Goal: Information Seeking & Learning: Learn about a topic

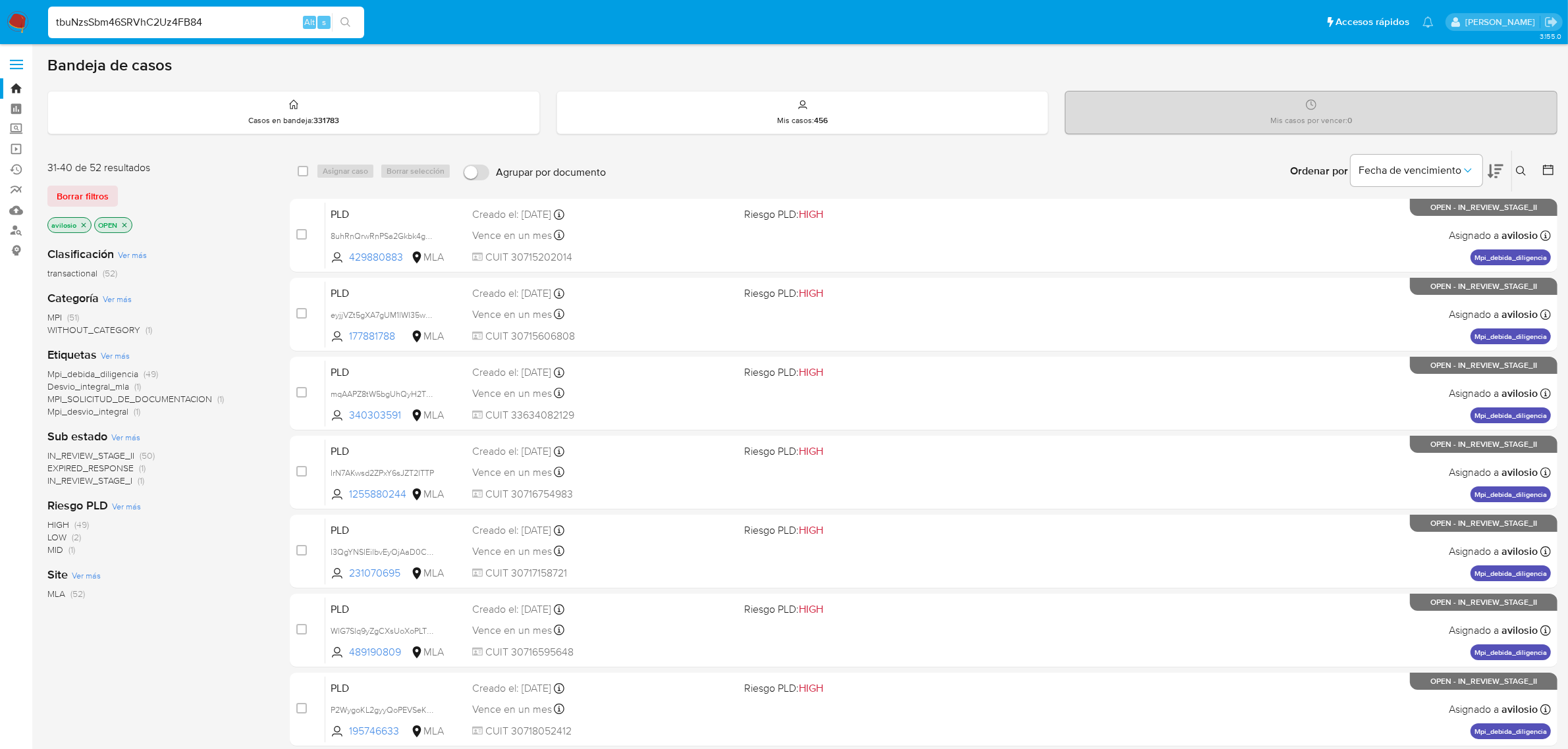
type input "tbuNzsSbm46SRVhC2Uz4FB84"
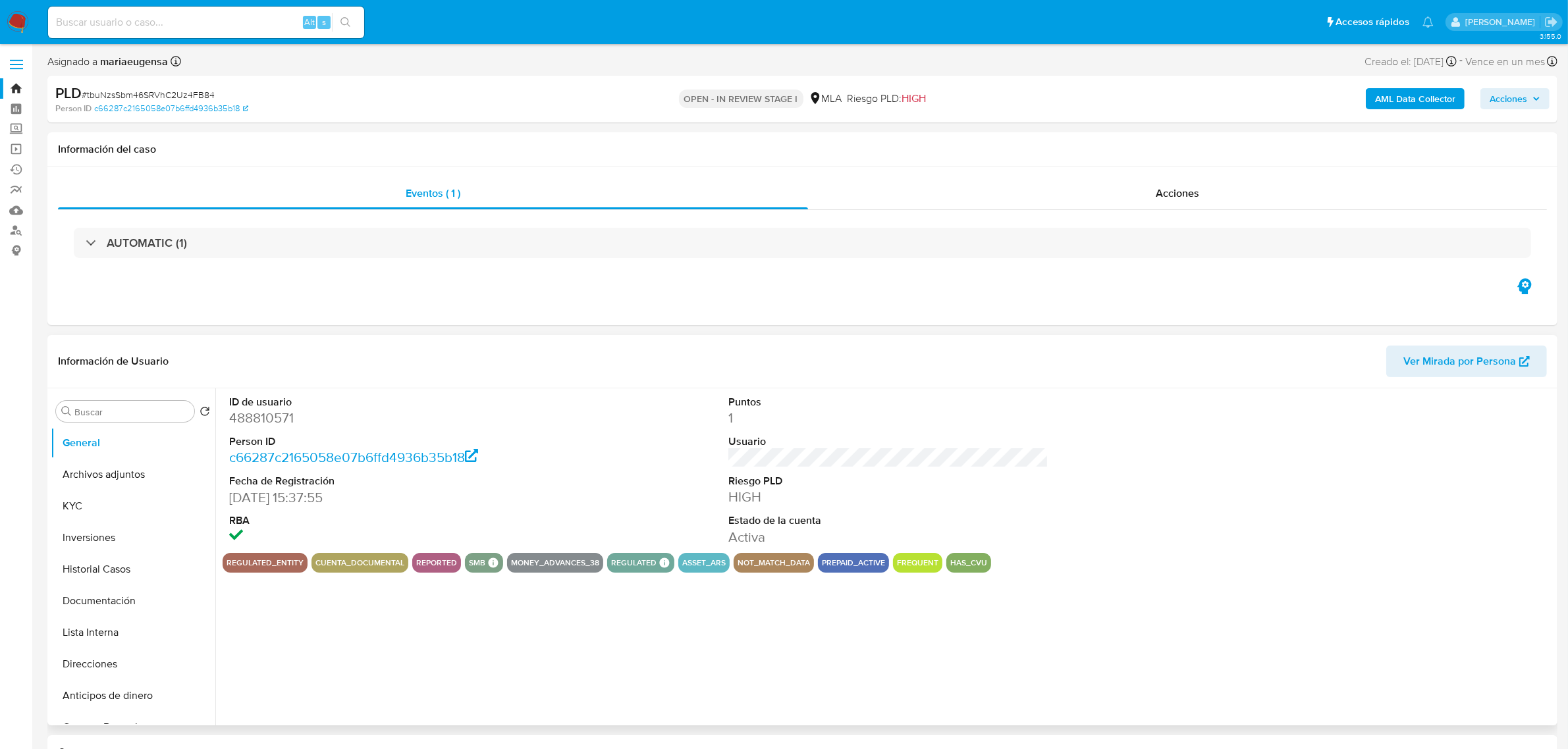
select select "10"
click at [100, 573] on button "Historial Casos" at bounding box center [127, 570] width 154 height 31
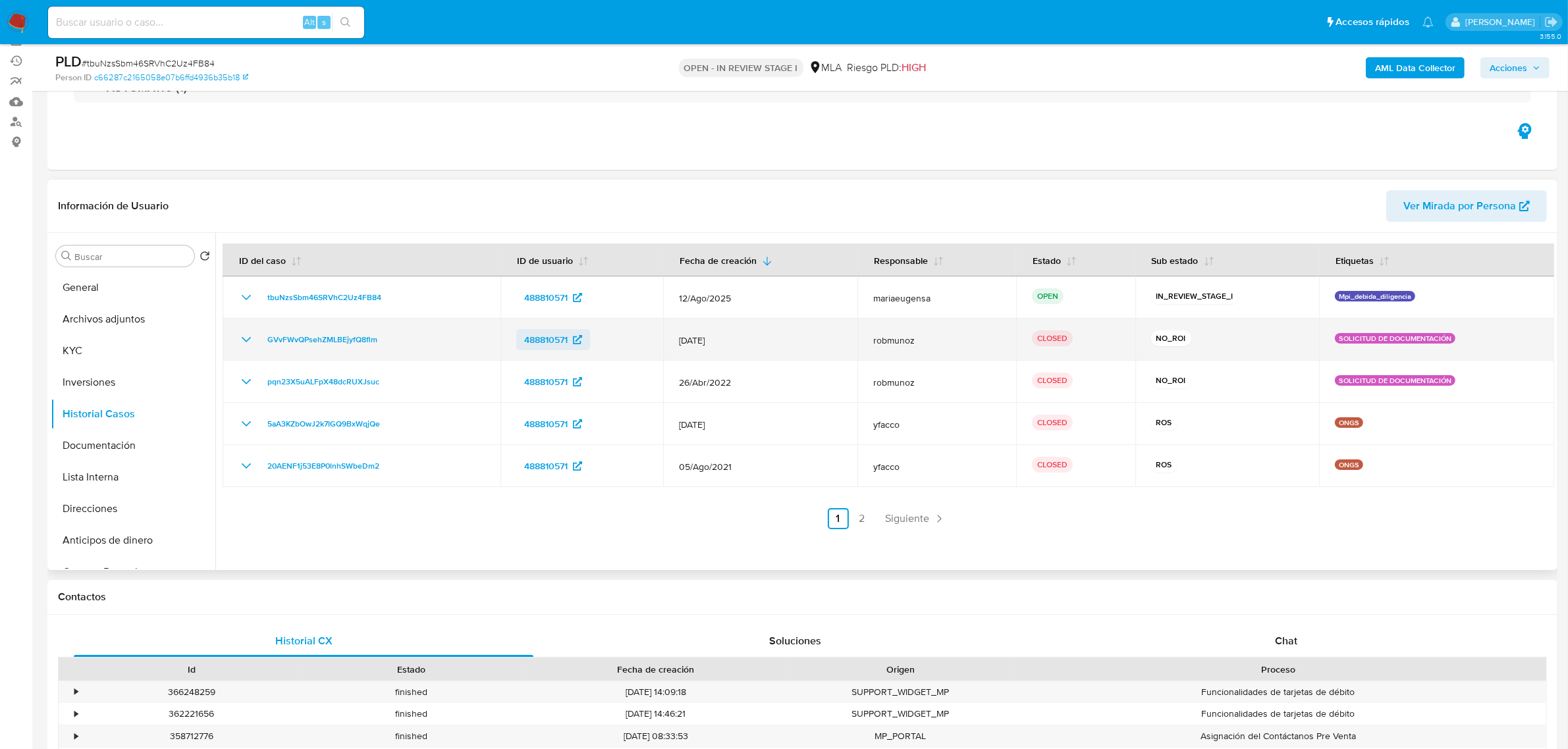
scroll to position [164, 0]
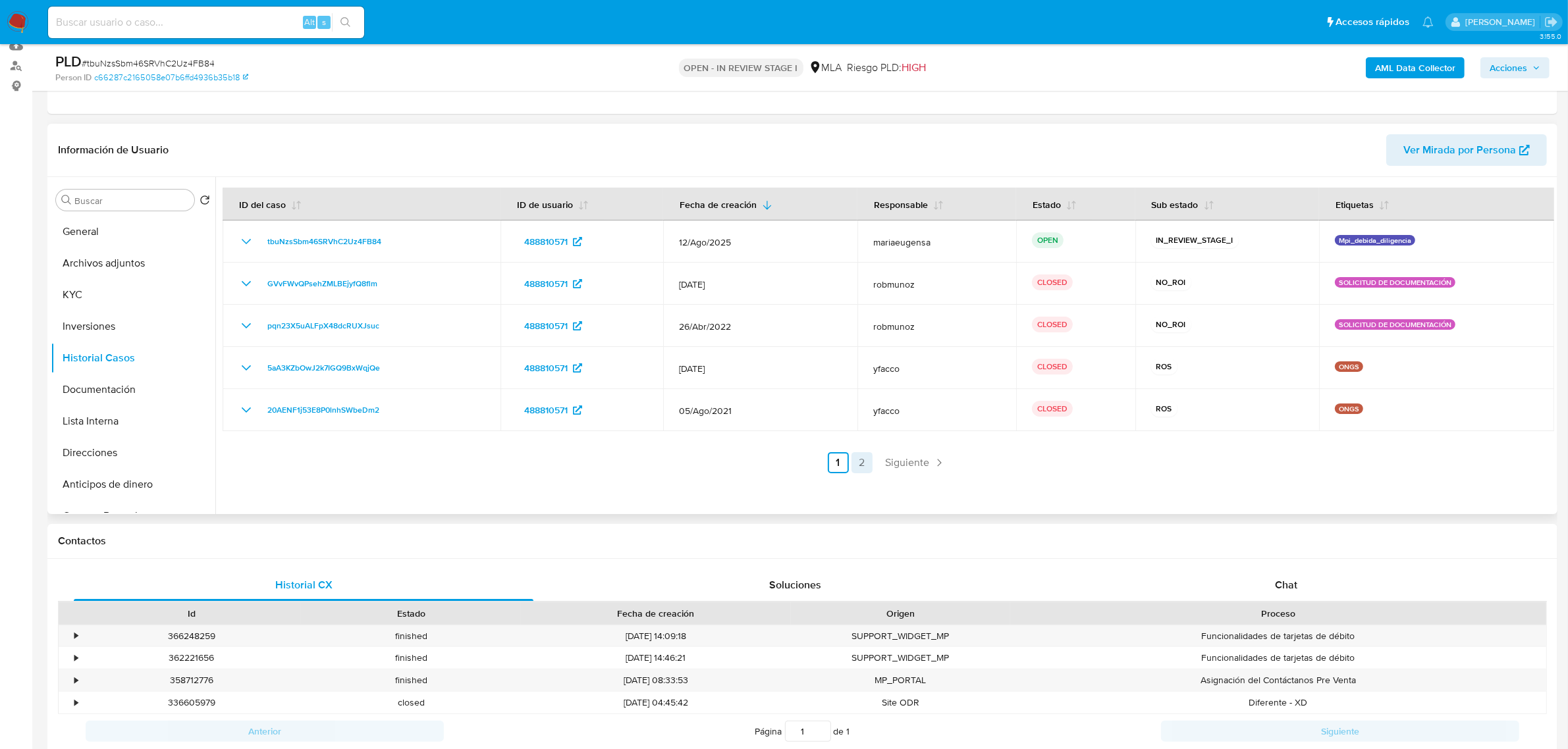
click at [852, 459] on link "2" at bounding box center [862, 463] width 22 height 22
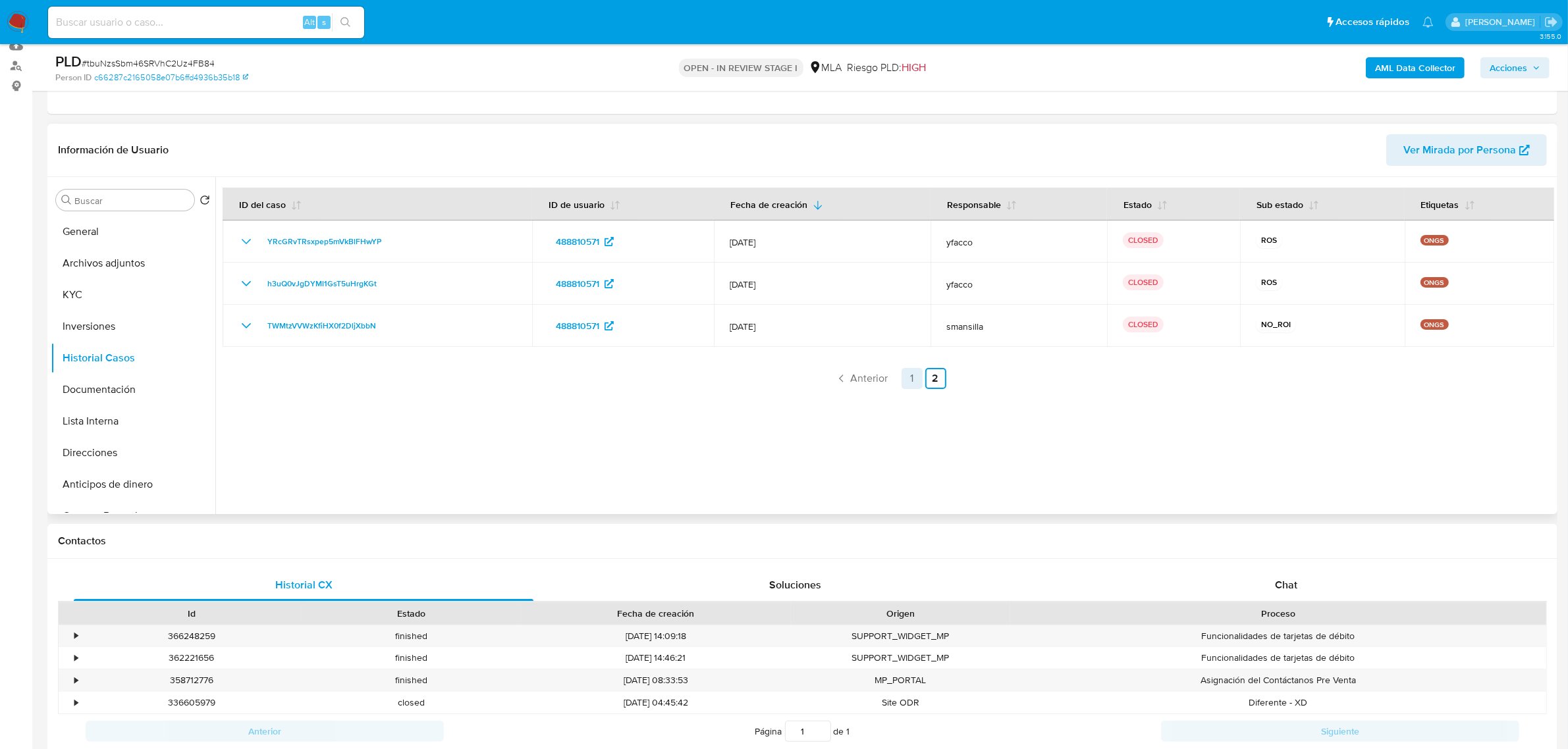
click at [913, 381] on link "1" at bounding box center [912, 379] width 22 height 22
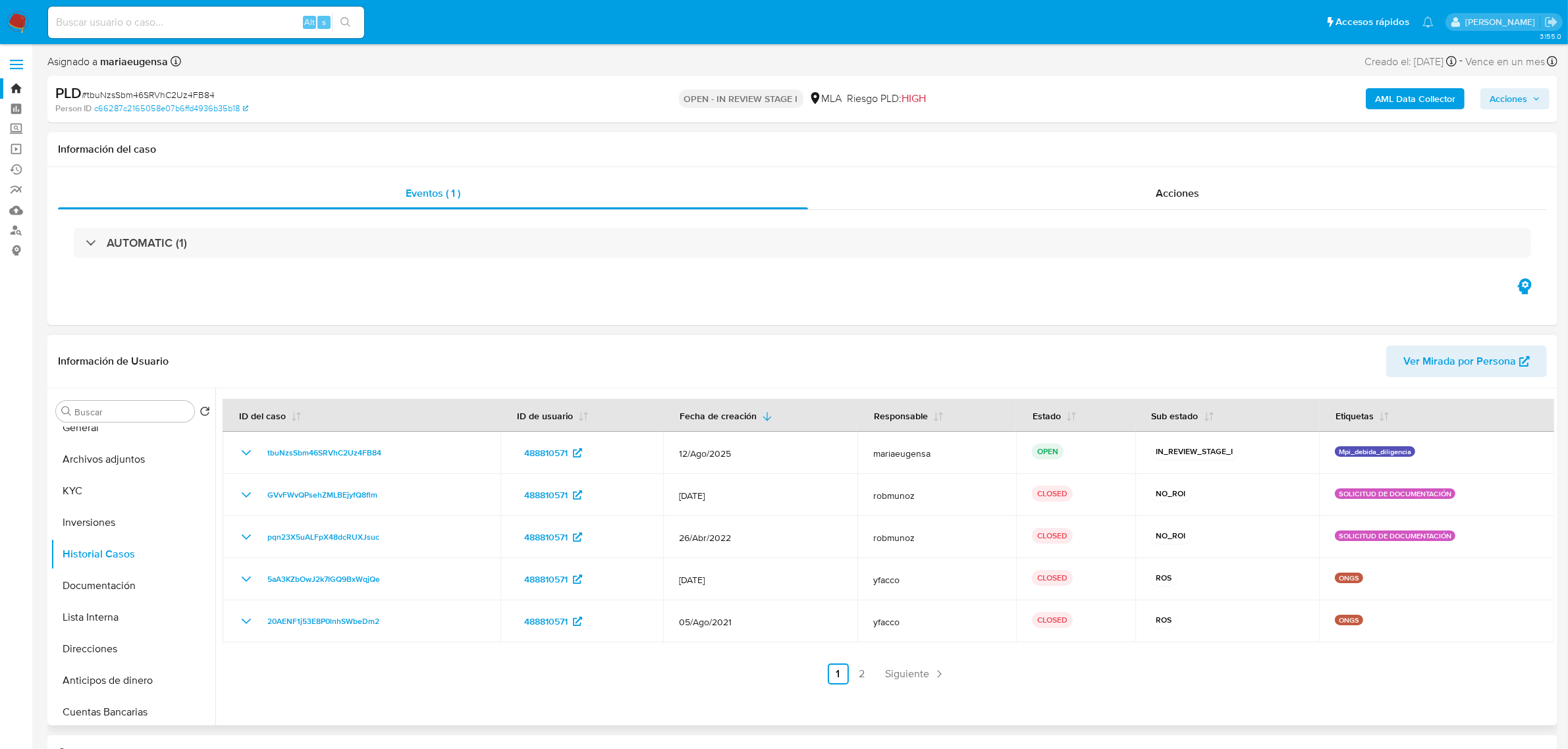
scroll to position [0, 0]
click at [123, 518] on button "KYC" at bounding box center [127, 506] width 154 height 31
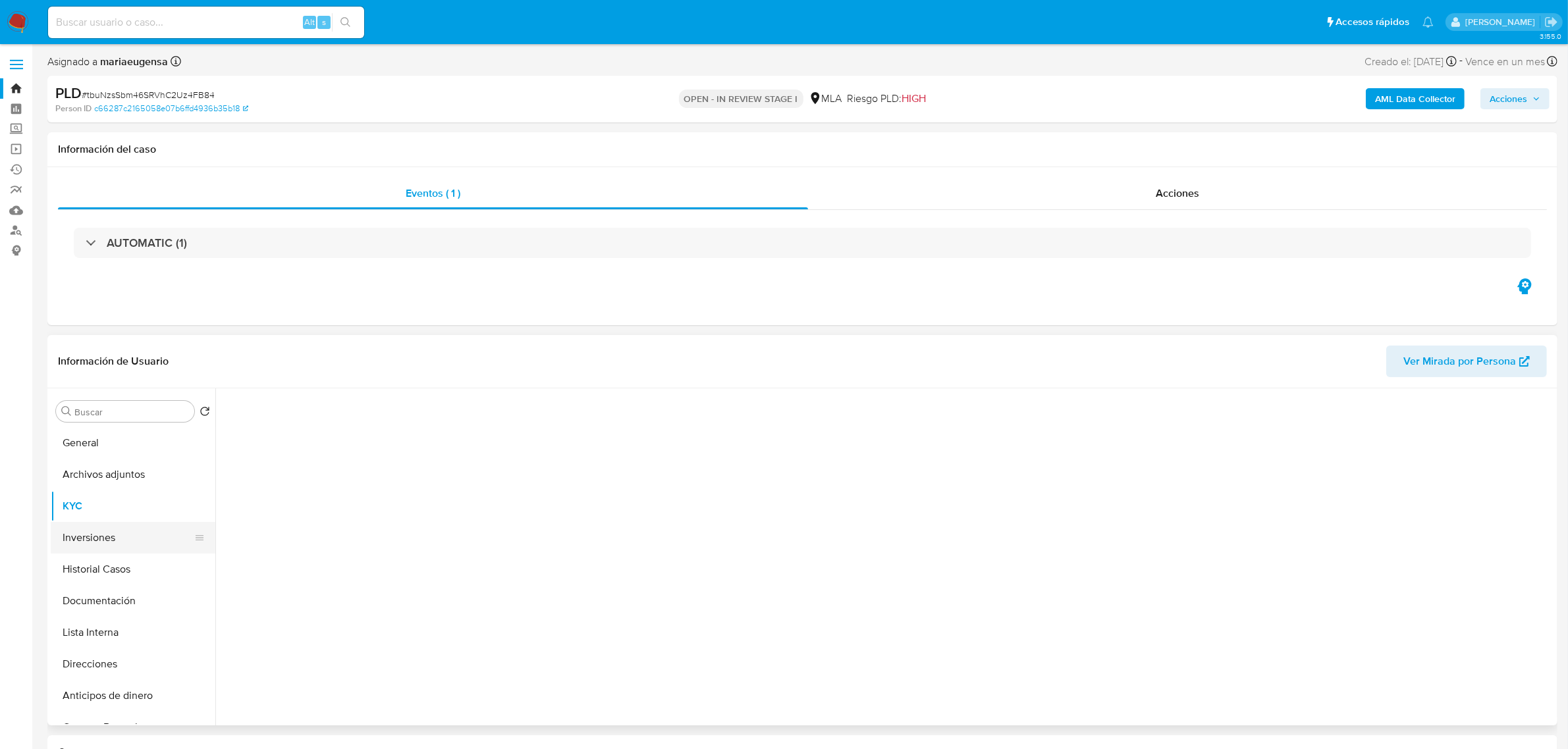
click at [119, 532] on button "Inversiones" at bounding box center [127, 538] width 154 height 31
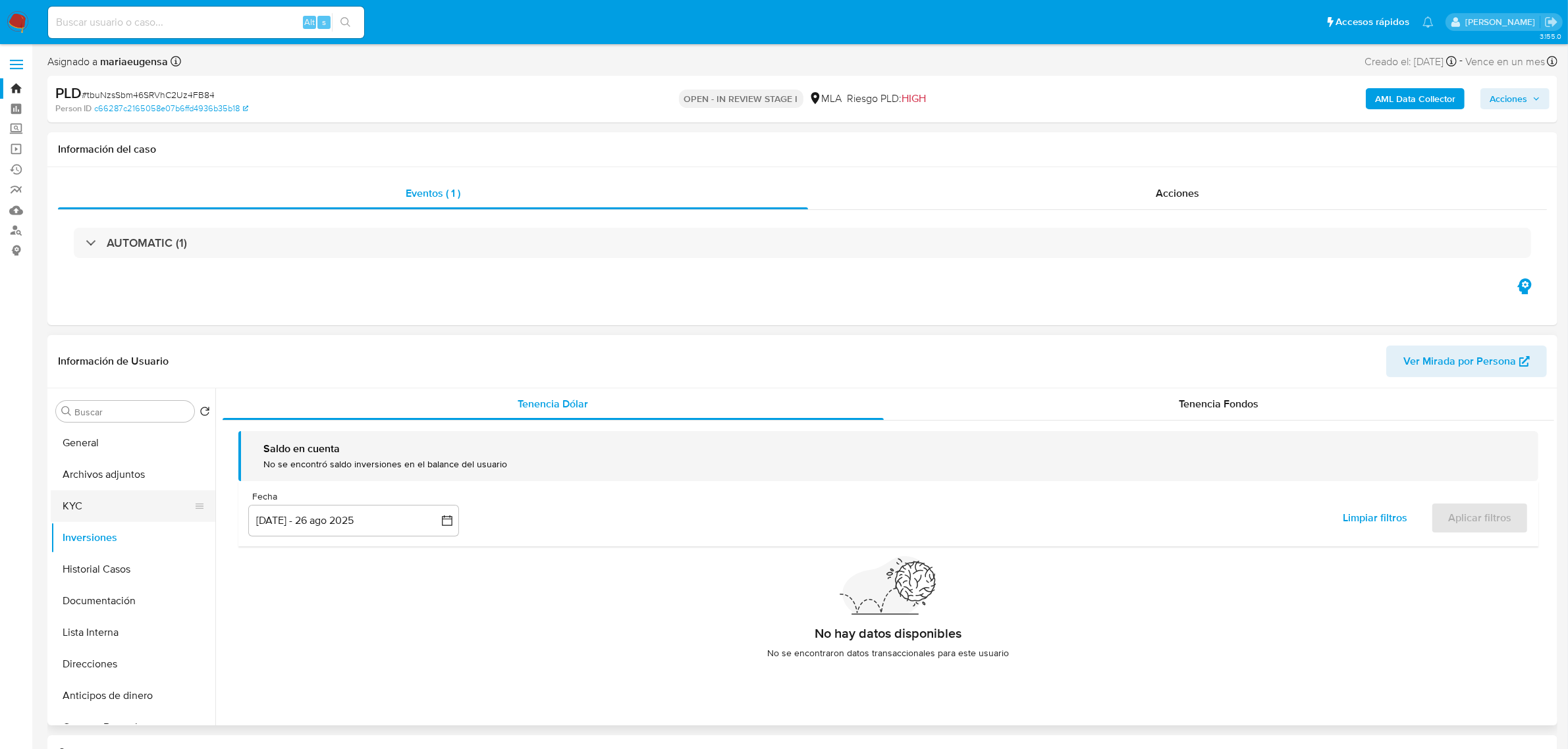
click at [110, 510] on button "KYC" at bounding box center [127, 506] width 154 height 31
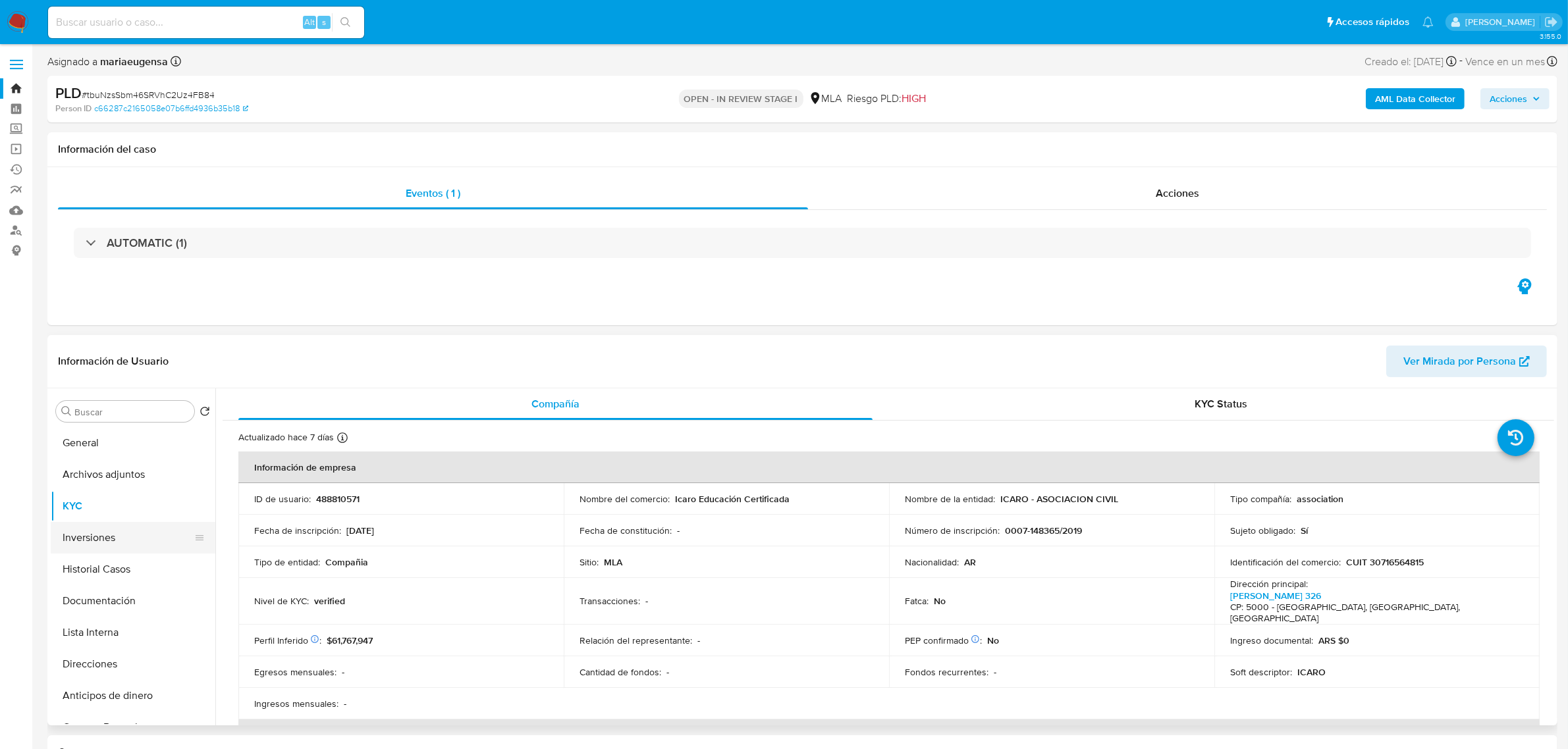
click at [106, 528] on button "Inversiones" at bounding box center [127, 538] width 154 height 31
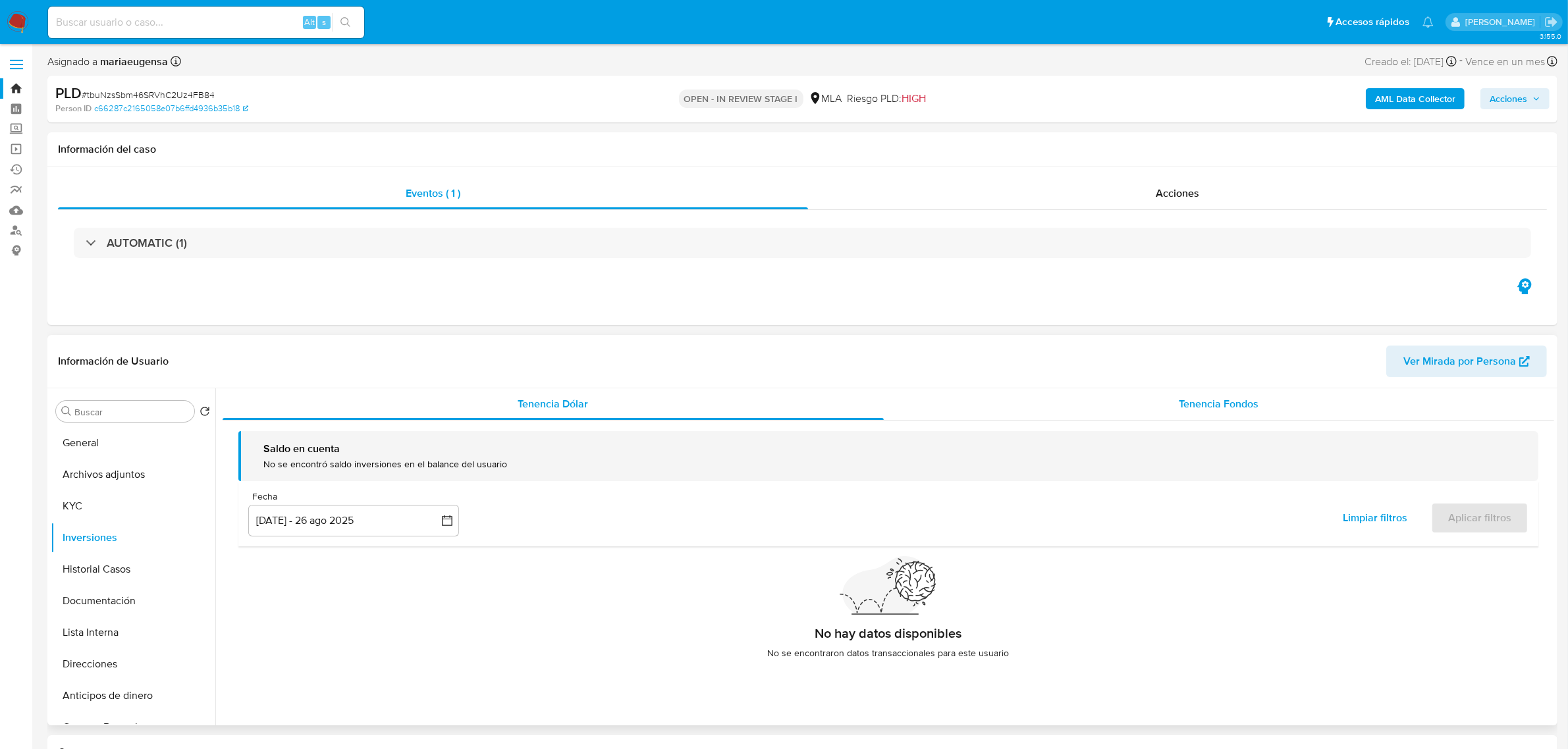
click at [1232, 409] on span "Tenencia Fondos" at bounding box center [1219, 403] width 79 height 15
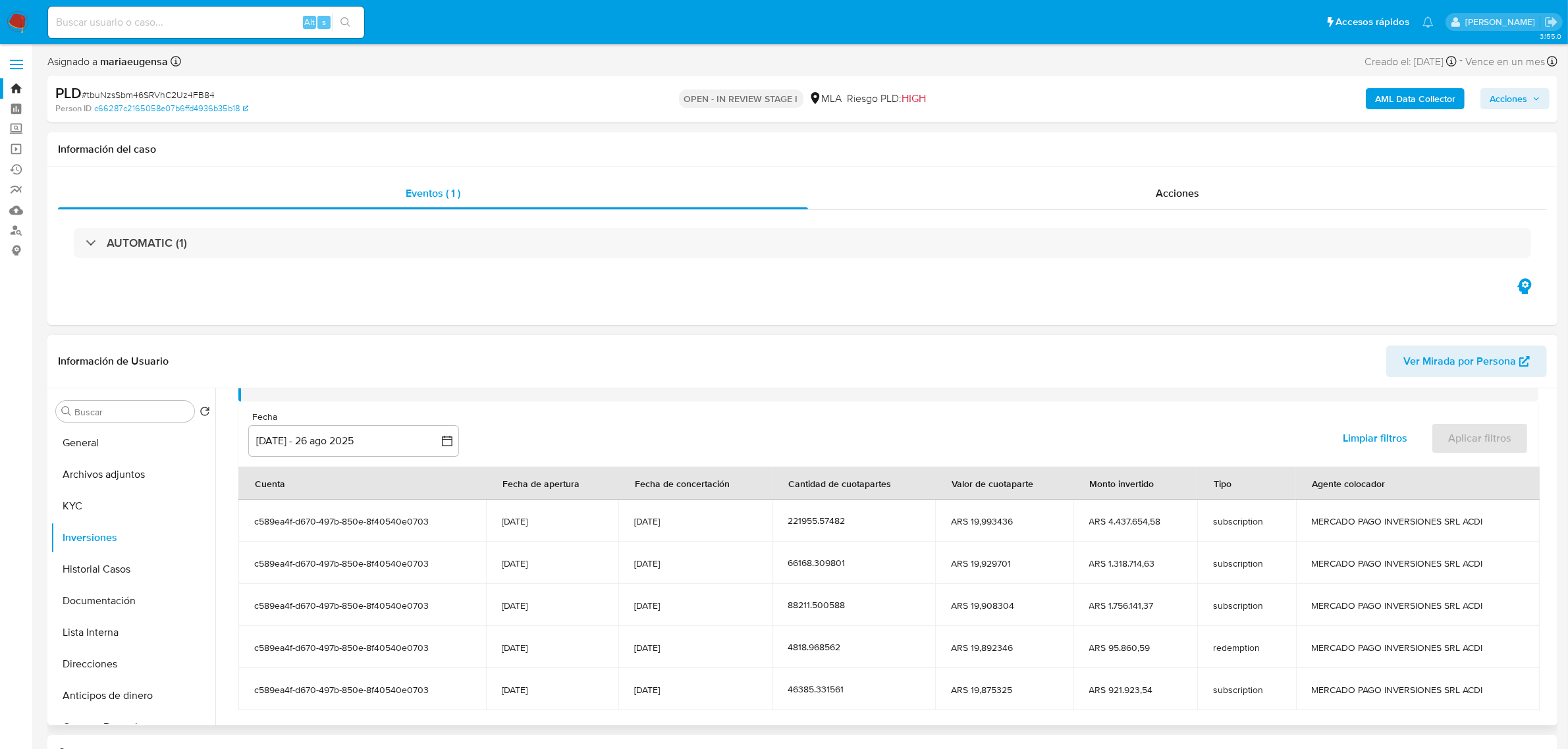
scroll to position [162, 0]
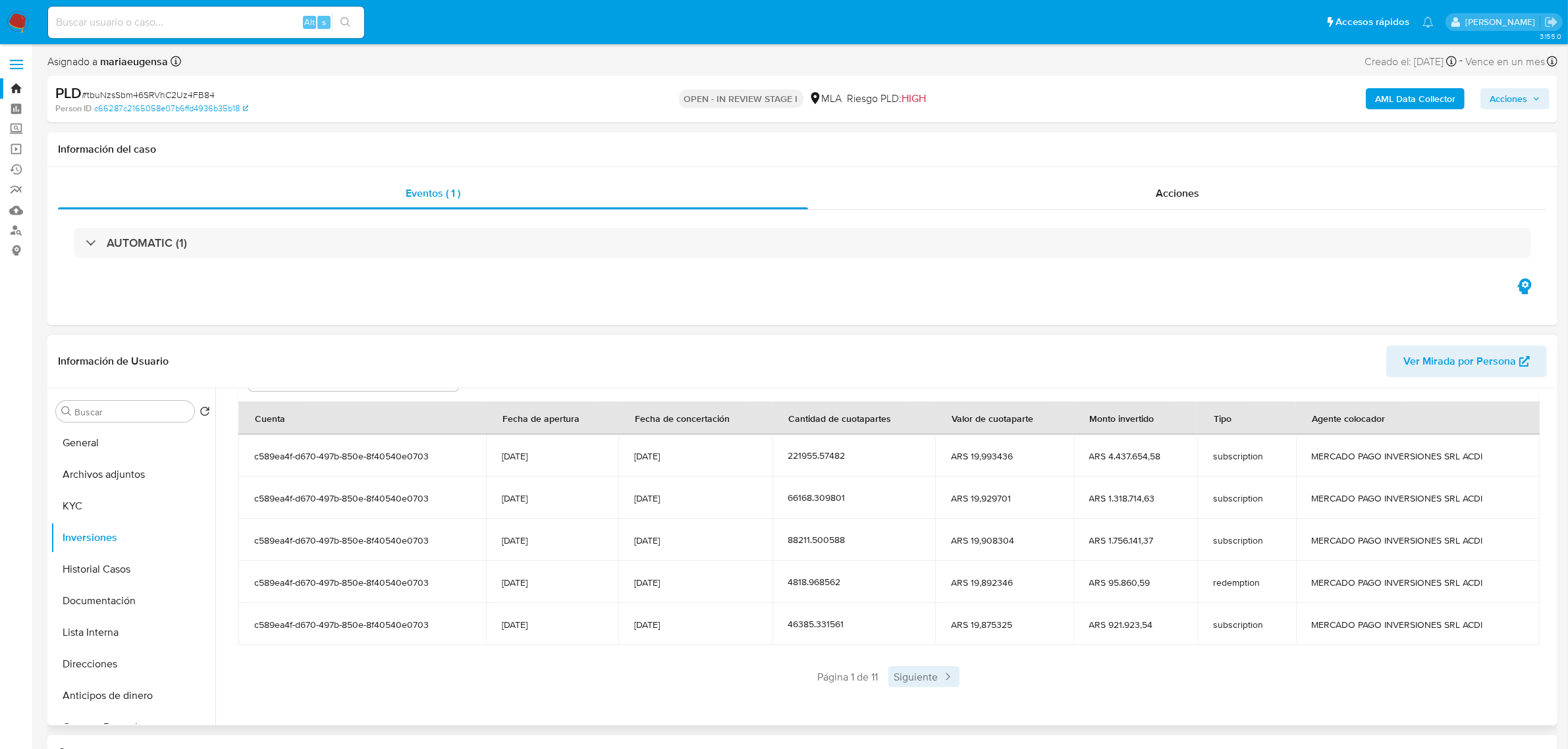
click at [917, 673] on span "Siguiente" at bounding box center [923, 678] width 71 height 22
click at [962, 660] on section "Cuenta Fecha de apertura Fecha de concertación Cantidad de cuotapartes Valor de…" at bounding box center [888, 544] width 1300 height 286
click at [946, 695] on div "Saldo en cuenta Total : ARS $64.782.524,88 USD Cambiar entre moneda local y USD…" at bounding box center [888, 490] width 1331 height 460
drag, startPoint x: 1029, startPoint y: 674, endPoint x: 218, endPoint y: 445, distance: 842.7
click at [218, 445] on div at bounding box center [884, 557] width 1338 height 337
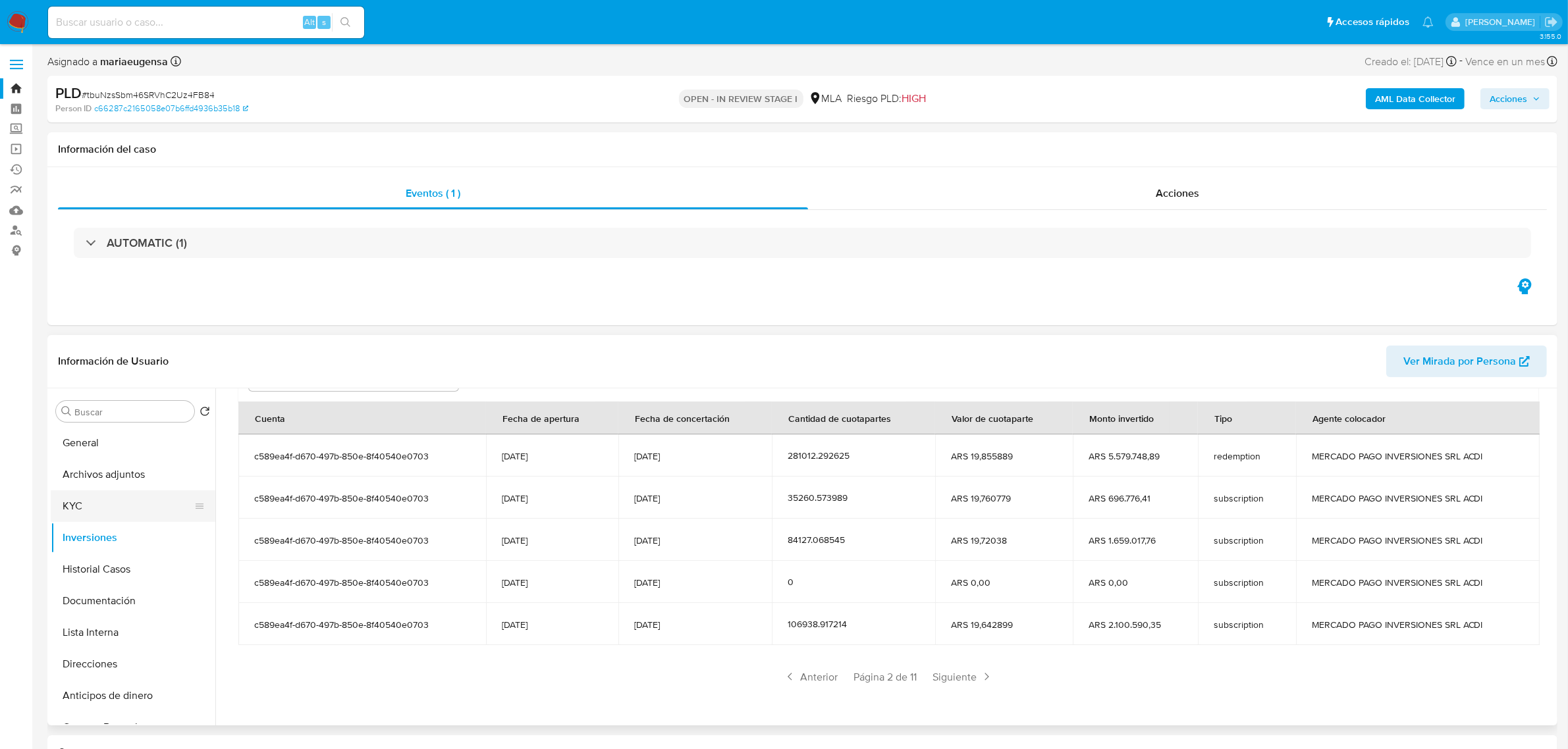
click at [113, 519] on button "KYC" at bounding box center [127, 506] width 154 height 31
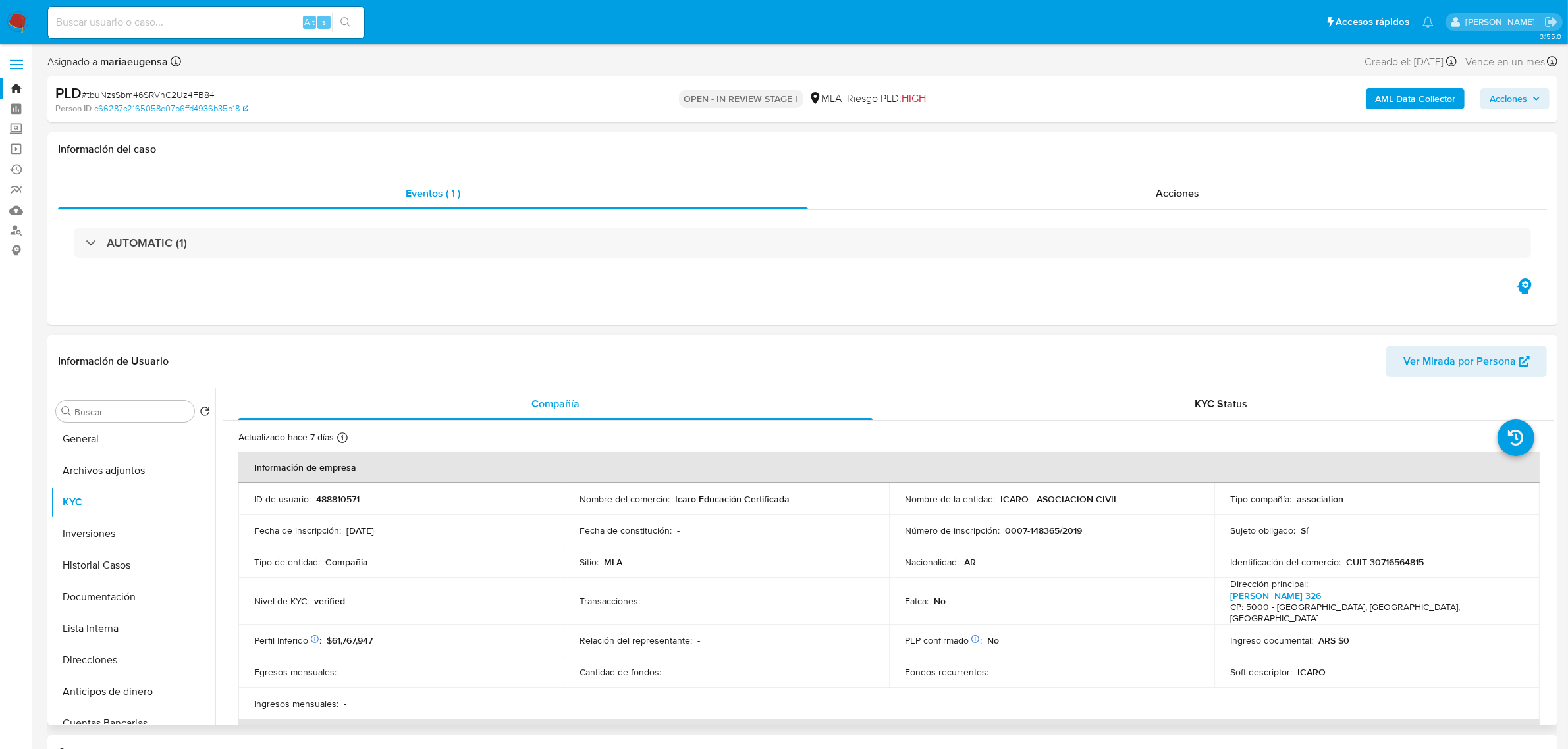
scroll to position [0, 0]
click at [121, 573] on button "Historial Casos" at bounding box center [127, 570] width 154 height 31
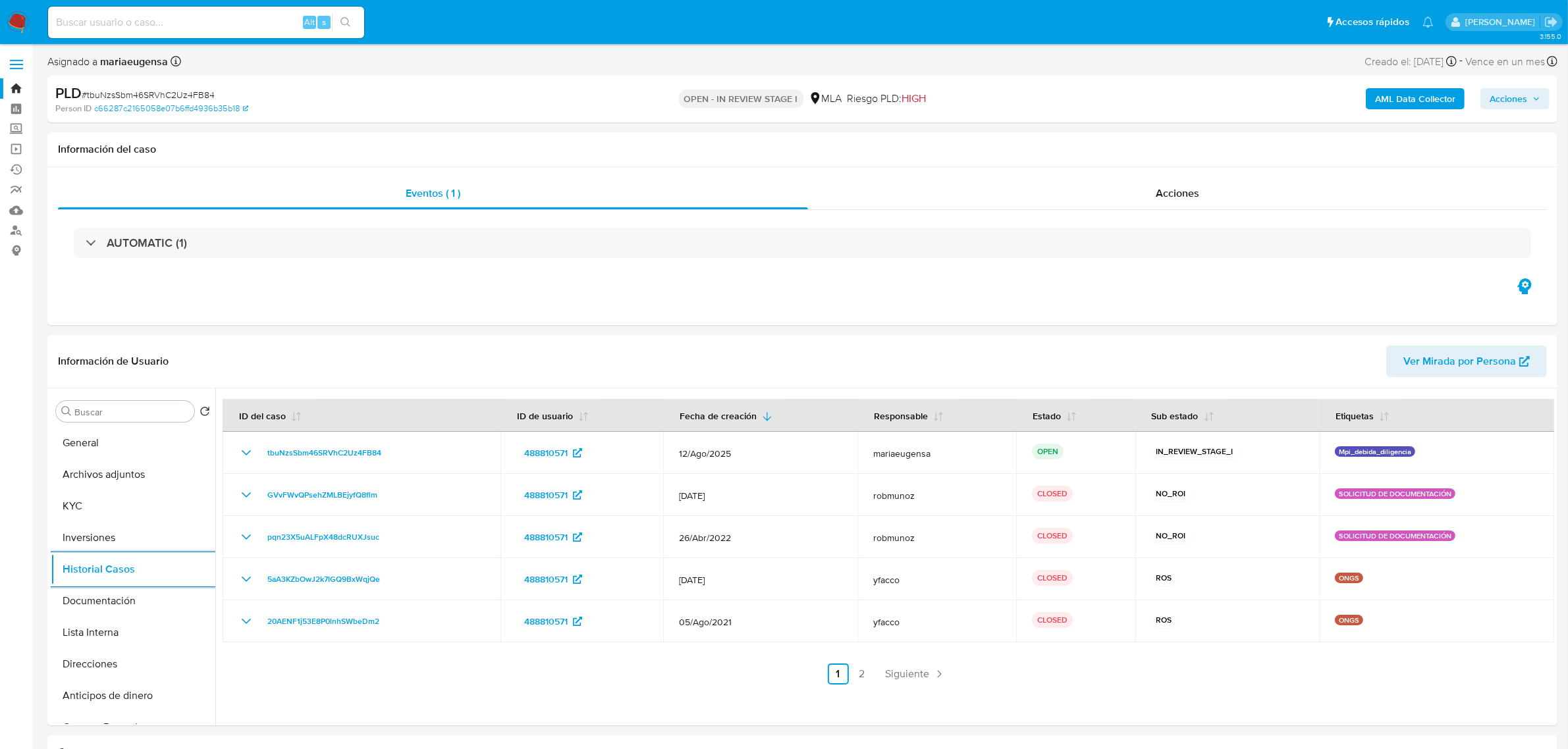
click at [207, 31] on div "Alt s" at bounding box center [206, 23] width 316 height 31
click at [212, 24] on input at bounding box center [206, 22] width 316 height 17
paste input "JzobJwRdbvnIK1pQk3QMFTPj"
type input "JzobJwRdbvnIK1pQk3QMFTPj"
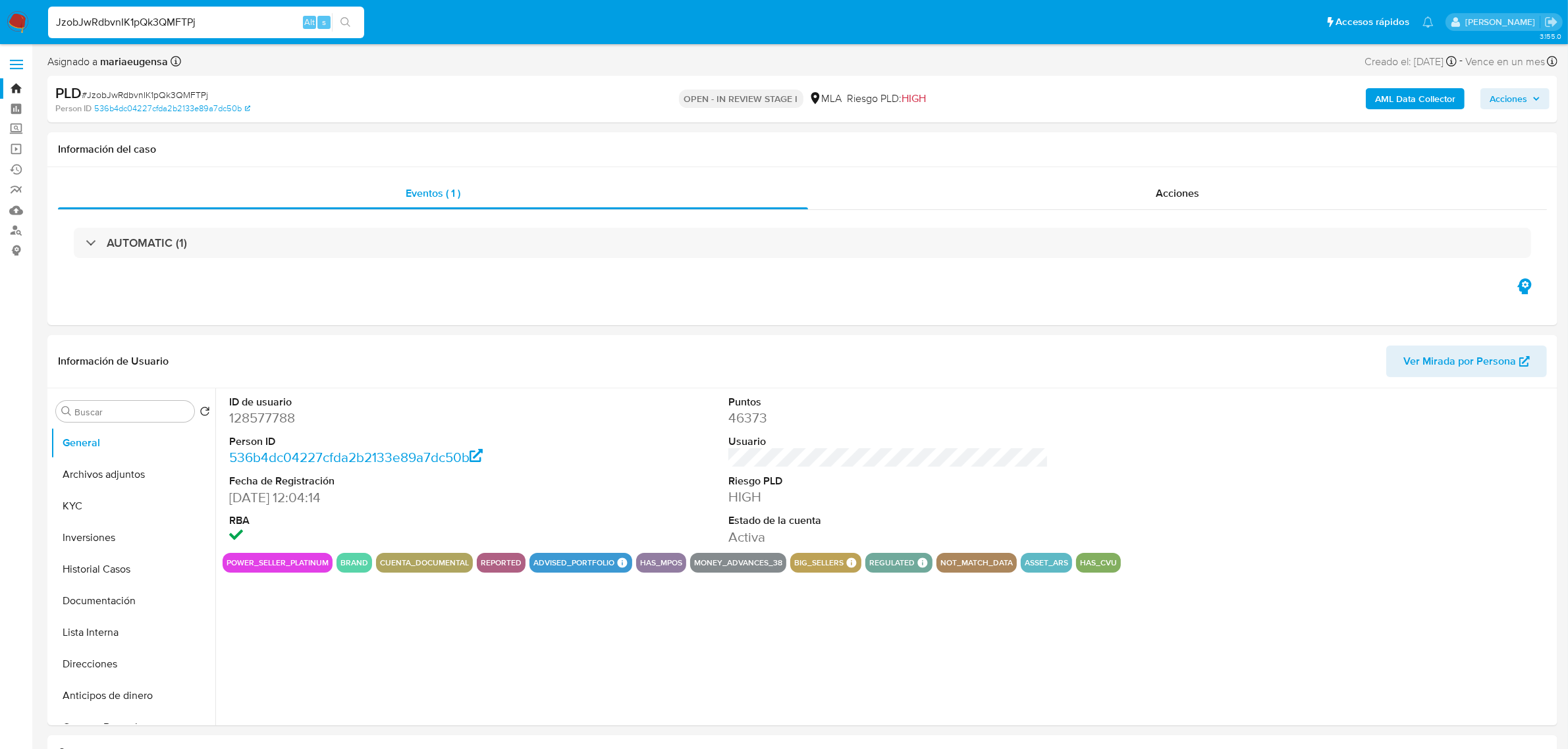
select select "10"
click at [115, 570] on button "Historial Casos" at bounding box center [127, 570] width 154 height 31
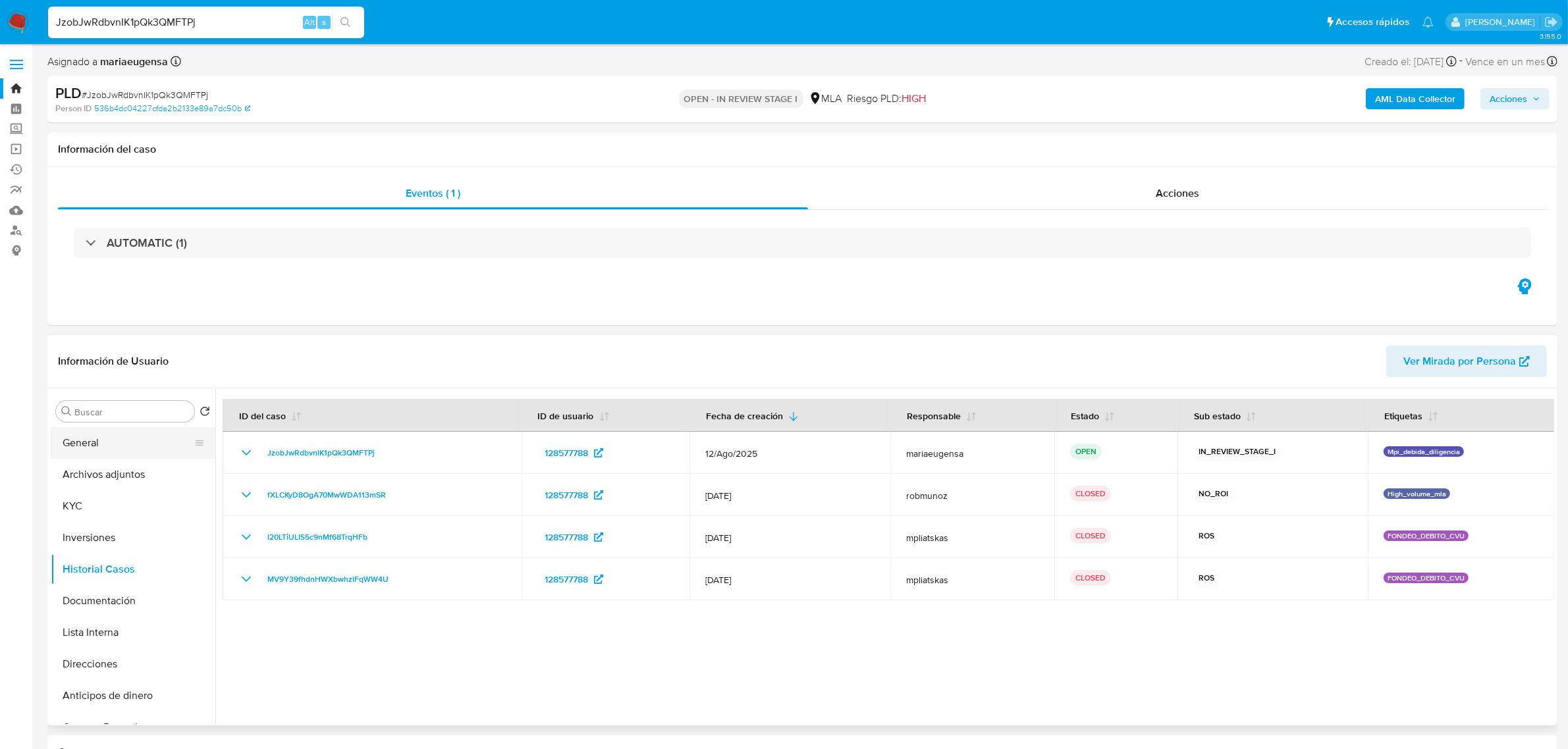
click at [96, 446] on button "General" at bounding box center [127, 444] width 154 height 31
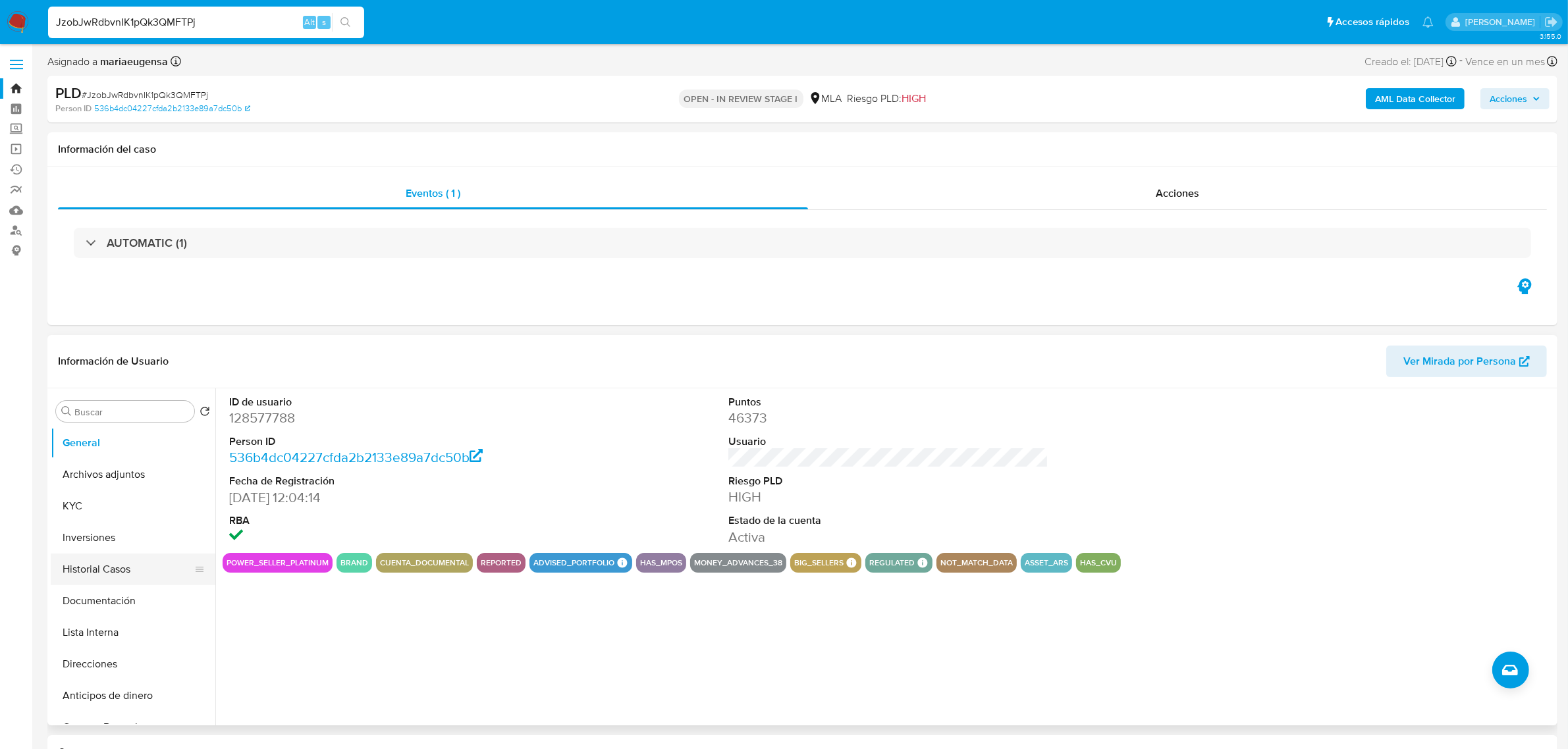
click at [96, 570] on button "Historial Casos" at bounding box center [127, 570] width 154 height 31
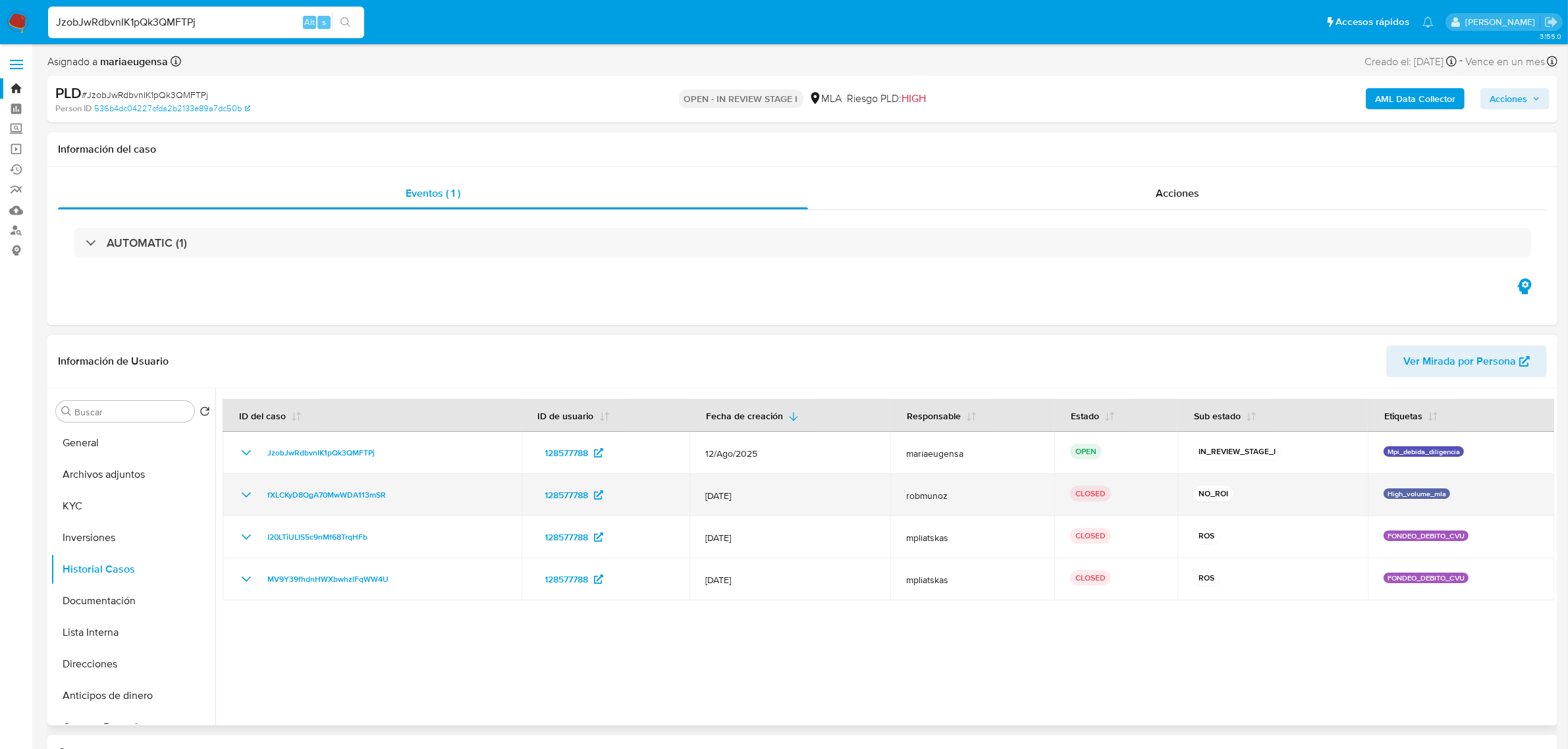
click at [1200, 485] on td "NO_ROI" at bounding box center [1272, 494] width 190 height 42
click at [1205, 491] on p "NO_ROI" at bounding box center [1213, 493] width 40 height 16
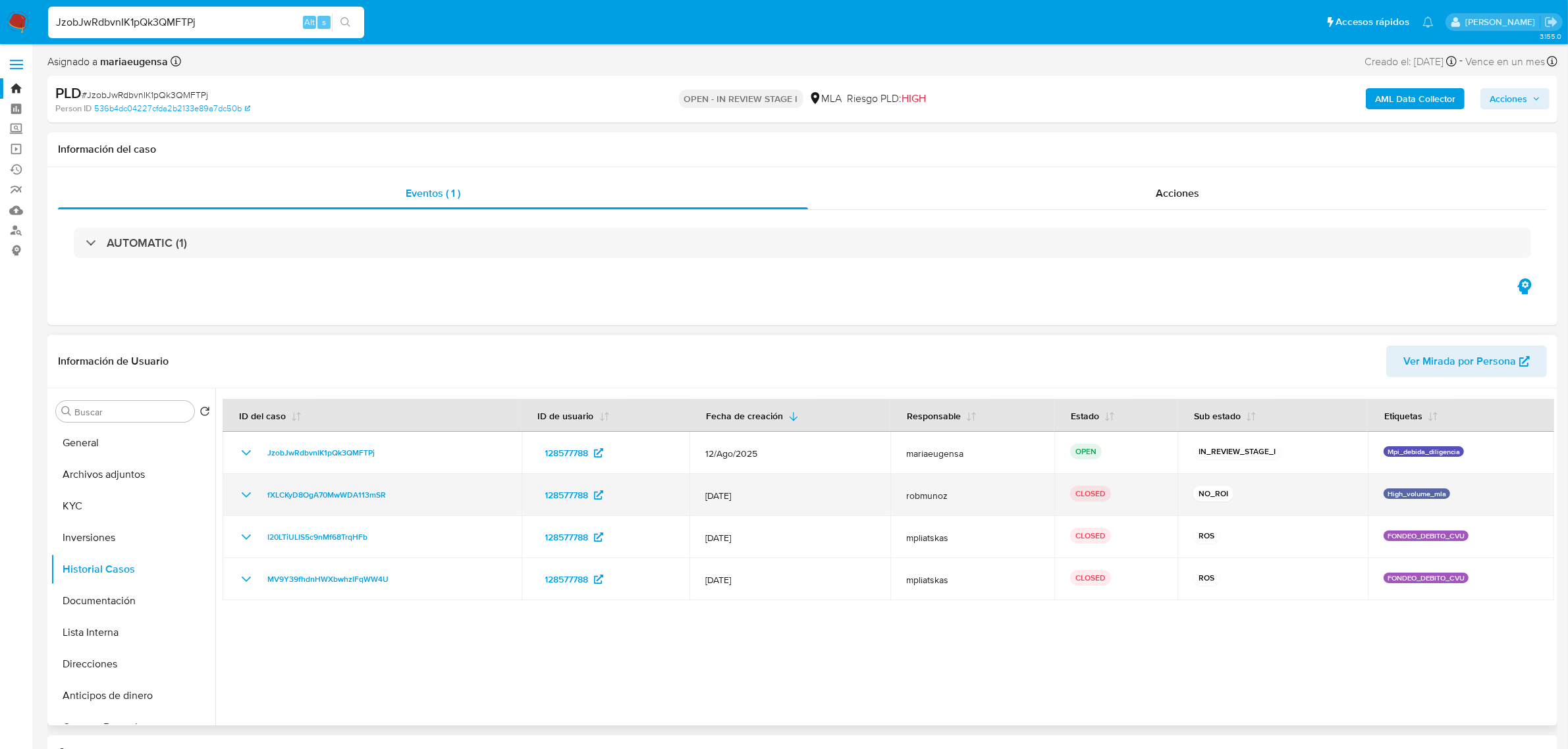
click at [1205, 491] on p "NO_ROI" at bounding box center [1213, 493] width 40 height 16
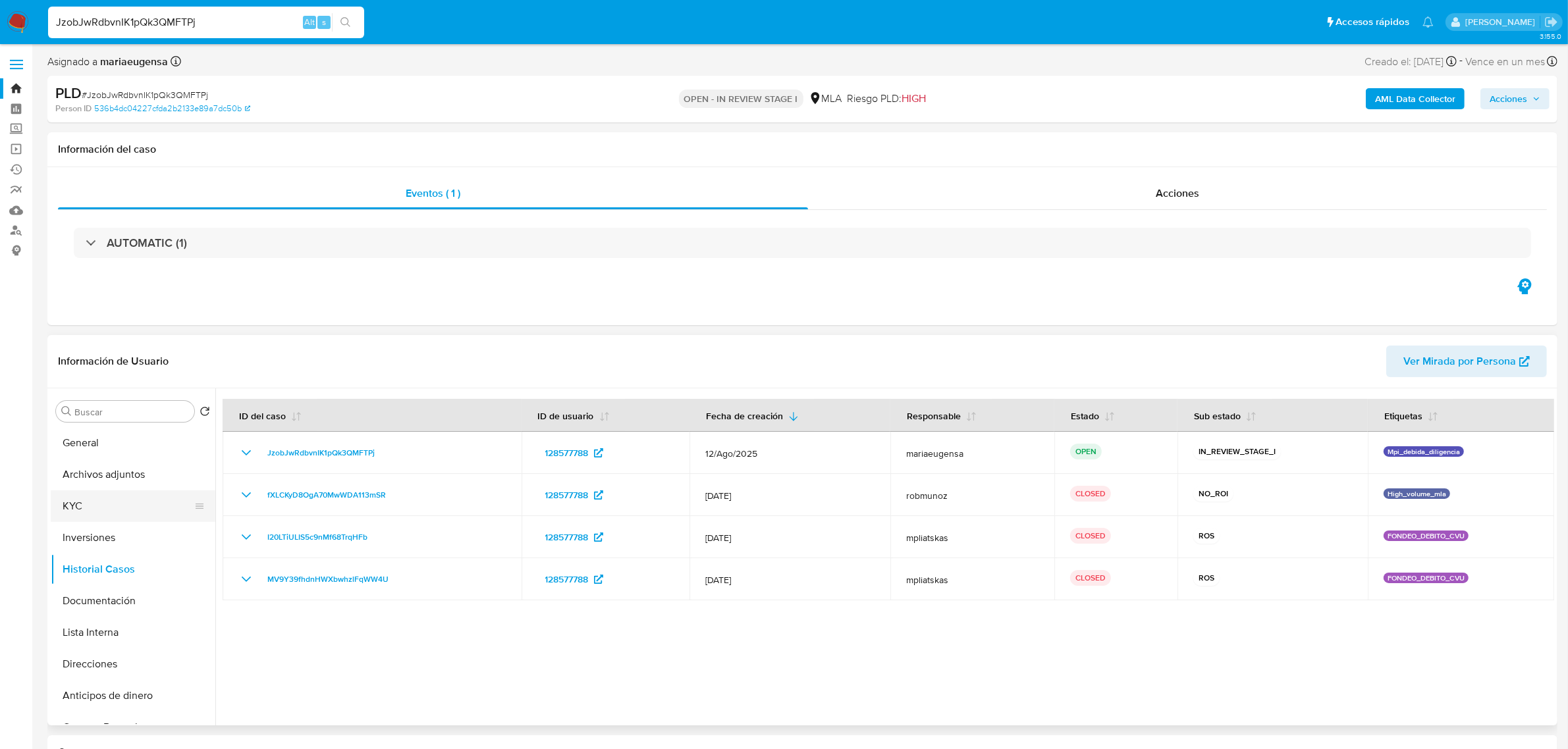
click at [63, 495] on button "KYC" at bounding box center [127, 506] width 154 height 31
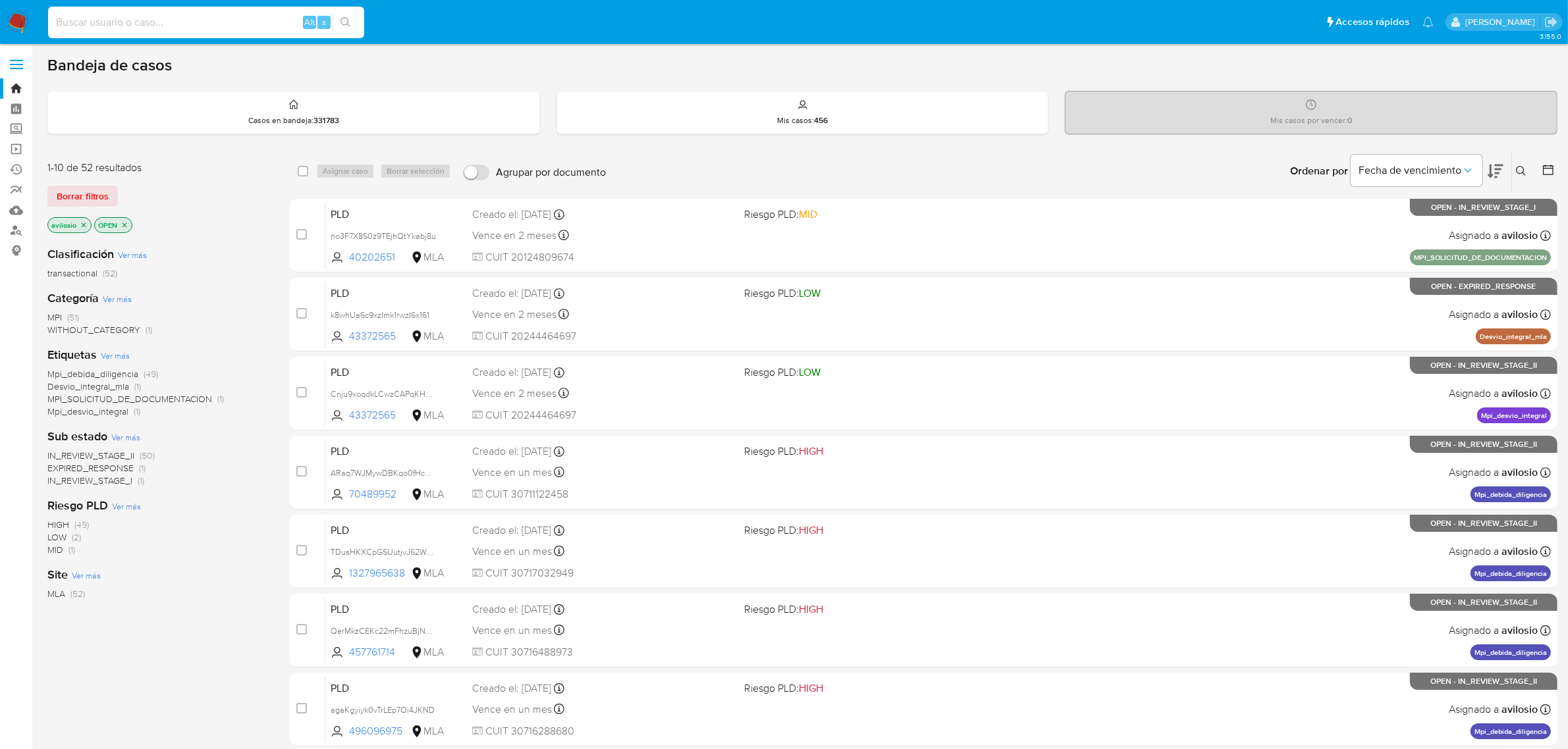
click at [236, 27] on input at bounding box center [206, 22] width 316 height 17
paste input "52054374"
type input "52054374"
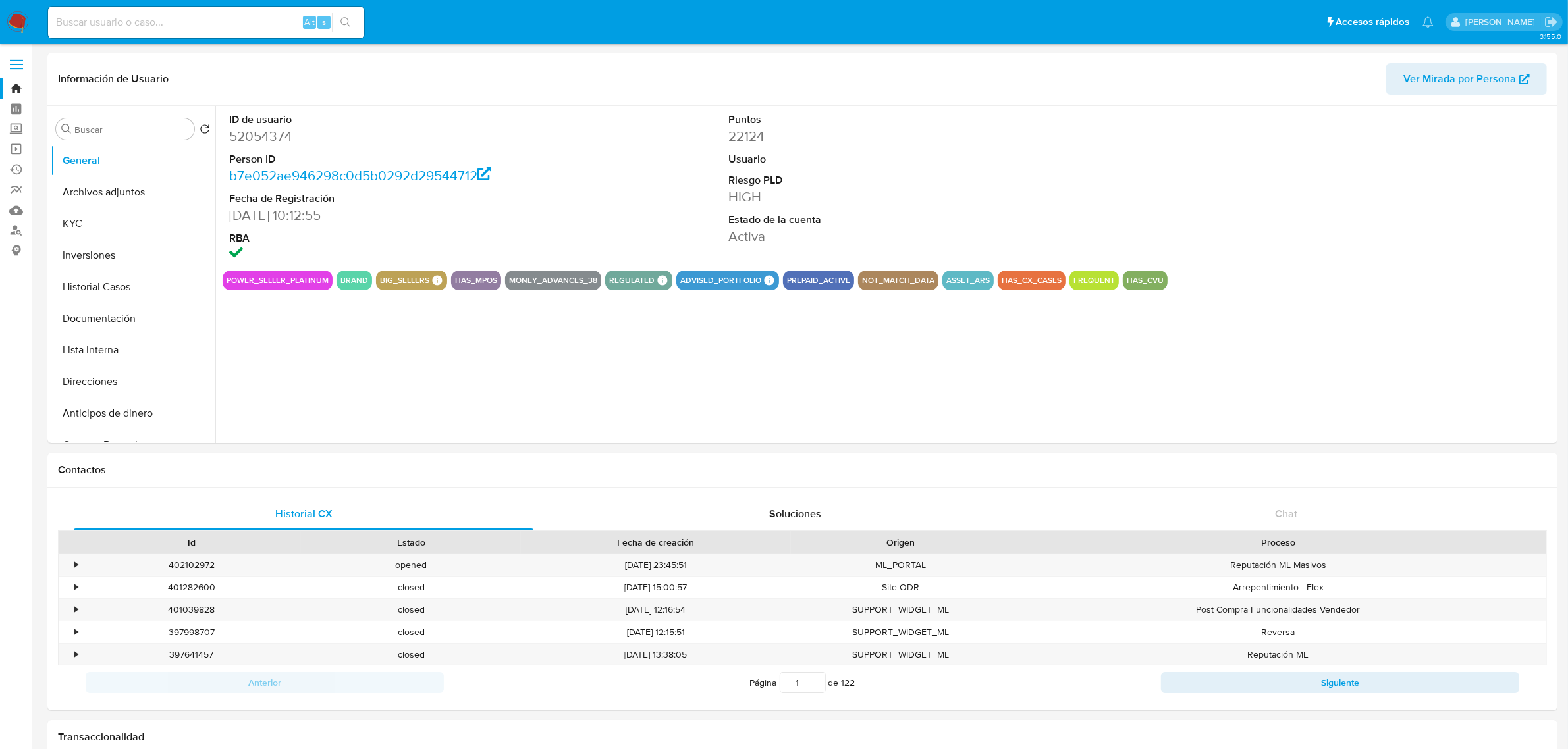
select select "10"
click at [174, 23] on input at bounding box center [206, 22] width 316 height 17
paste input "52054374"
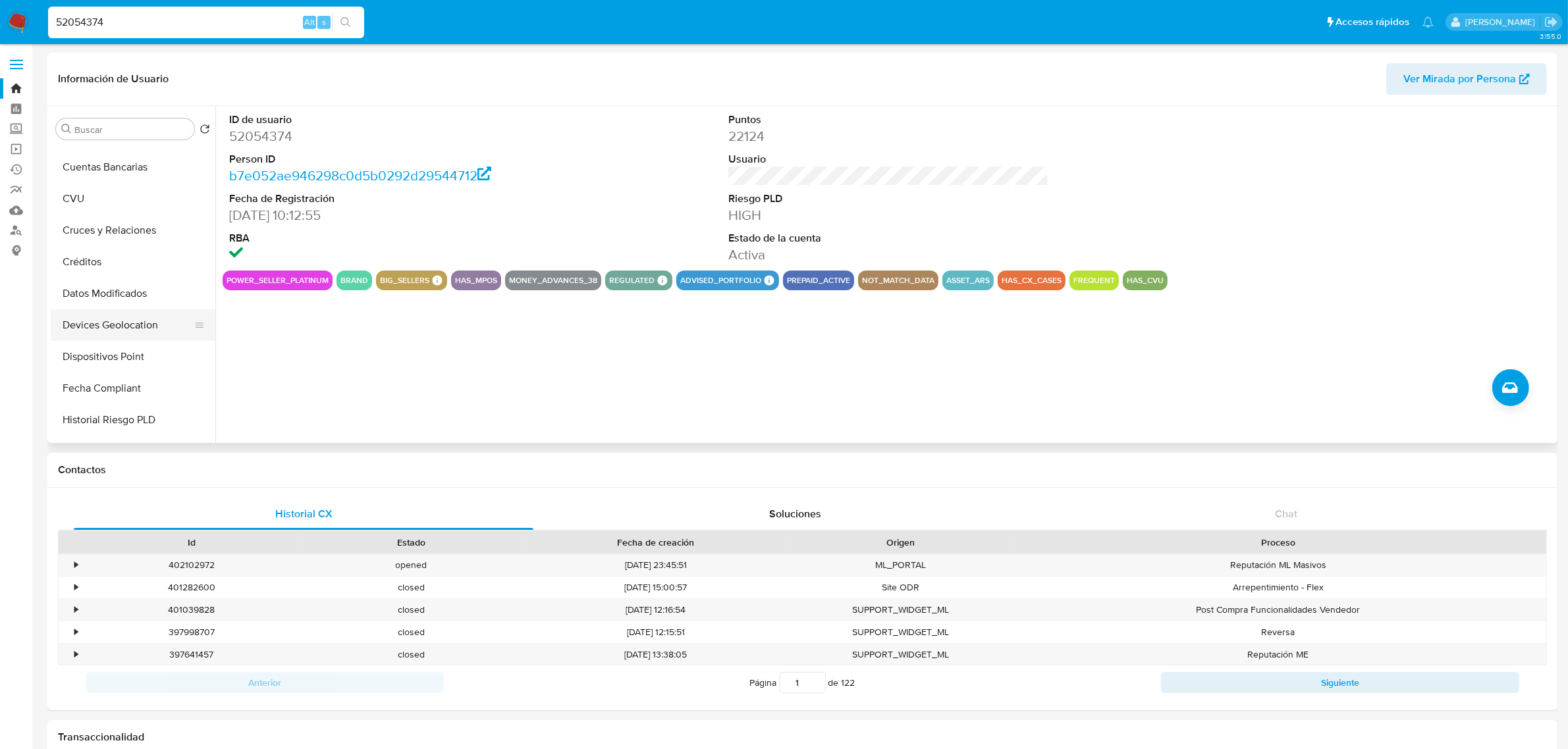
scroll to position [329, 0]
click at [119, 340] on button "Fecha Compliant" at bounding box center [127, 337] width 154 height 31
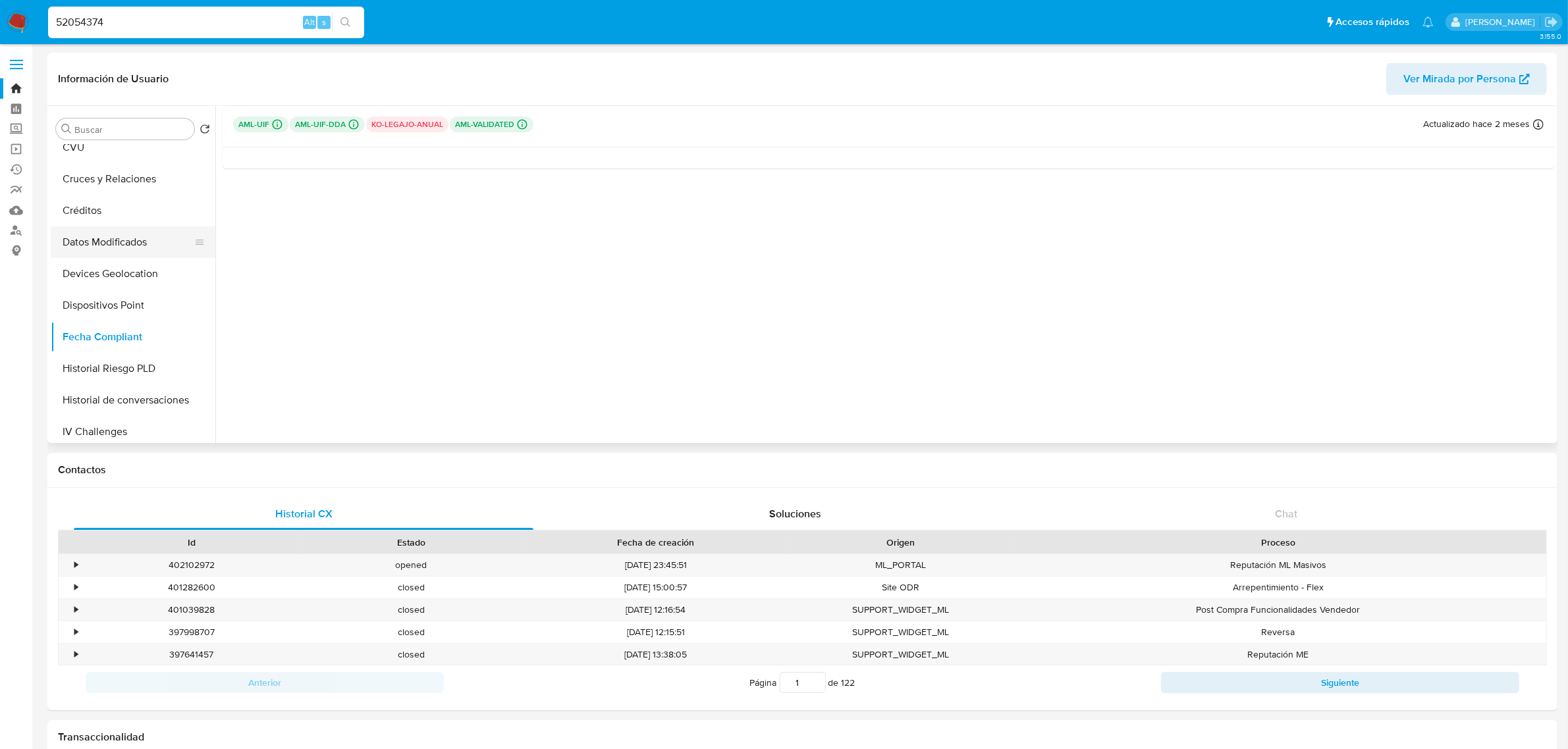
scroll to position [0, 0]
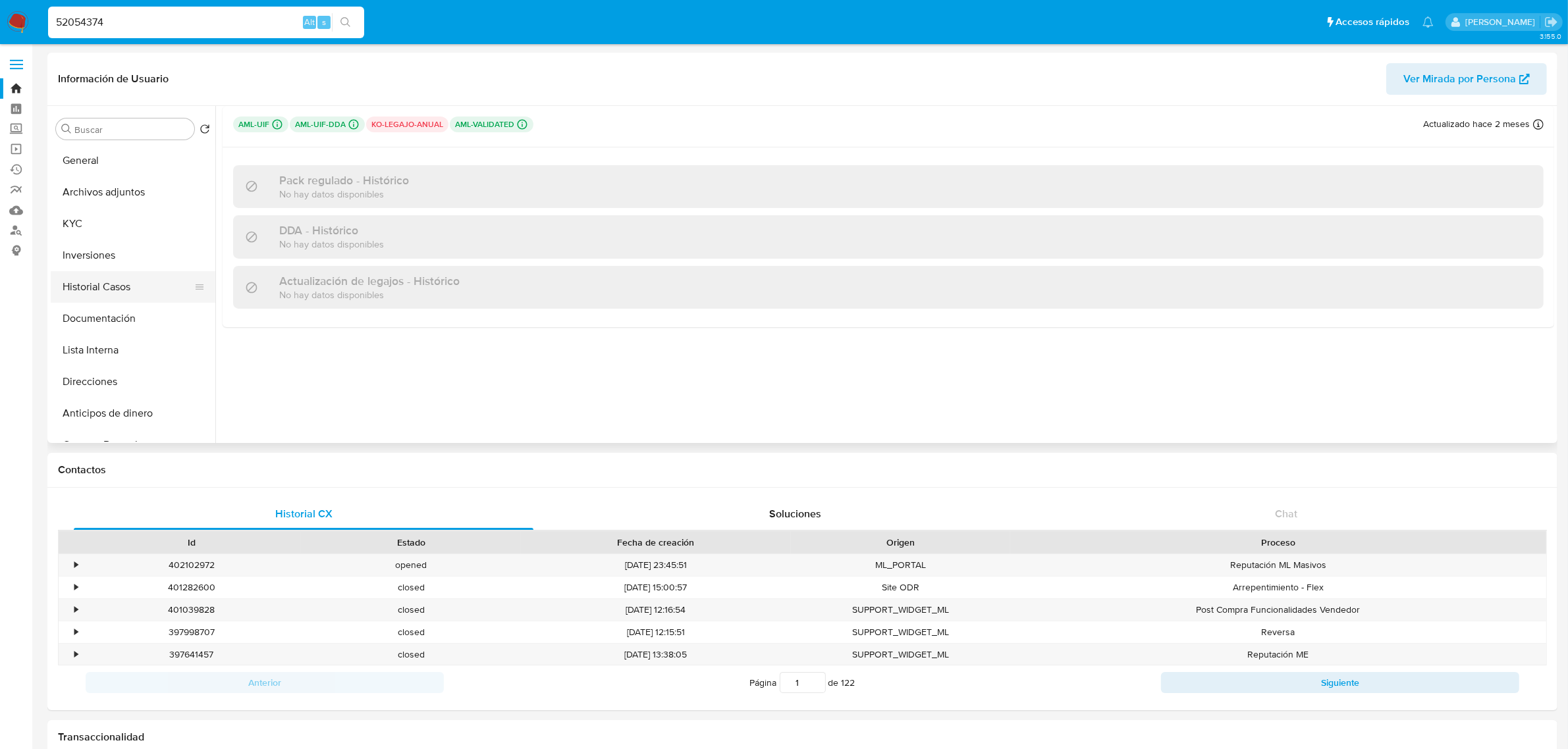
click at [101, 285] on button "Historial Casos" at bounding box center [127, 287] width 154 height 31
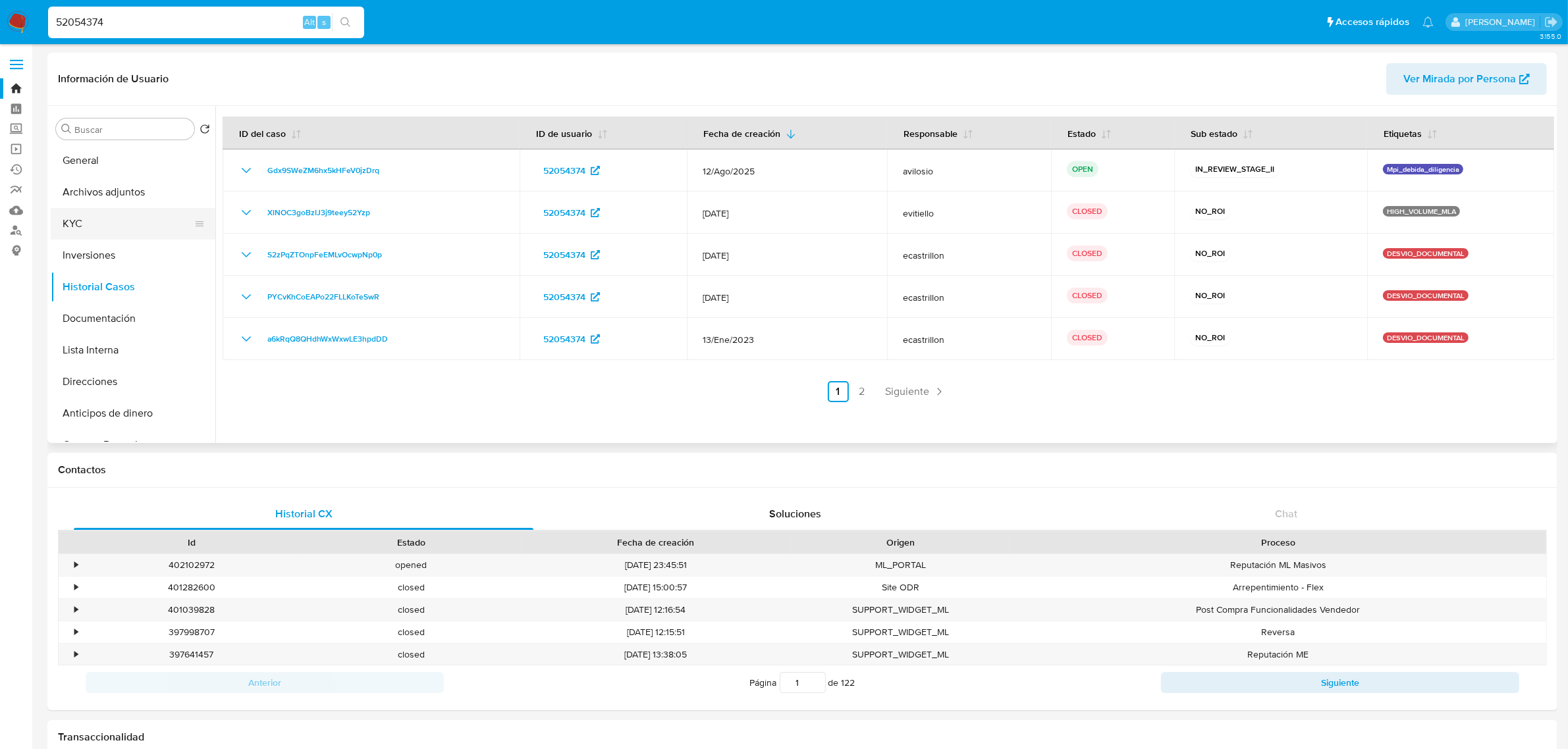
click at [98, 228] on button "KYC" at bounding box center [127, 224] width 154 height 31
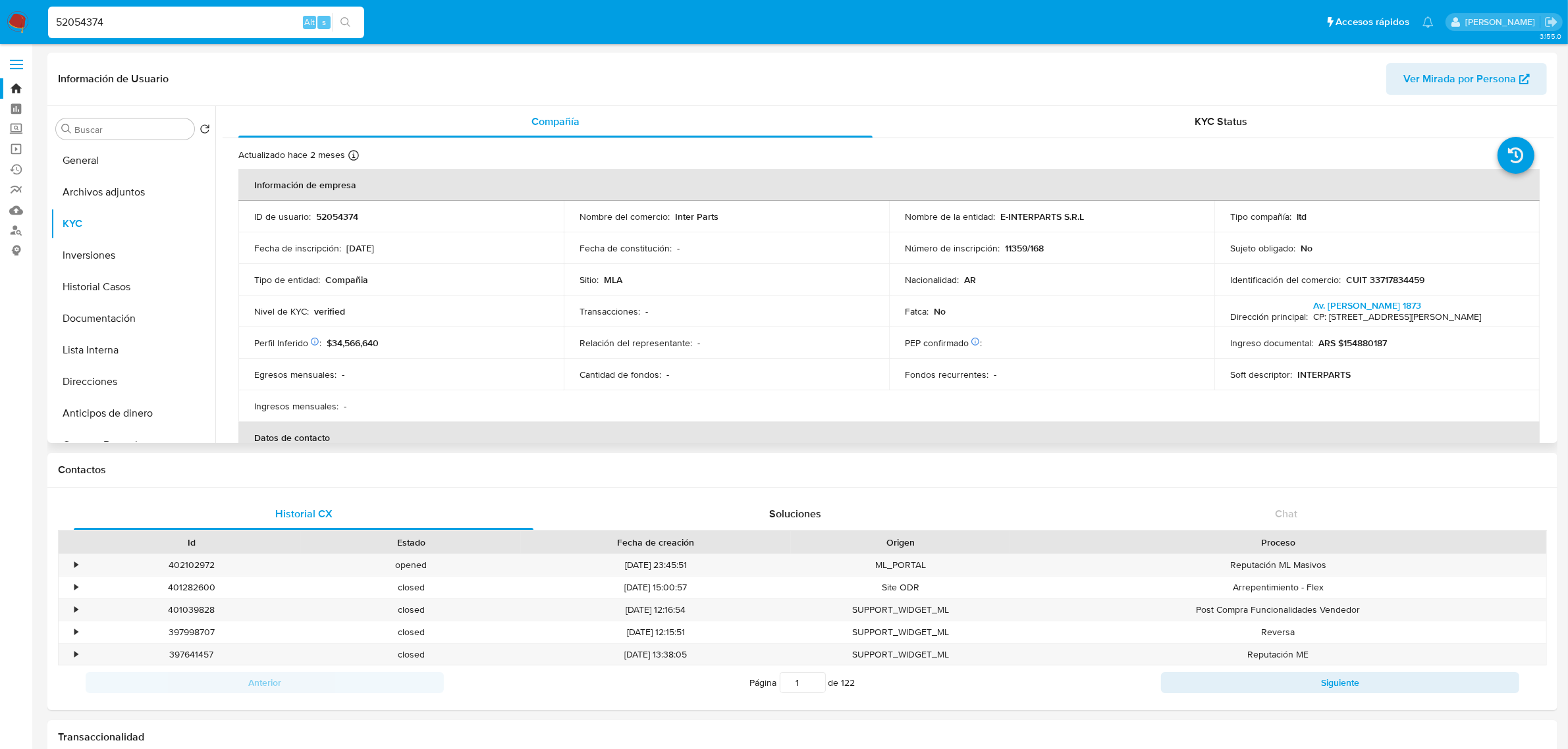
click at [353, 359] on td "Egresos mensuales : -" at bounding box center [400, 375] width 325 height 31
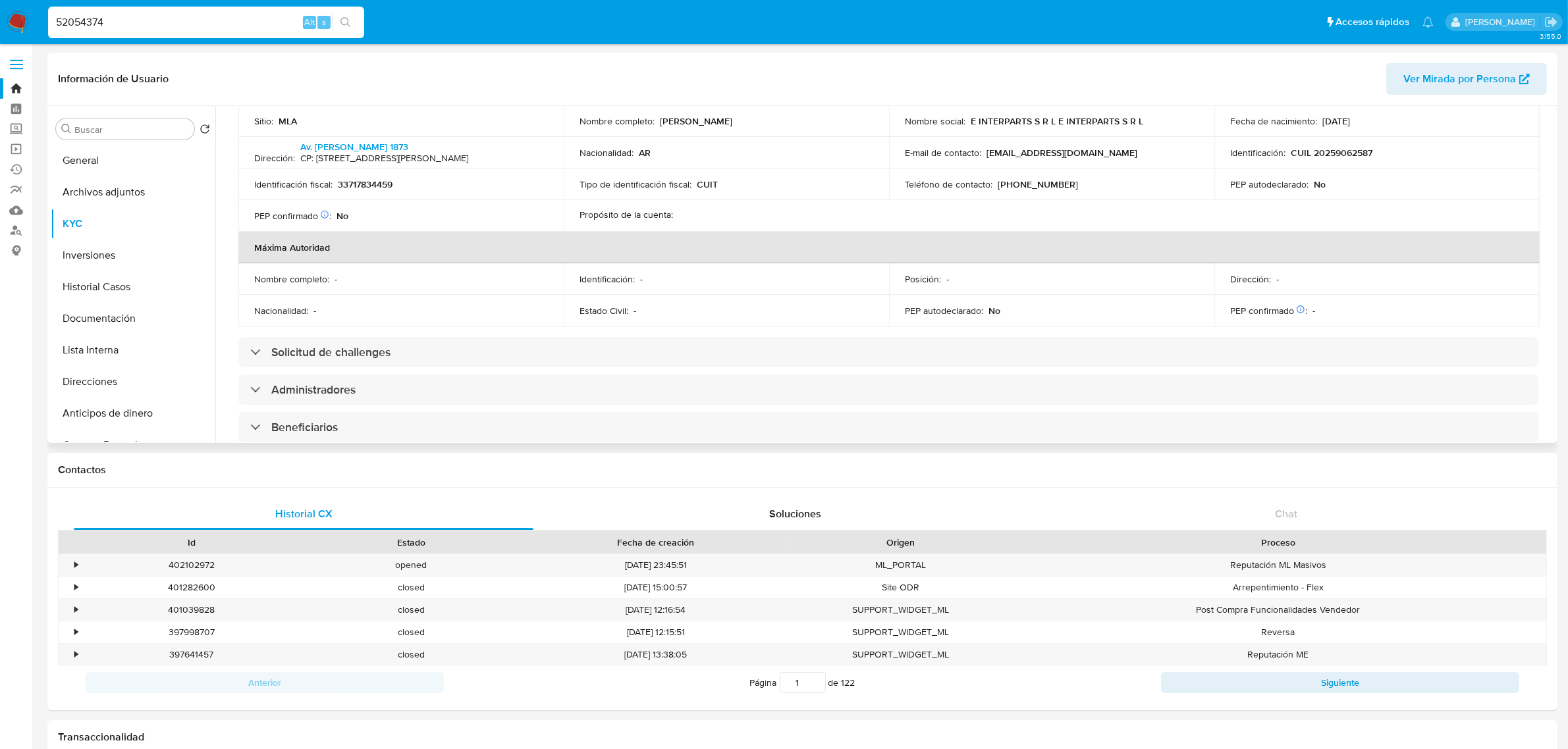
scroll to position [577, 0]
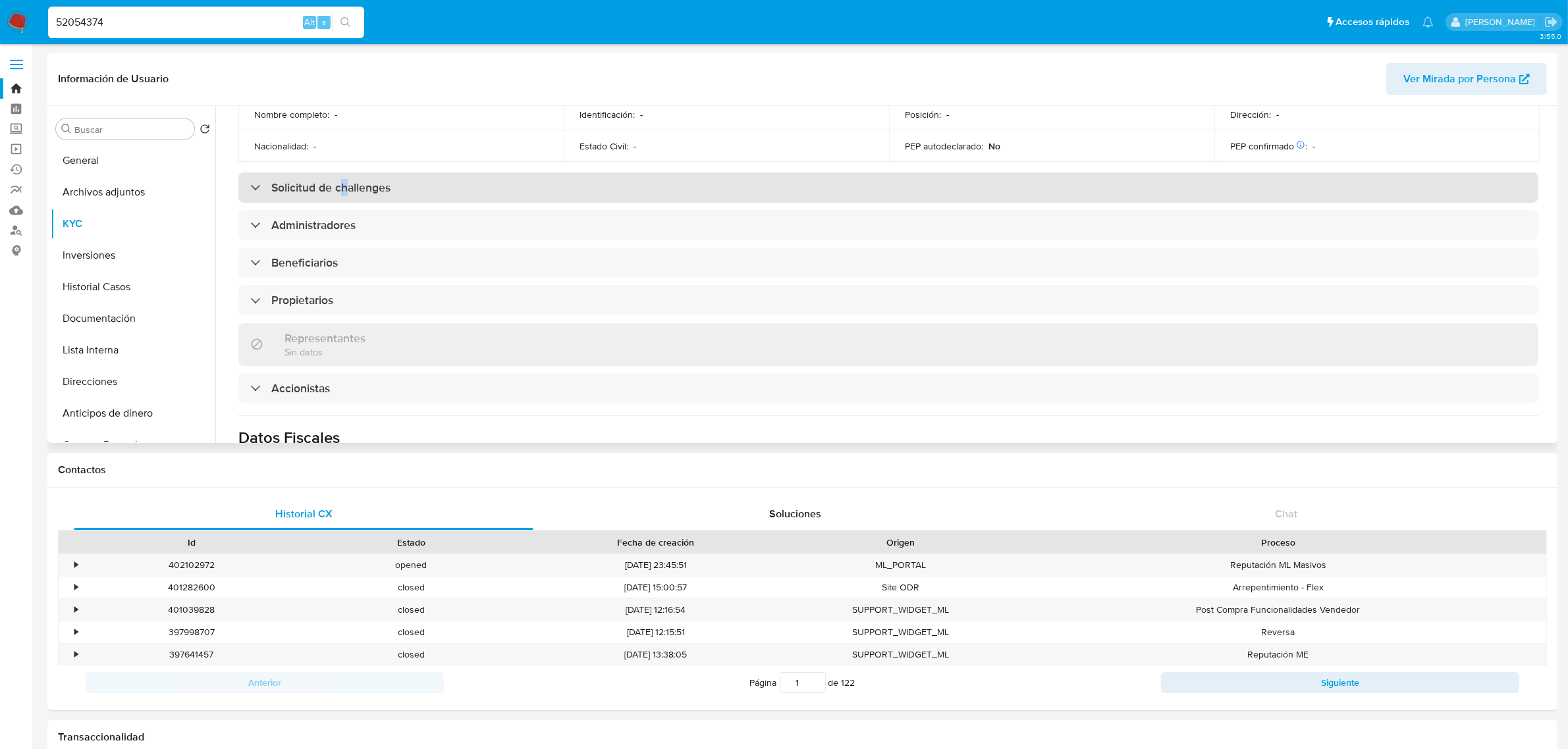
click at [345, 176] on div "Solicitud de challenges" at bounding box center [888, 187] width 1300 height 30
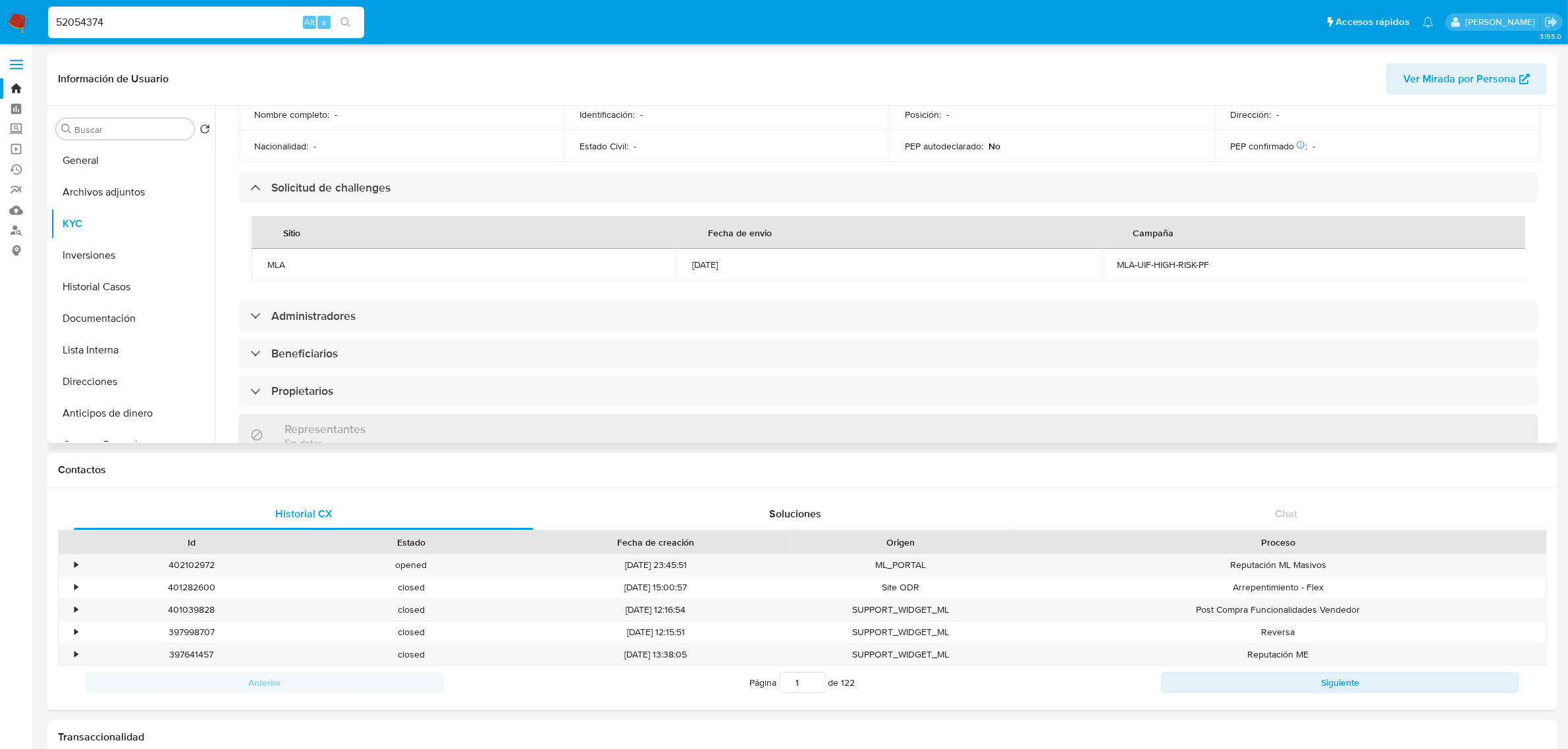
click at [924, 310] on div "Información de empresa ID de usuario : 52054374 Nombre del comercio : Inter Par…" at bounding box center [888, 199] width 1300 height 1213
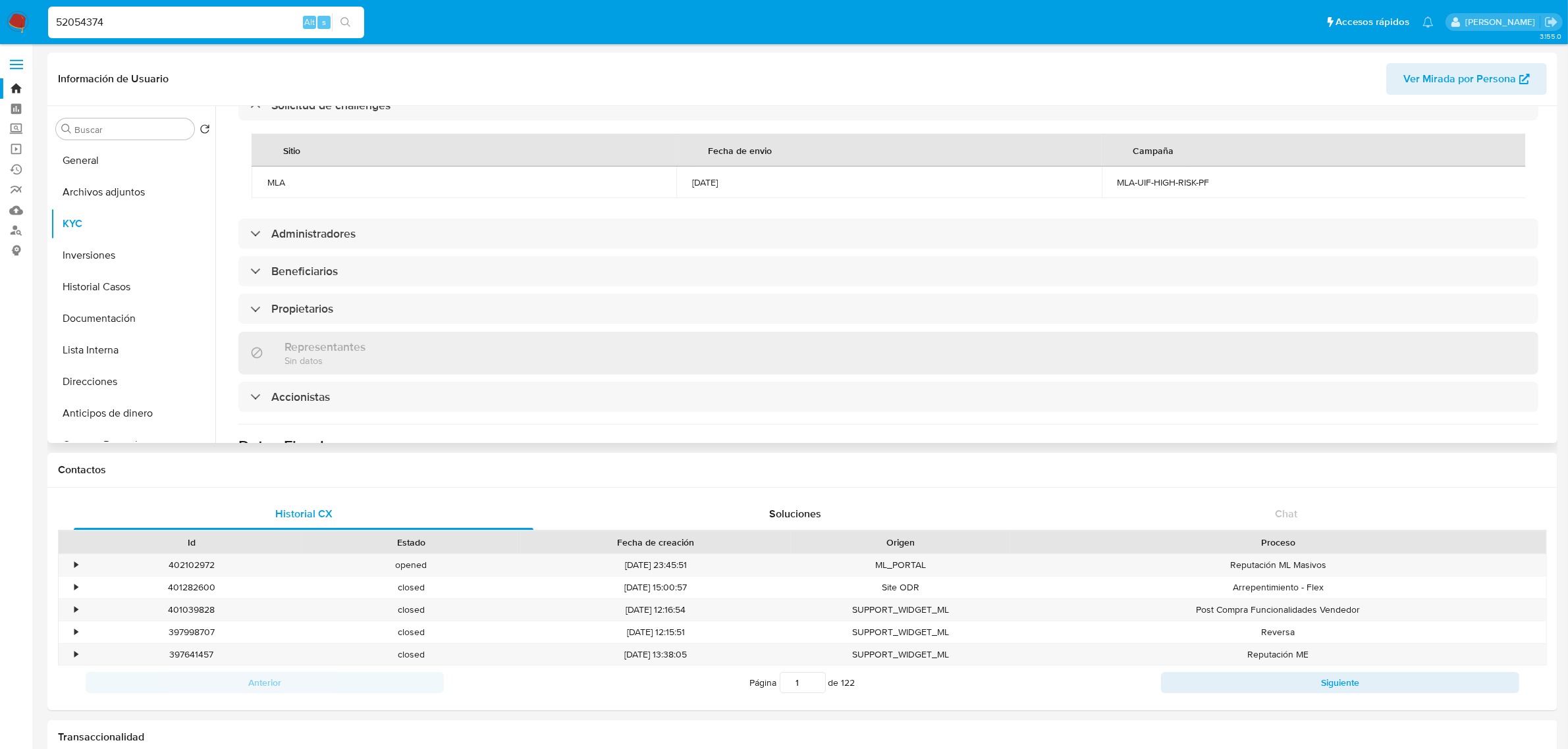
click at [1152, 181] on div "MLA-UIF-HIGH-RISK-PF" at bounding box center [1314, 182] width 393 height 12
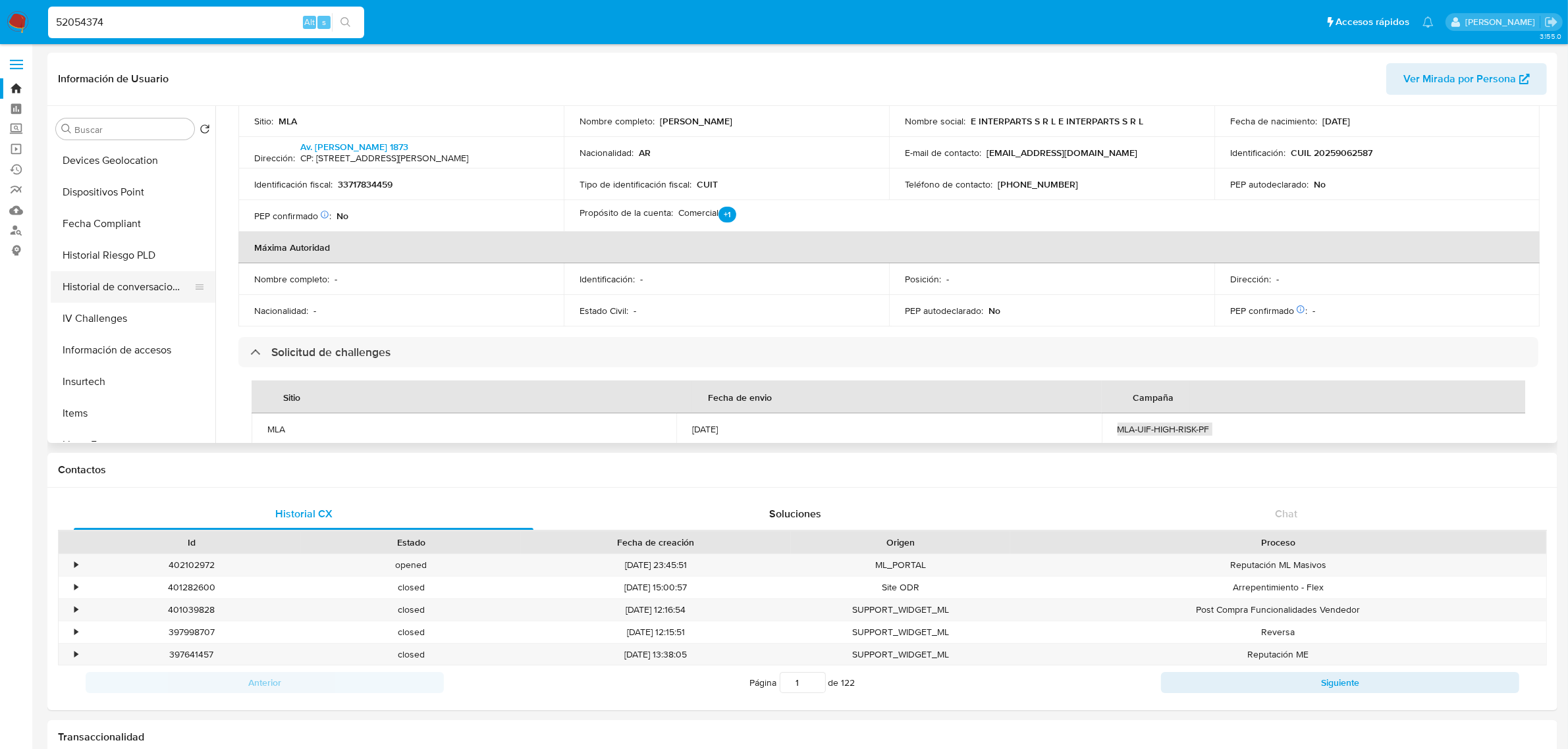
scroll to position [577, 0]
click at [119, 26] on input "52054374" at bounding box center [206, 22] width 316 height 17
paste input "21630185"
type input "21630185"
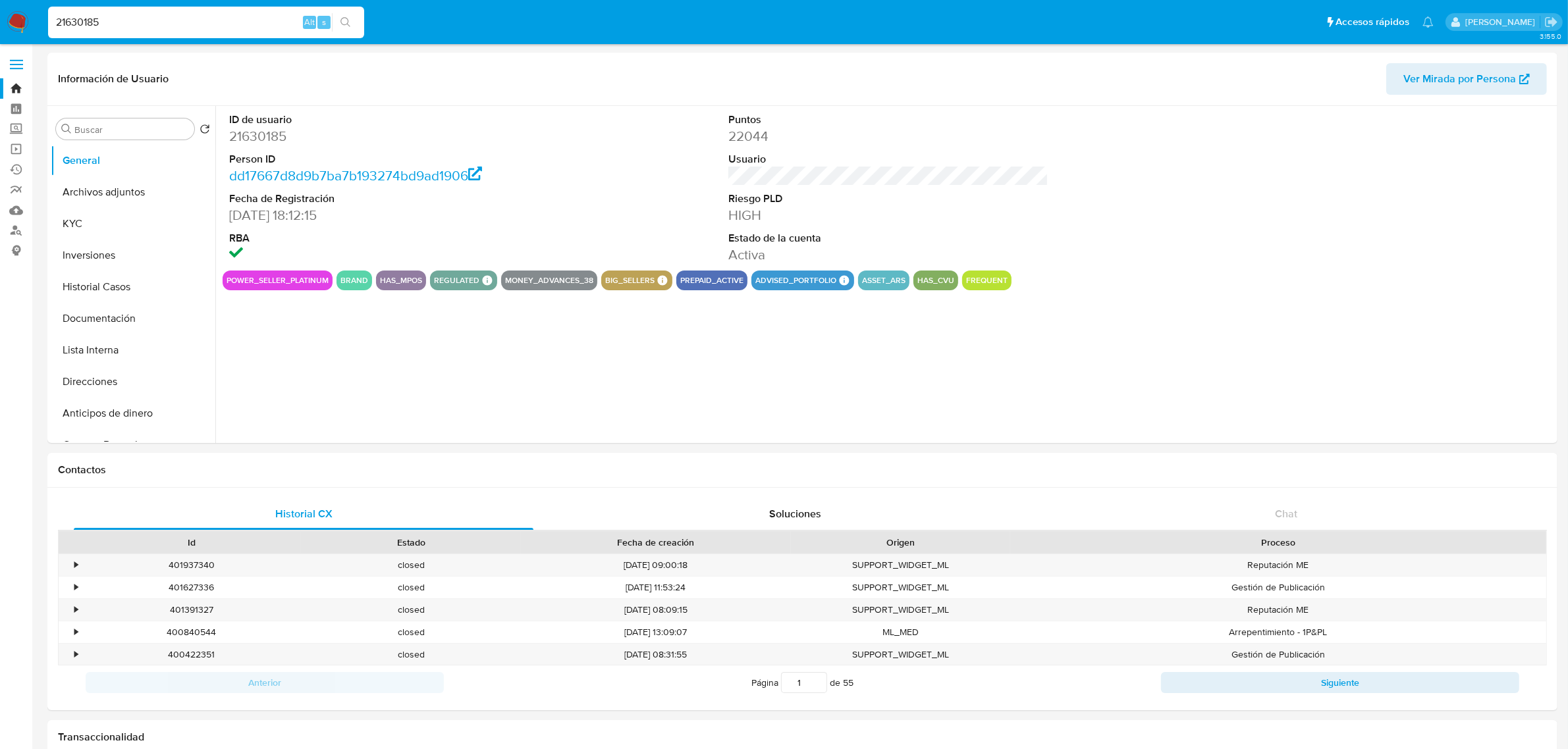
select select "10"
click at [116, 275] on button "Historial Casos" at bounding box center [127, 287] width 154 height 31
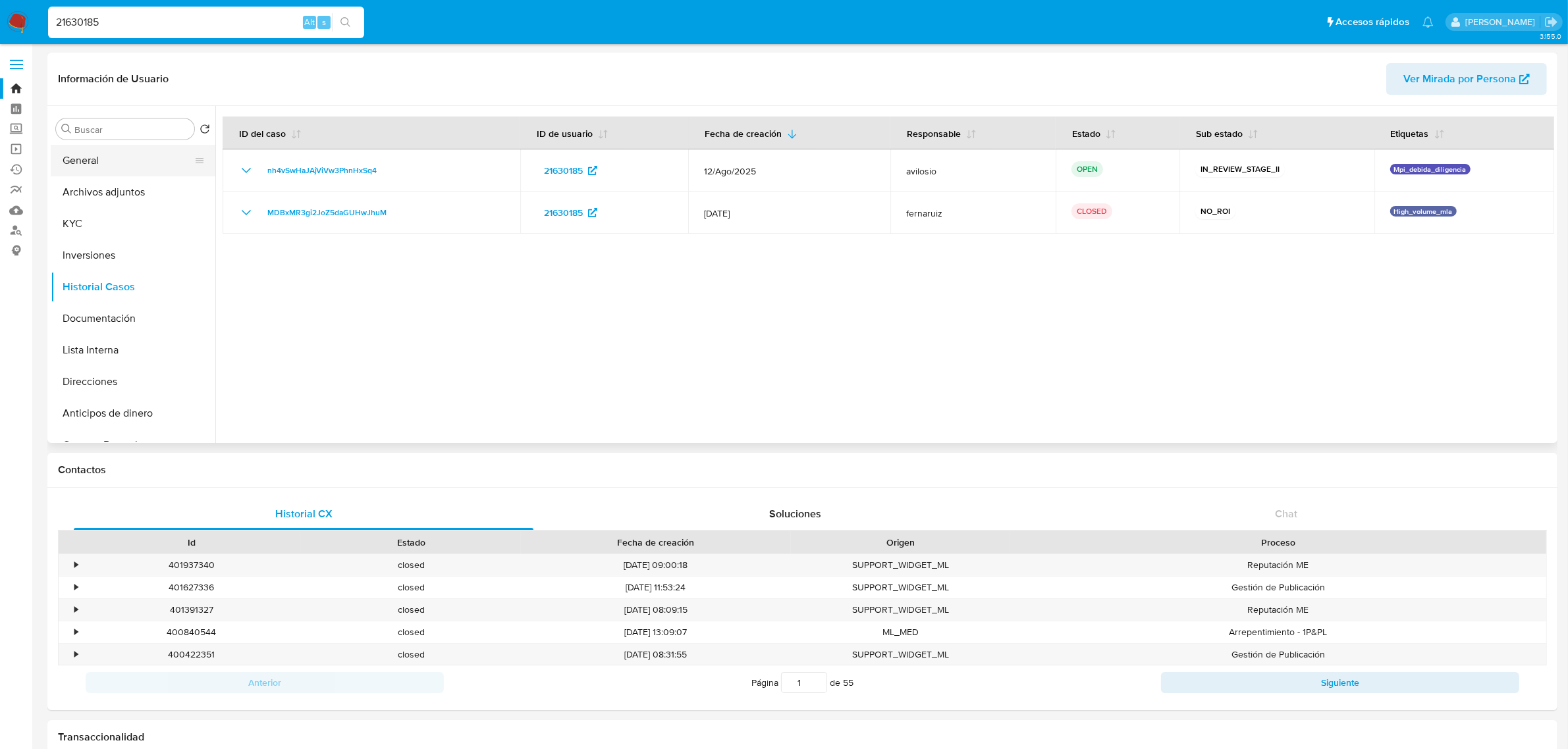
click at [132, 162] on button "General" at bounding box center [127, 161] width 154 height 31
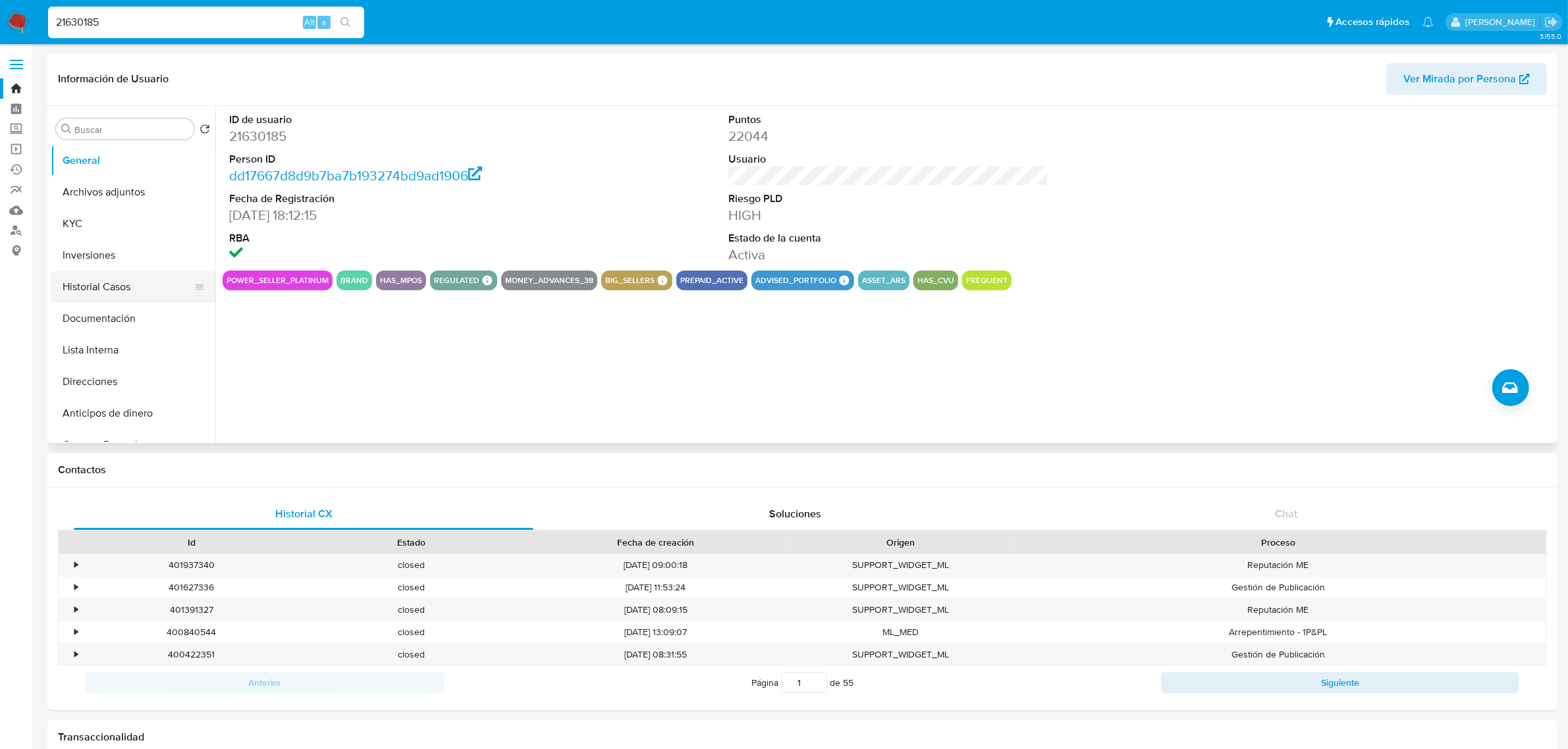
click at [120, 297] on button "Historial Casos" at bounding box center [127, 287] width 154 height 31
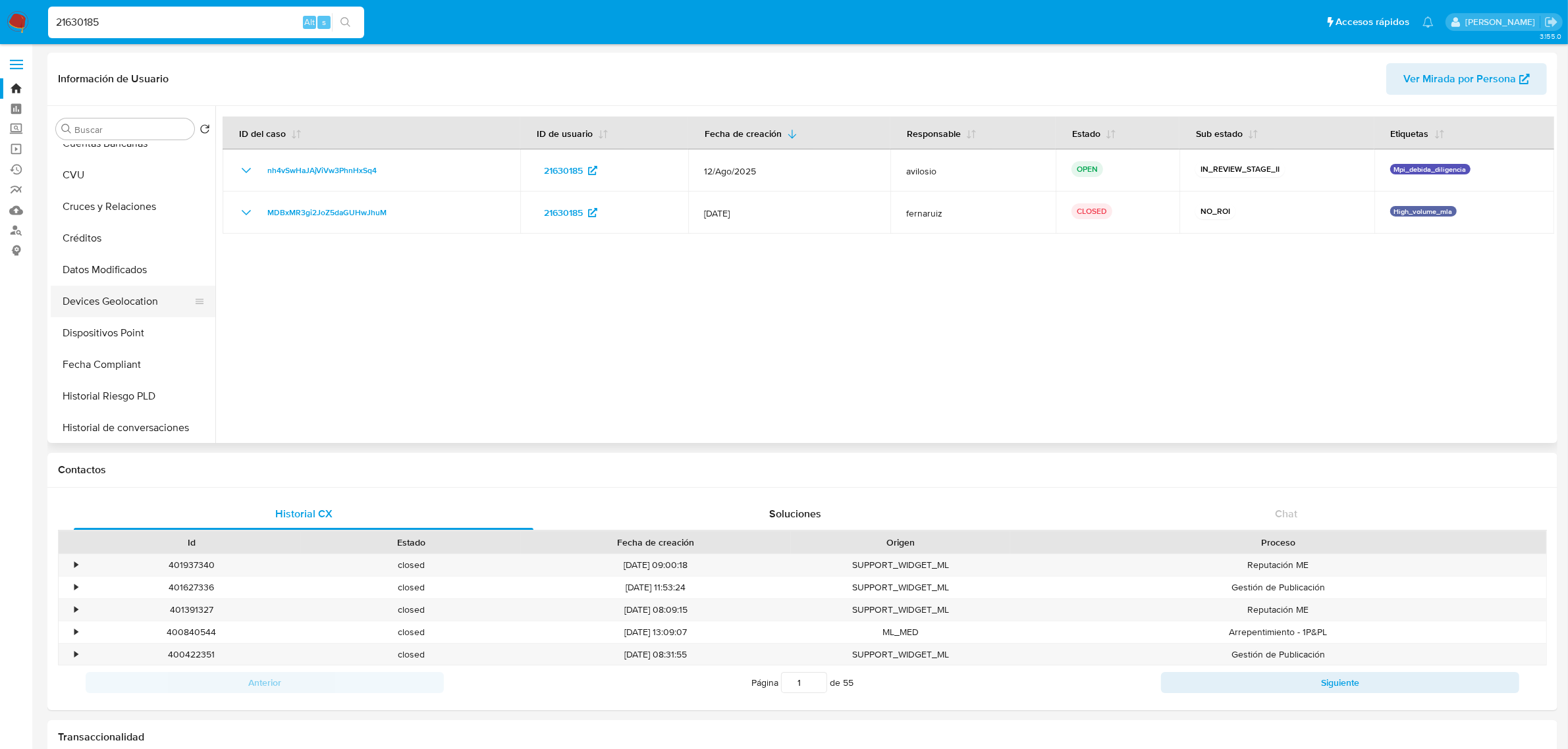
scroll to position [329, 0]
click at [136, 308] on button "Dispositivos Point" at bounding box center [127, 305] width 154 height 31
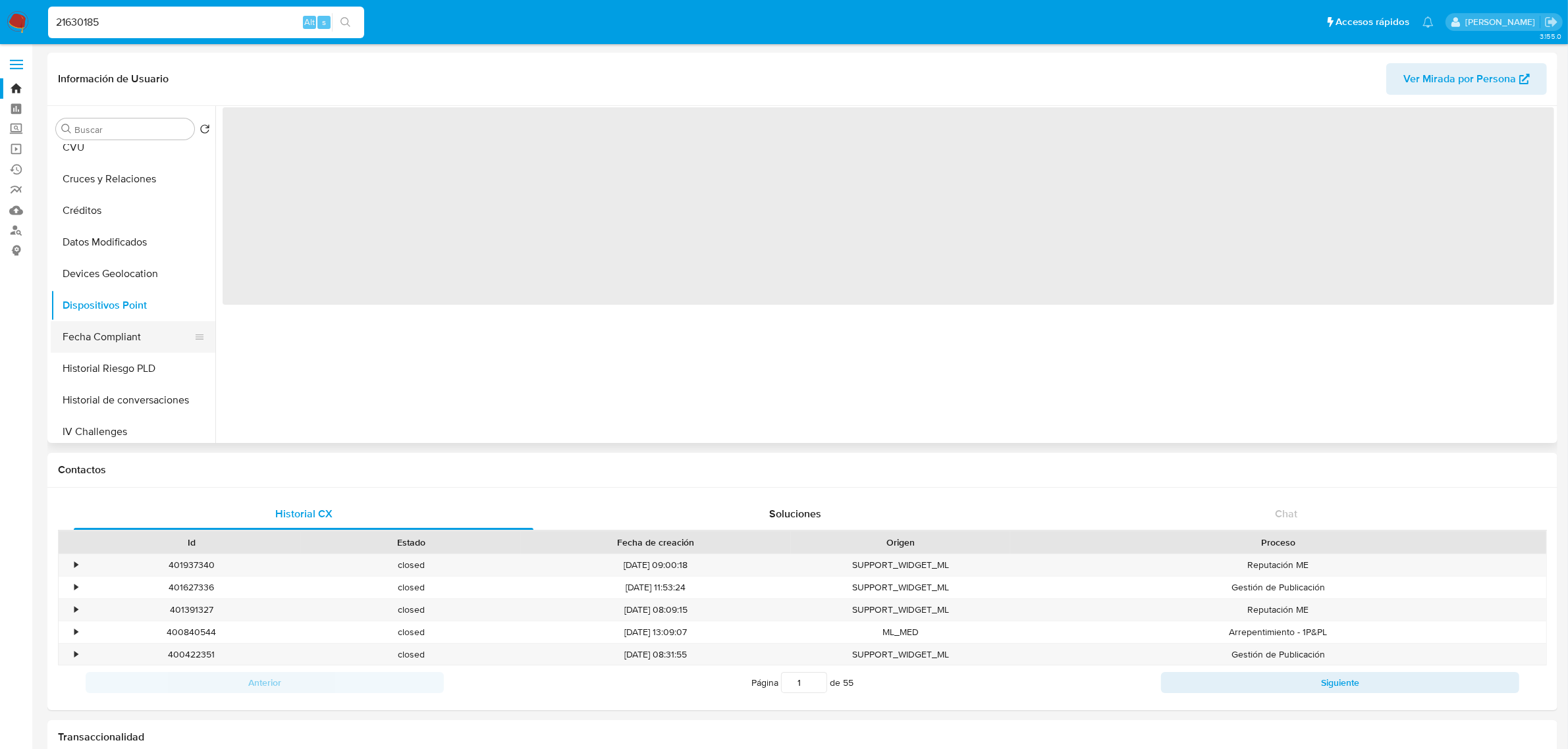
click at [134, 327] on button "Fecha Compliant" at bounding box center [127, 337] width 154 height 31
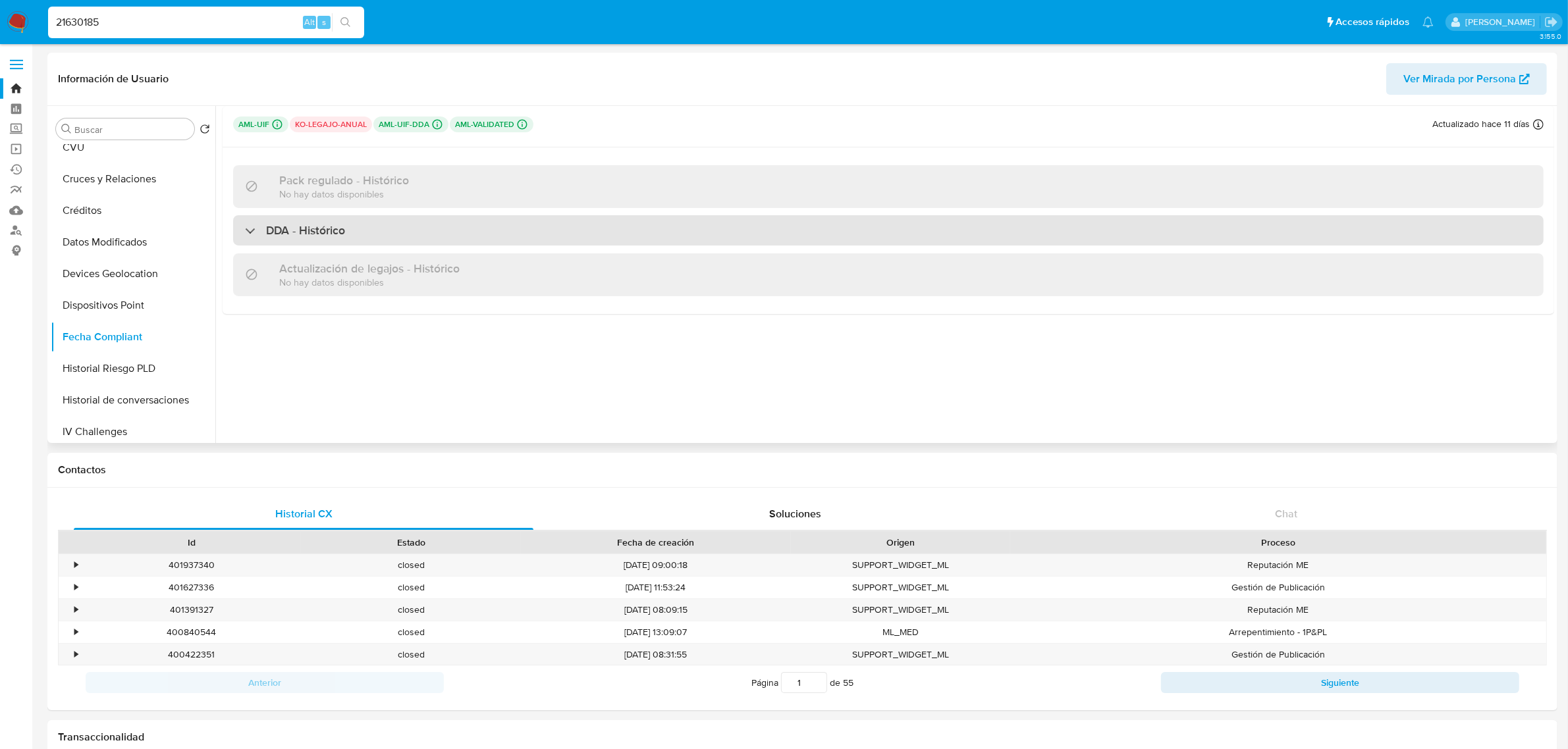
click at [256, 236] on div "DDA - Histórico" at bounding box center [295, 230] width 100 height 15
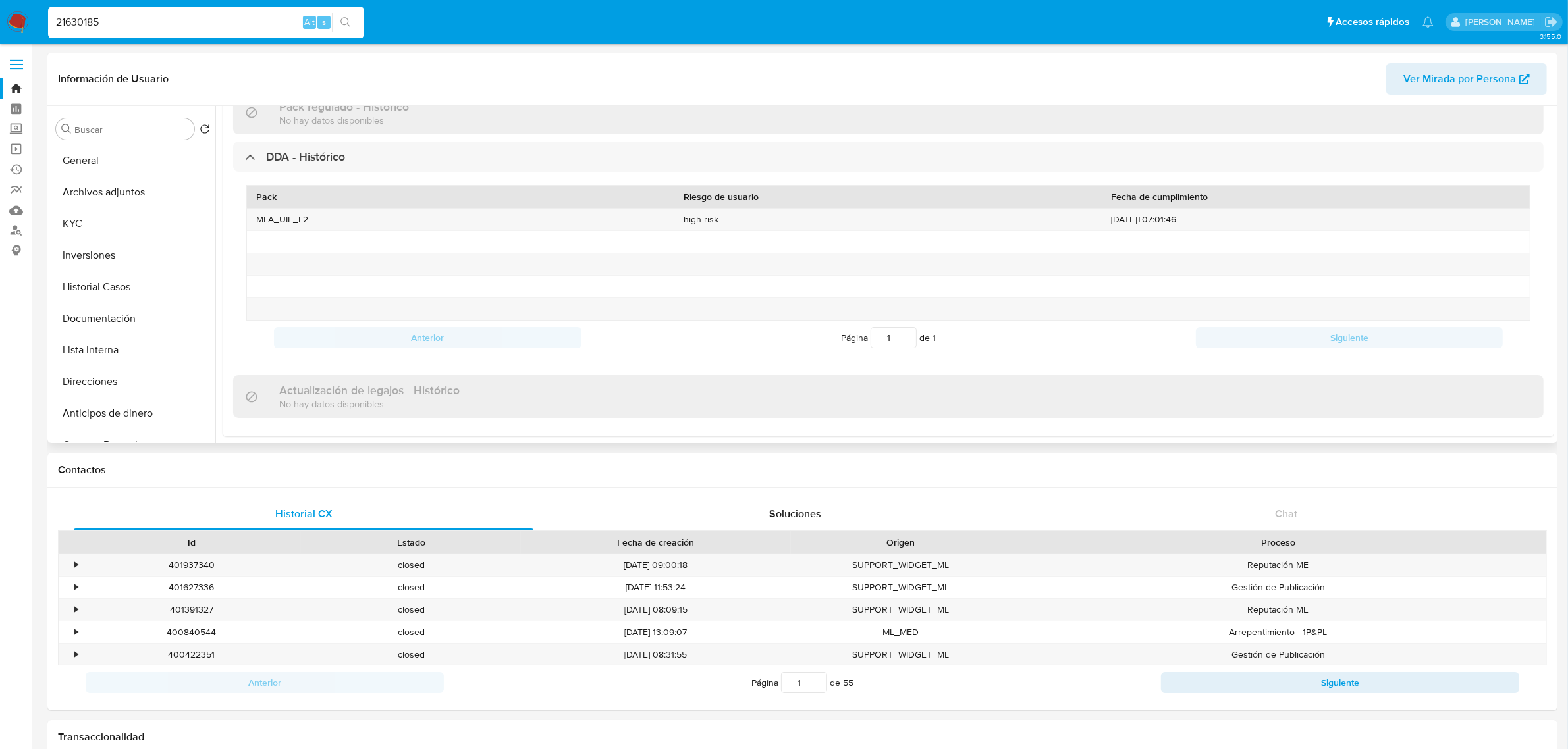
scroll to position [0, 0]
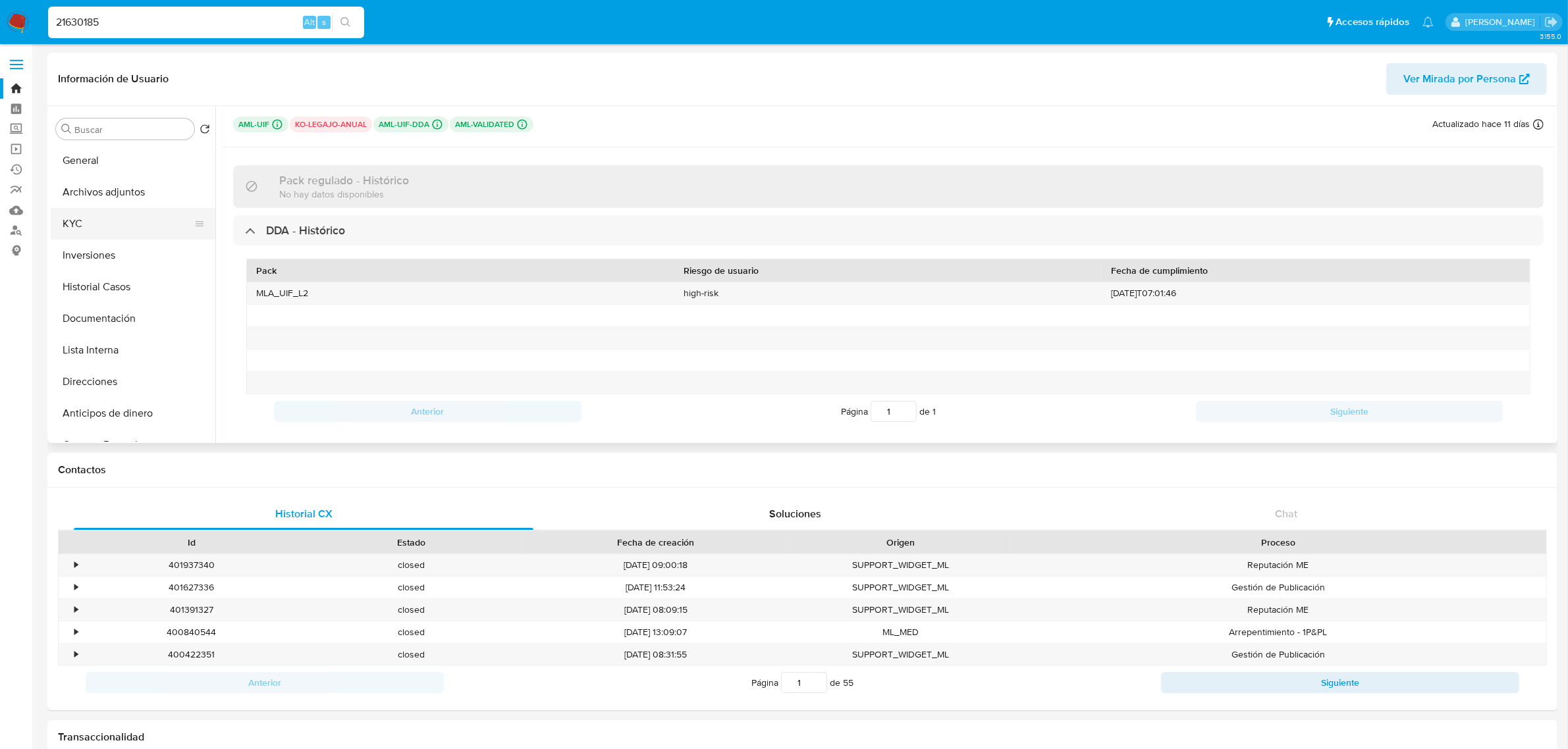
click at [100, 214] on button "KYC" at bounding box center [127, 224] width 154 height 31
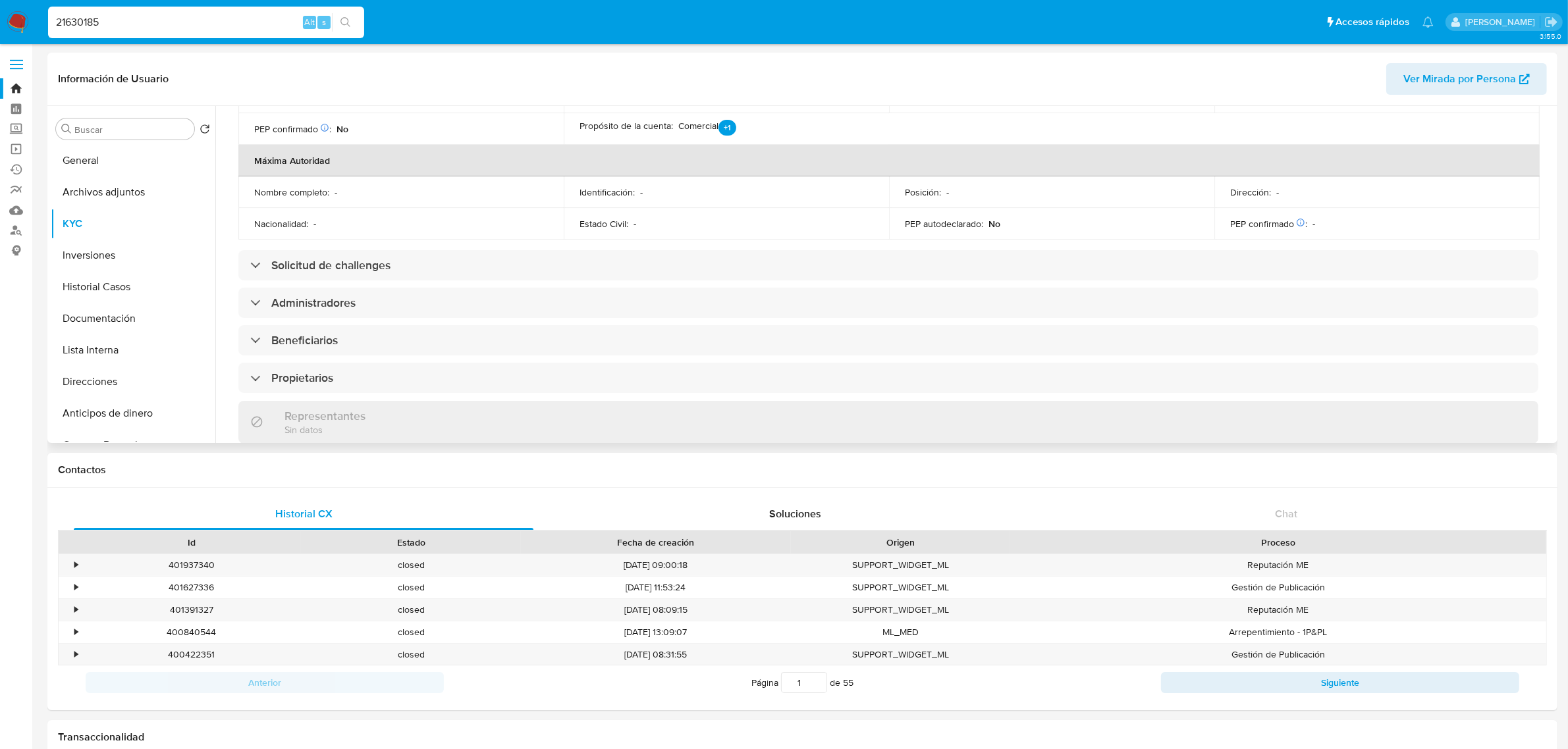
scroll to position [611, 0]
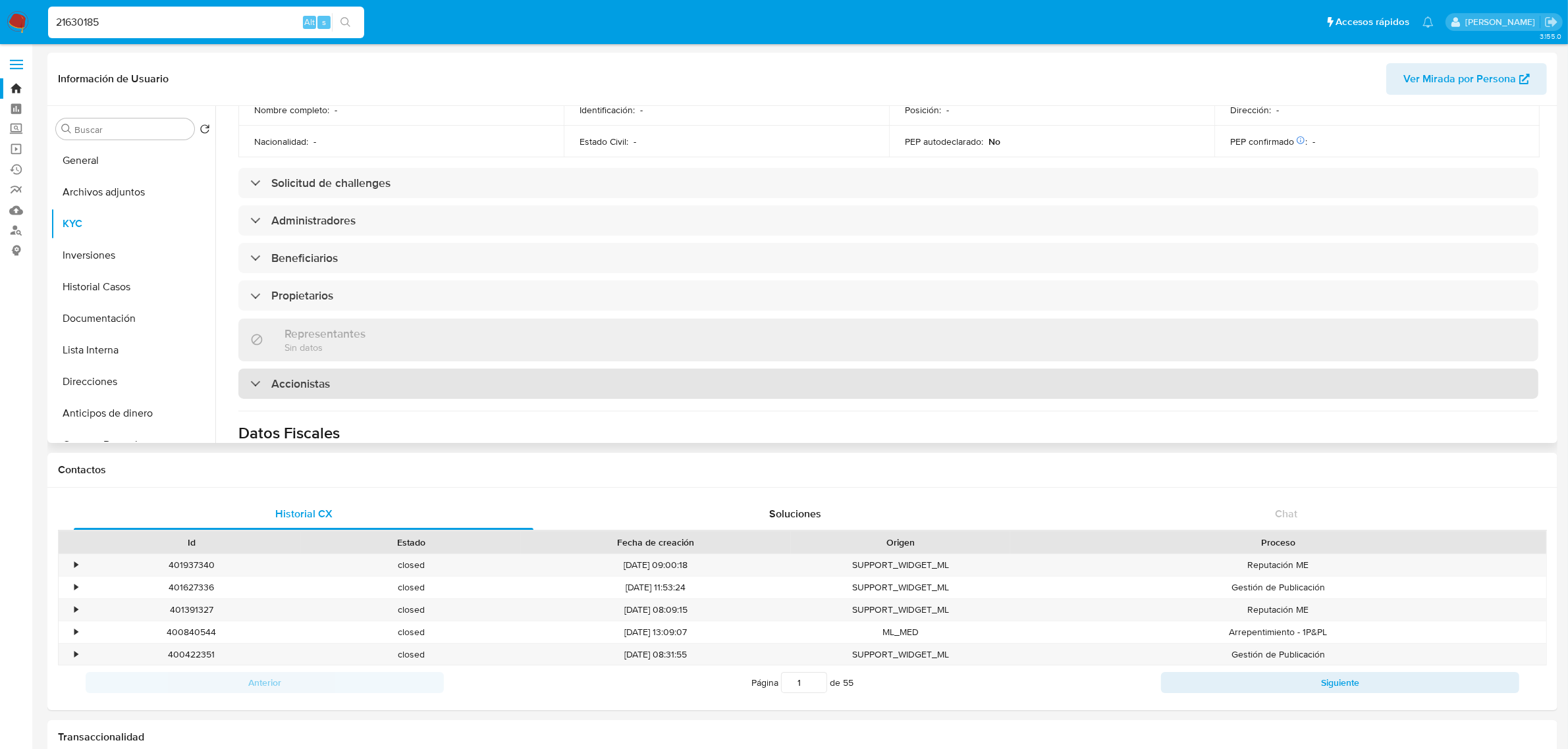
click at [244, 369] on div "Accionistas" at bounding box center [888, 384] width 1300 height 30
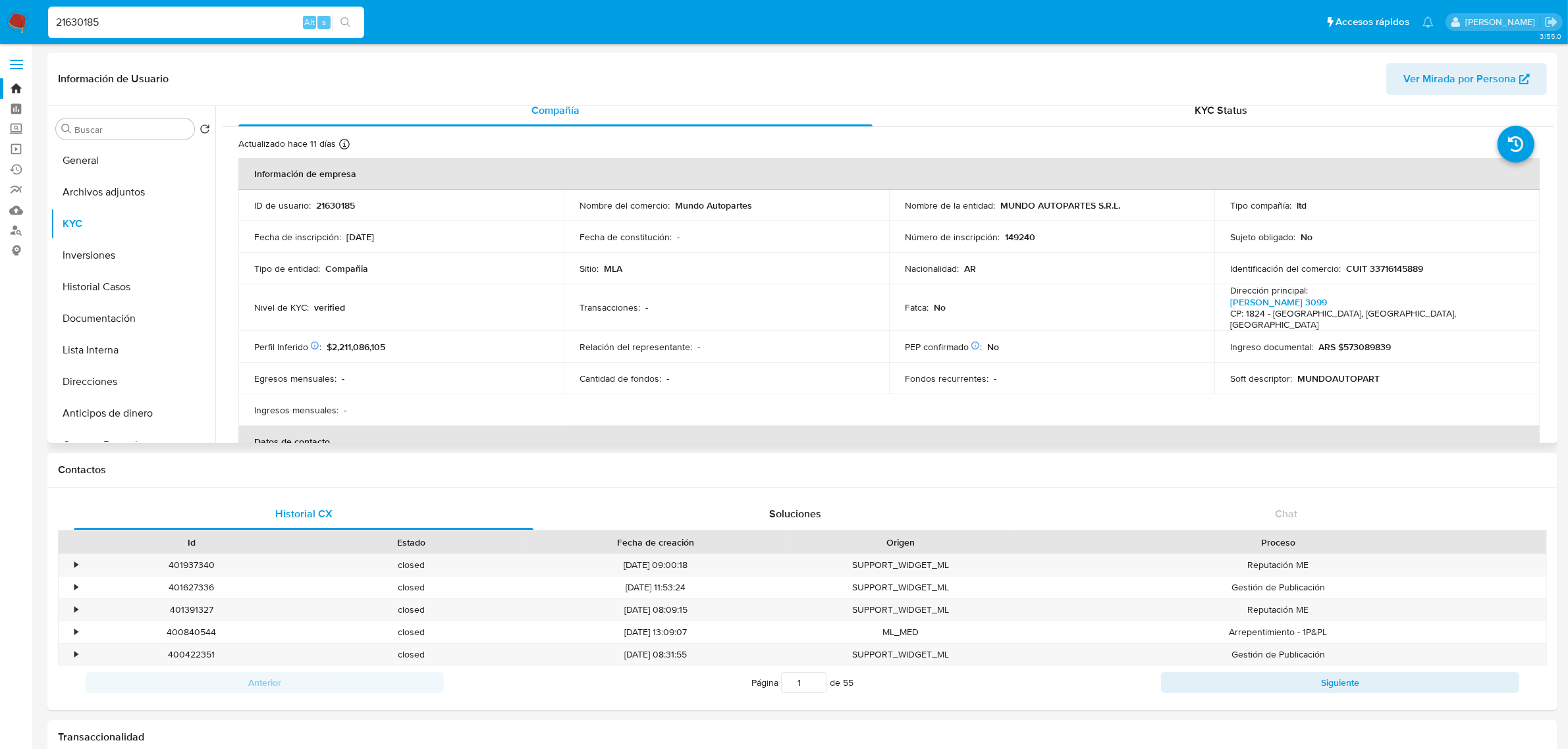
scroll to position [0, 0]
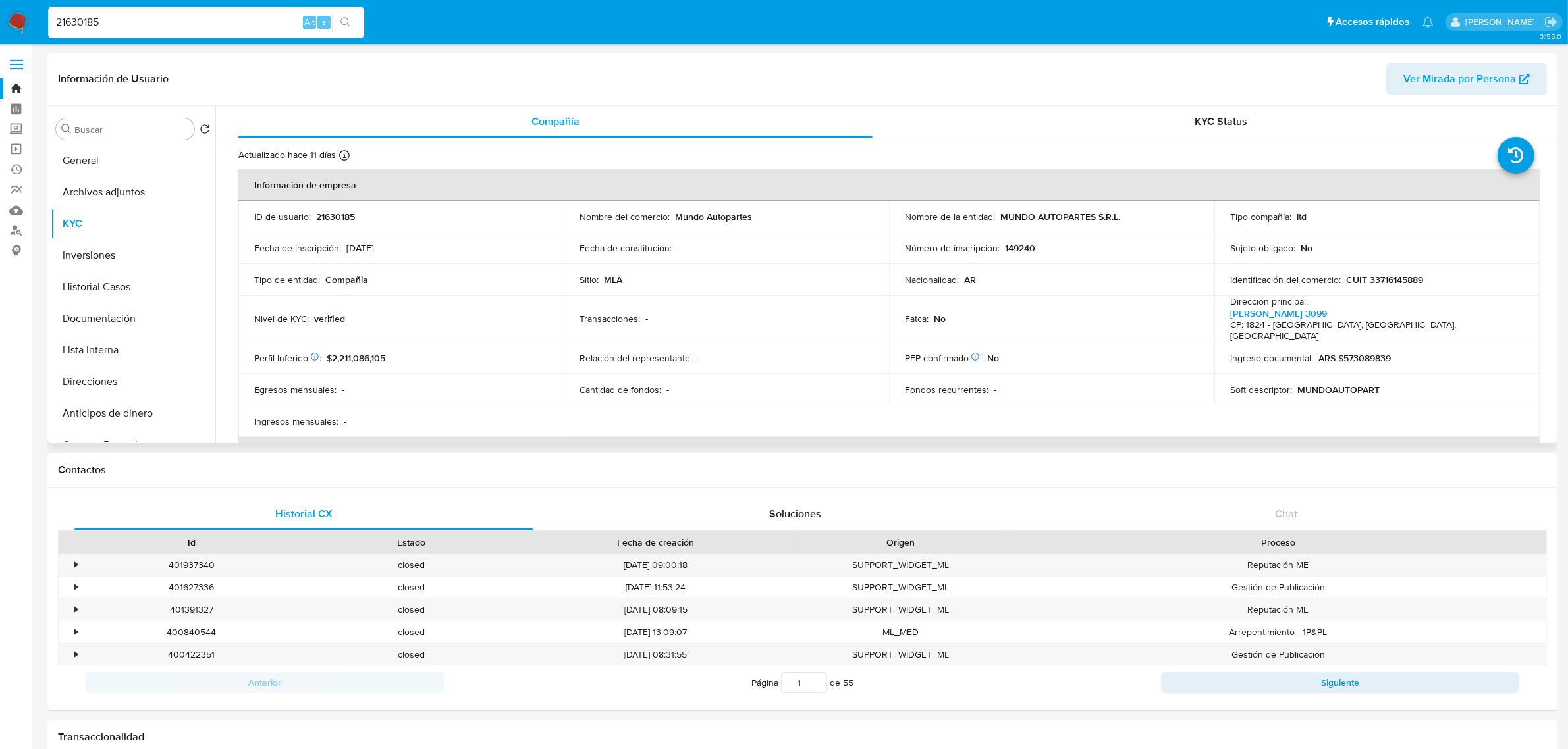
click at [1198, 103] on div "Información de Usuario Ver Mirada por Persona" at bounding box center [802, 79] width 1509 height 53
click at [1206, 114] on span "KYC Status" at bounding box center [1222, 120] width 53 height 15
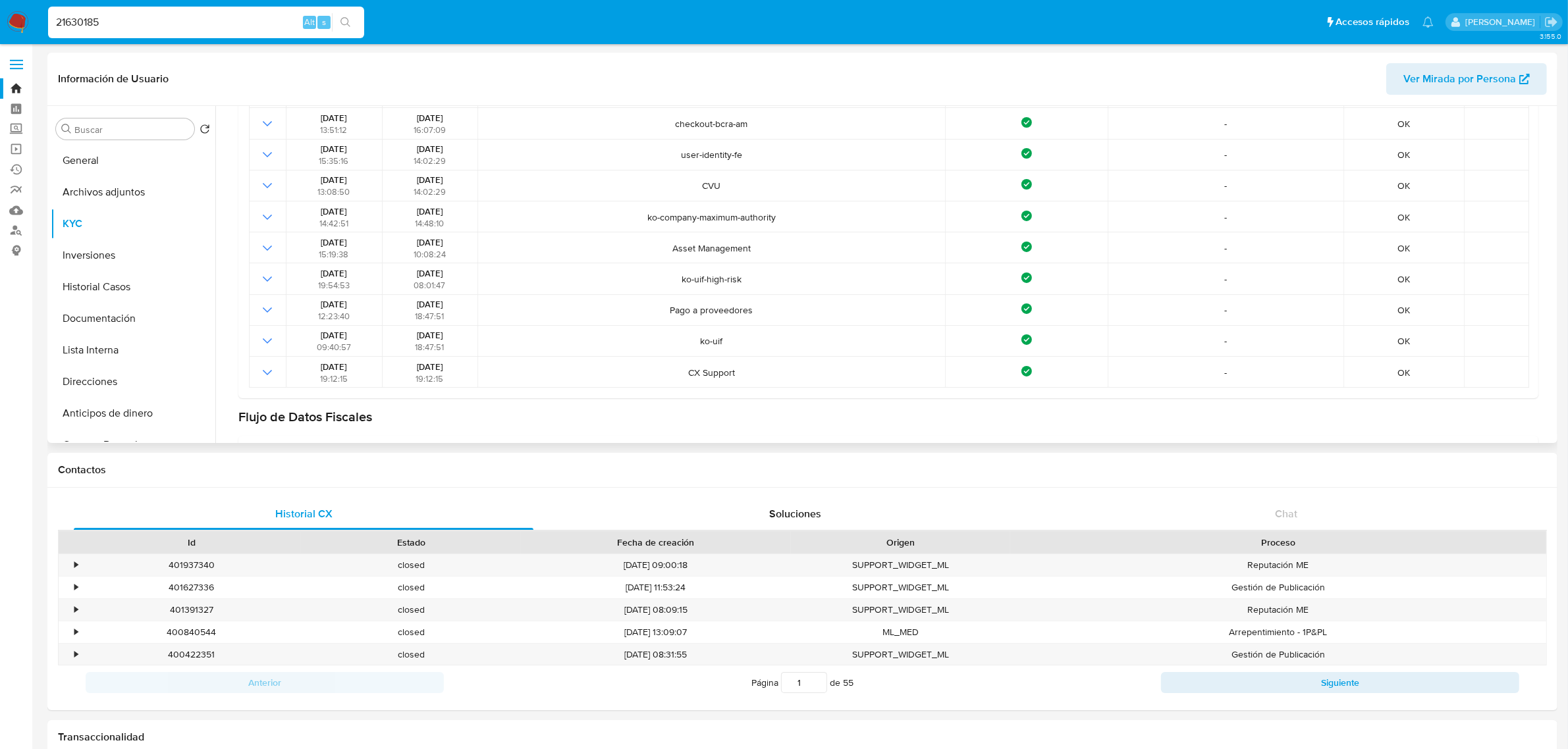
scroll to position [247, 0]
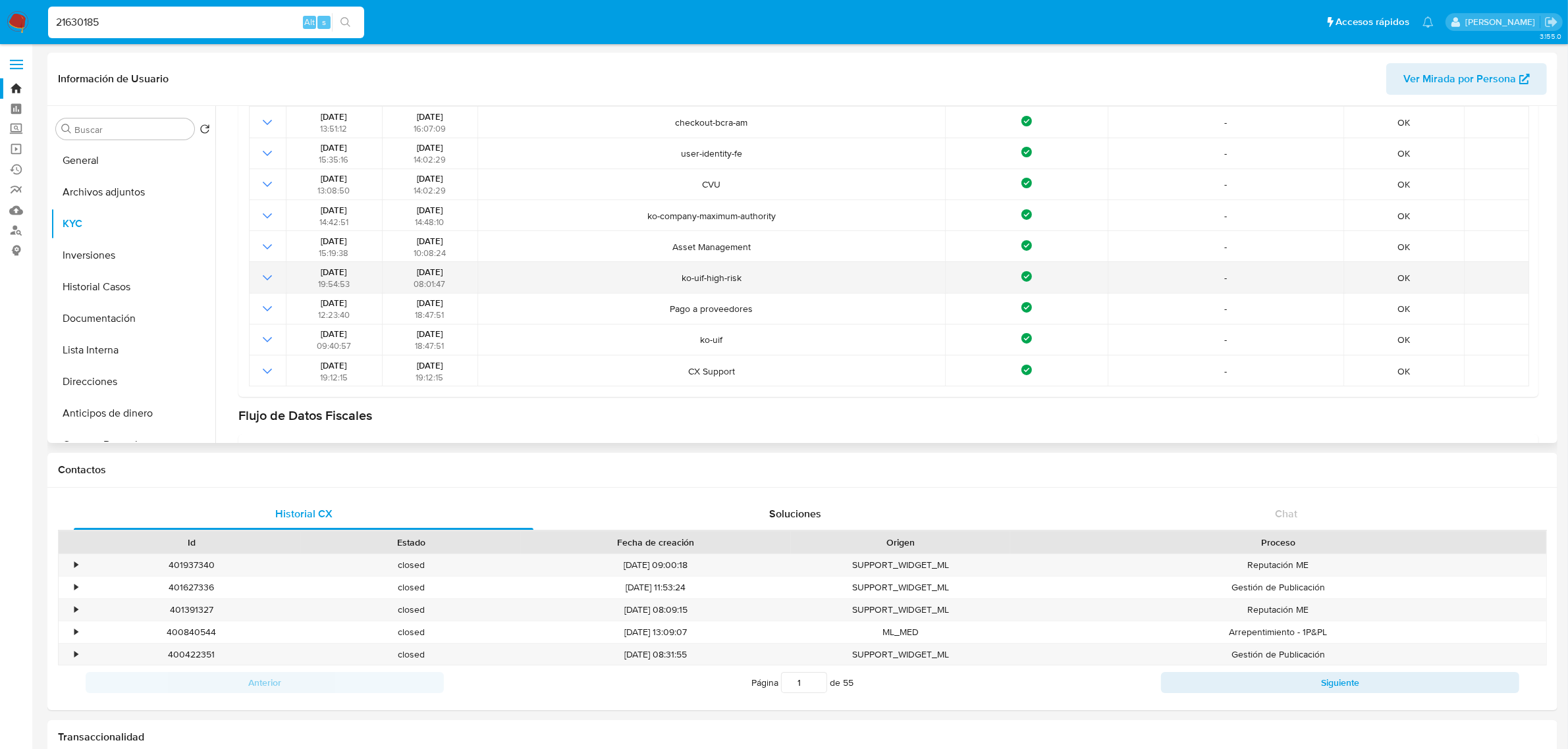
click at [260, 278] on icon "Mostrar operación" at bounding box center [267, 278] width 16 height 16
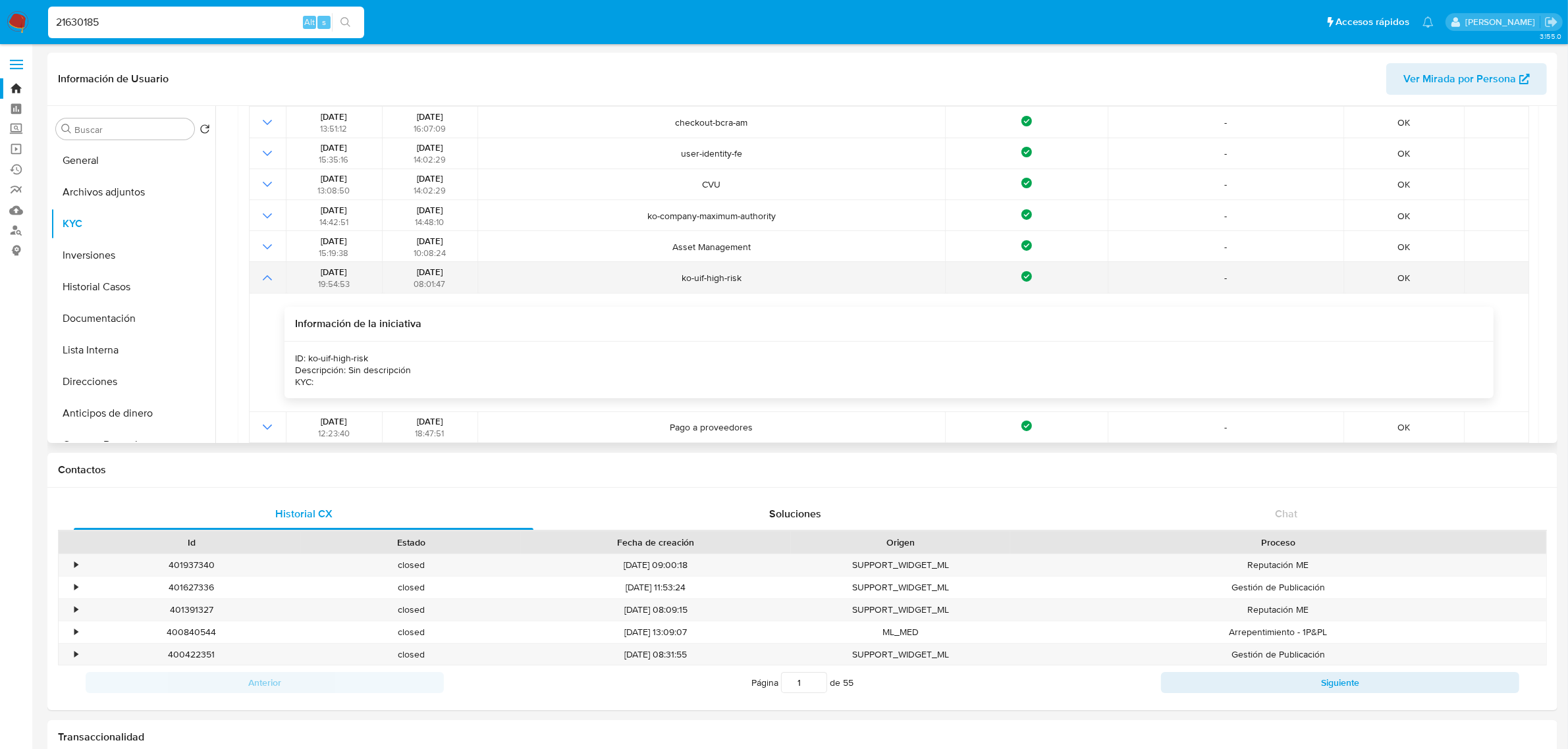
click at [261, 278] on icon "Mostrar operación" at bounding box center [267, 278] width 16 height 16
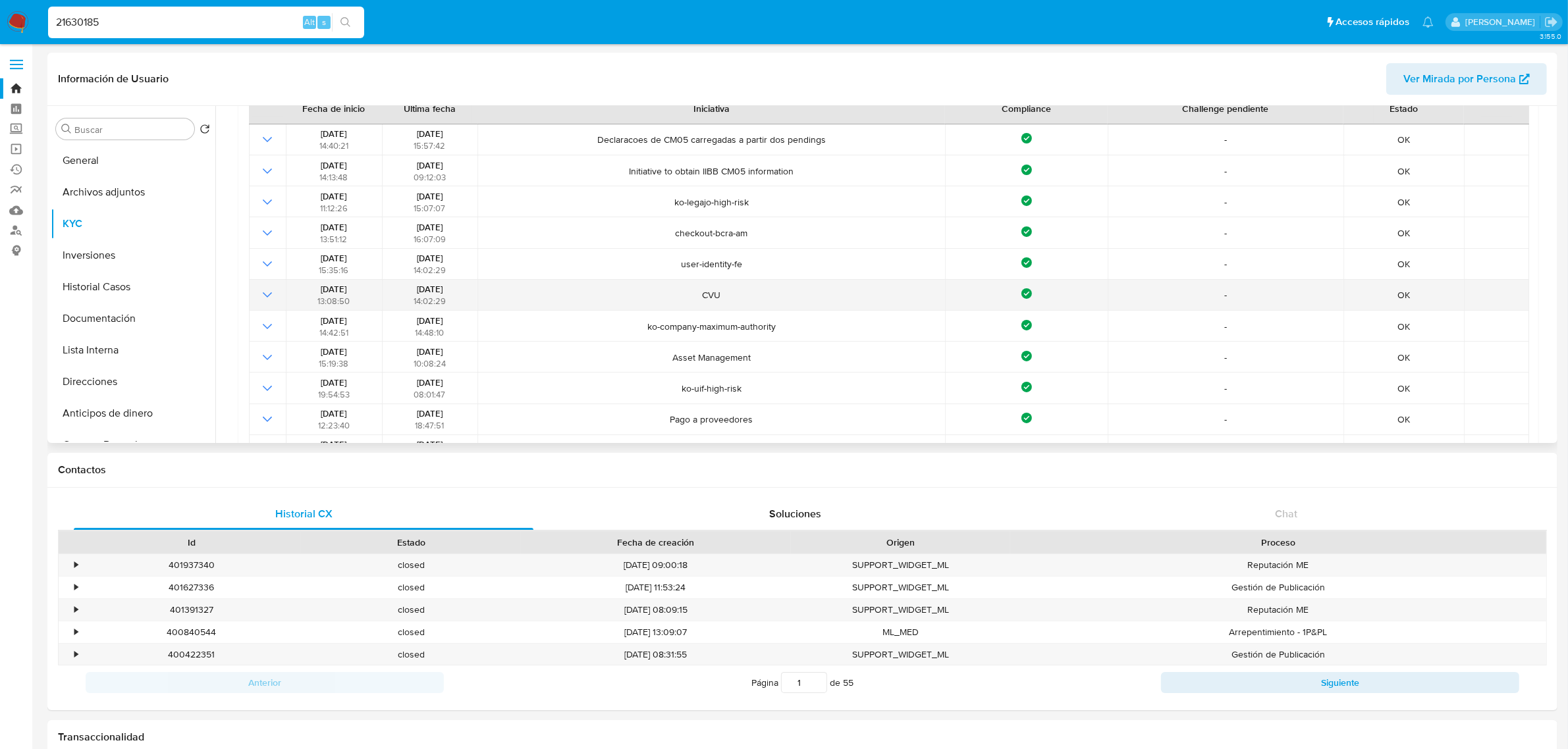
scroll to position [164, 0]
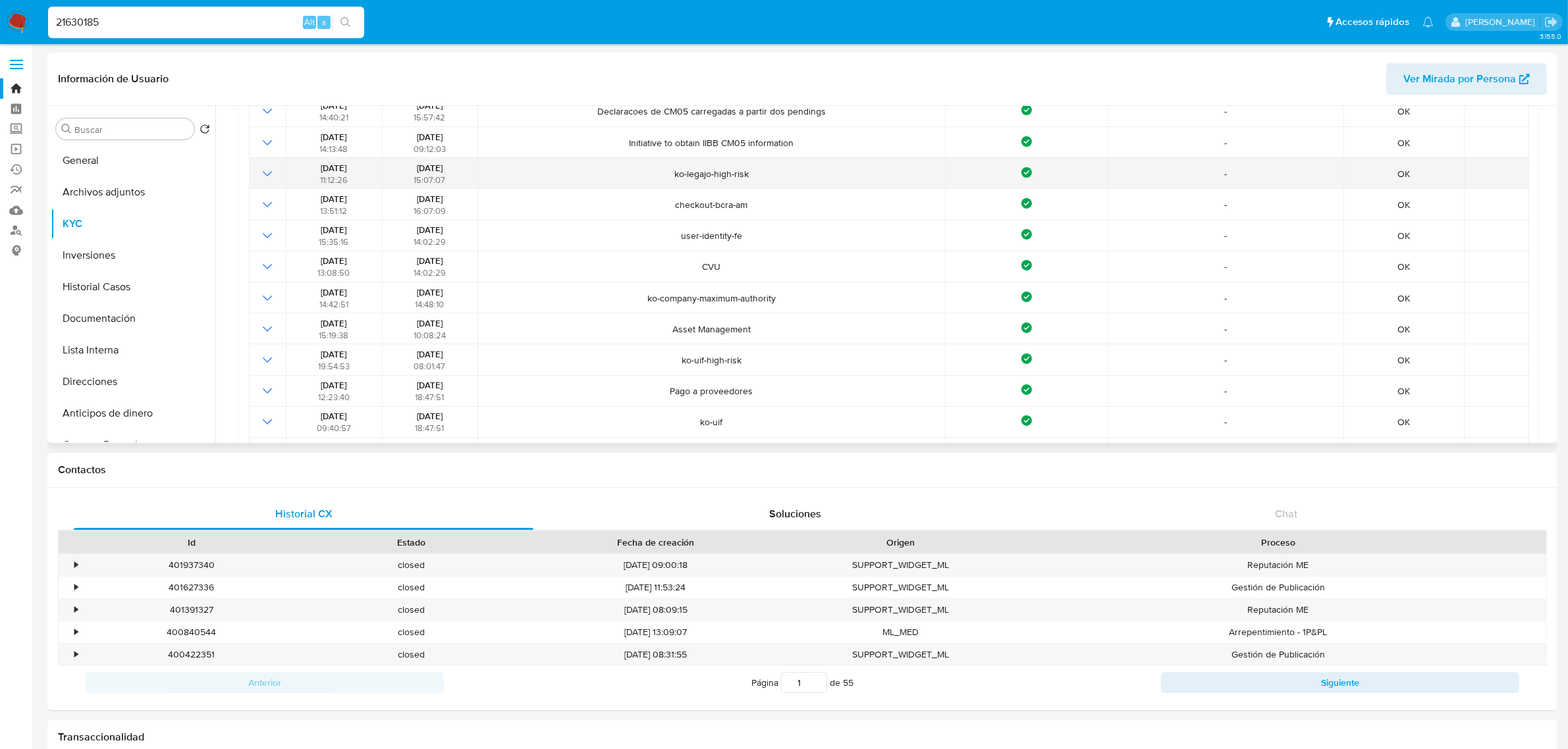
click at [705, 173] on span "ko-legajo-high-risk" at bounding box center [712, 174] width 460 height 12
click at [268, 168] on icon "Mostrar operación" at bounding box center [267, 174] width 16 height 16
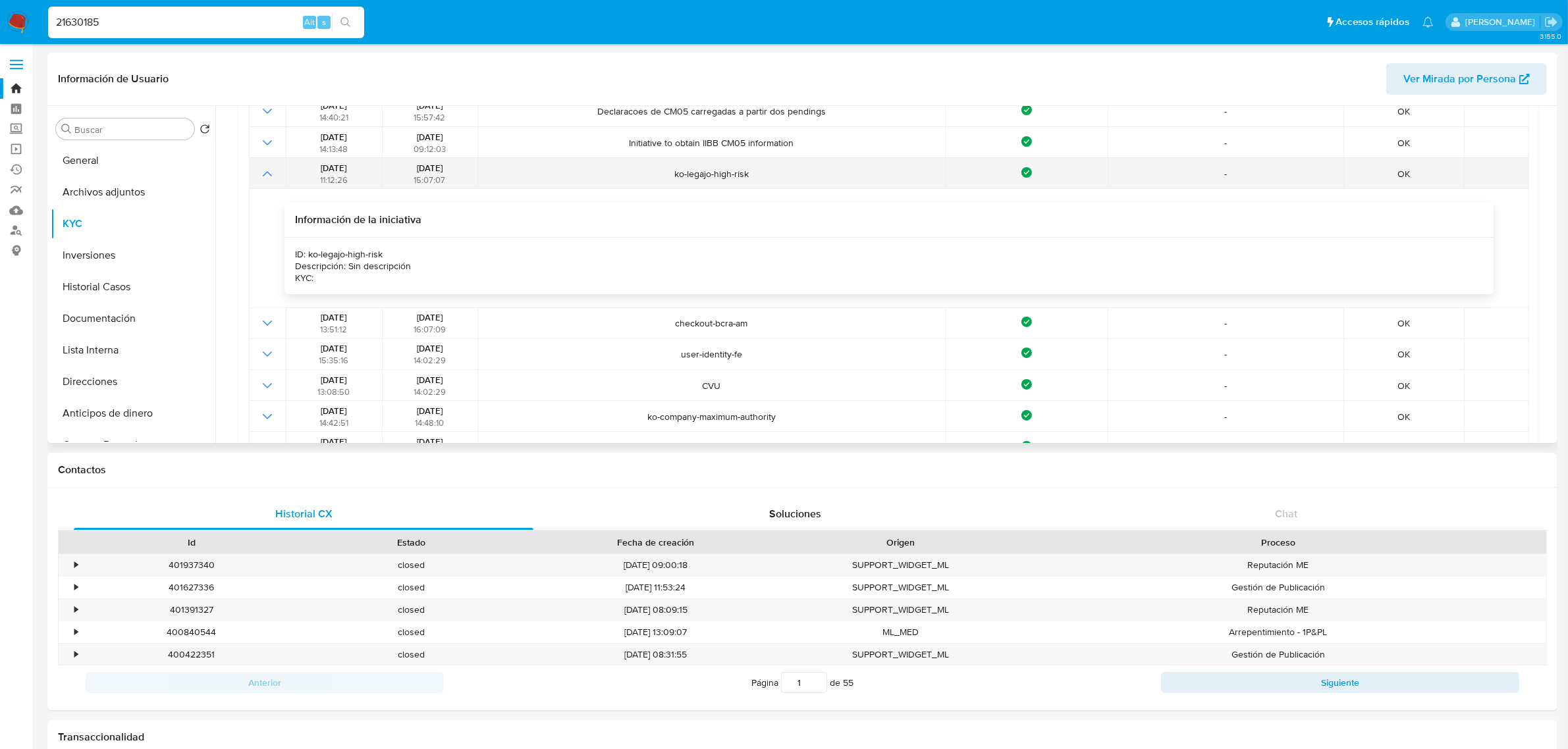
click at [268, 168] on icon "Mostrar operación" at bounding box center [267, 174] width 16 height 16
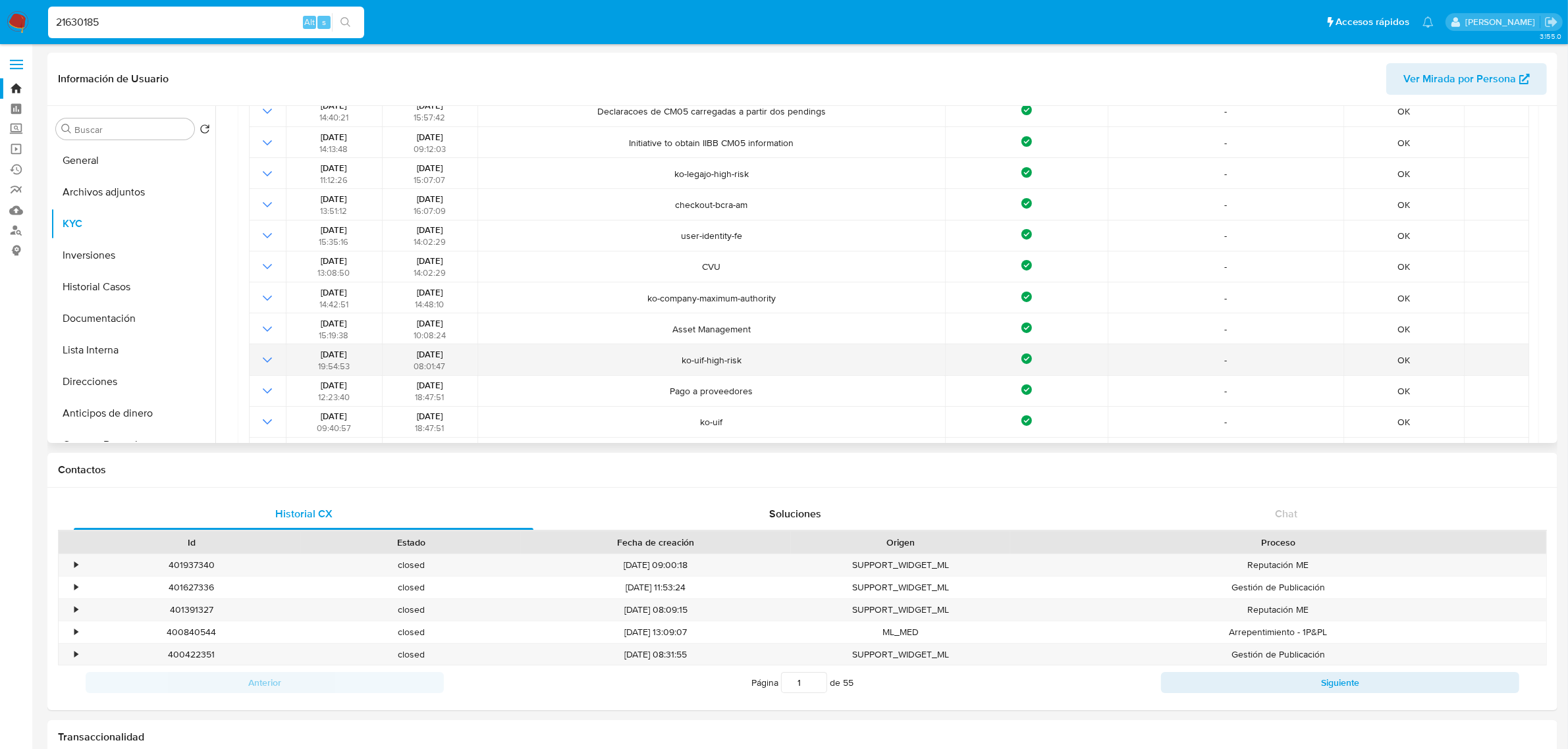
drag, startPoint x: 771, startPoint y: 370, endPoint x: 646, endPoint y: 366, distance: 125.1
click at [646, 366] on td "ko-uif-high-risk" at bounding box center [712, 360] width 468 height 31
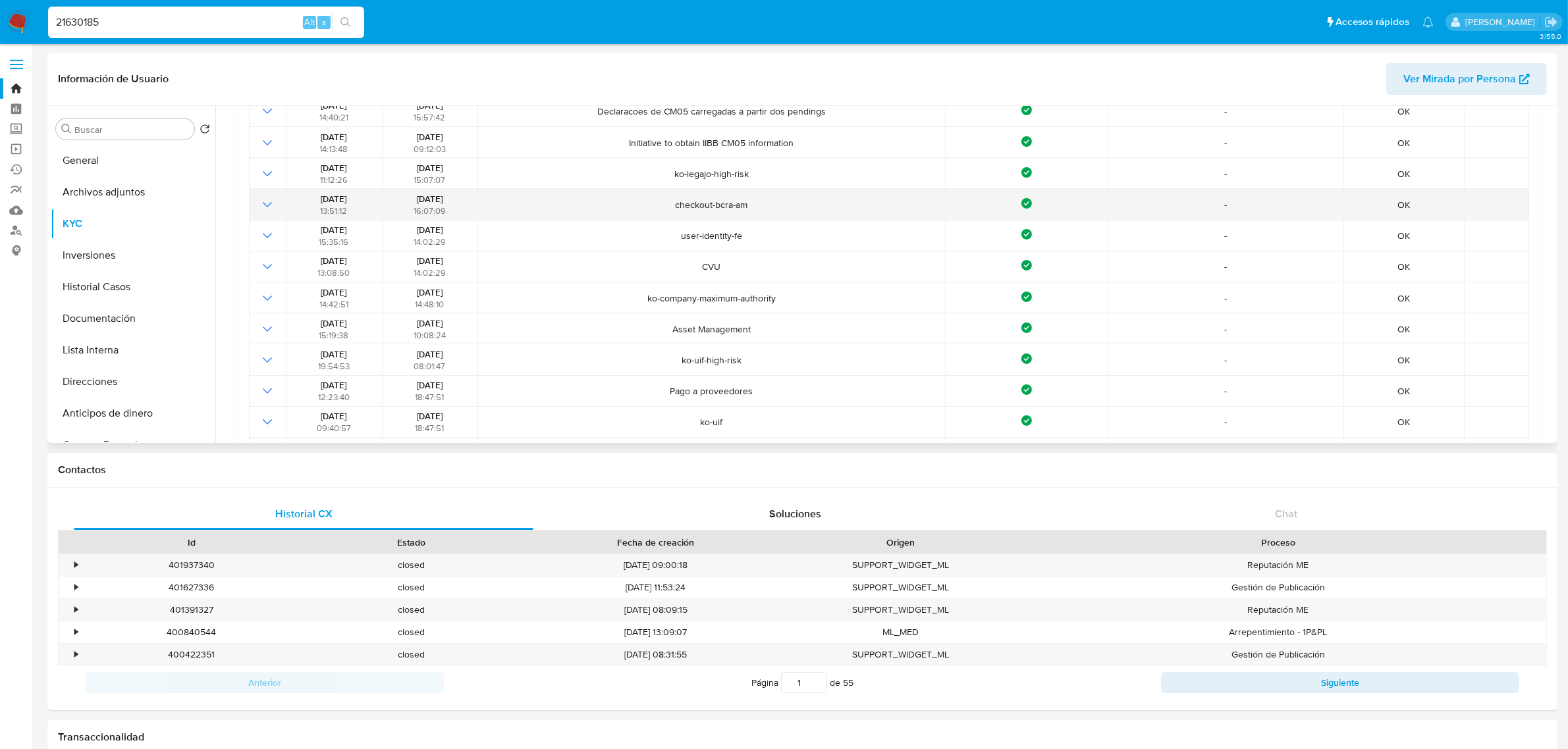
drag, startPoint x: 669, startPoint y: 176, endPoint x: 761, endPoint y: 209, distance: 97.7
click at [759, 189] on tbody "29/06/2025 14:40:21 15/08/2025 15:57:42 Declaracoes de CM05 carregadas a partir…" at bounding box center [889, 282] width 1280 height 373
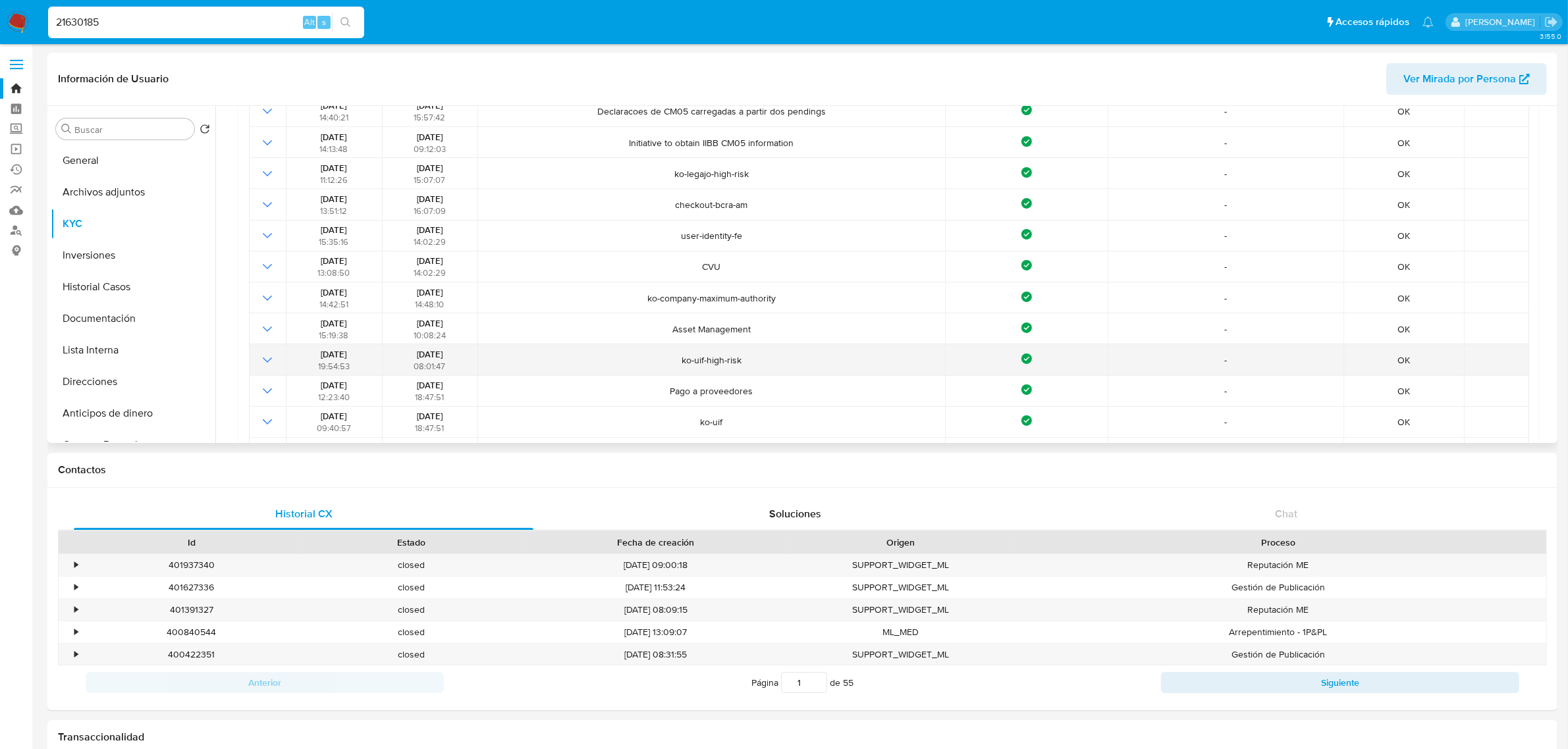
drag, startPoint x: 745, startPoint y: 365, endPoint x: 667, endPoint y: 372, distance: 78.3
click at [667, 372] on td "ko-uif-high-risk" at bounding box center [712, 360] width 468 height 31
click at [739, 381] on td "Pago a proveedores" at bounding box center [712, 392] width 468 height 31
drag, startPoint x: 735, startPoint y: 362, endPoint x: 653, endPoint y: 367, distance: 82.2
click at [653, 367] on td "ko-uif-high-risk" at bounding box center [712, 360] width 468 height 31
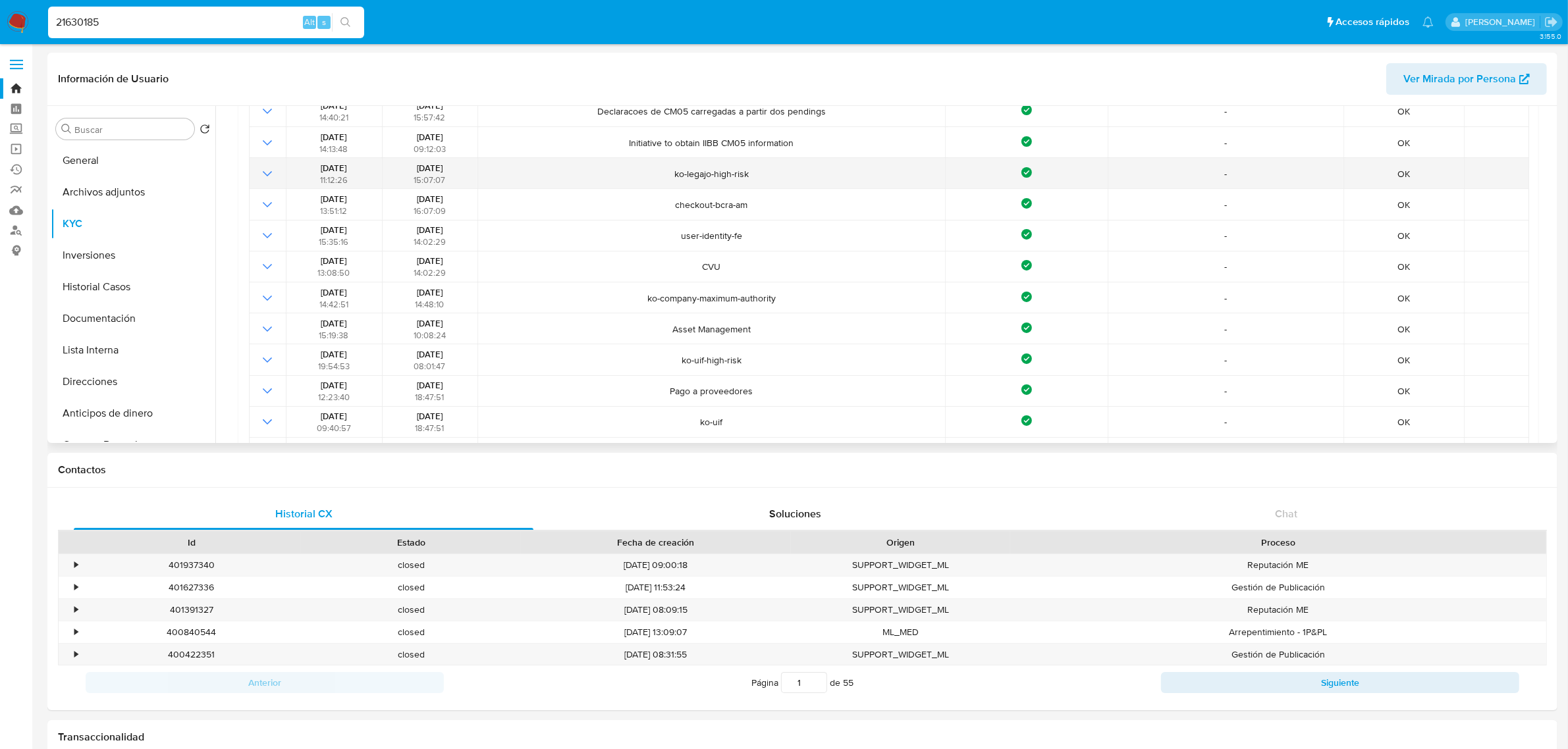
drag, startPoint x: 670, startPoint y: 174, endPoint x: 791, endPoint y: 185, distance: 121.5
click at [791, 185] on td "ko-legajo-high-risk" at bounding box center [712, 173] width 468 height 31
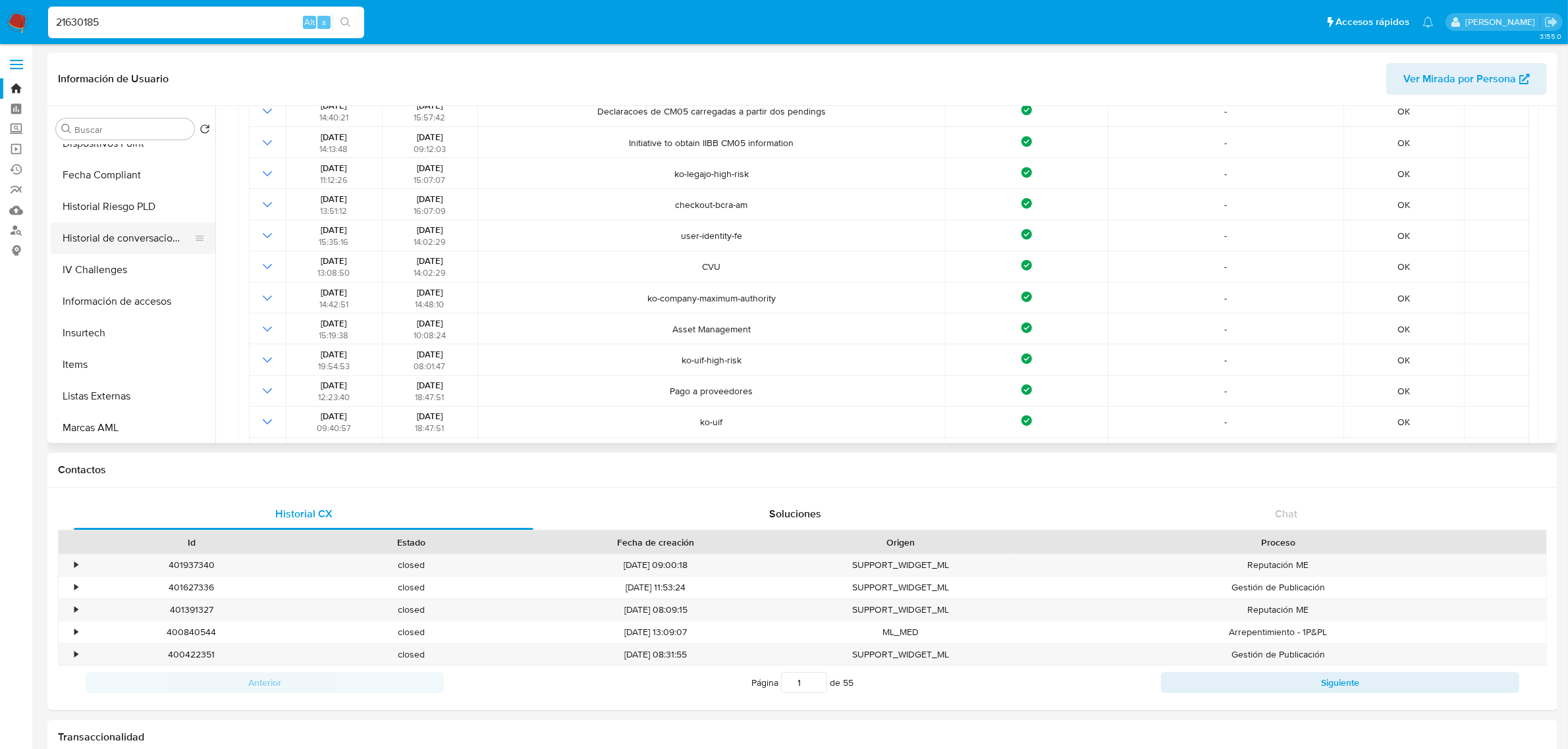
scroll to position [454, 0]
click at [119, 118] on div "Buscar" at bounding box center [124, 129] width 138 height 22
click at [112, 134] on input "Buscar" at bounding box center [131, 129] width 115 height 12
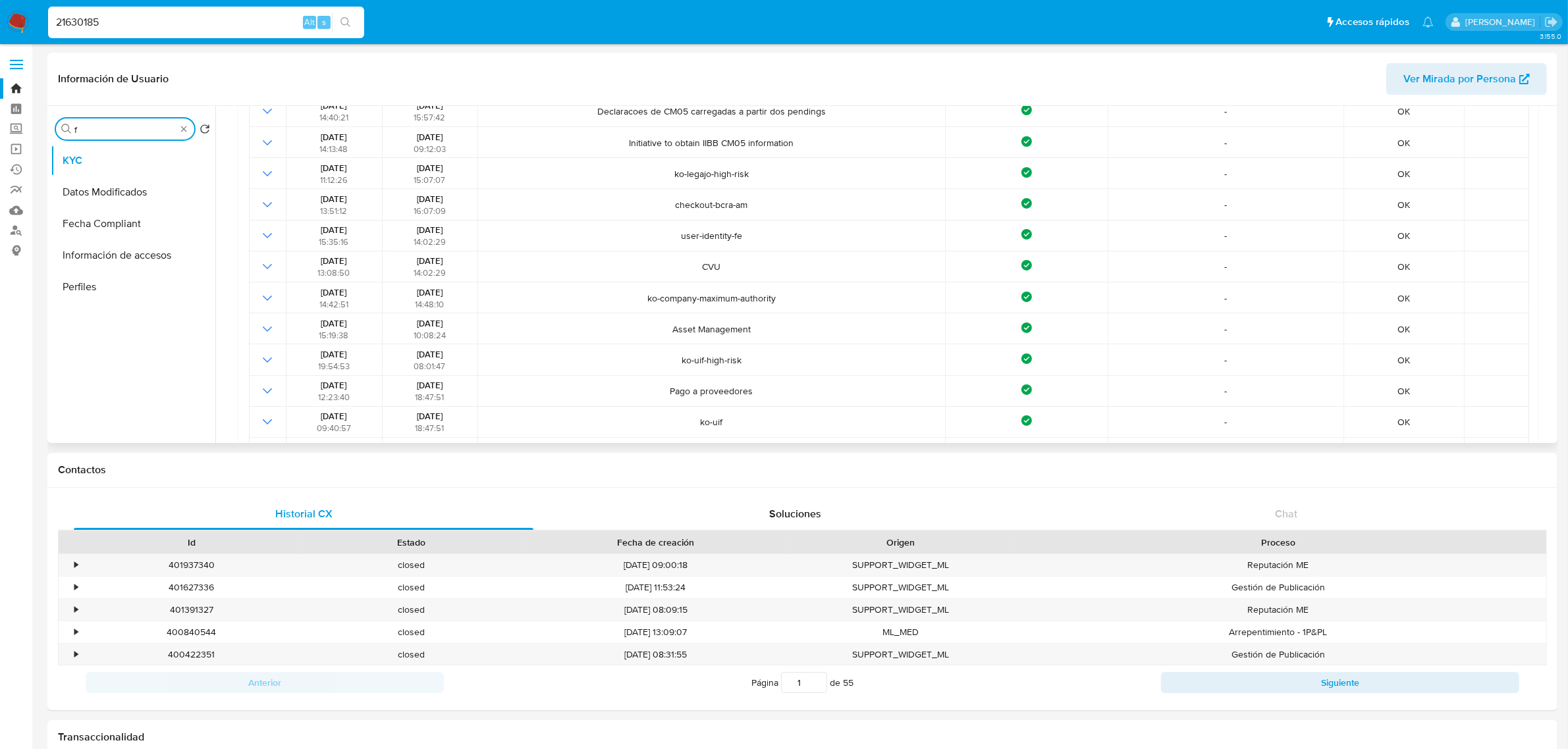
scroll to position [0, 0]
click at [104, 190] on button "Fecha Compliant" at bounding box center [127, 192] width 154 height 31
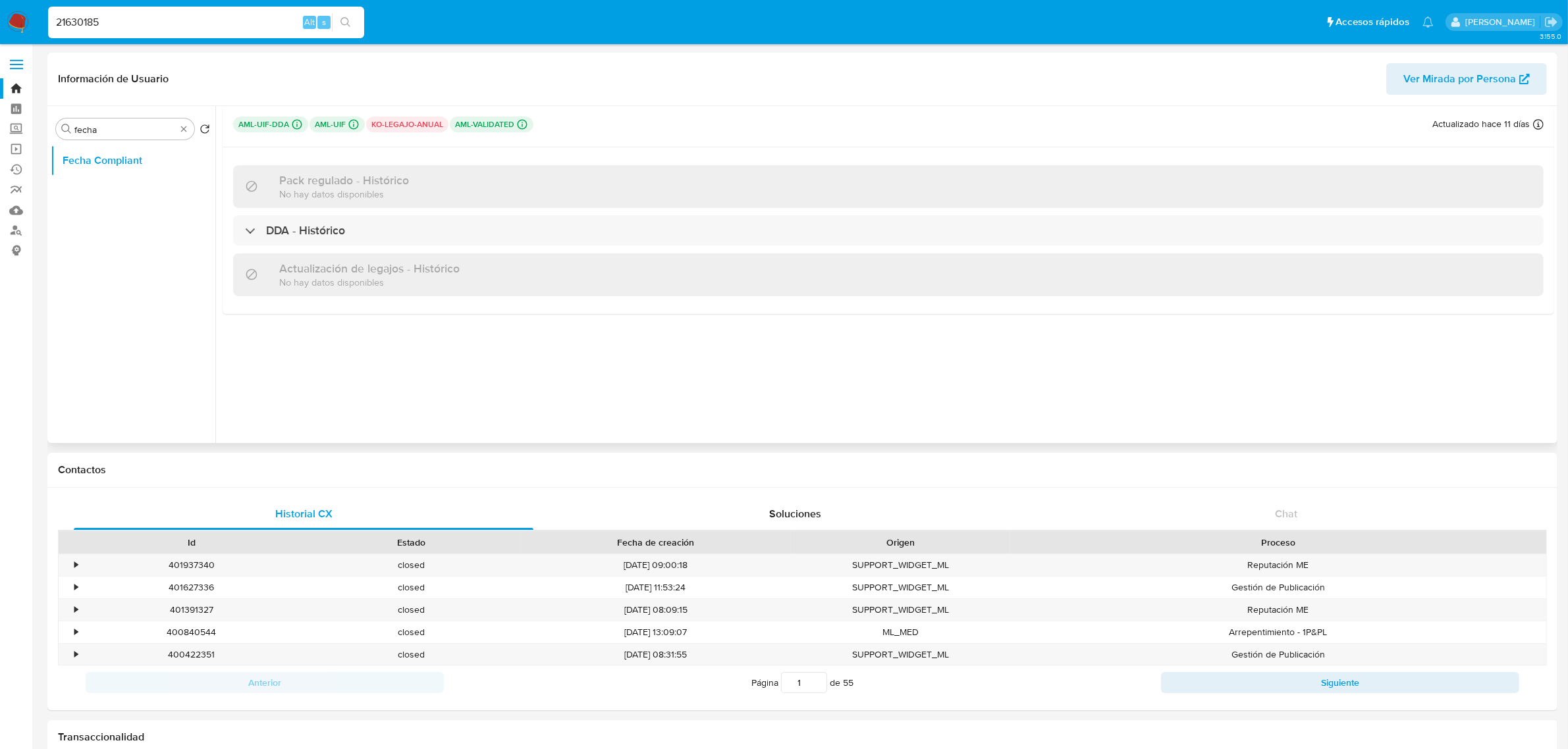
click at [420, 121] on p "ko-legajo-anual" at bounding box center [407, 124] width 82 height 16
click at [409, 122] on p "ko-legajo-anual" at bounding box center [407, 124] width 82 height 16
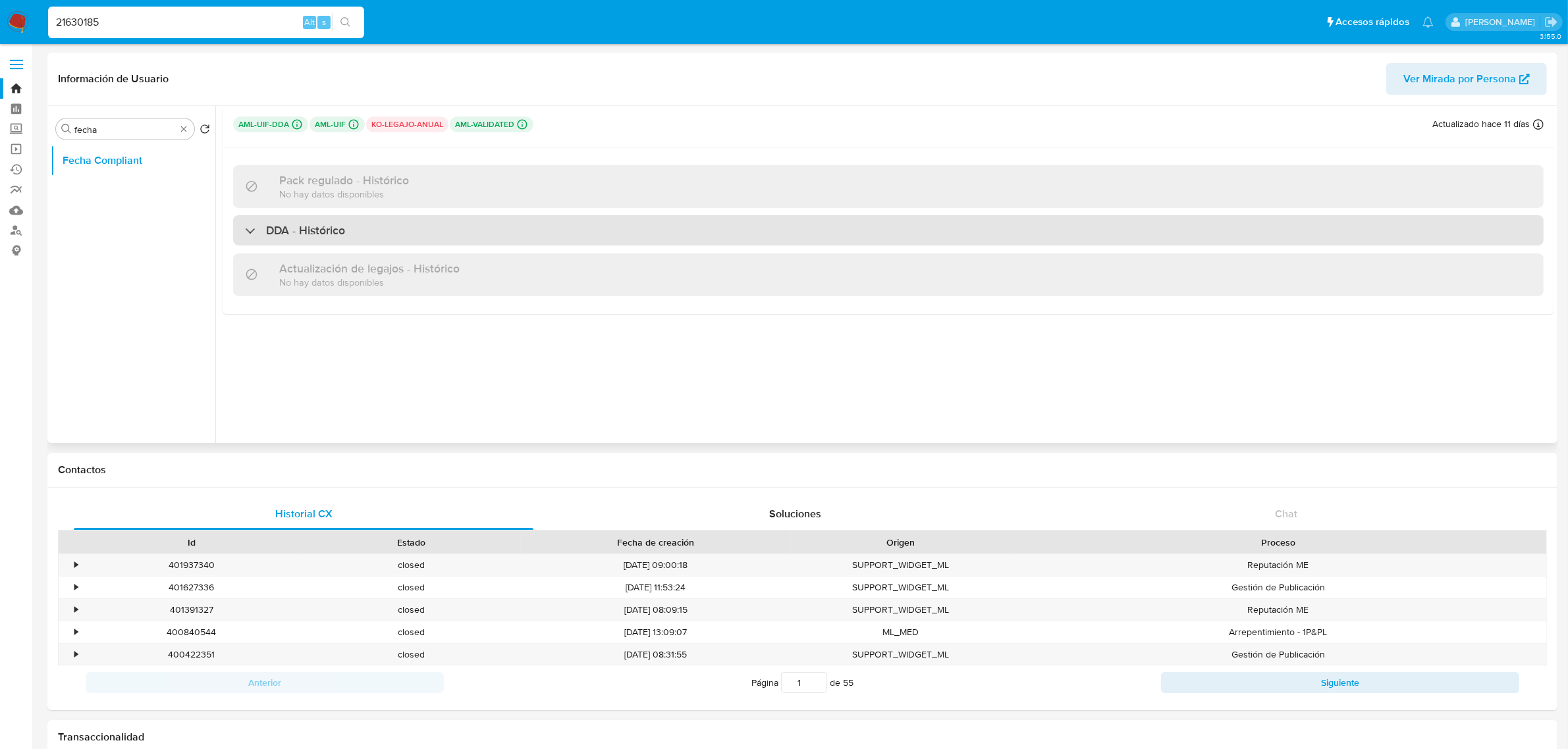
click at [251, 226] on div "DDA - Histórico" at bounding box center [295, 230] width 100 height 15
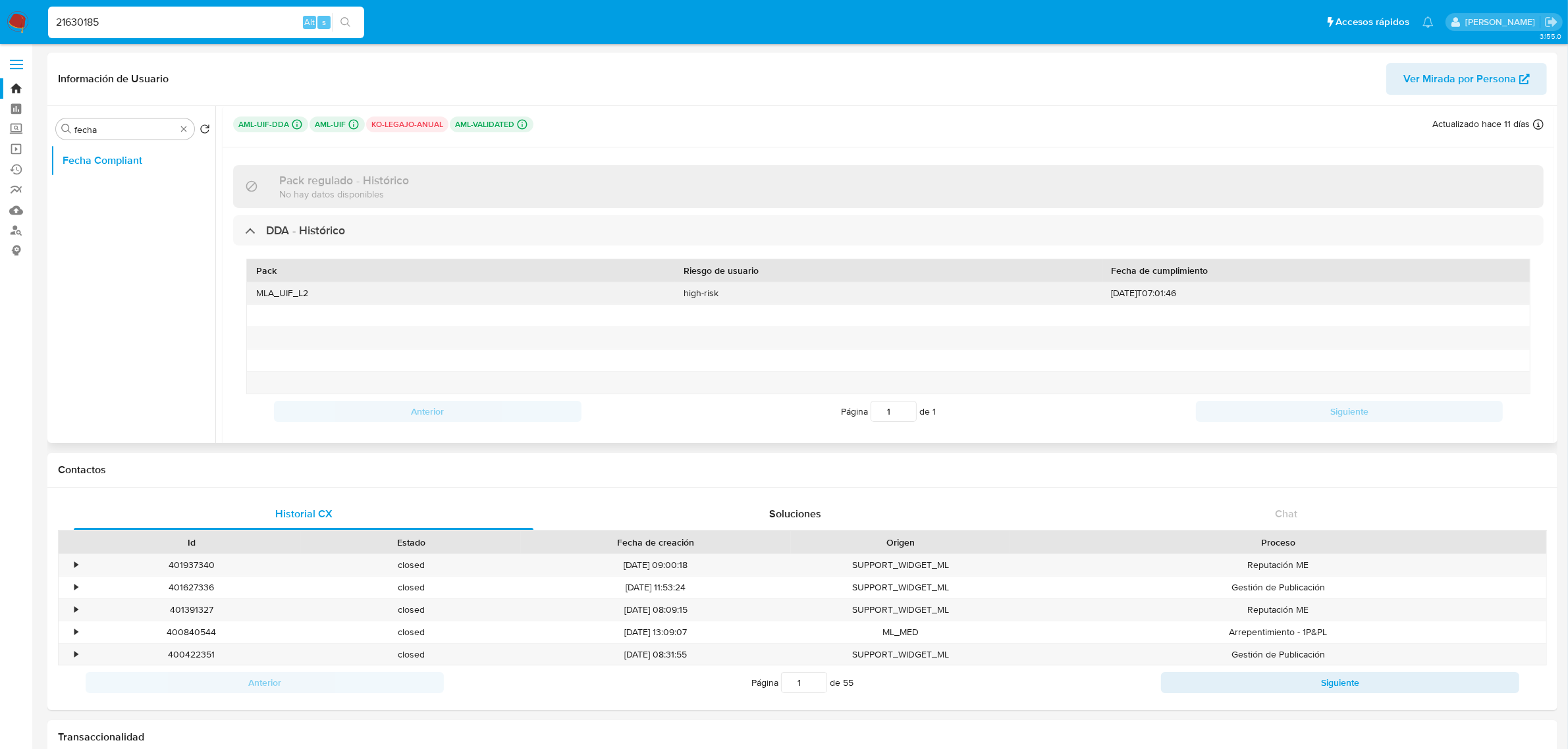
drag, startPoint x: 423, startPoint y: 293, endPoint x: 833, endPoint y: 291, distance: 410.0
click at [830, 290] on div "MLA_UIF_L2 high-risk 2021-10-13T07:01:46" at bounding box center [889, 338] width 1284 height 112
click at [369, 195] on p "No hay datos disponibles" at bounding box center [344, 194] width 130 height 13
drag, startPoint x: 120, startPoint y: 136, endPoint x: 35, endPoint y: 134, distance: 85.0
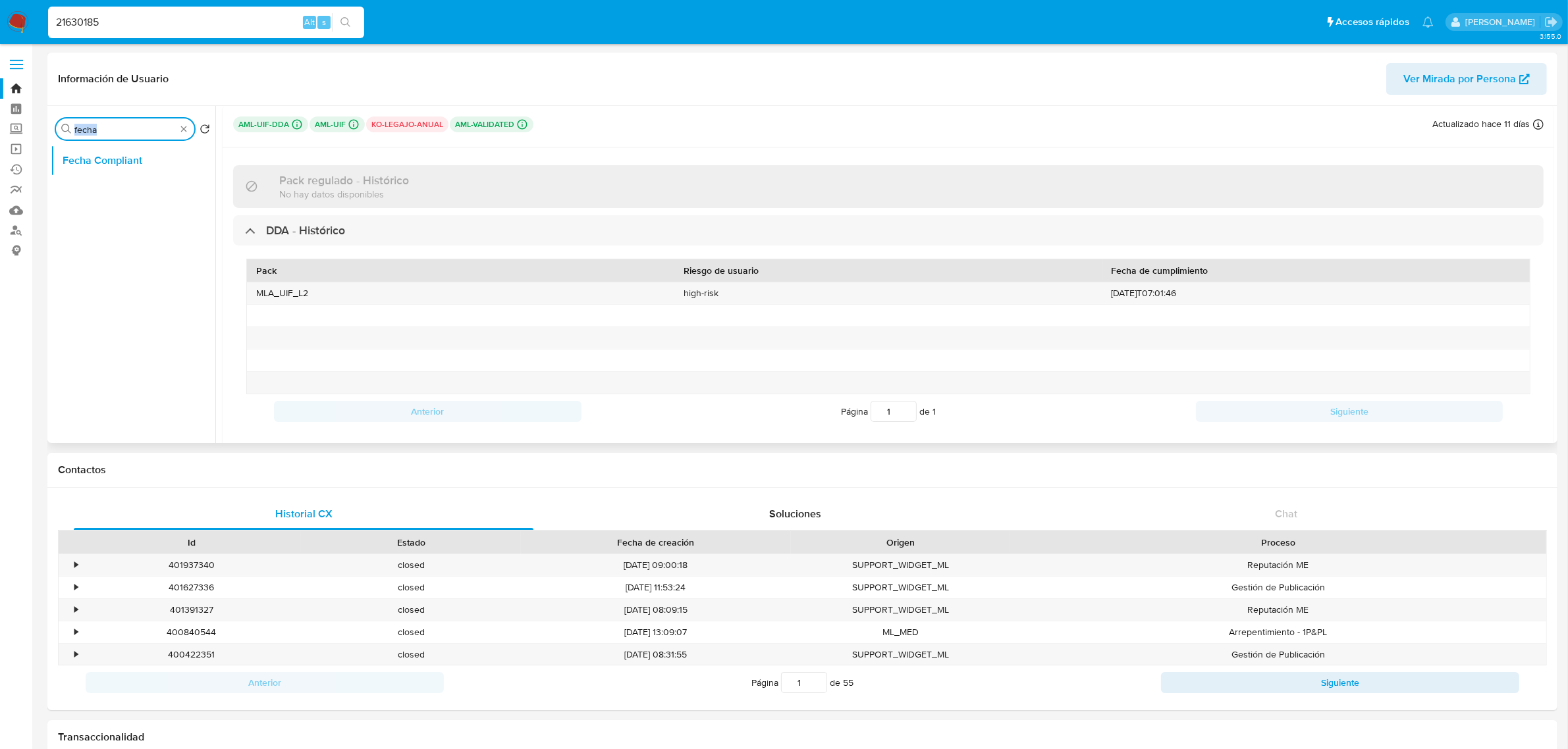
click at [97, 136] on input "fecha" at bounding box center [125, 129] width 102 height 12
drag, startPoint x: 97, startPoint y: 136, endPoint x: 107, endPoint y: 133, distance: 10.4
click at [106, 133] on input "fecha" at bounding box center [125, 129] width 102 height 12
type input "kyc"
click at [112, 162] on button "KYC" at bounding box center [127, 161] width 154 height 31
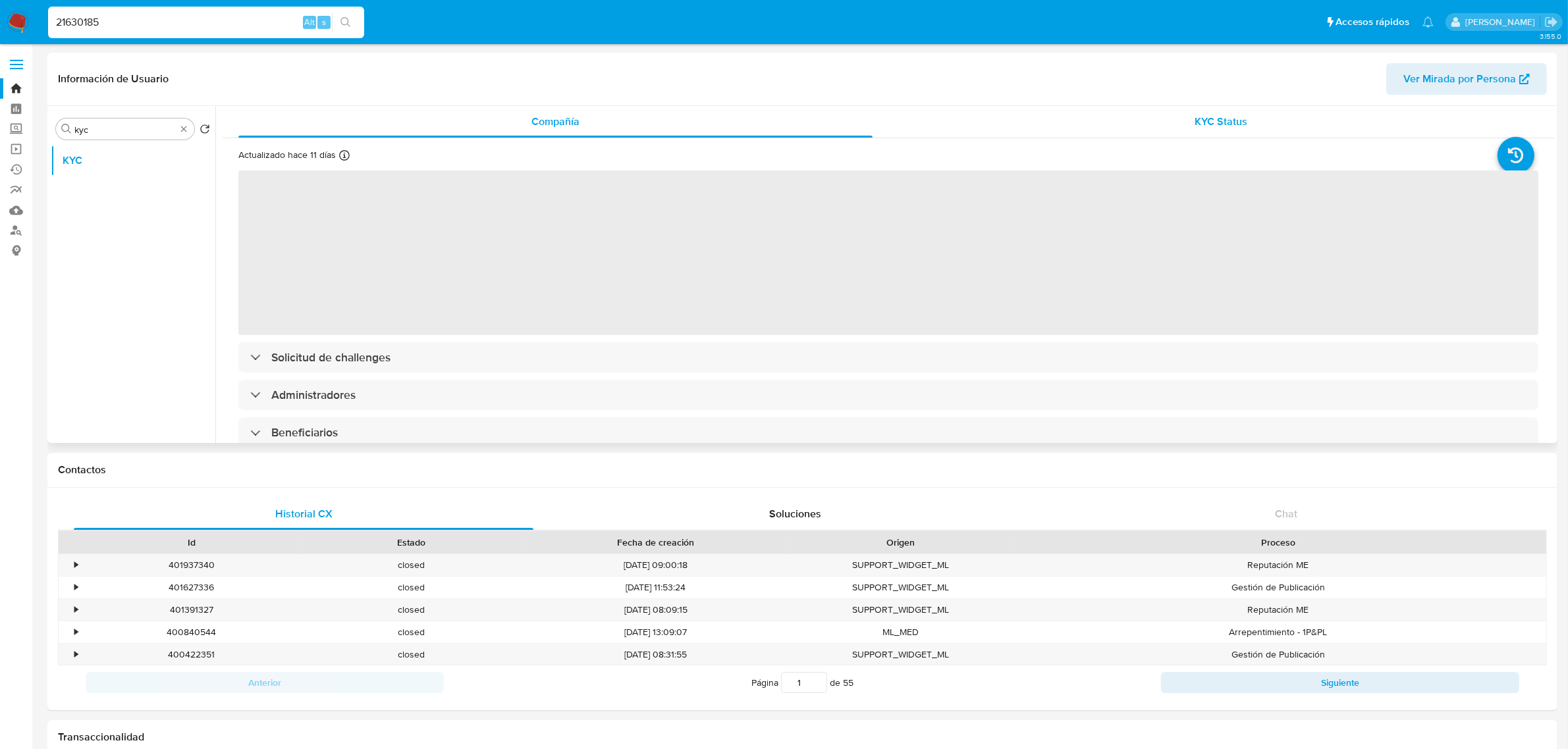
click at [1178, 117] on div "KYC Status" at bounding box center [1222, 121] width 634 height 31
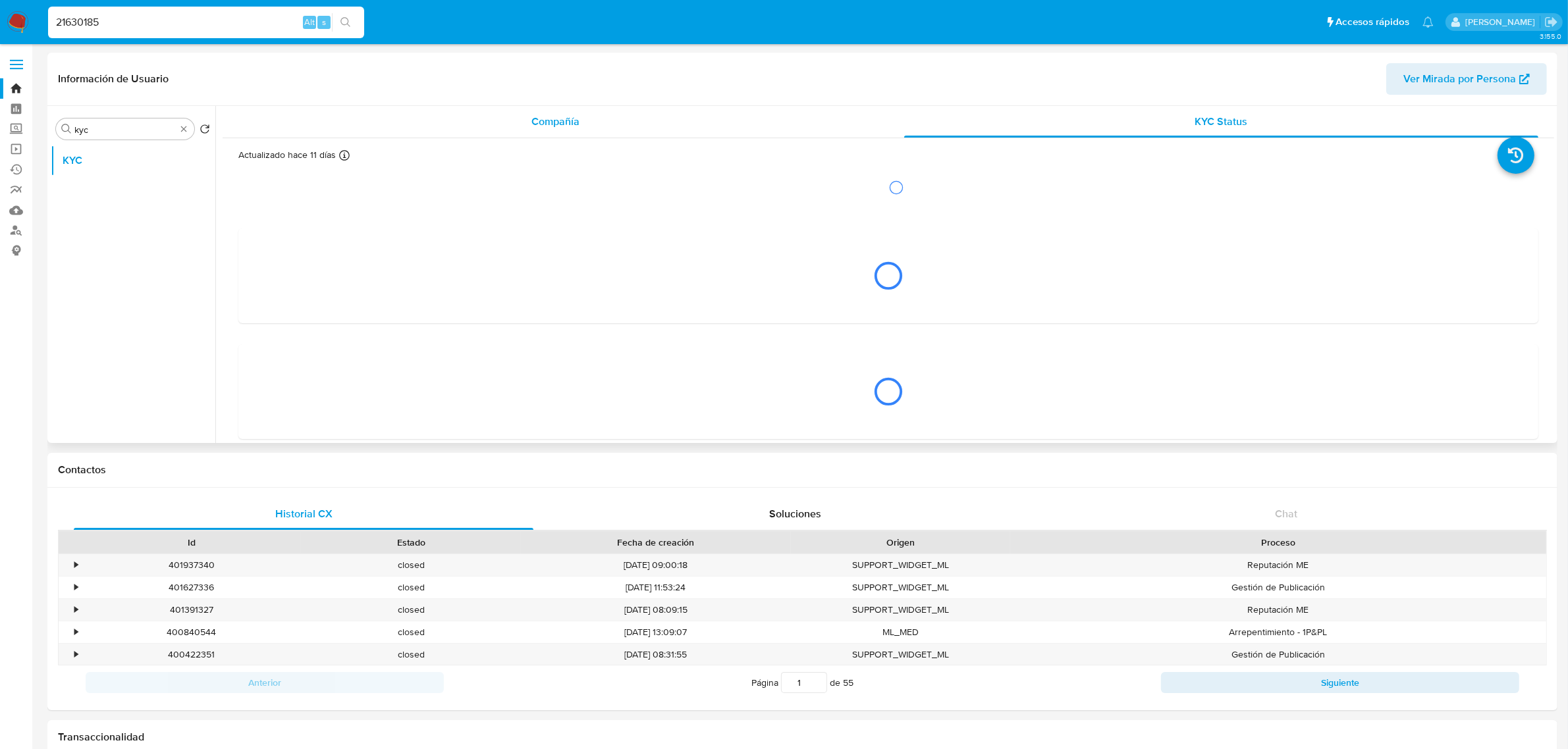
click at [600, 116] on div "Compañía" at bounding box center [555, 121] width 634 height 31
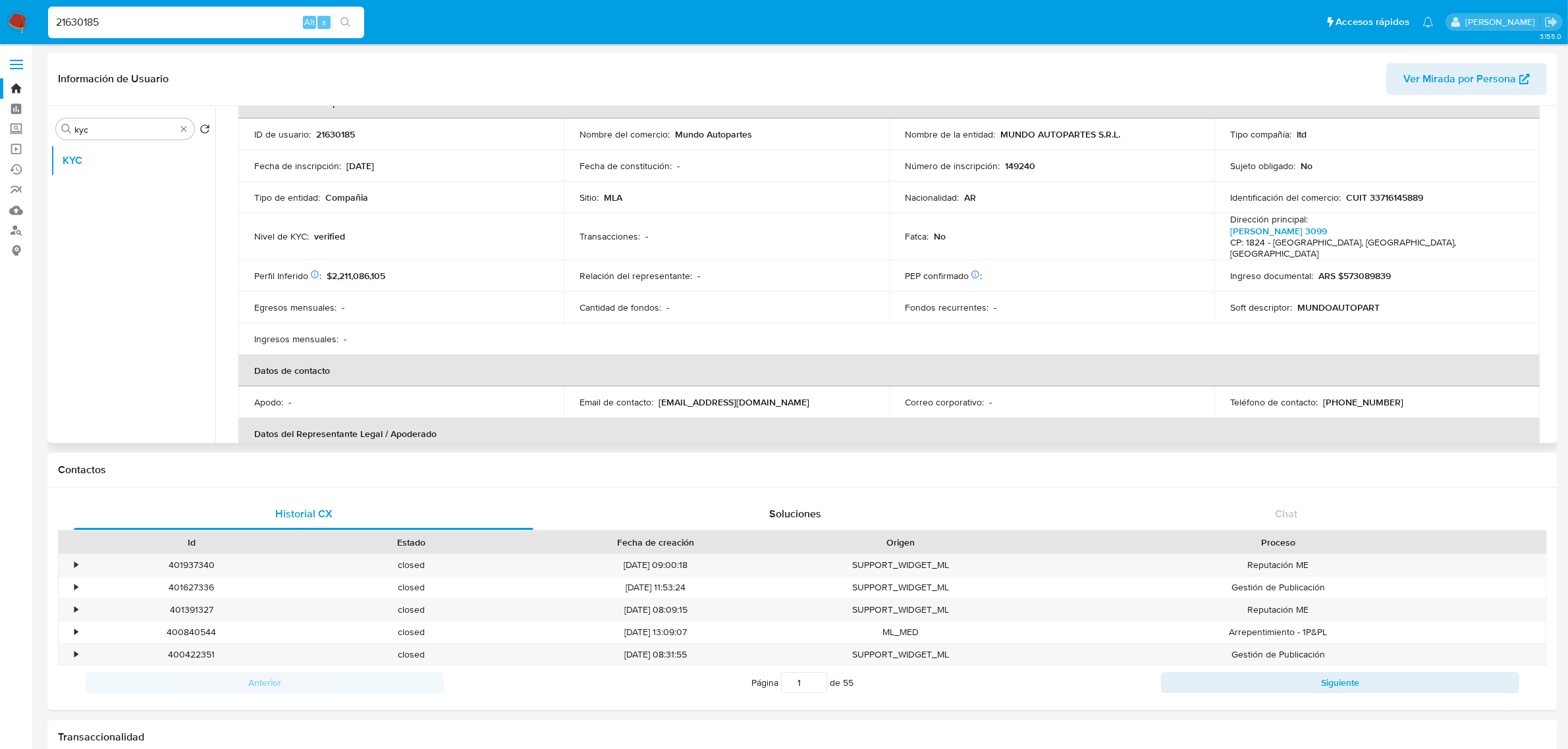
click at [468, 270] on td "Perfil Inferido : $2,211,086,105" at bounding box center [400, 276] width 325 height 31
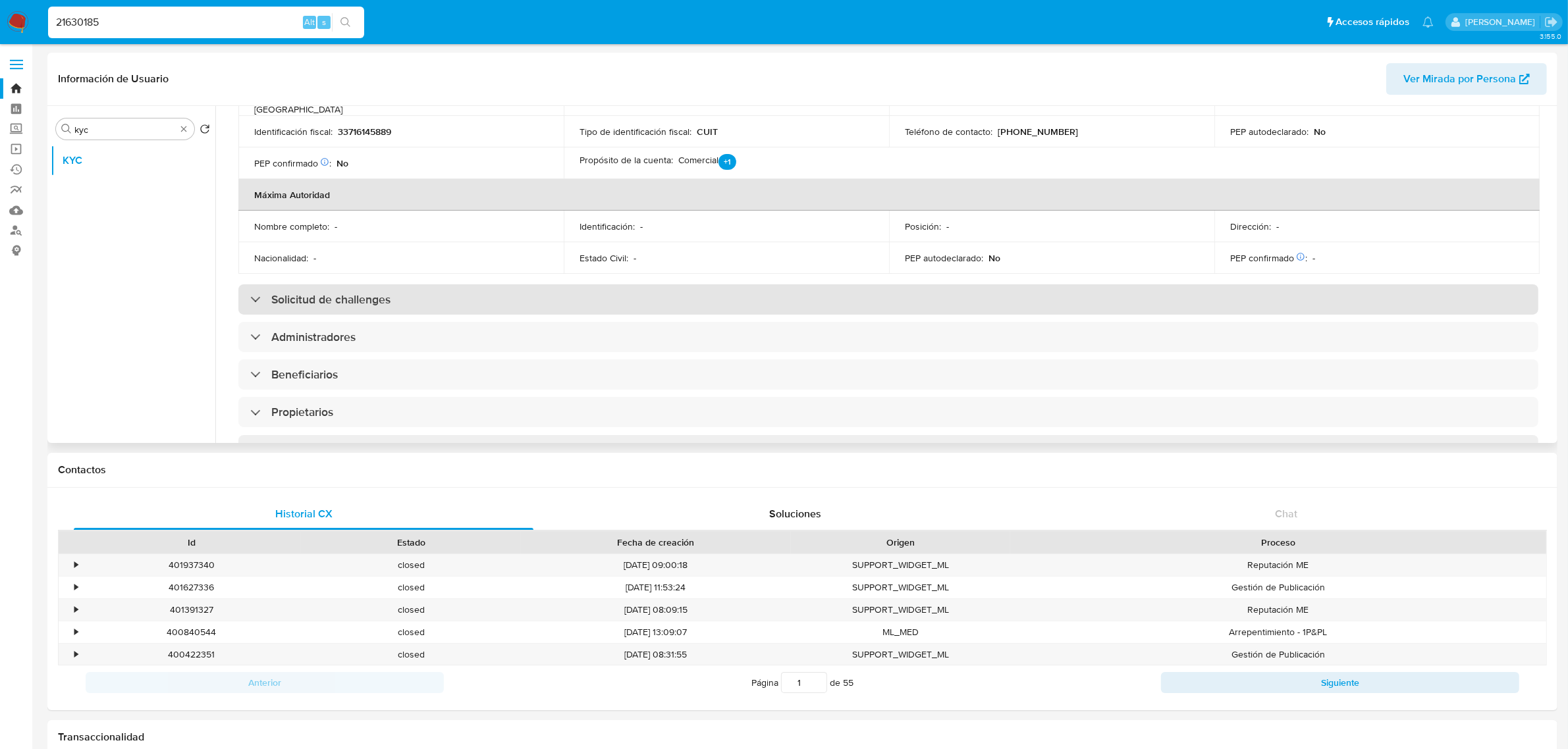
scroll to position [493, 0]
click at [395, 285] on div "Solicitud de challenges" at bounding box center [888, 300] width 1300 height 30
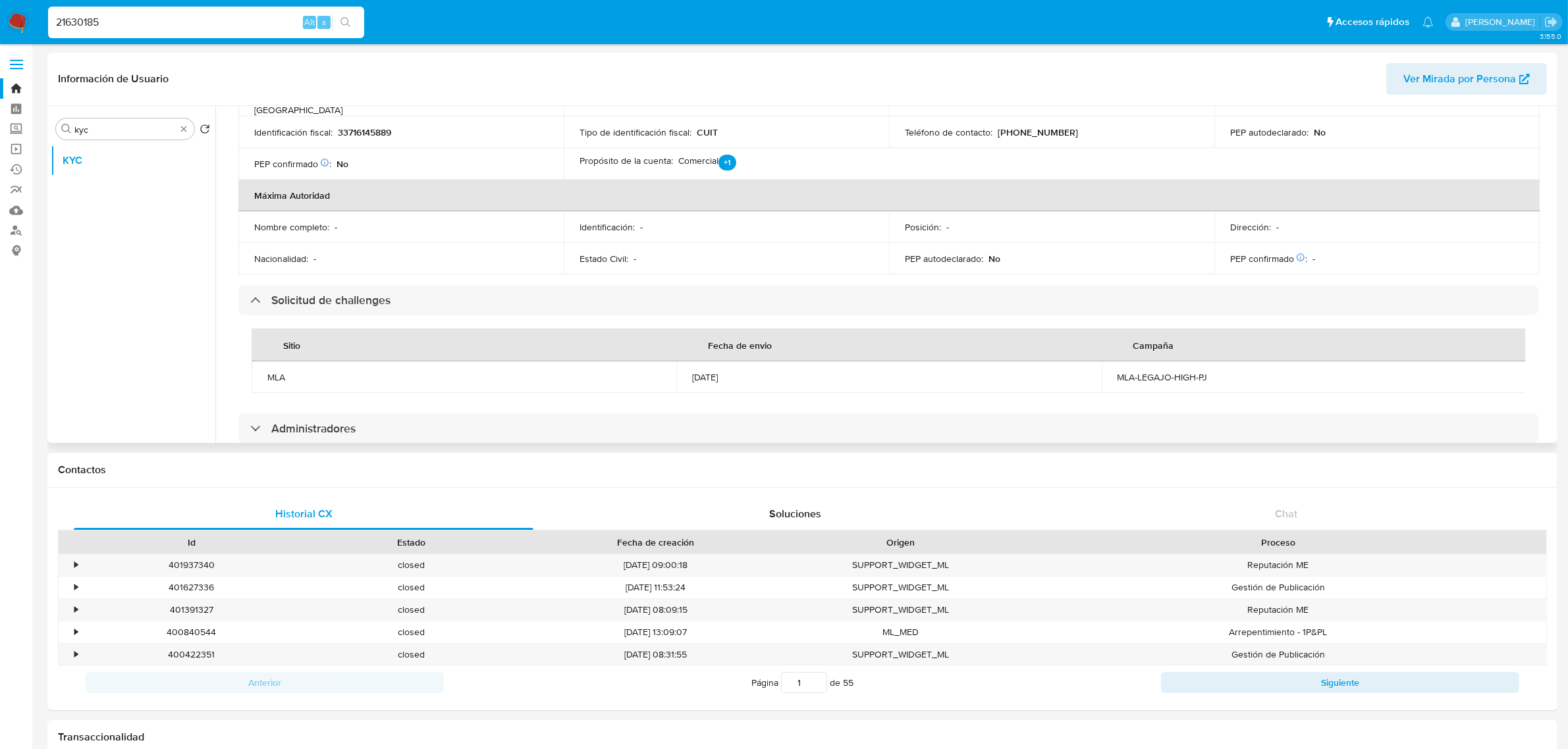
click at [1169, 361] on td "MLA-LEGAJO-HIGH-PJ" at bounding box center [1314, 377] width 425 height 31
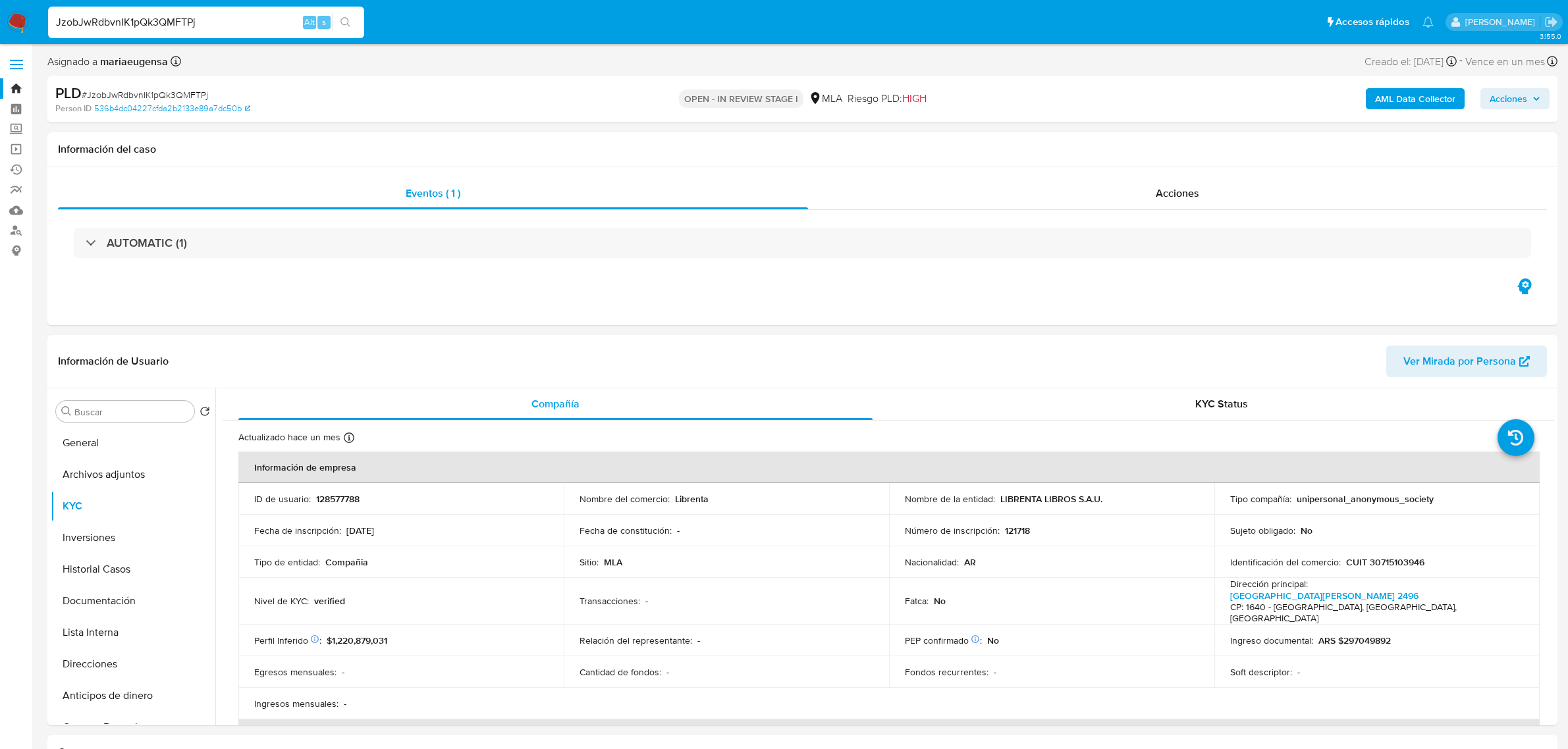
select select "10"
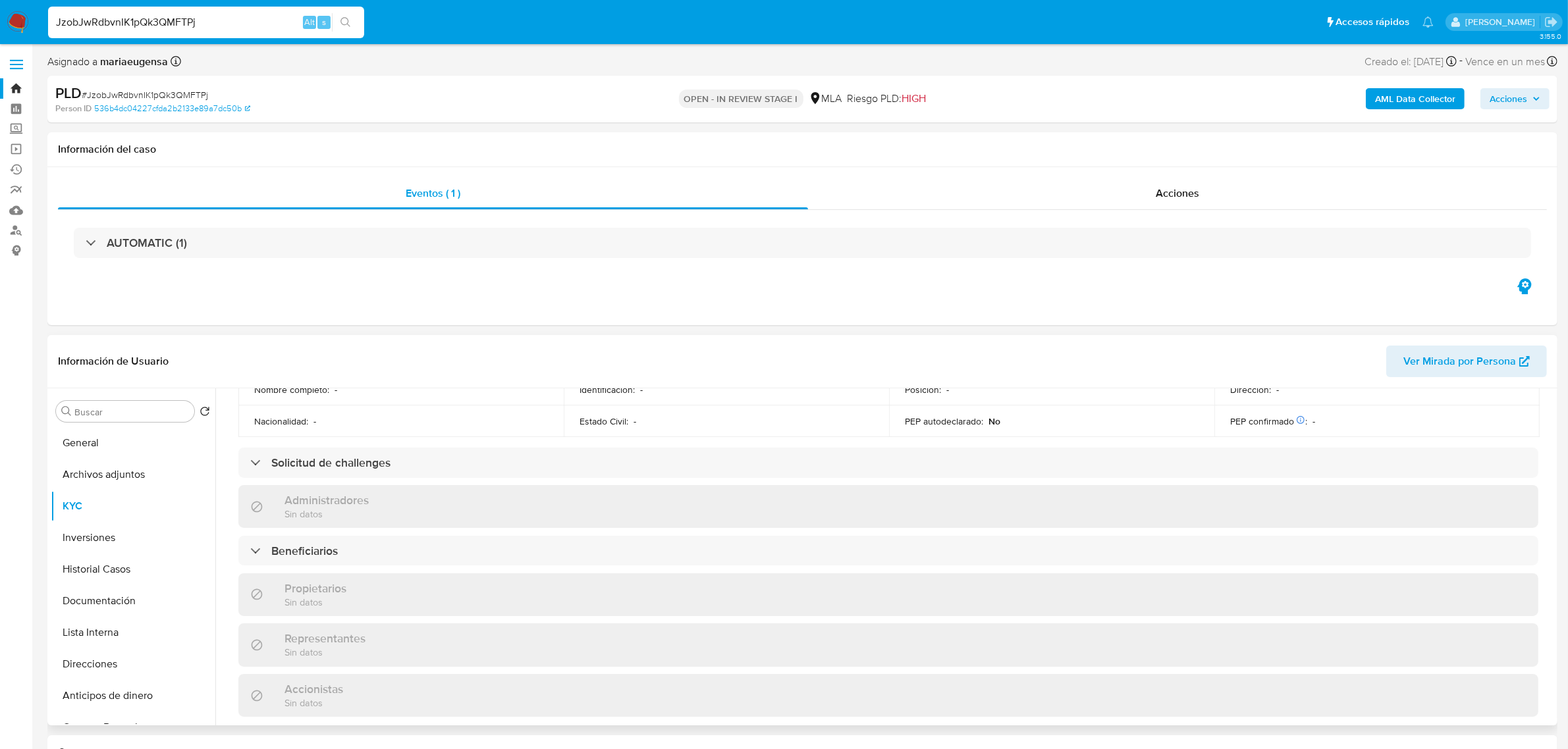
scroll to position [493, 0]
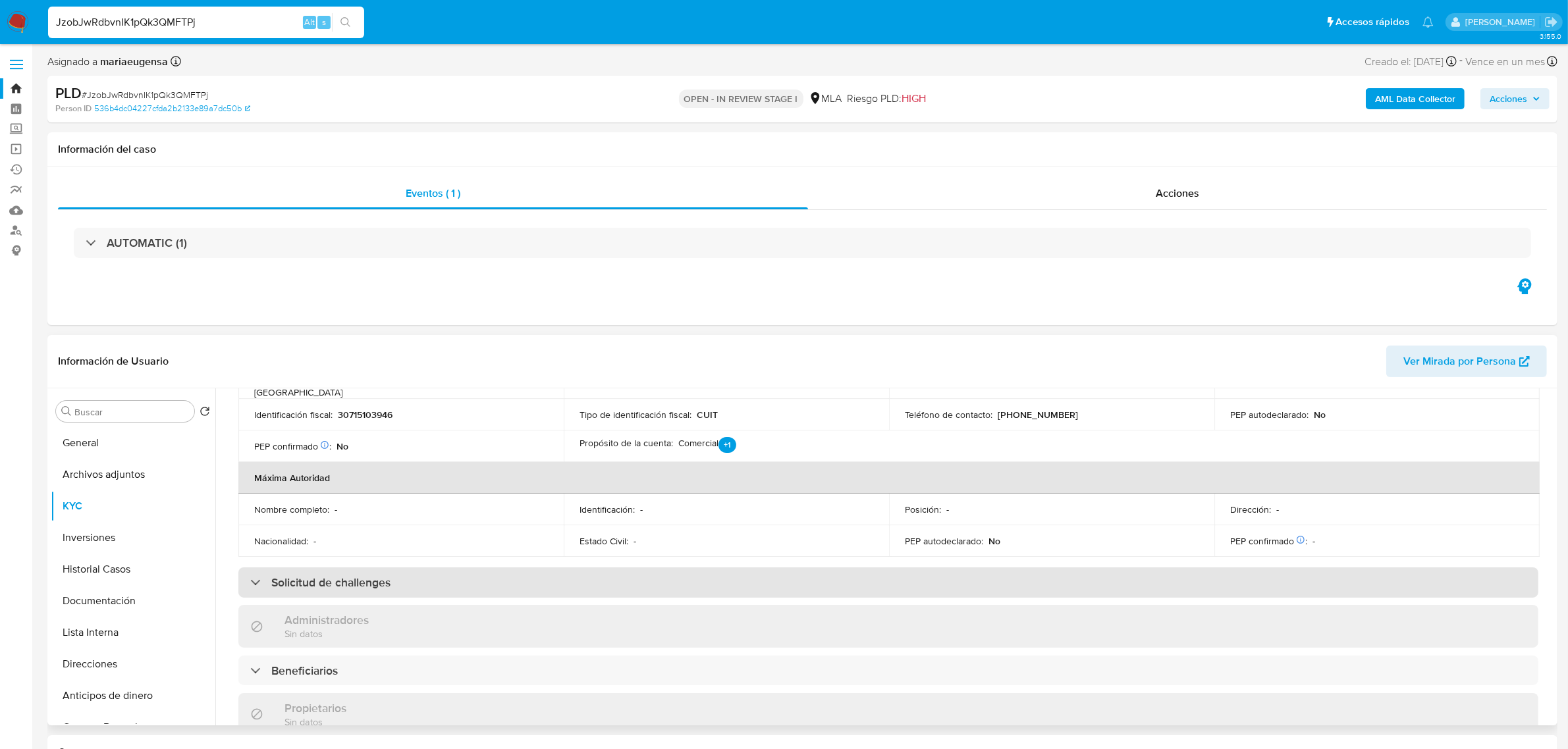
click at [797, 568] on div "Solicitud de challenges" at bounding box center [888, 583] width 1300 height 30
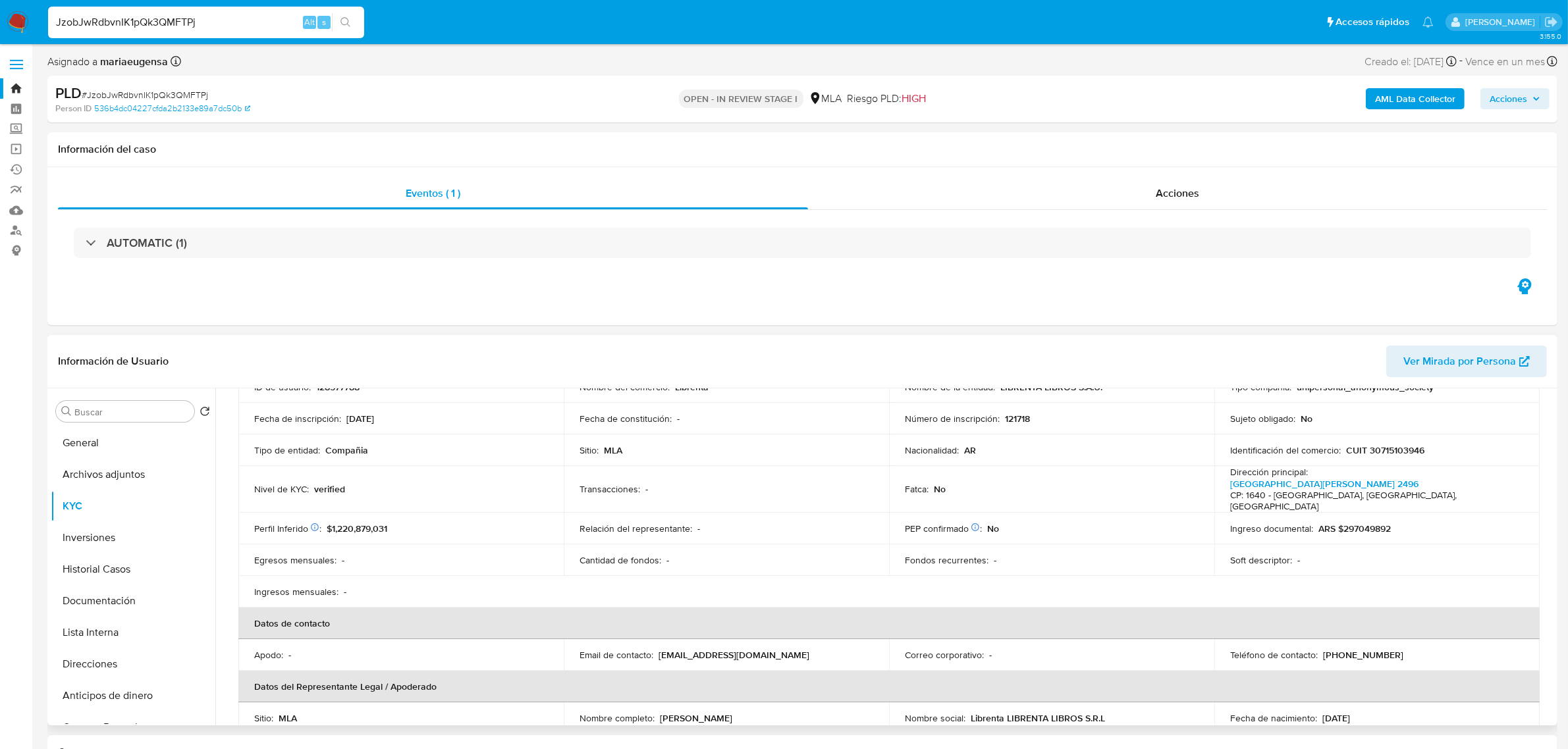
scroll to position [0, 0]
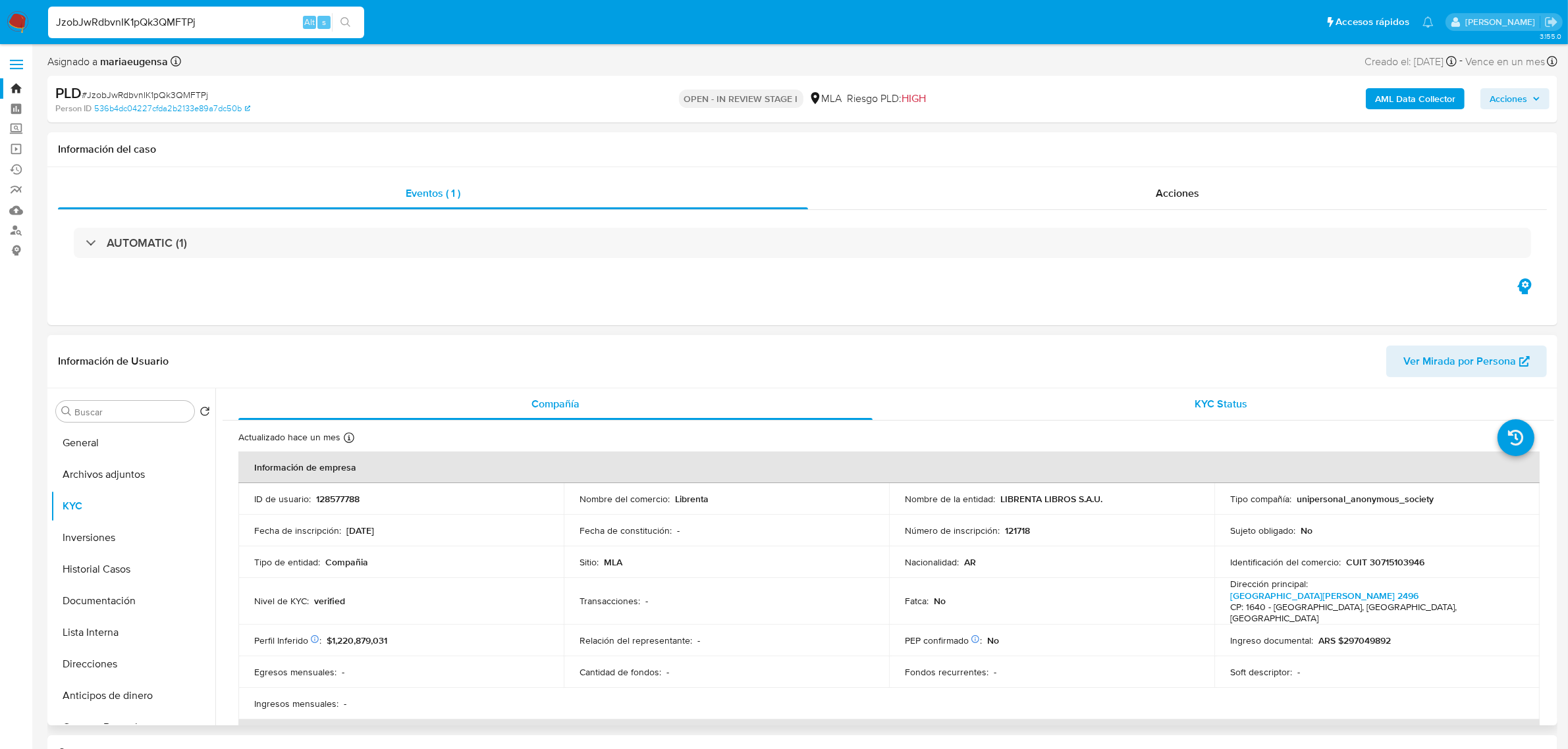
click at [1215, 409] on span "KYC Status" at bounding box center [1222, 403] width 53 height 15
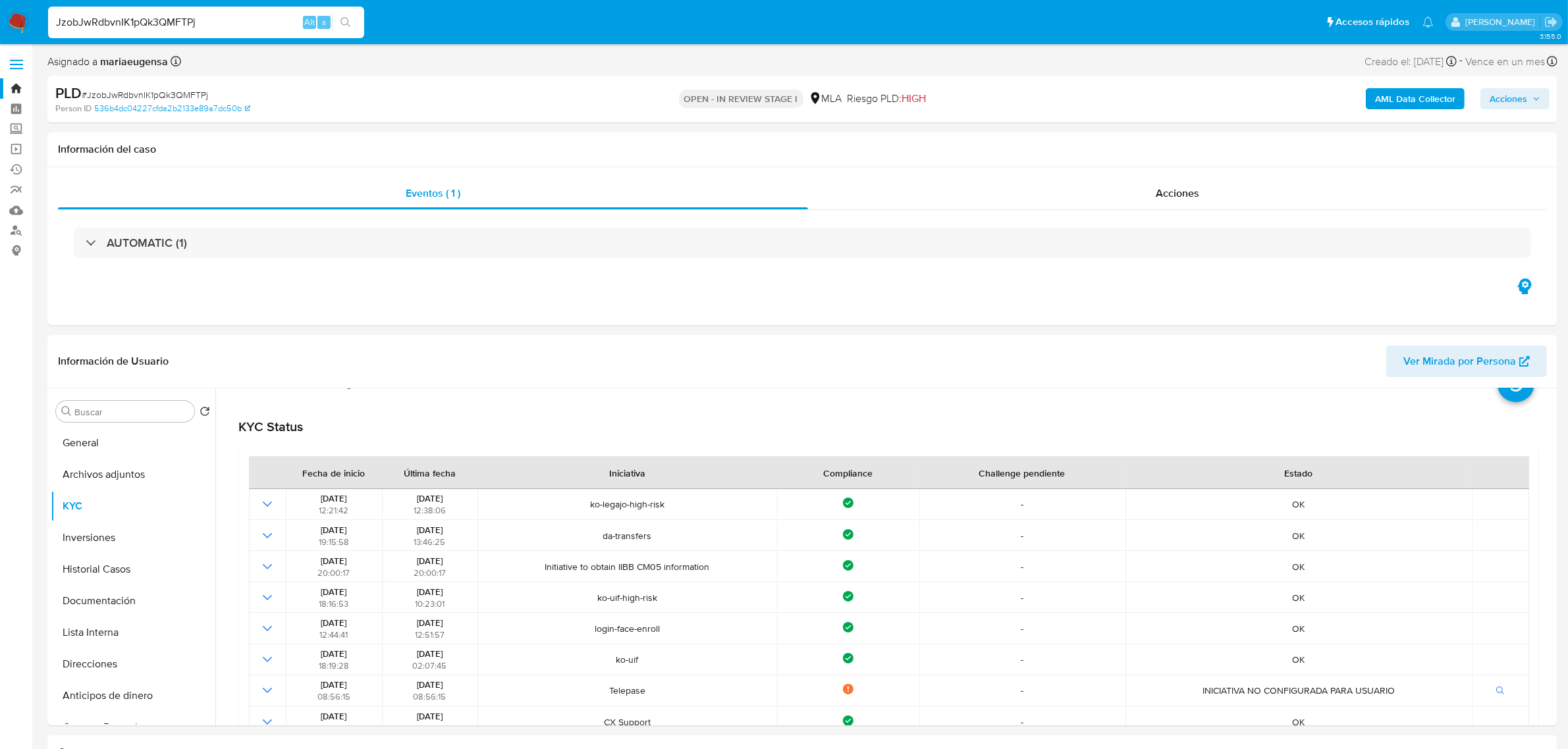
scroll to position [82, 0]
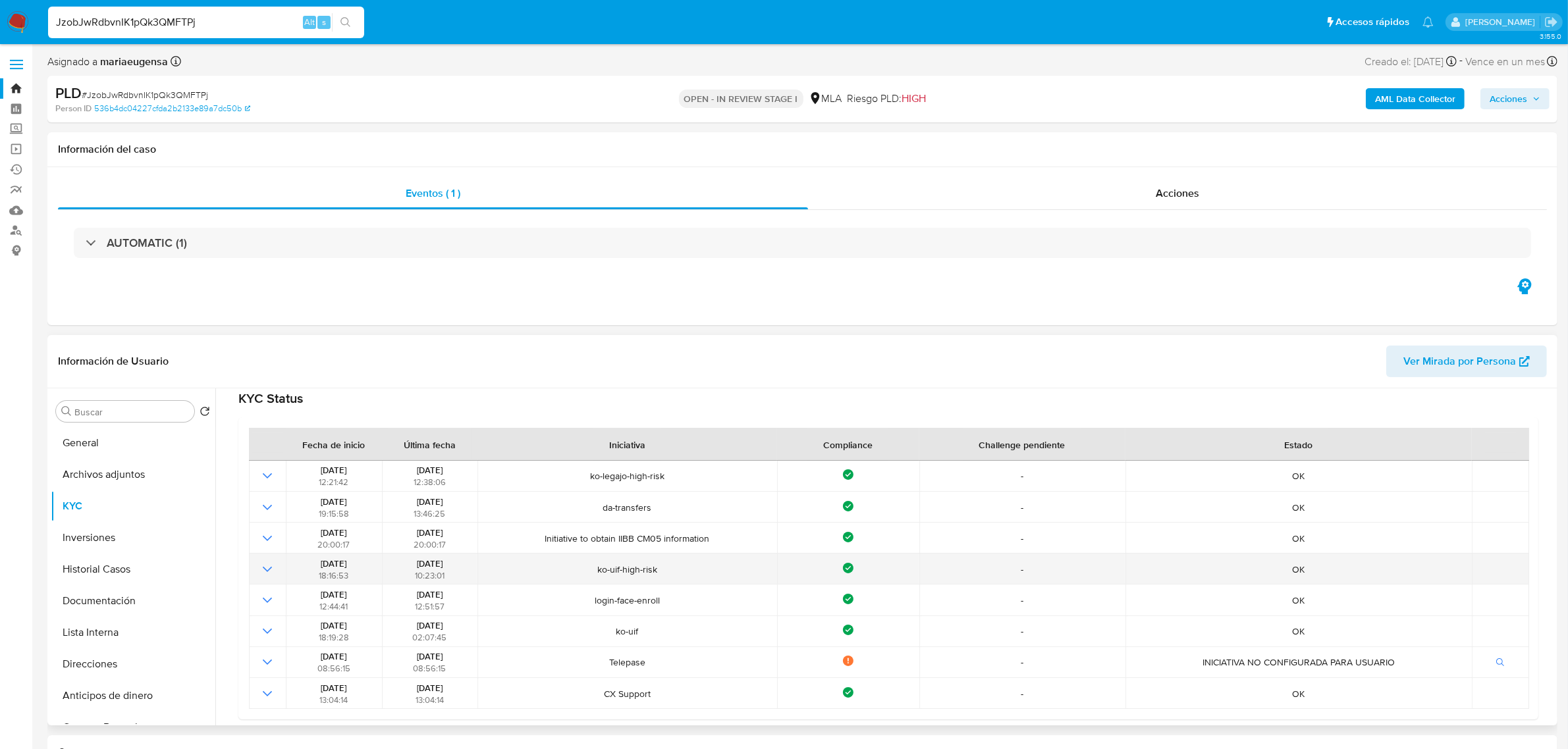
drag, startPoint x: 420, startPoint y: 565, endPoint x: 693, endPoint y: 571, distance: 273.1
click at [693, 571] on tr "[DATE] 18:16:53 [DATE] 10:23:01 ko-uif-high-risk Compliance - OK" at bounding box center [889, 570] width 1280 height 31
click at [621, 585] on td "ko-uif-high-risk" at bounding box center [626, 570] width 299 height 31
click at [623, 585] on td "ko-uif-high-risk" at bounding box center [626, 570] width 299 height 31
click at [632, 582] on td "ko-uif-high-risk" at bounding box center [626, 570] width 299 height 31
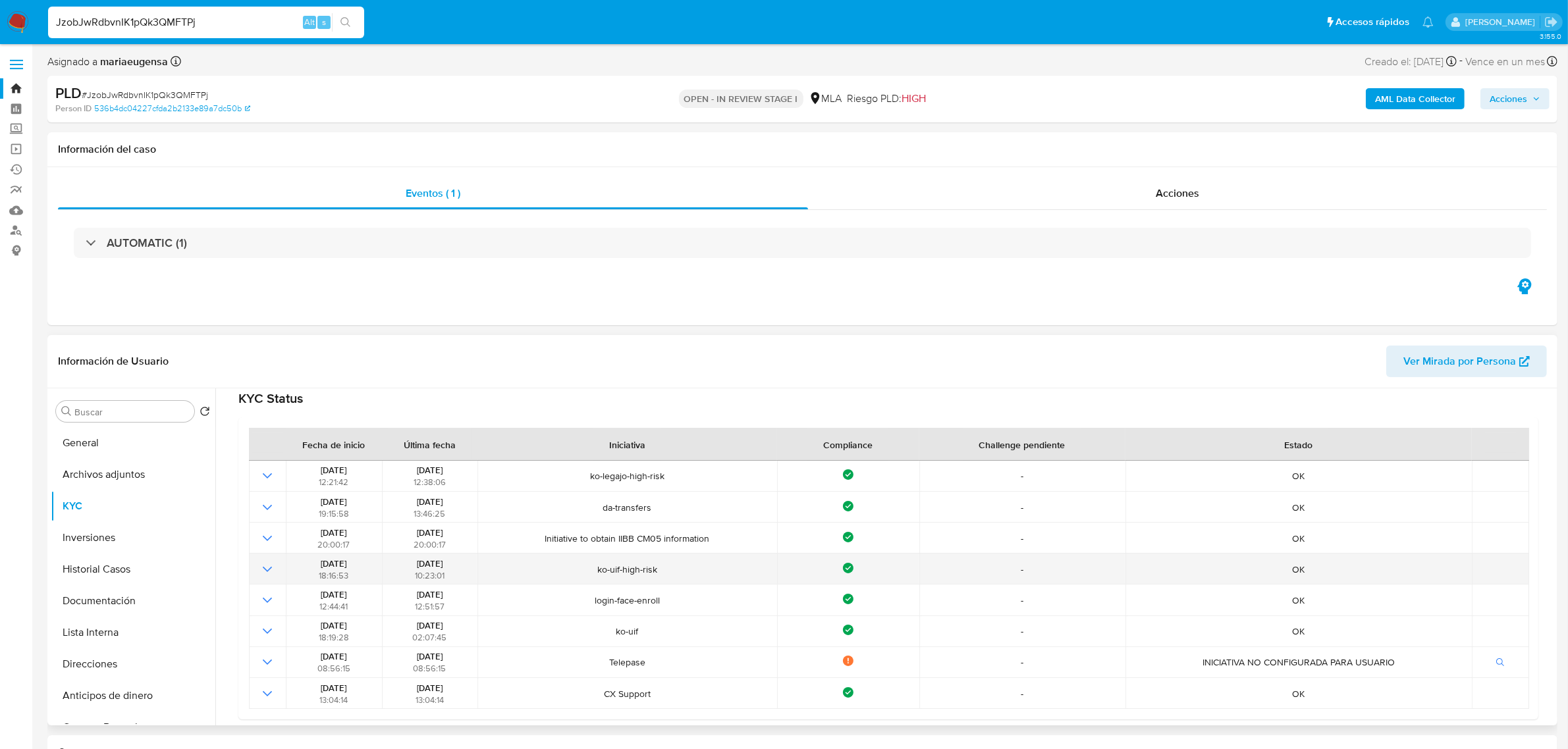
click at [633, 581] on td "ko-uif-high-risk" at bounding box center [626, 570] width 299 height 31
click at [634, 581] on td "ko-uif-high-risk" at bounding box center [626, 570] width 299 height 31
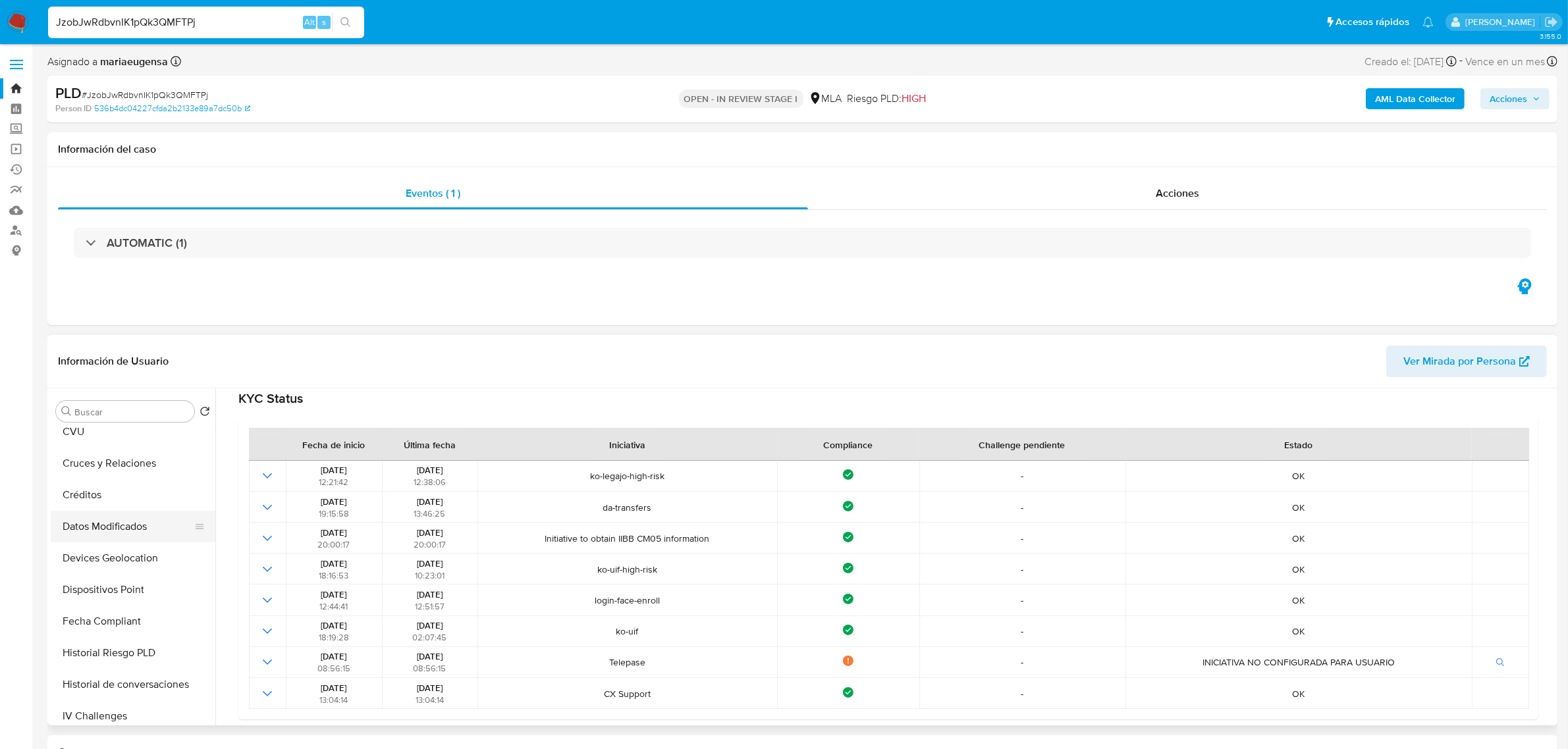
scroll to position [329, 0]
click at [119, 416] on input "Buscar" at bounding box center [131, 412] width 115 height 12
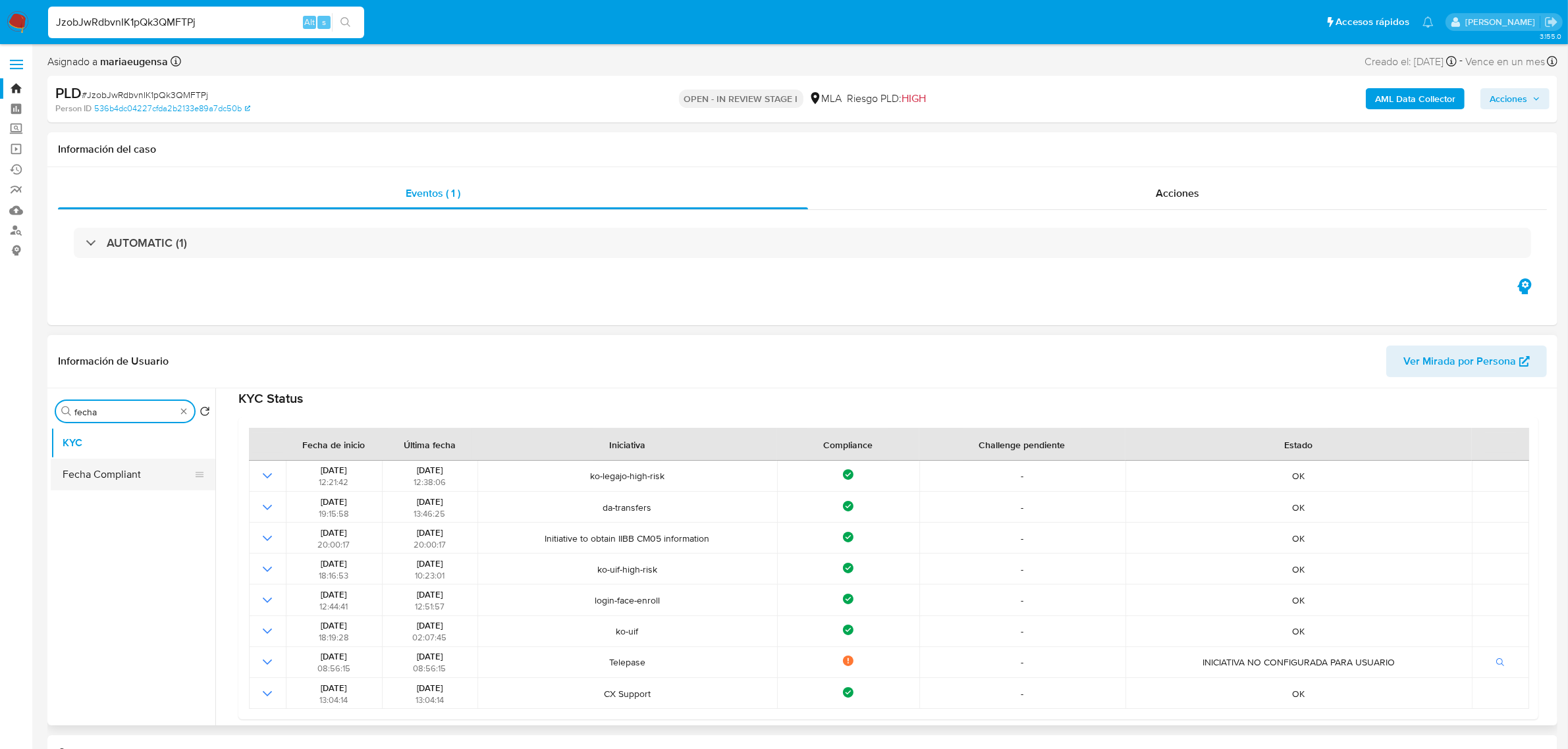
type input "fecha"
click at [119, 482] on button "Fecha Compliant" at bounding box center [127, 475] width 154 height 31
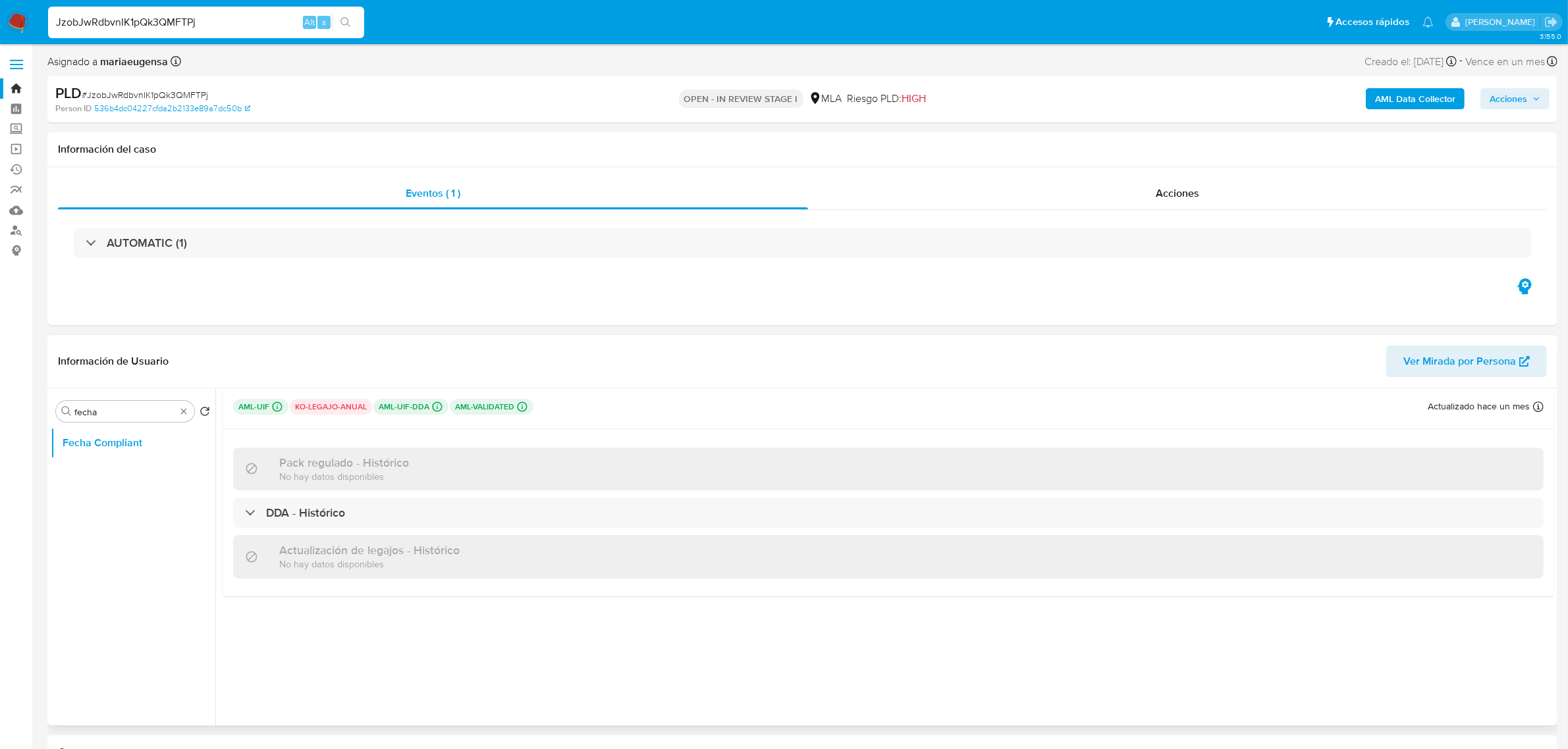
click at [346, 409] on p "ko-legajo-anual" at bounding box center [331, 407] width 82 height 16
drag, startPoint x: 346, startPoint y: 409, endPoint x: 340, endPoint y: 418, distance: 10.8
click at [345, 413] on p "ko-legajo-anual" at bounding box center [331, 407] width 82 height 16
click at [336, 422] on div "aml-uif Challenges Pendientes MLA_UIF L1 ko-legajo-anual aml-uif-dda Challenges…" at bounding box center [888, 409] width 1331 height 41
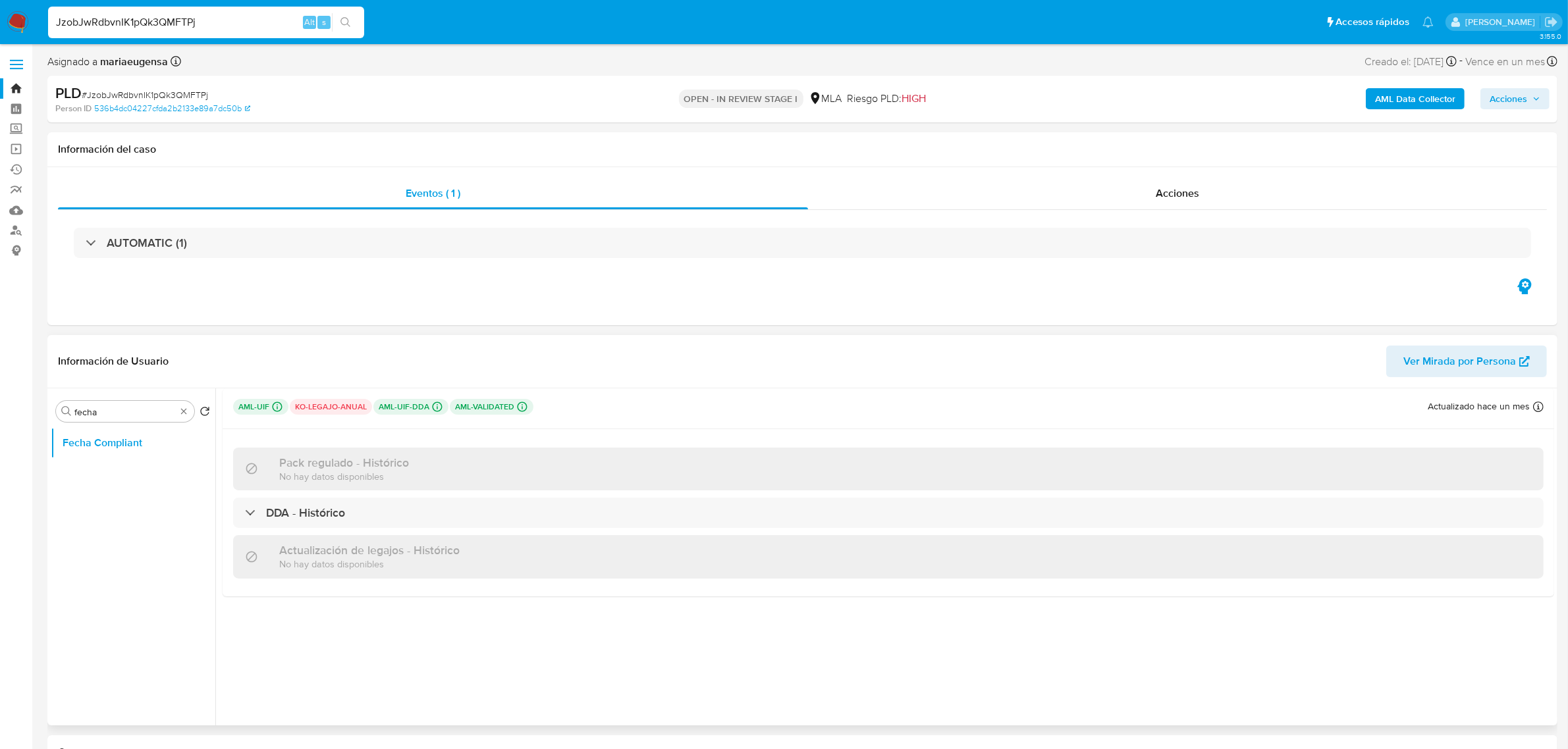
click at [343, 409] on p "ko-legajo-anual" at bounding box center [331, 407] width 82 height 16
click at [226, 24] on input "JzobJwRdbvnIK1pQk3QMFTPj" at bounding box center [206, 22] width 316 height 17
click at [241, 17] on input "JzobJwRdbvnIK1pQk3QMFTPj" at bounding box center [206, 22] width 316 height 17
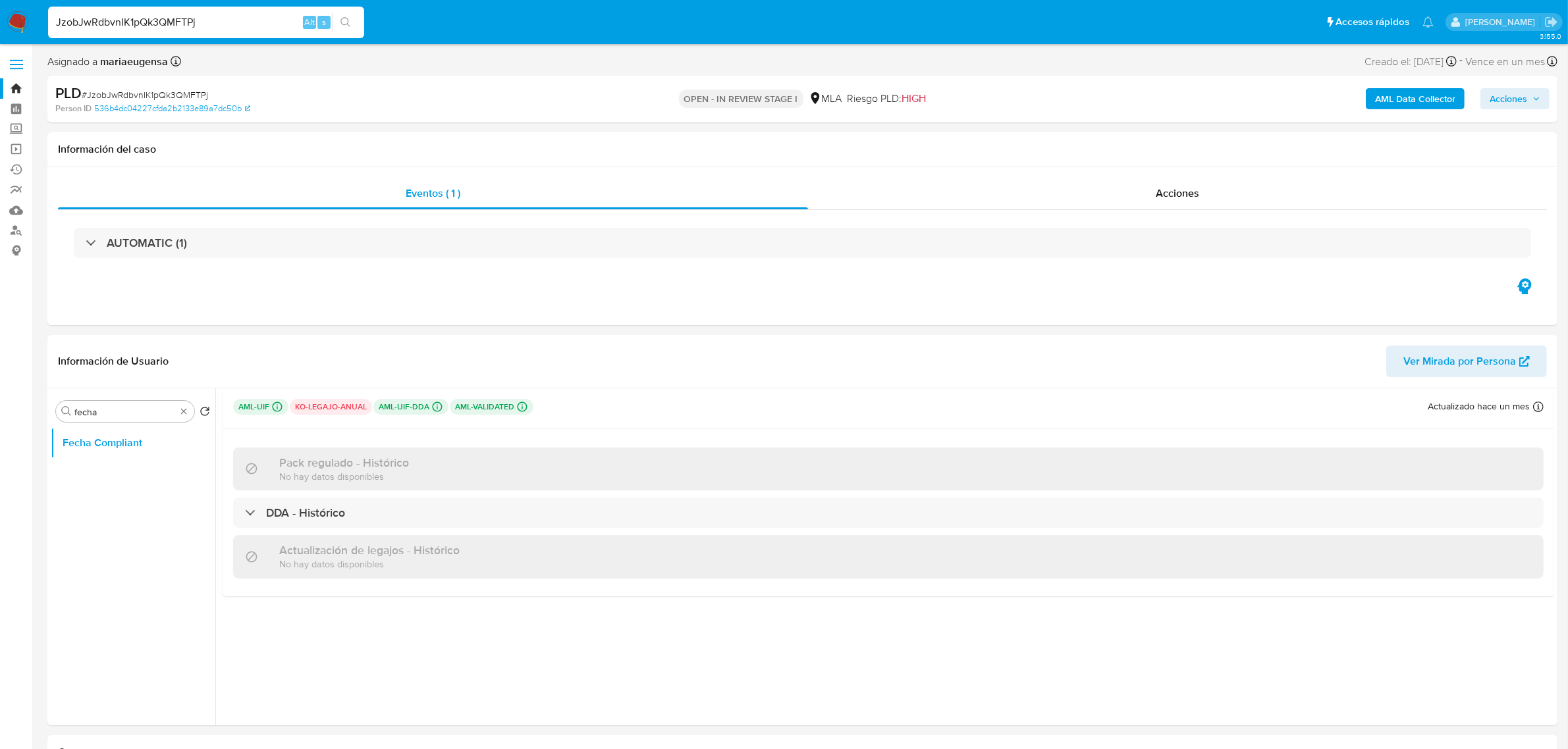
click at [241, 17] on input "JzobJwRdbvnIK1pQk3QMFTPj" at bounding box center [206, 22] width 316 height 17
paste input "259507860"
type input "259507860"
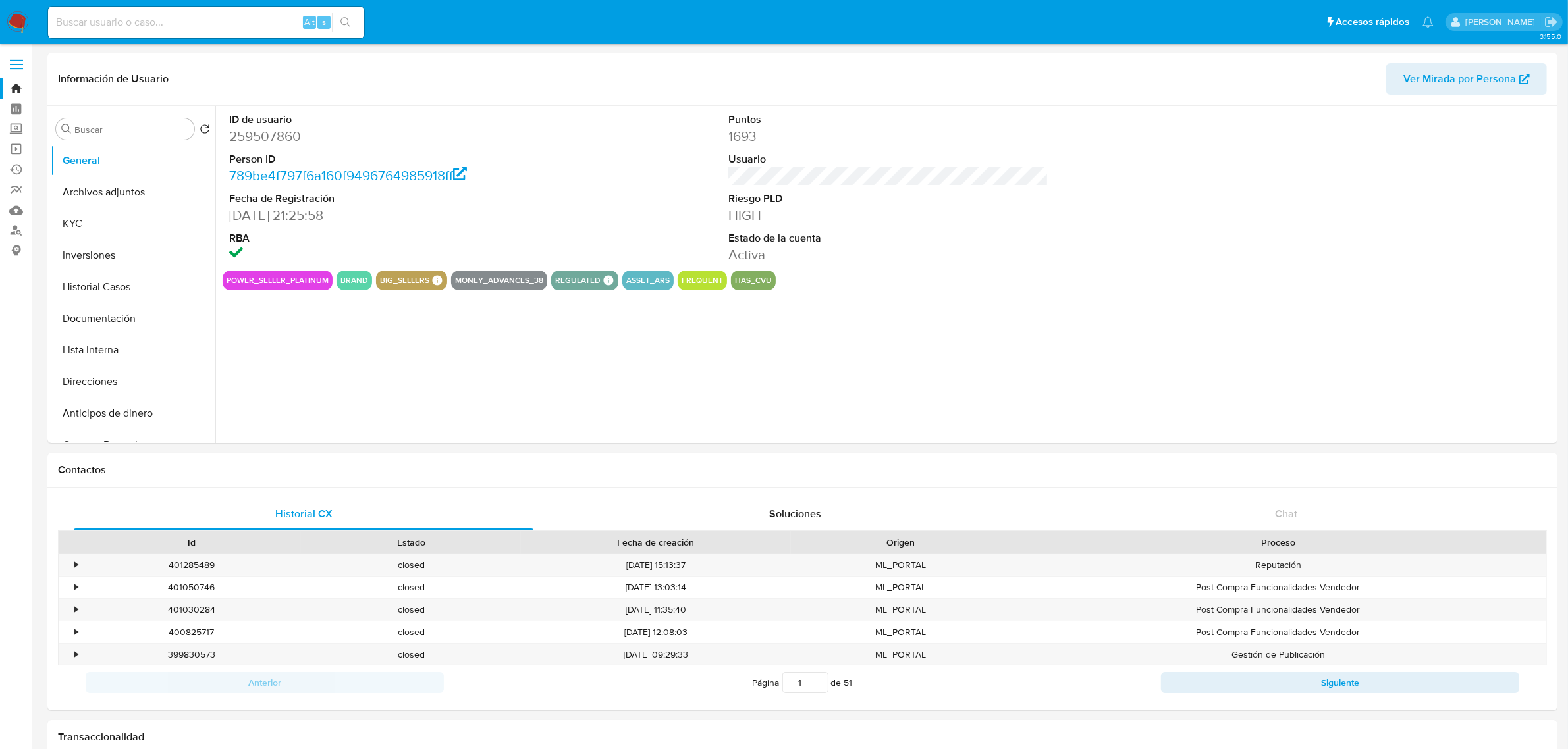
select select "10"
click at [155, 14] on input at bounding box center [206, 22] width 316 height 17
paste input "259507860"
click at [346, 19] on icon "search-icon" at bounding box center [346, 22] width 10 height 10
click at [192, 34] on div "259507860 Alt s" at bounding box center [206, 23] width 316 height 31
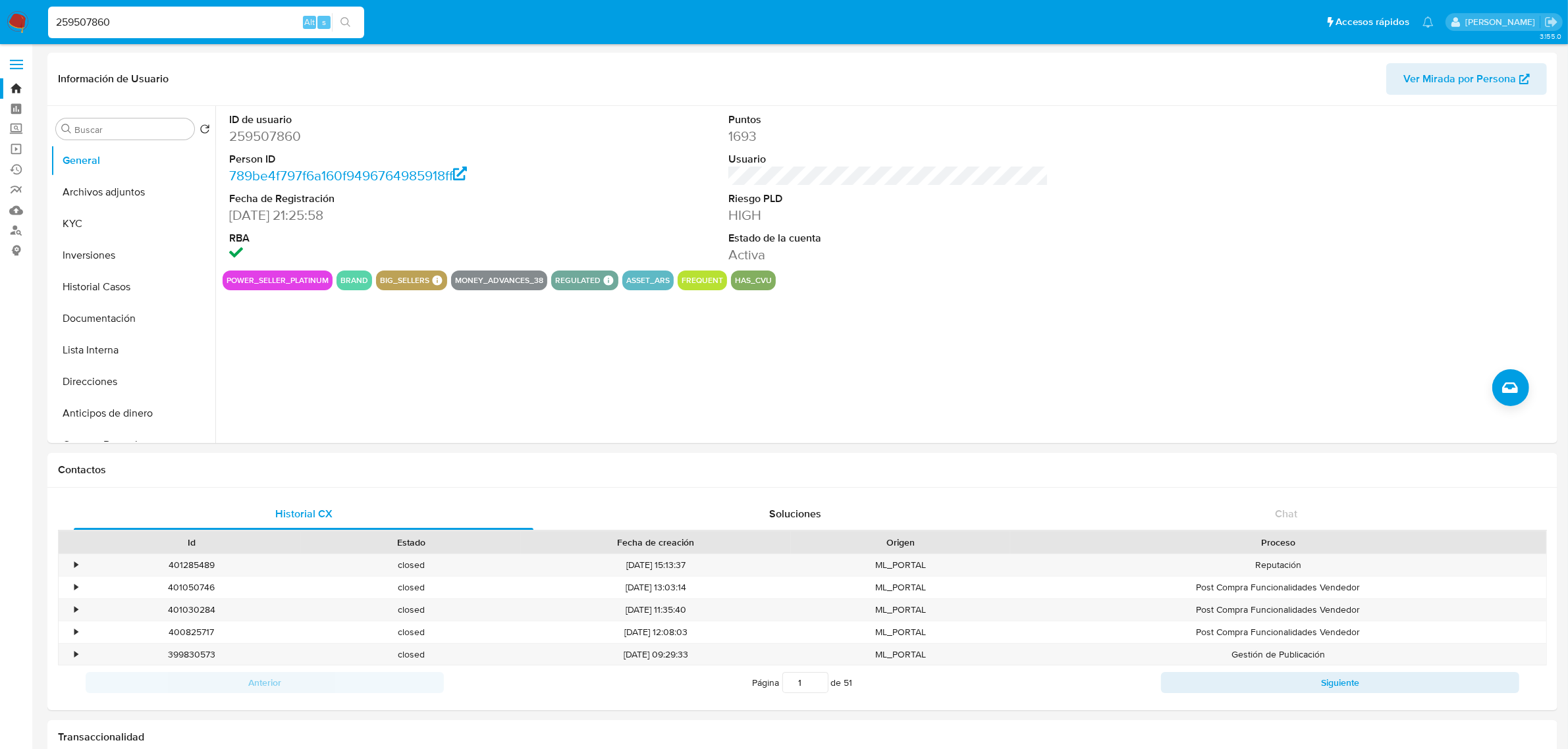
click at [191, 15] on input "259507860" at bounding box center [206, 22] width 316 height 17
click at [93, 236] on button "KYC" at bounding box center [127, 224] width 154 height 31
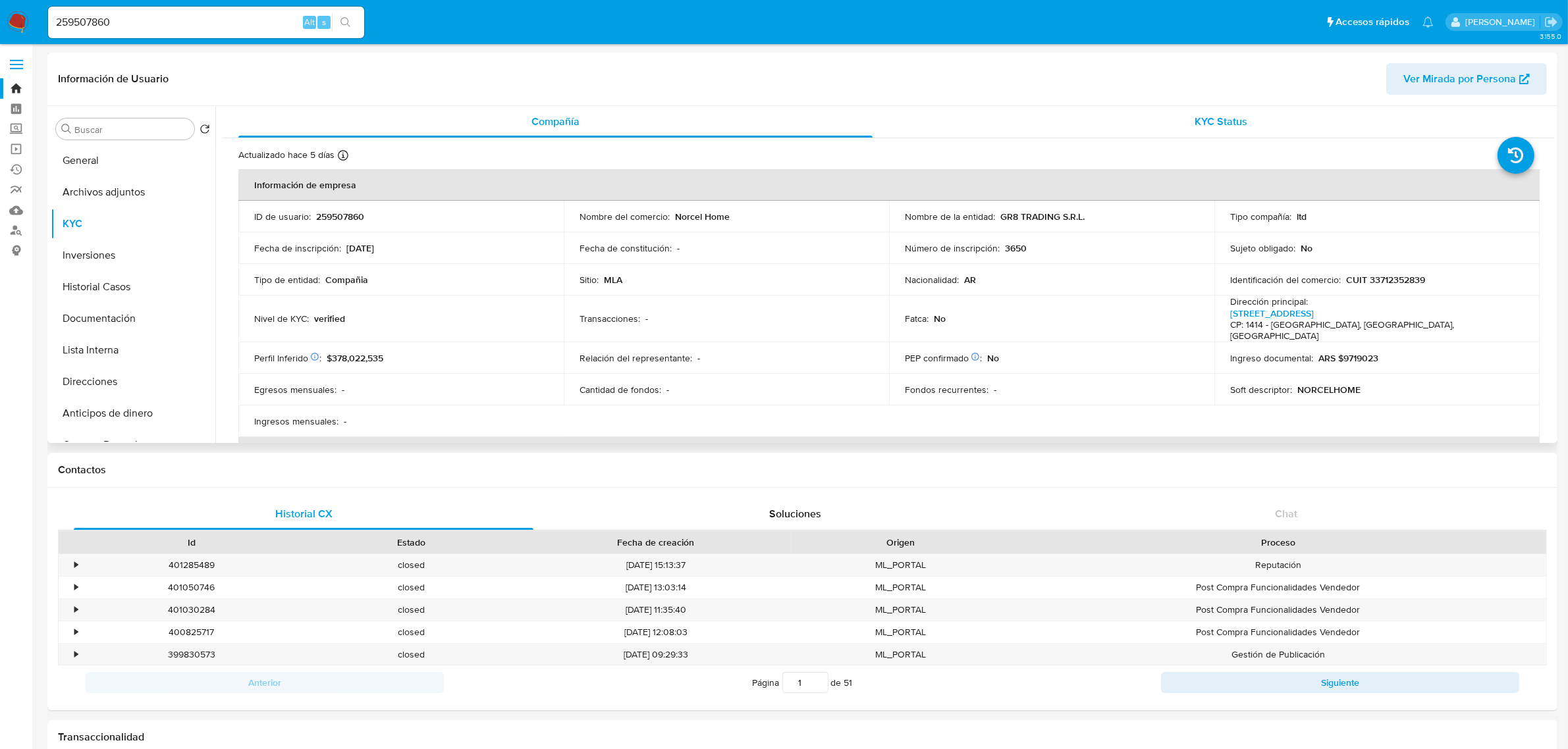
click at [1206, 109] on div "KYC Status" at bounding box center [1222, 121] width 634 height 31
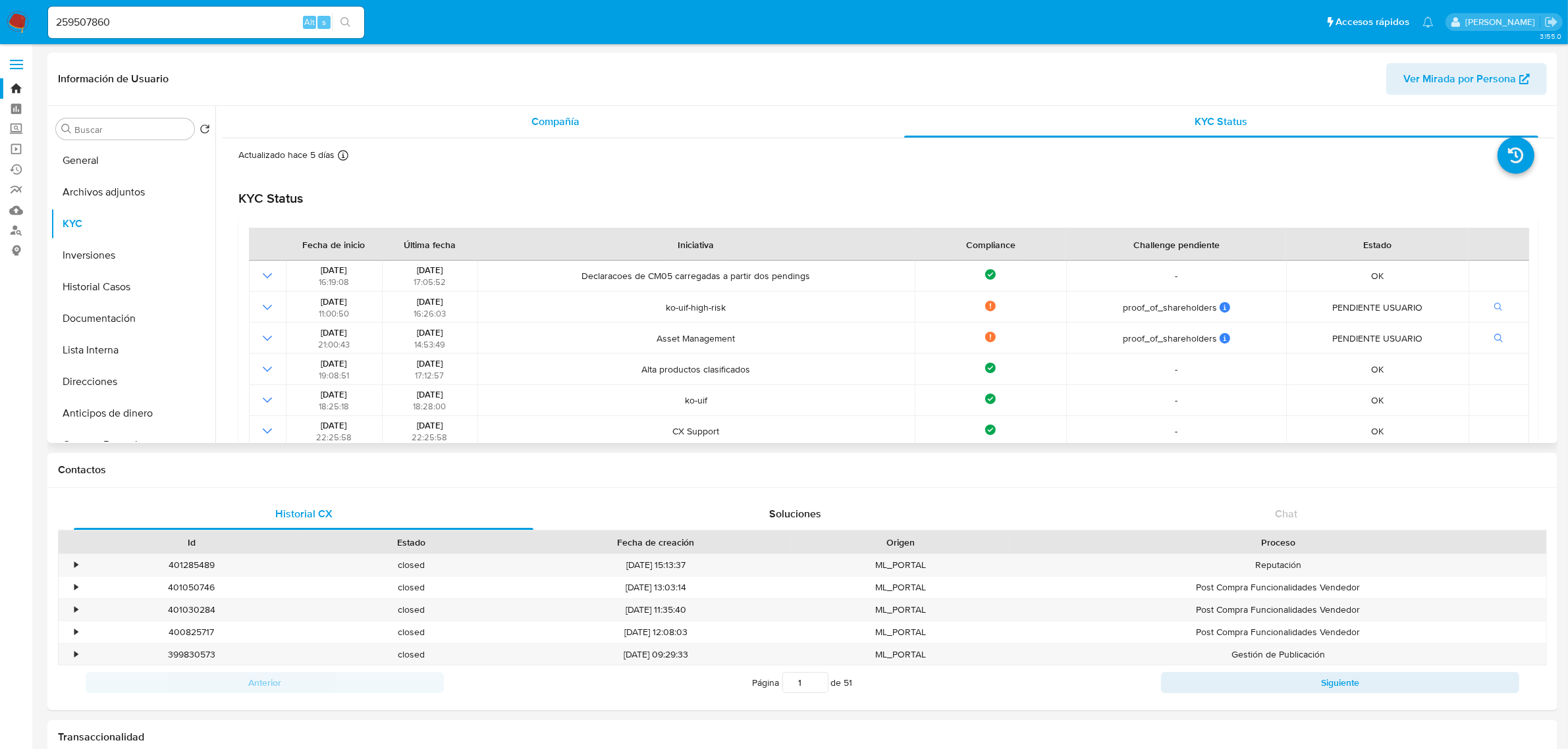
click at [616, 123] on div "Compañía" at bounding box center [555, 121] width 634 height 31
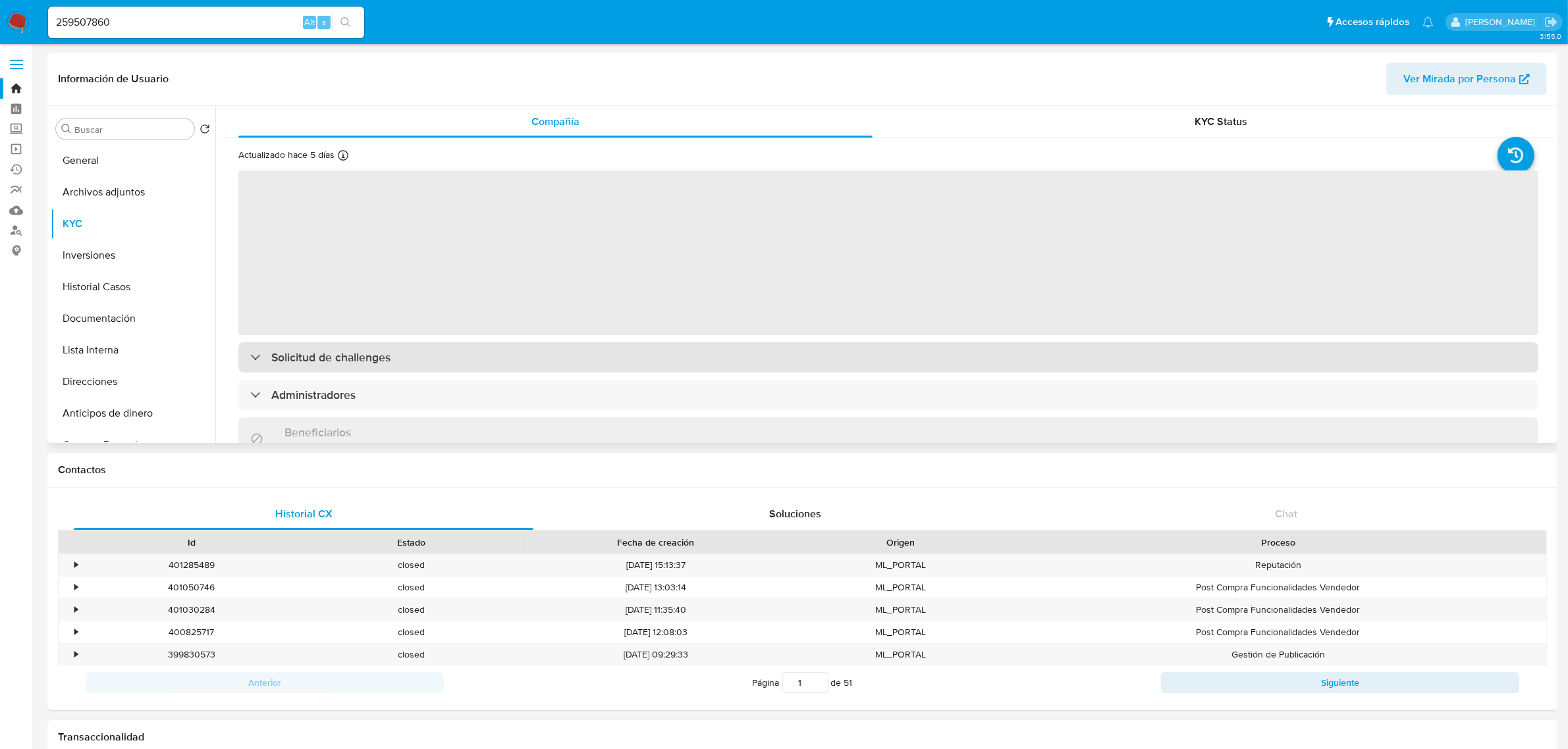
click at [485, 362] on div "Solicitud de challenges" at bounding box center [888, 357] width 1300 height 30
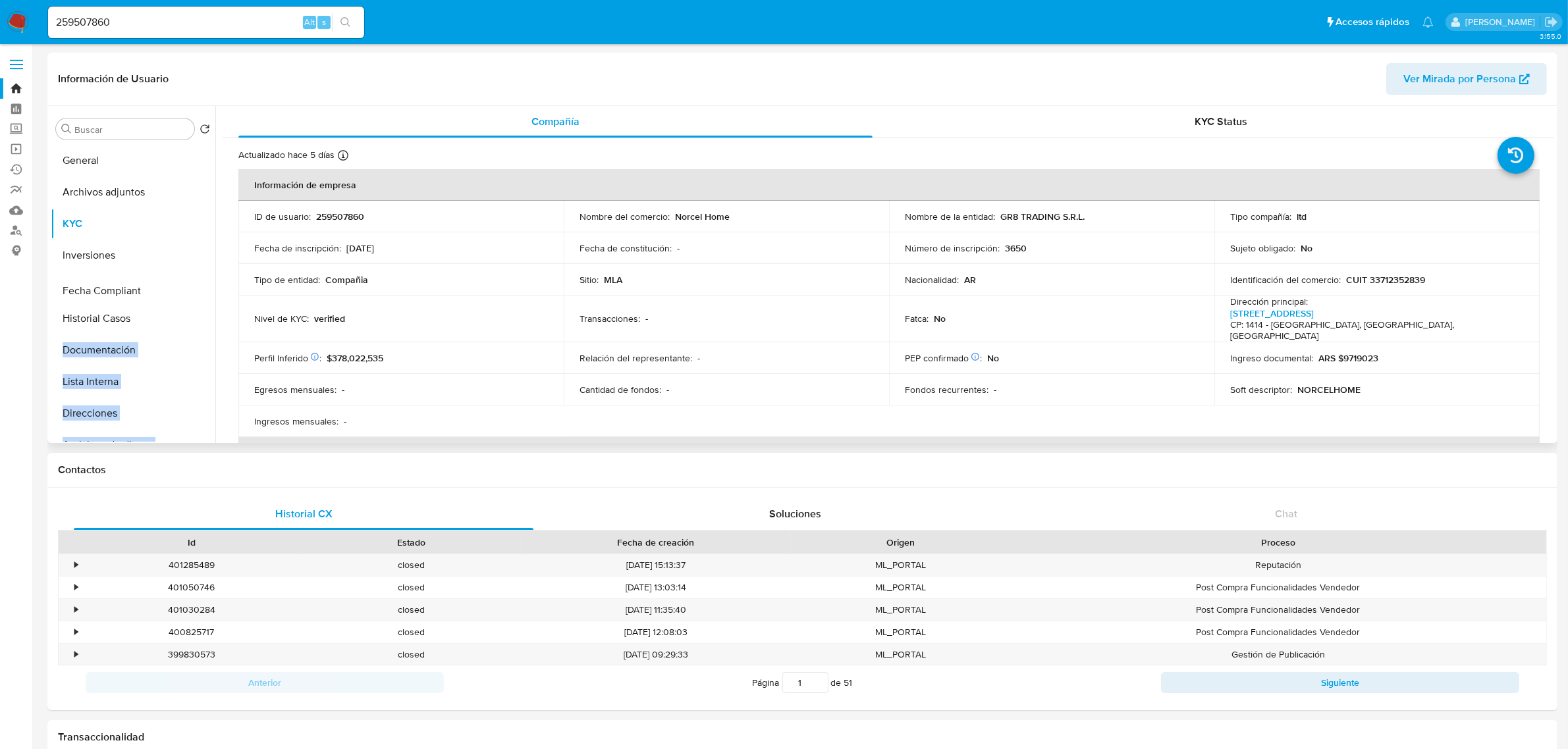
drag, startPoint x: 194, startPoint y: 287, endPoint x: 153, endPoint y: 287, distance: 41.0
click at [153, 287] on ul "General Archivos adjuntos KYC Inversiones Historial Casos Documentación Lista I…" at bounding box center [133, 293] width 164 height 297
click at [207, 291] on ul "General Archivos adjuntos KYC Inversiones Fecha Compliant Historial Casos Docum…" at bounding box center [133, 293] width 164 height 297
click at [408, 132] on div "Compañía" at bounding box center [555, 121] width 634 height 31
click at [328, 92] on header "Información de Usuario Ver Mirada por Persona" at bounding box center [802, 79] width 1489 height 31
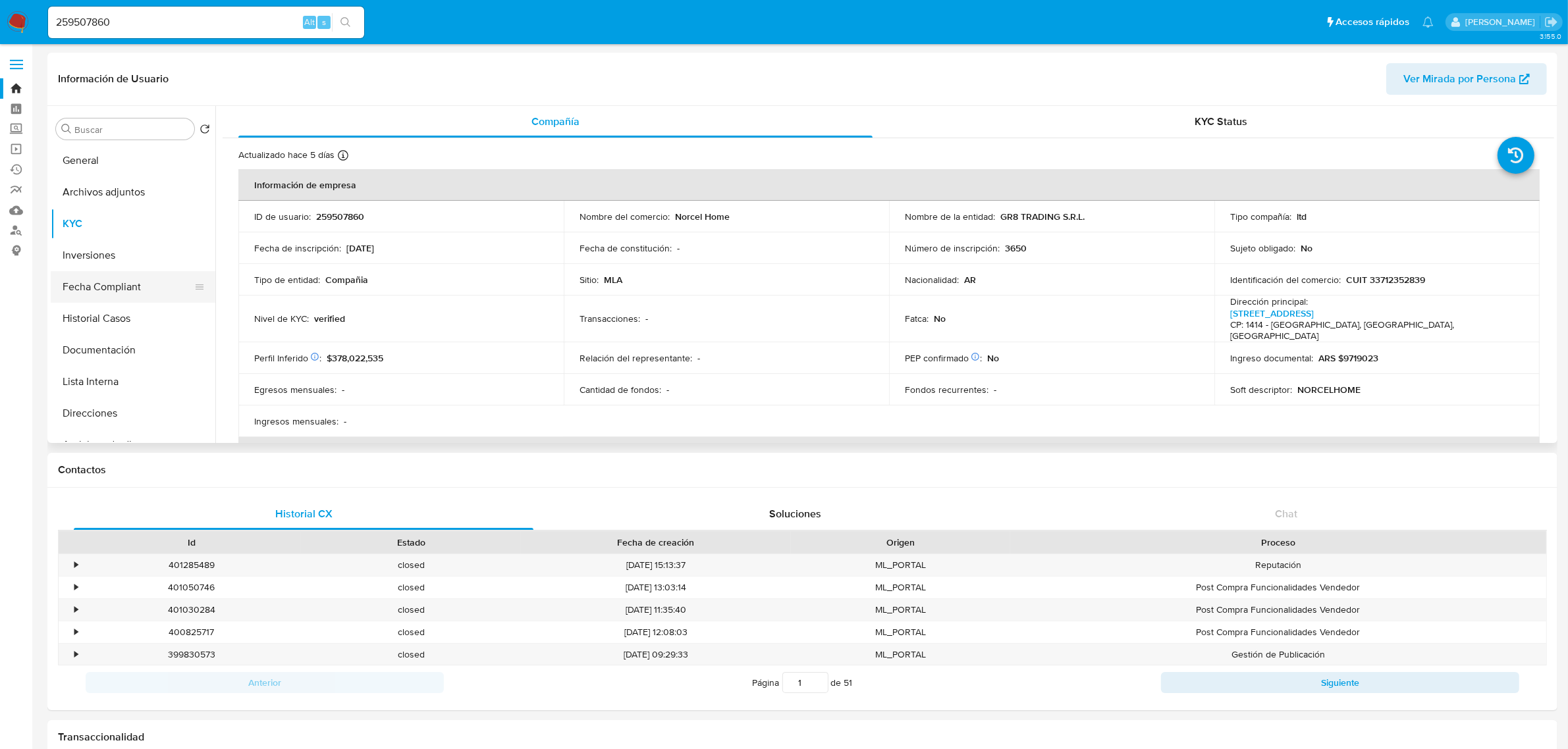
click at [155, 288] on button "Fecha Compliant" at bounding box center [127, 287] width 154 height 31
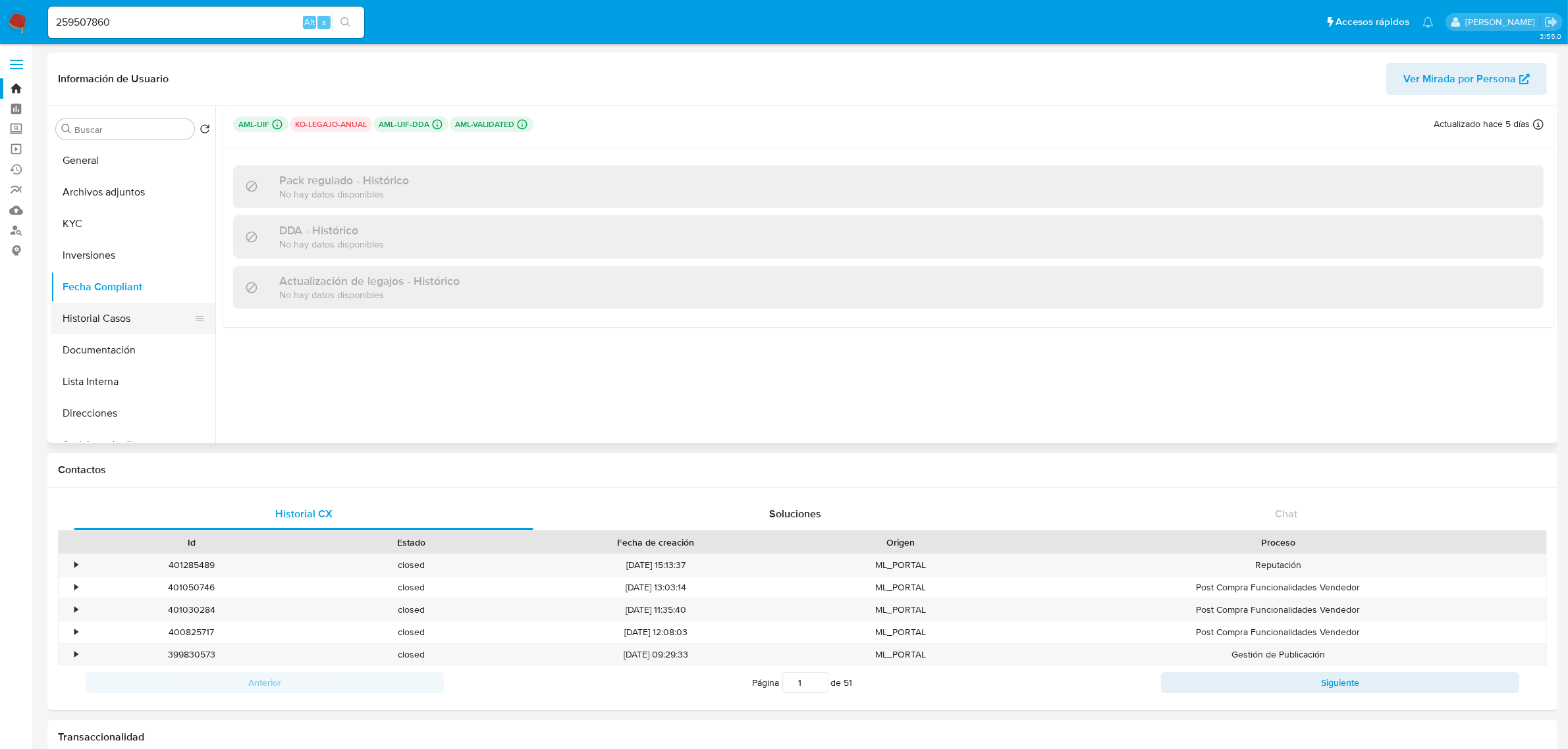
click at [117, 317] on button "Historial Casos" at bounding box center [127, 318] width 154 height 31
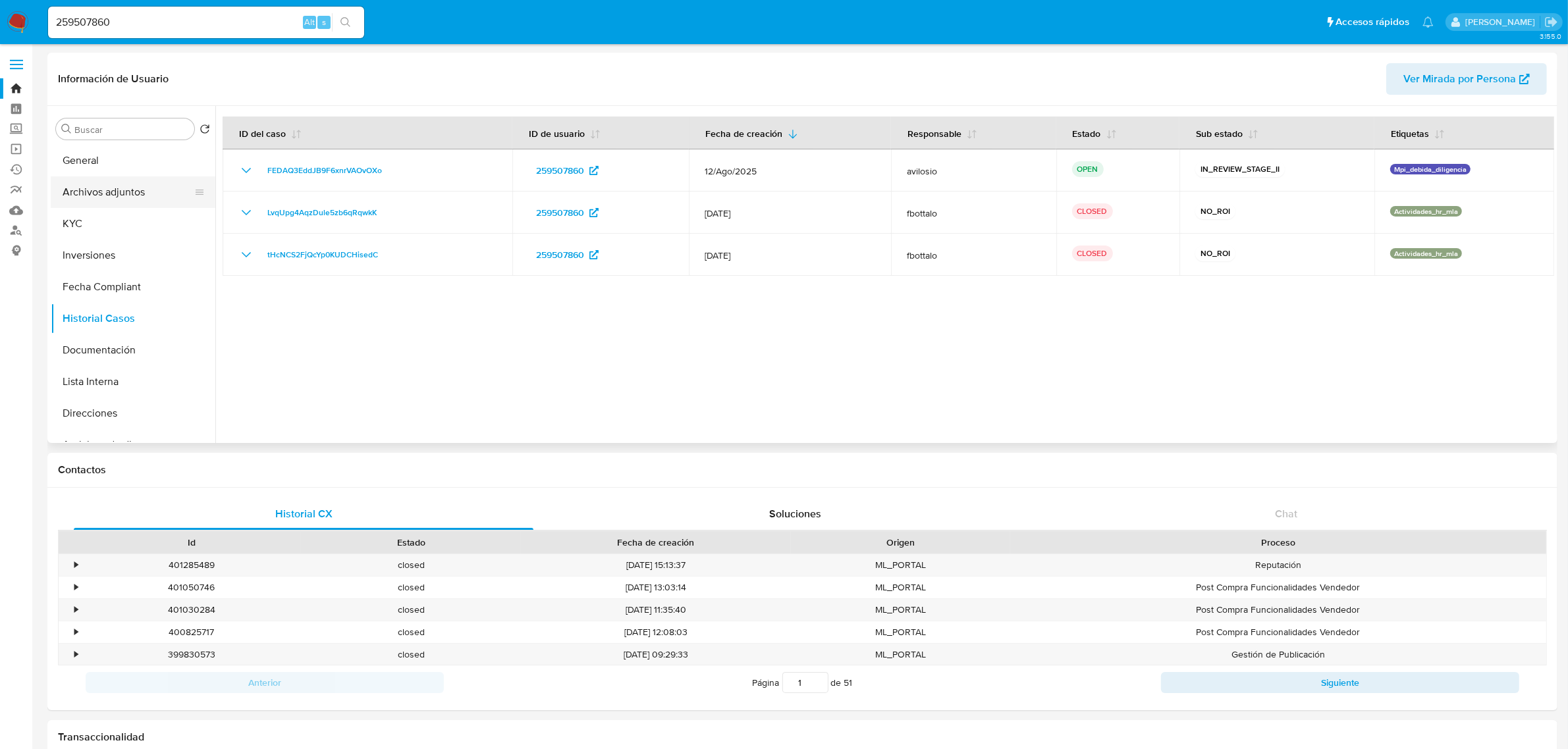
click at [134, 196] on button "Archivos adjuntos" at bounding box center [127, 192] width 154 height 31
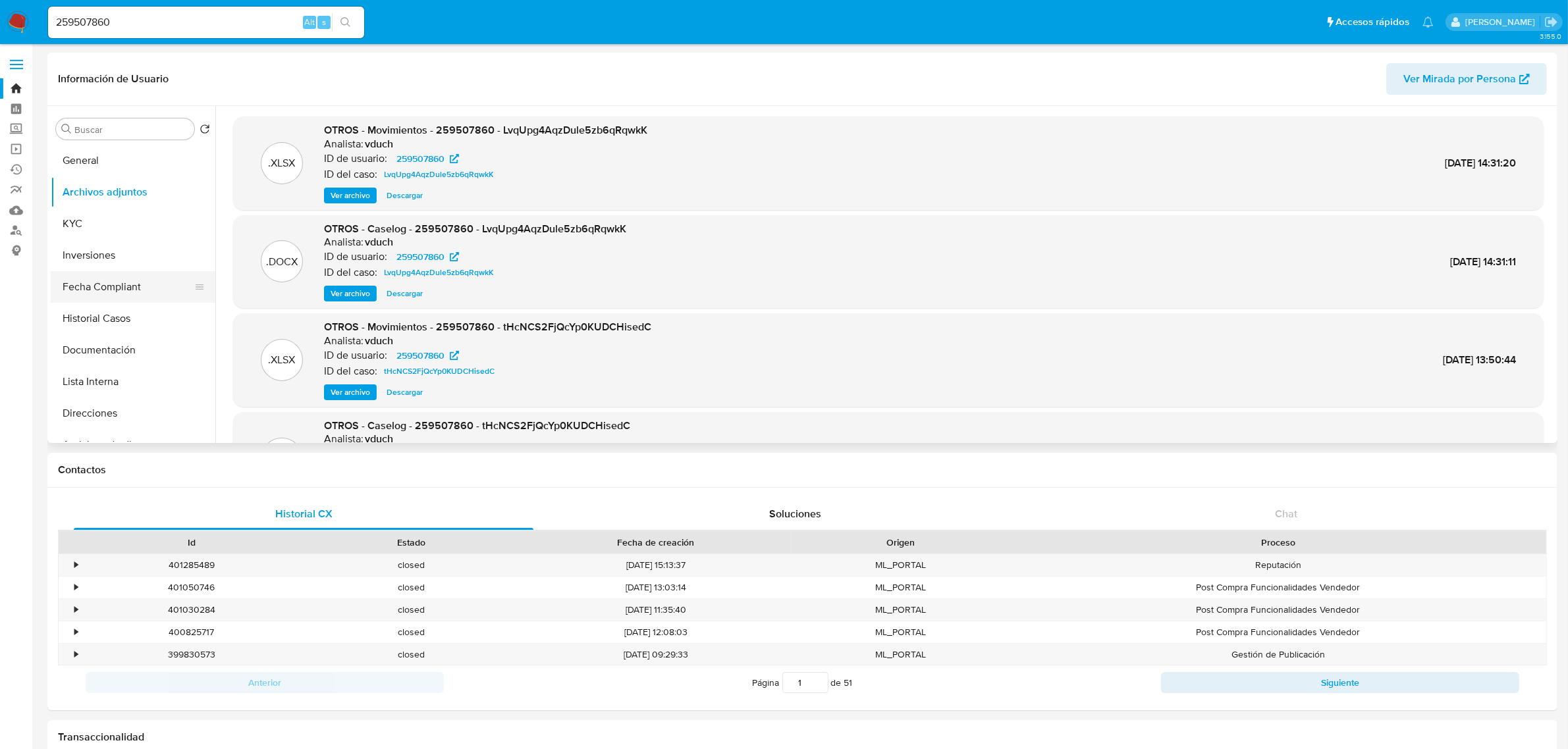
click at [90, 297] on button "Fecha Compliant" at bounding box center [127, 287] width 154 height 31
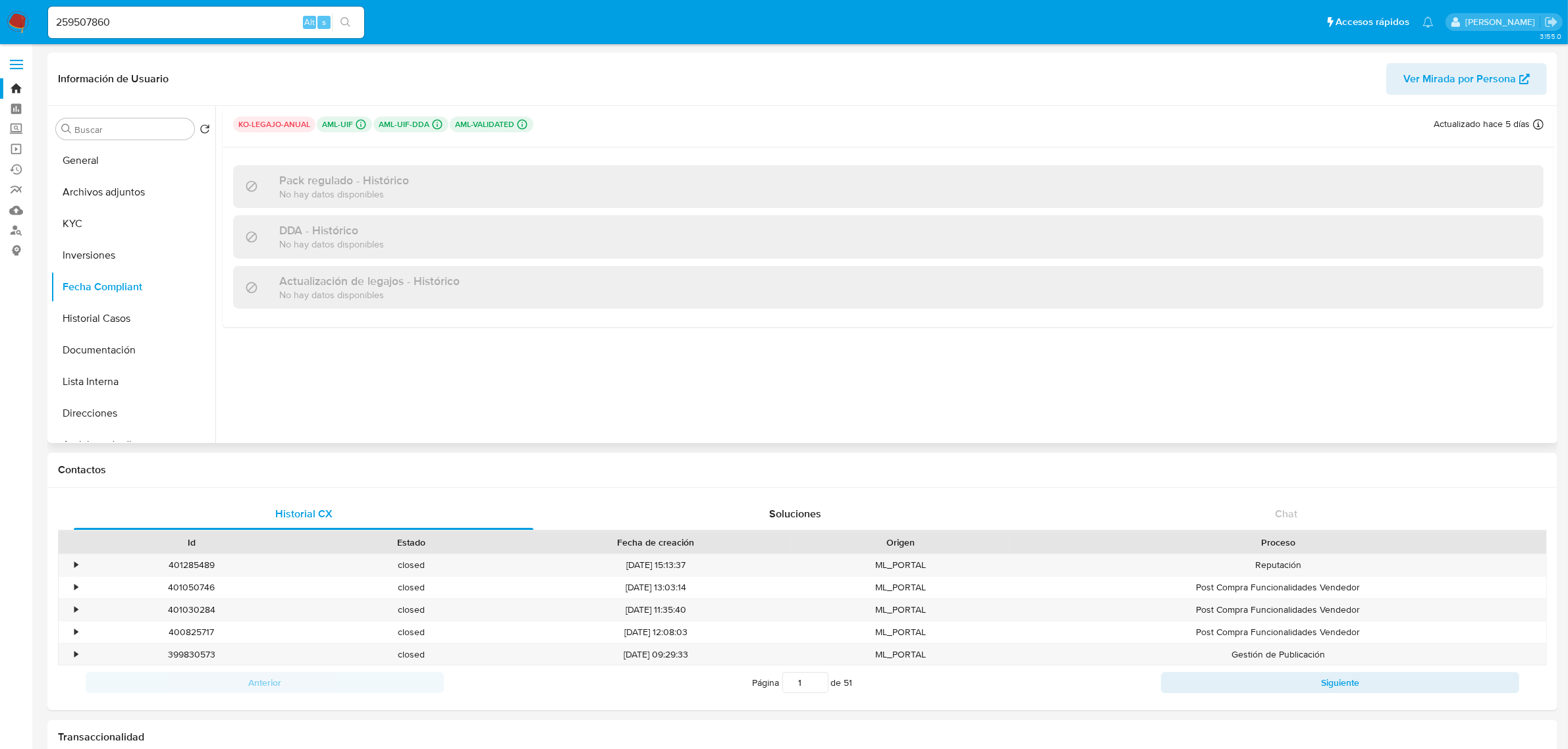
click at [278, 120] on p "ko-legajo-anual" at bounding box center [274, 124] width 82 height 16
click at [132, 205] on button "Archivos adjuntos" at bounding box center [127, 192] width 154 height 31
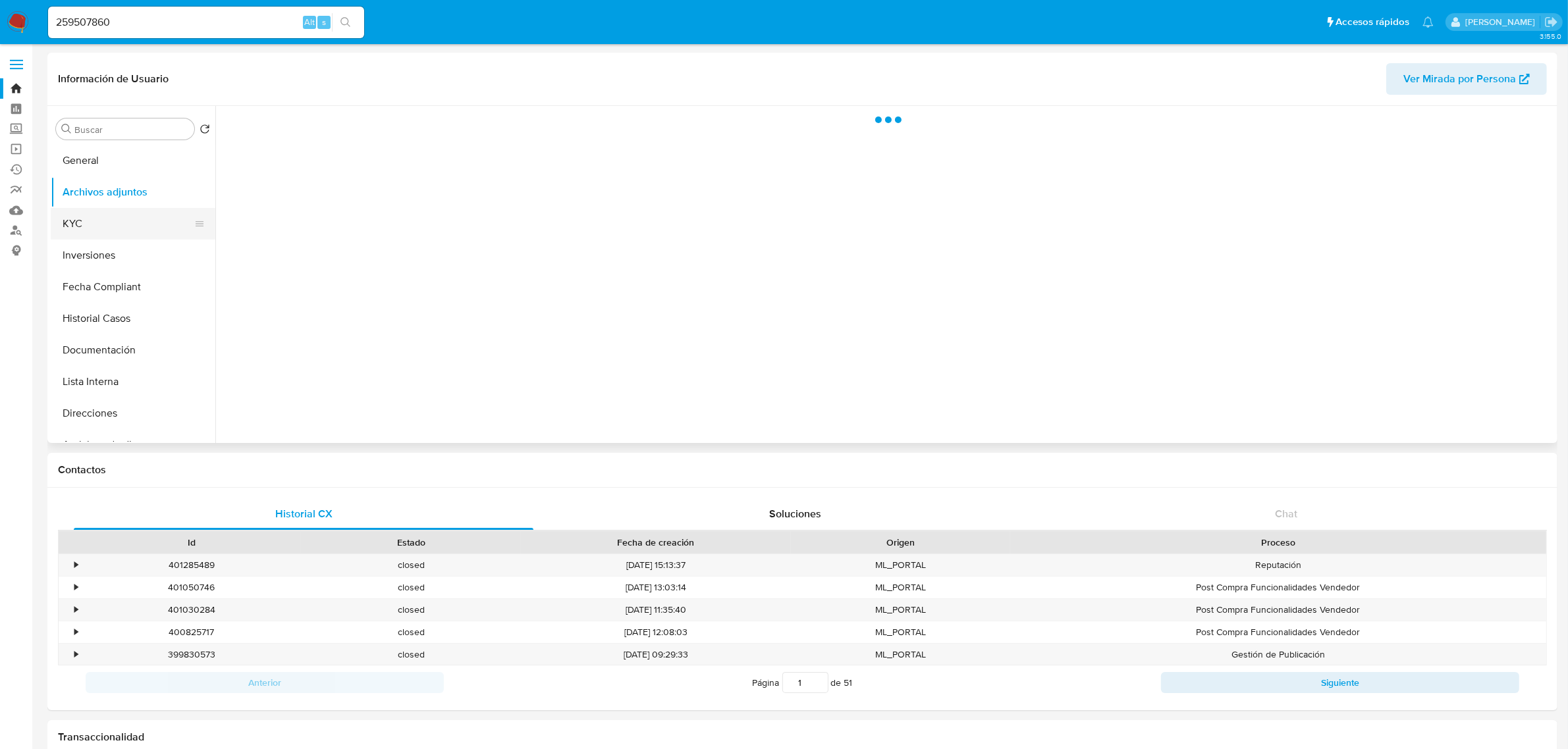
click at [127, 219] on button "KYC" at bounding box center [127, 224] width 154 height 31
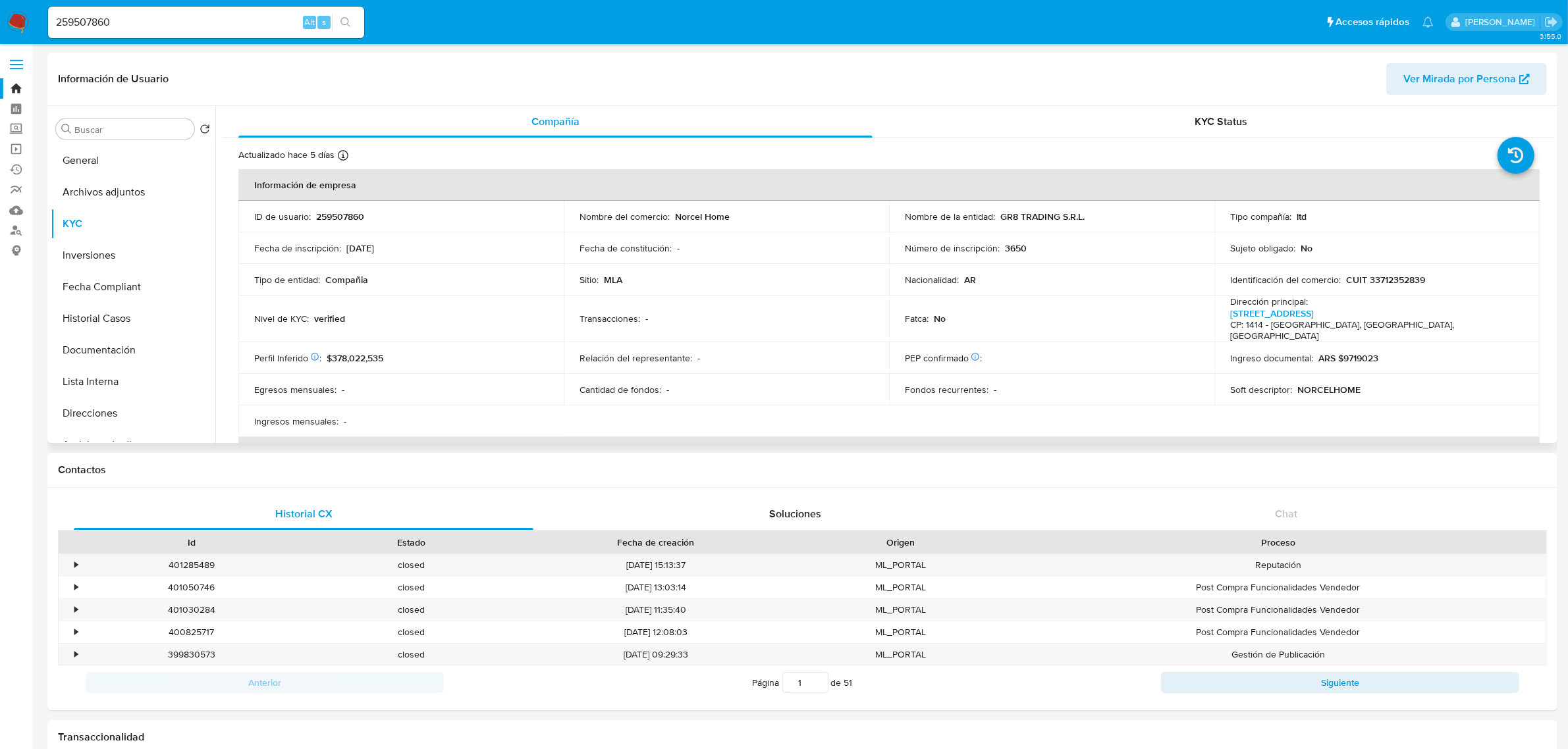
click at [392, 374] on td "Egresos mensuales : -" at bounding box center [400, 390] width 325 height 31
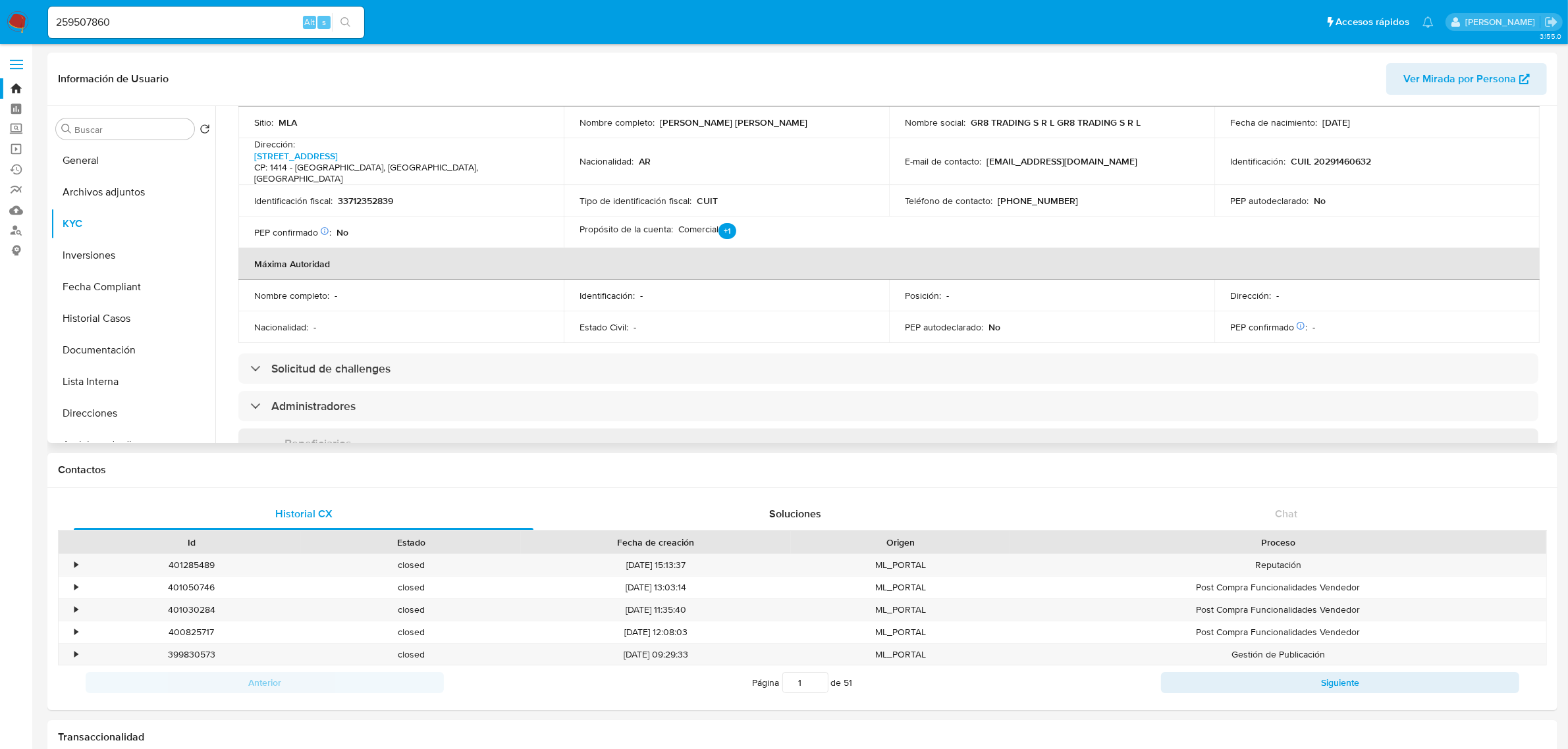
scroll to position [411, 0]
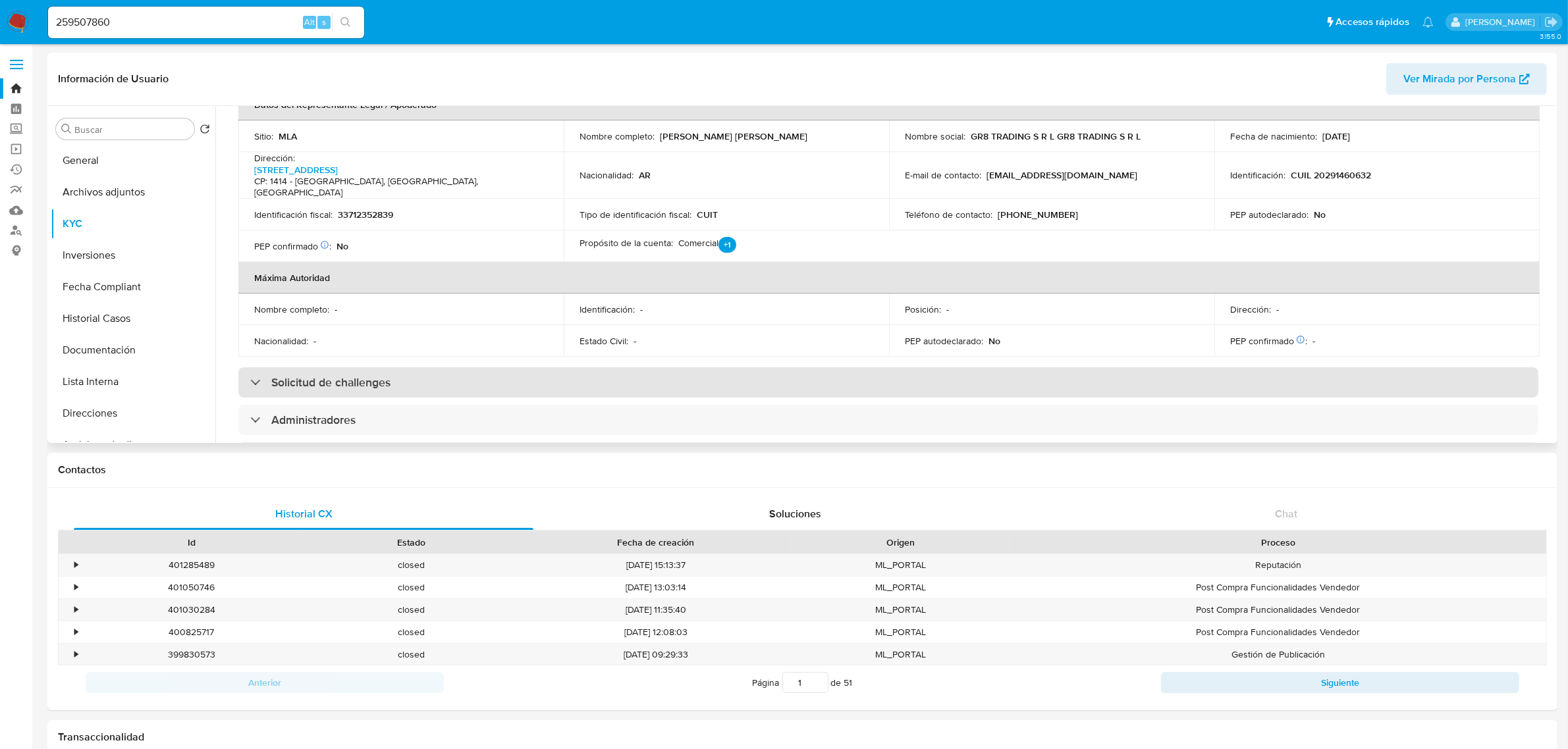
click at [415, 367] on div "Solicitud de challenges" at bounding box center [888, 382] width 1300 height 30
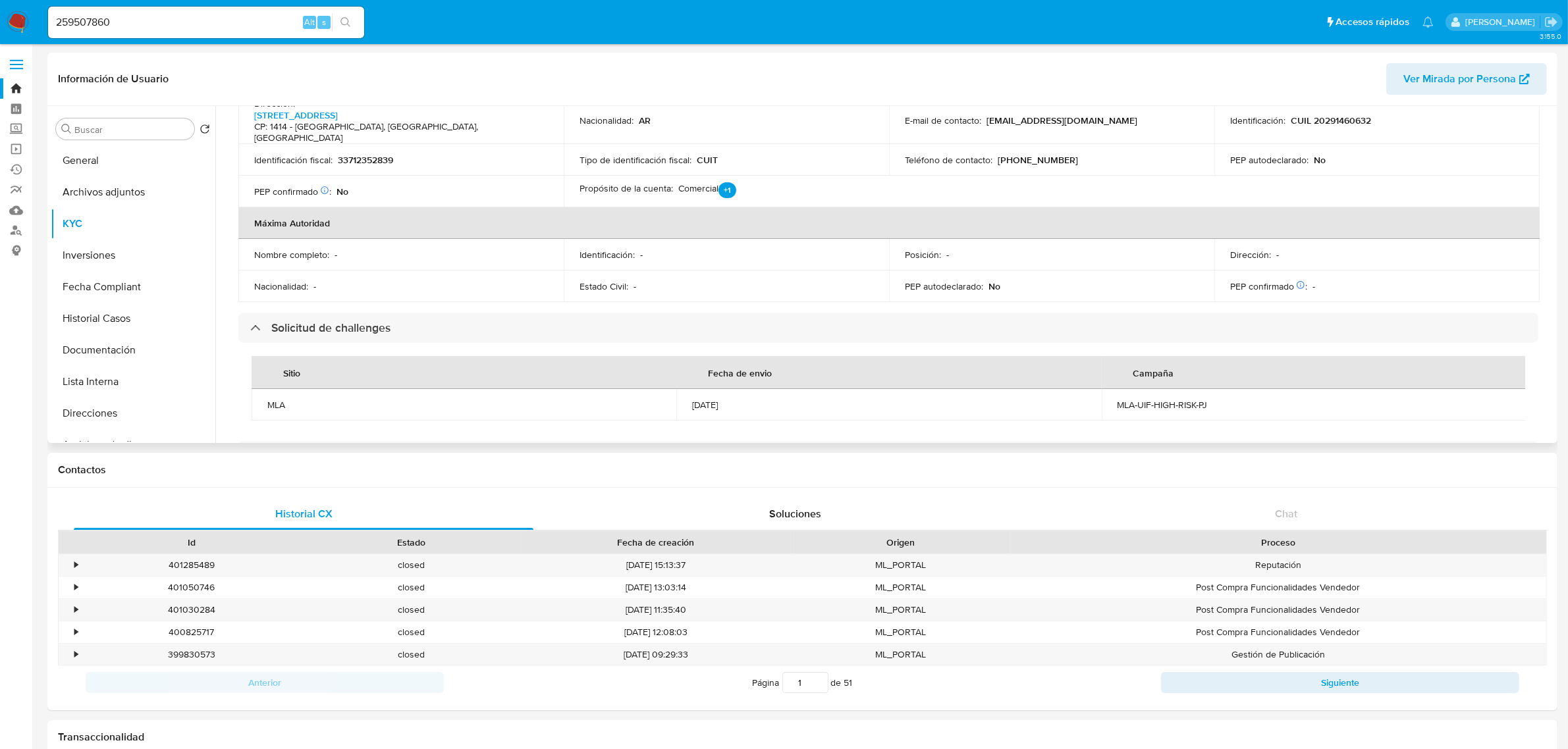
scroll to position [577, 0]
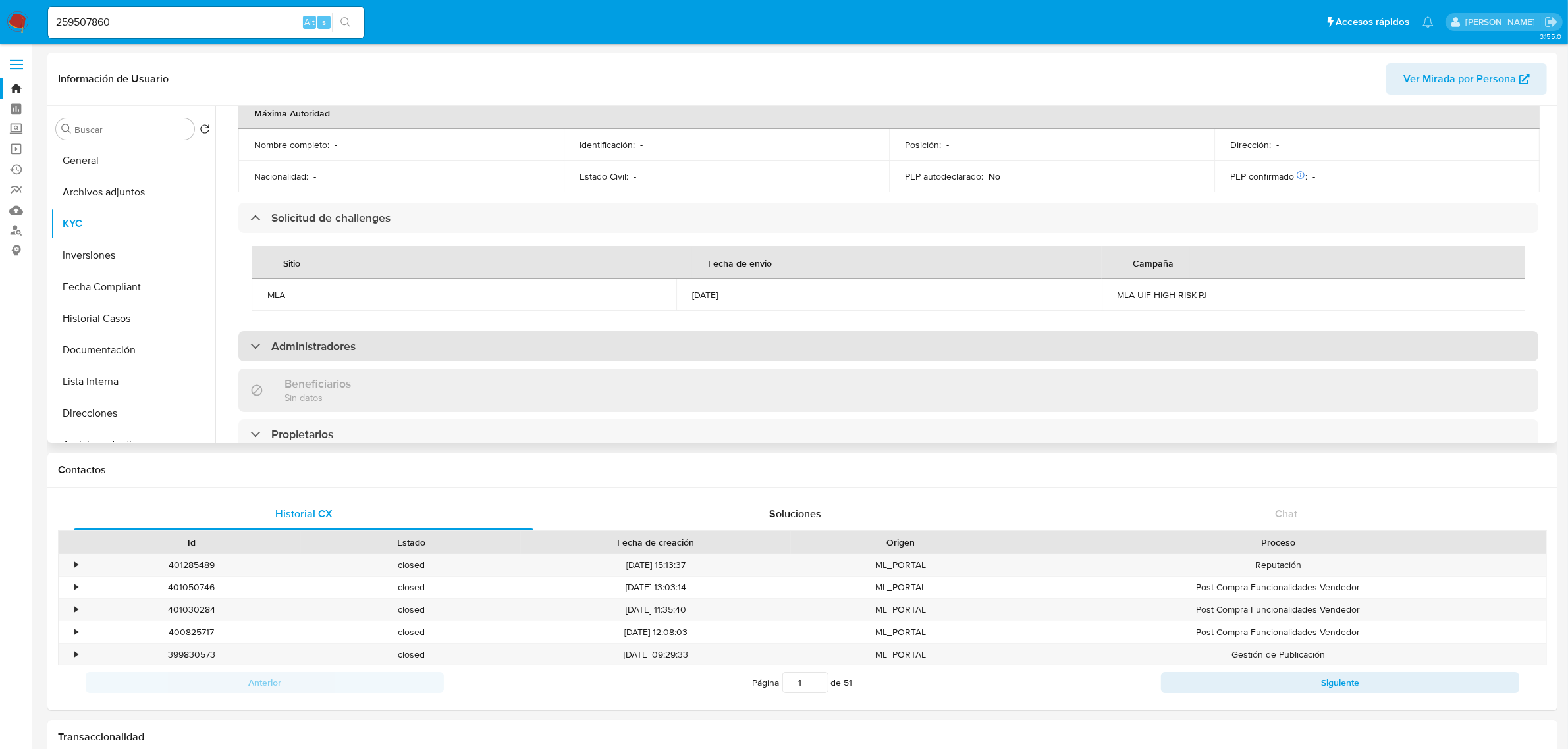
click at [663, 334] on div "Administradores" at bounding box center [888, 346] width 1300 height 30
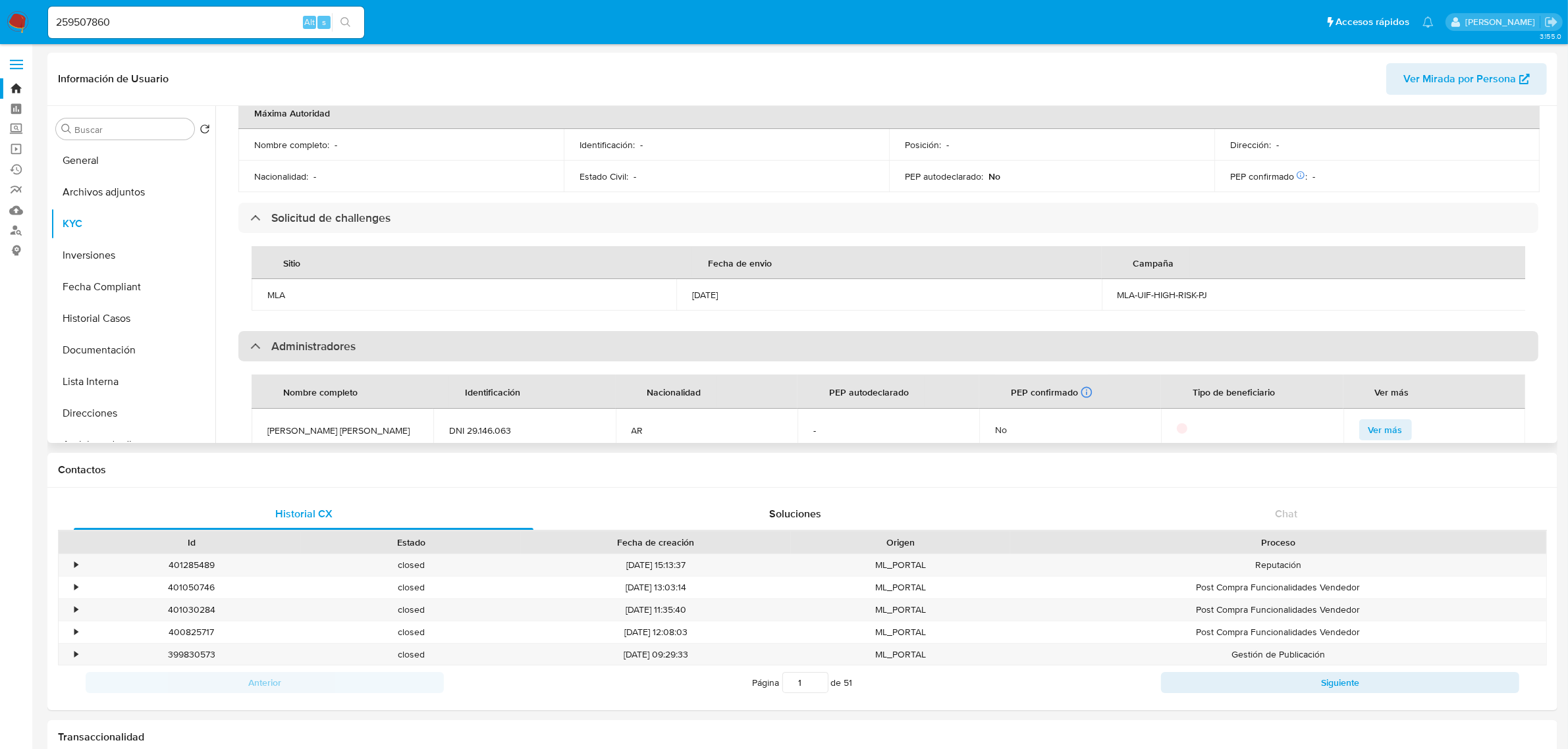
click at [663, 334] on div "Administradores" at bounding box center [888, 346] width 1300 height 30
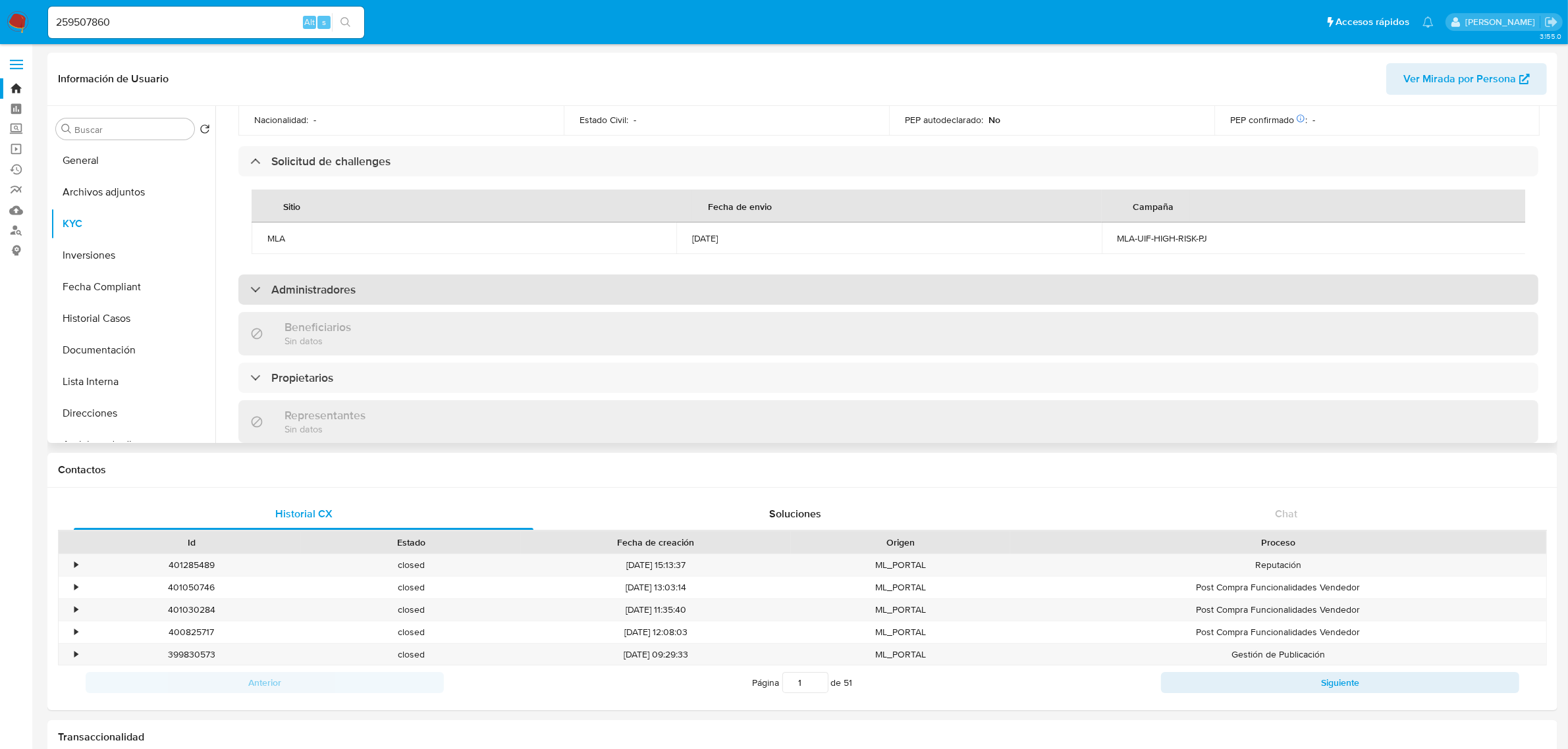
scroll to position [659, 0]
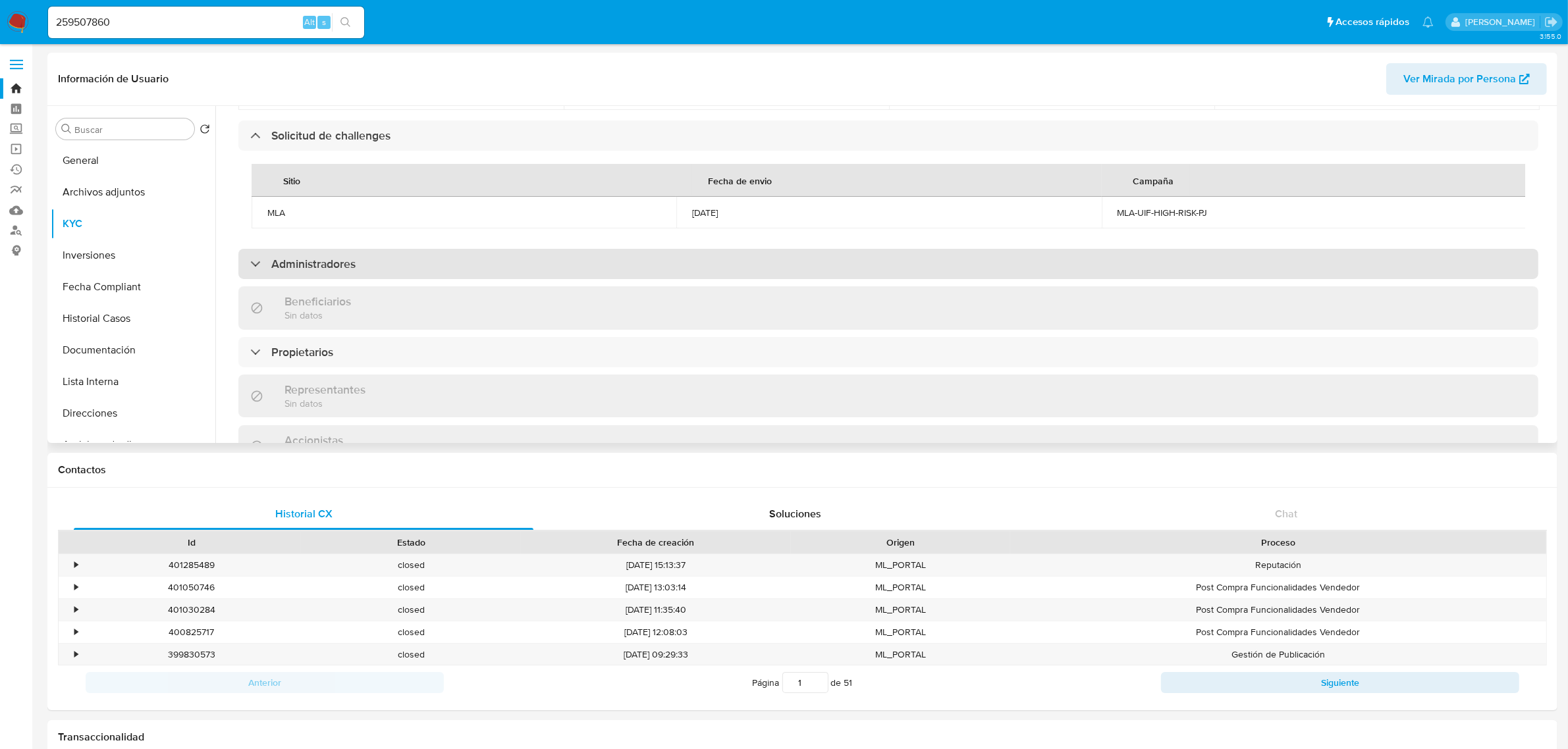
click at [663, 337] on div "Propietarios" at bounding box center [888, 351] width 1300 height 30
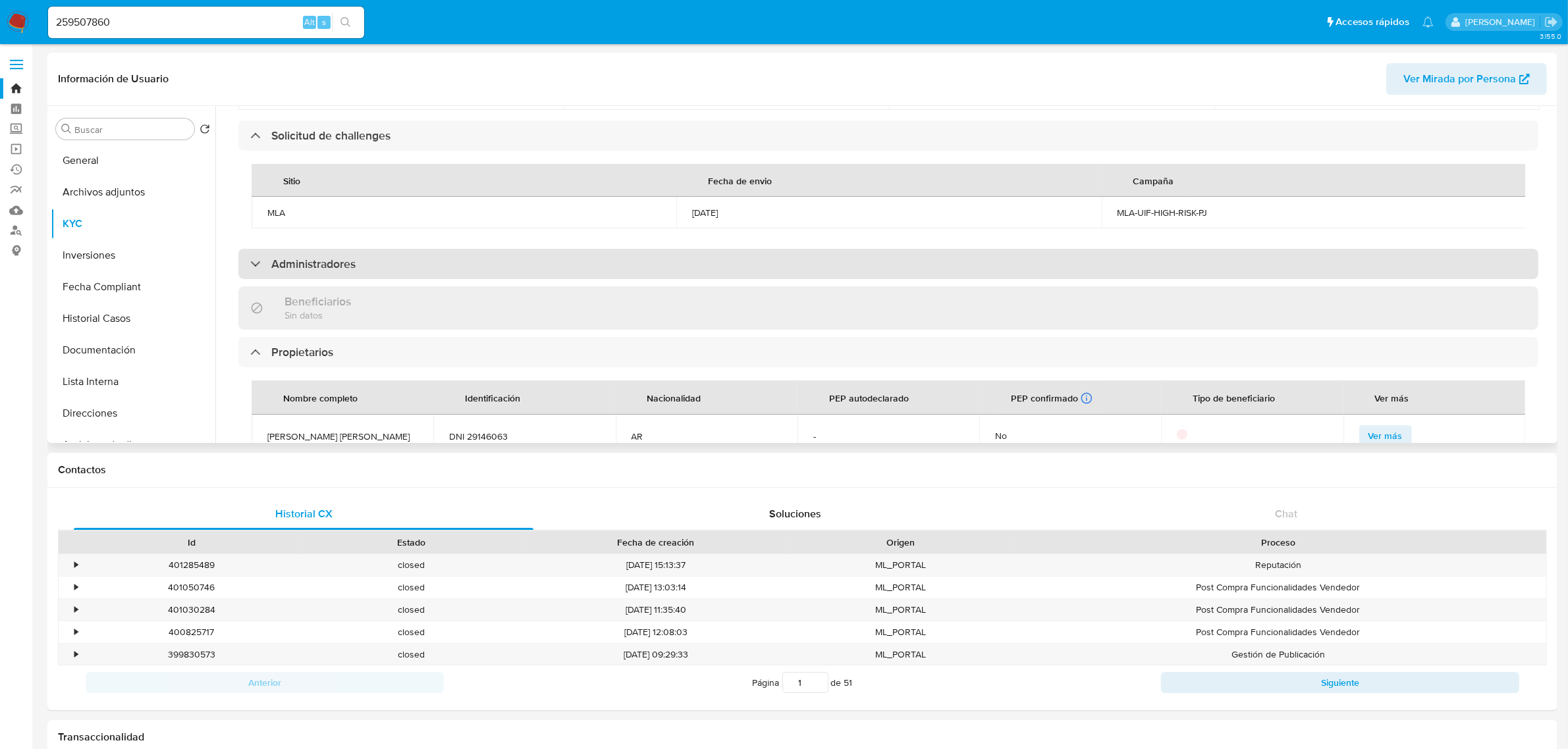
click at [639, 249] on div "Administradores" at bounding box center [888, 263] width 1300 height 30
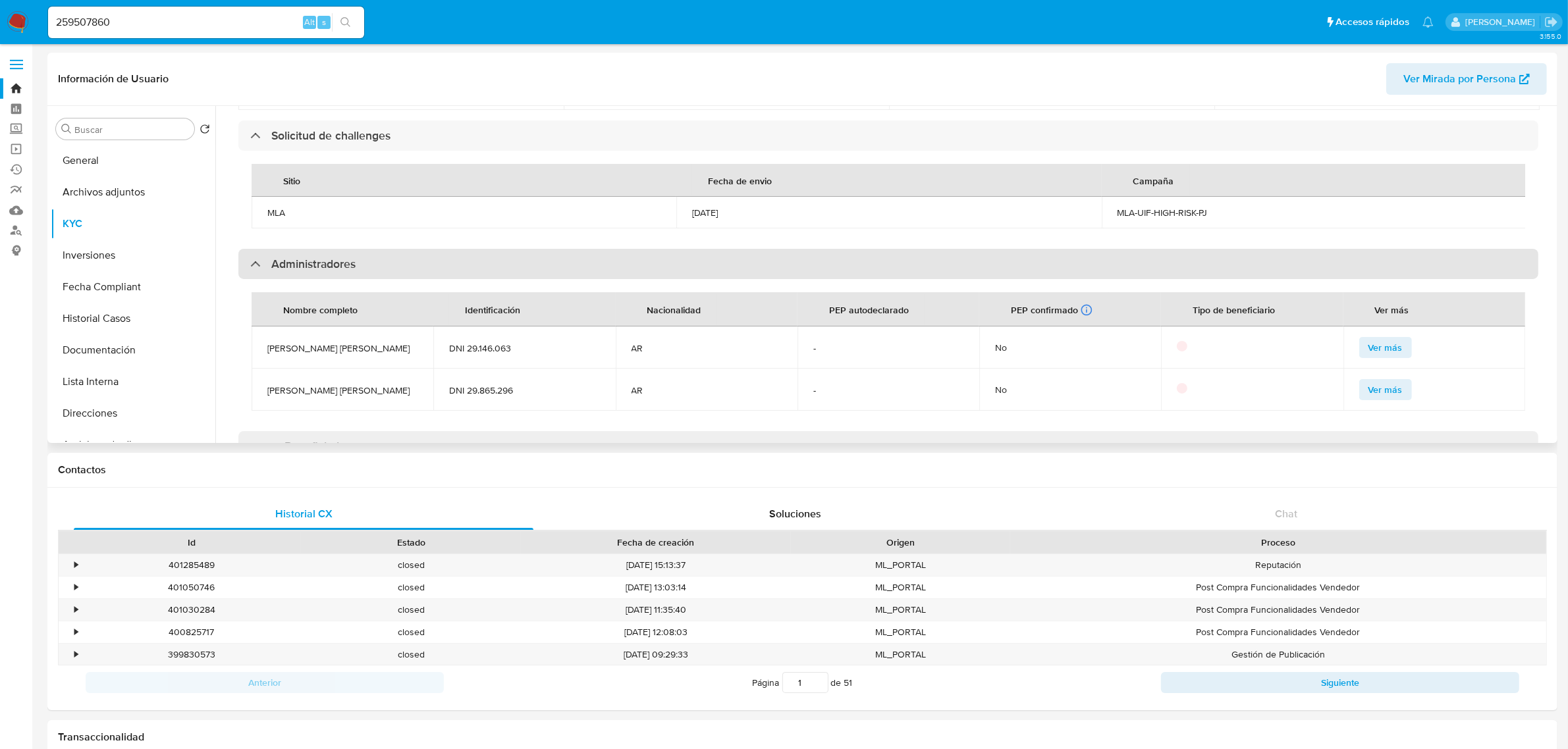
click at [639, 249] on div "Administradores" at bounding box center [888, 263] width 1300 height 30
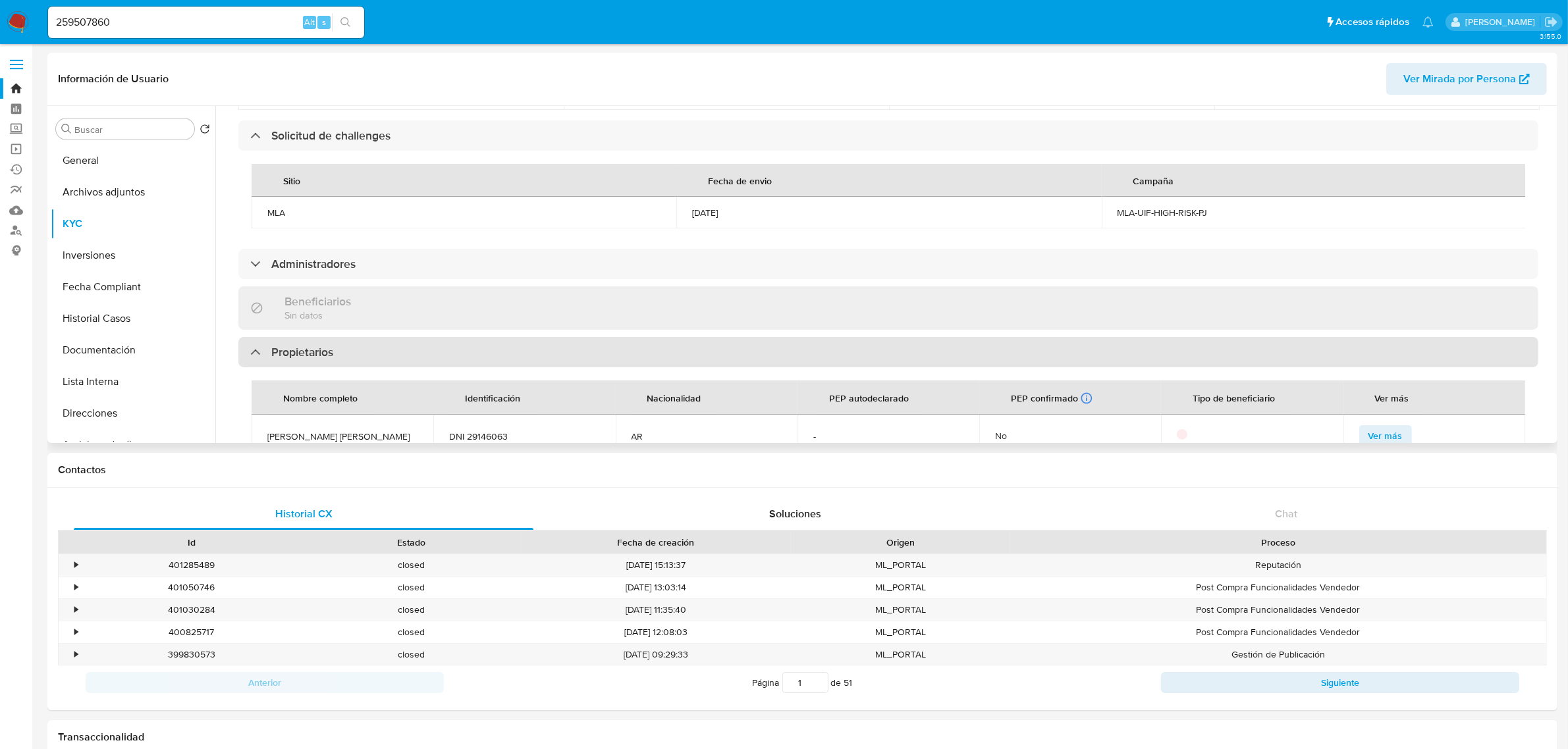
click at [629, 337] on div "Propietarios" at bounding box center [888, 351] width 1300 height 30
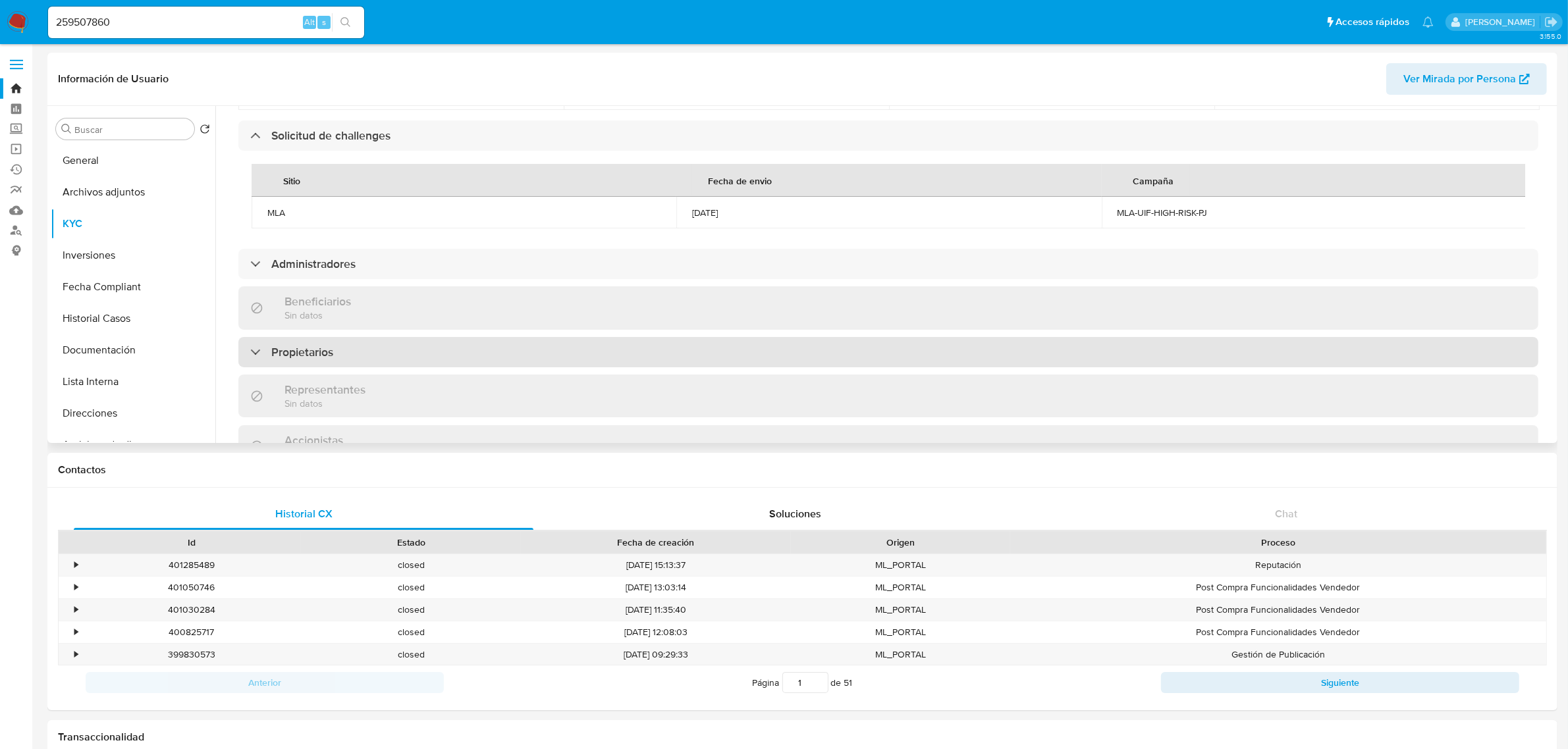
click at [586, 348] on div "Propietarios" at bounding box center [888, 351] width 1300 height 30
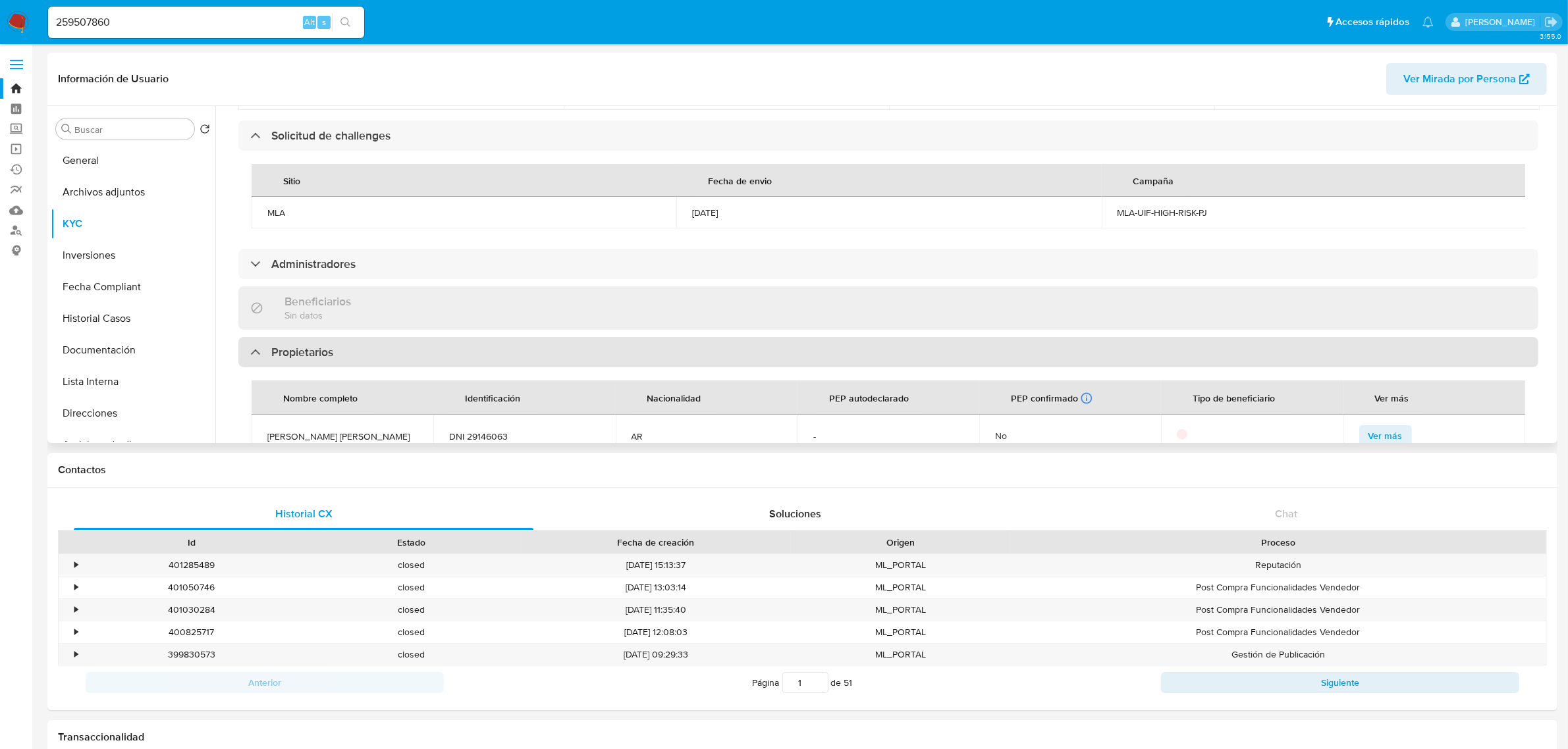
click at [586, 348] on div "Propietarios" at bounding box center [888, 351] width 1300 height 30
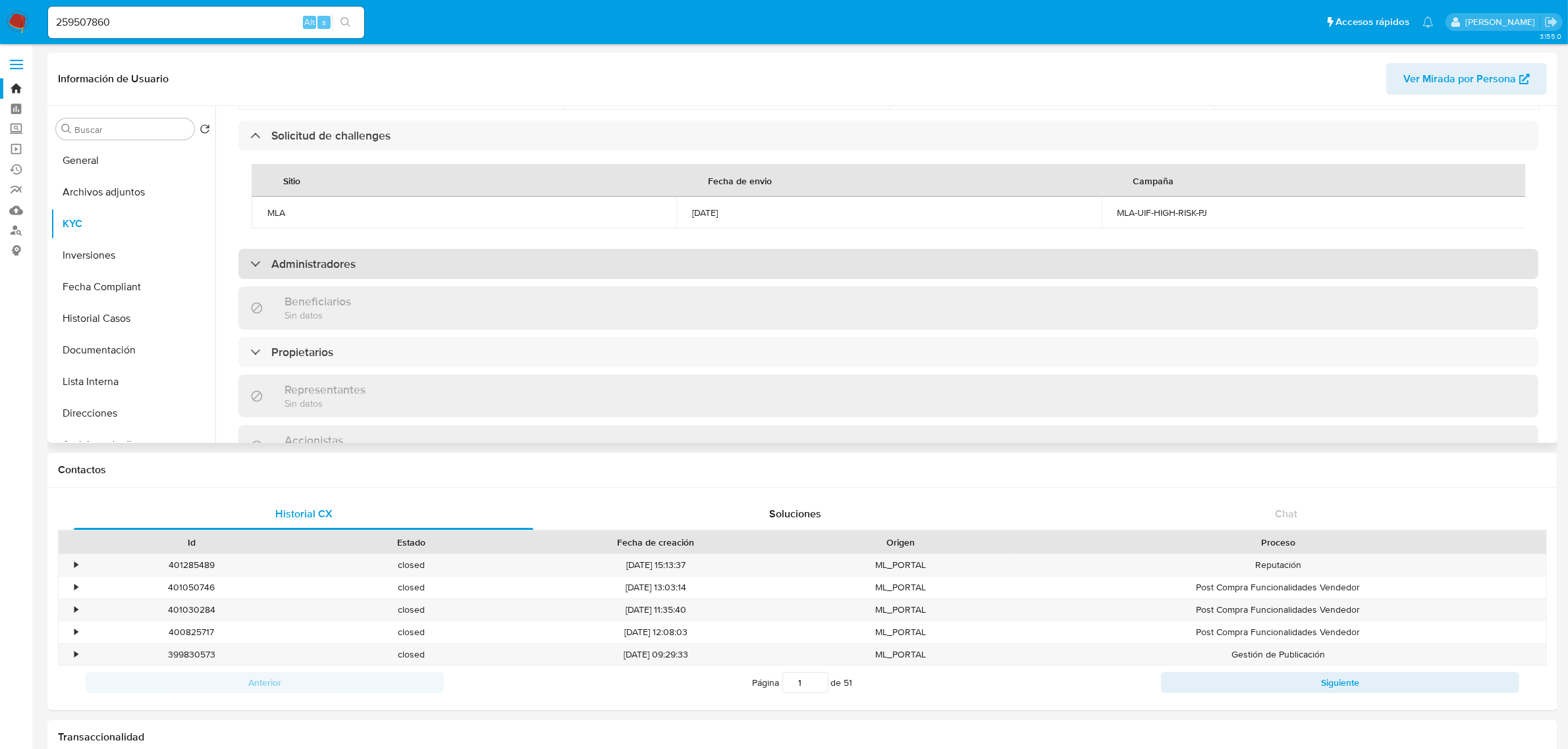
click at [538, 254] on div "Administradores" at bounding box center [888, 263] width 1300 height 30
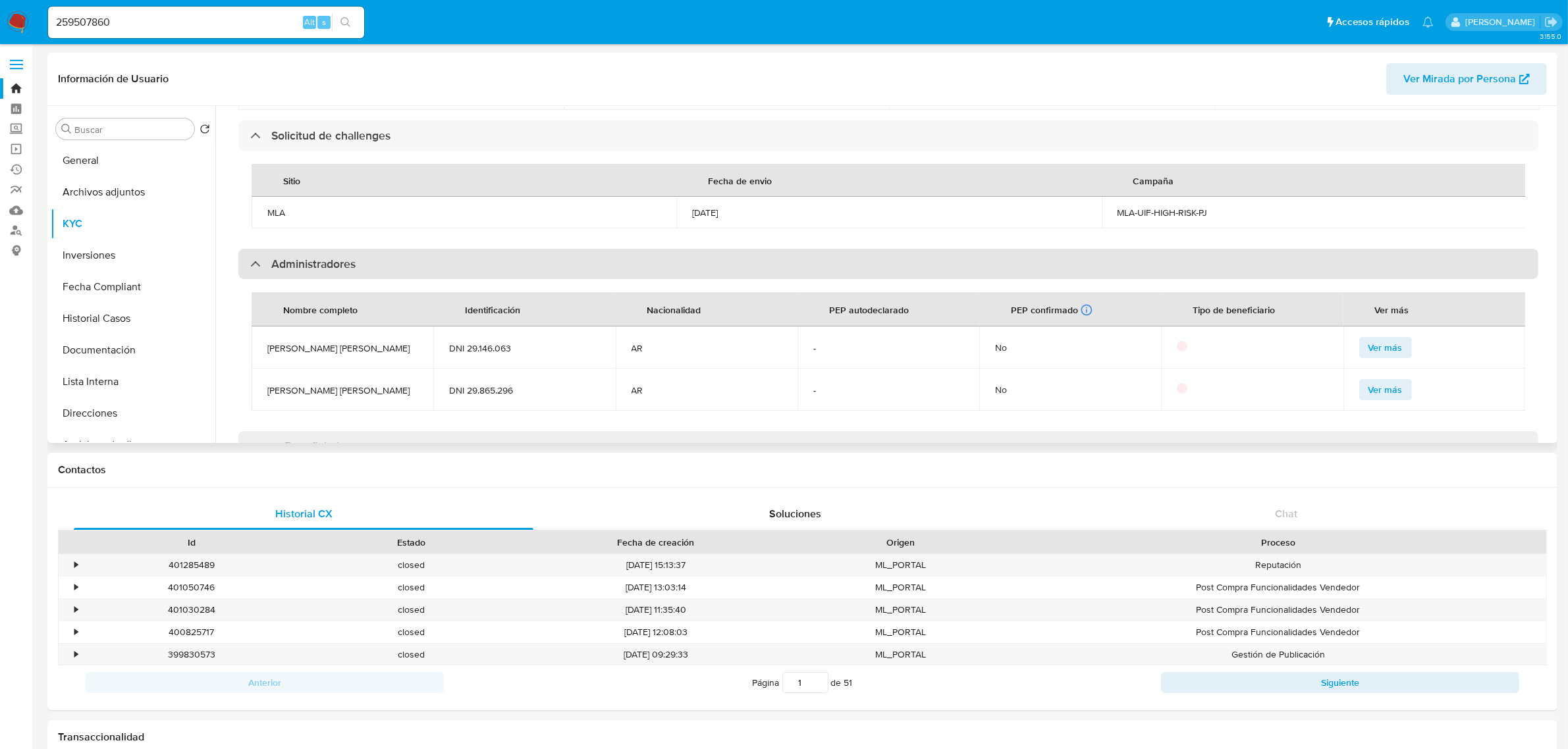
click at [538, 254] on div "Administradores" at bounding box center [888, 263] width 1300 height 30
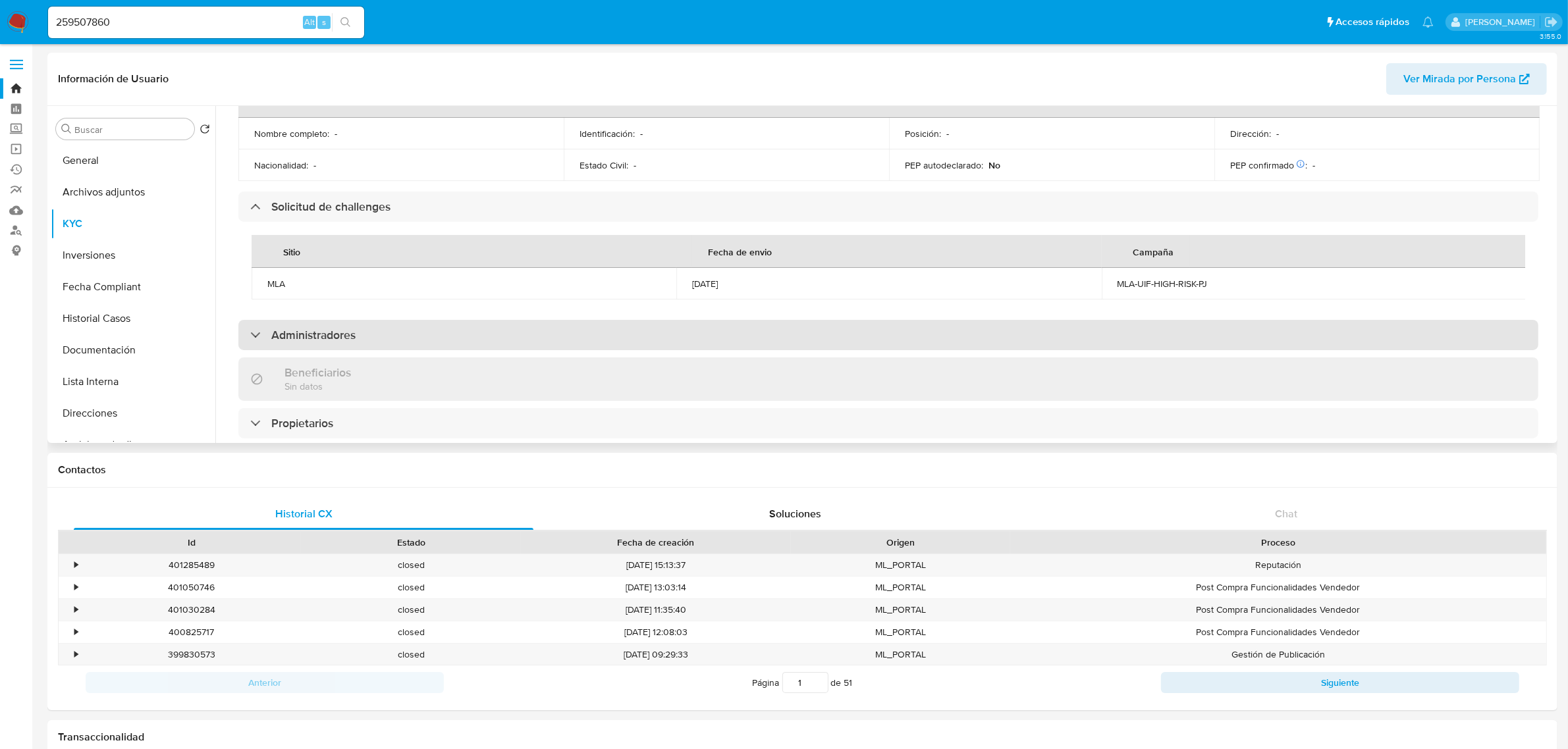
scroll to position [493, 0]
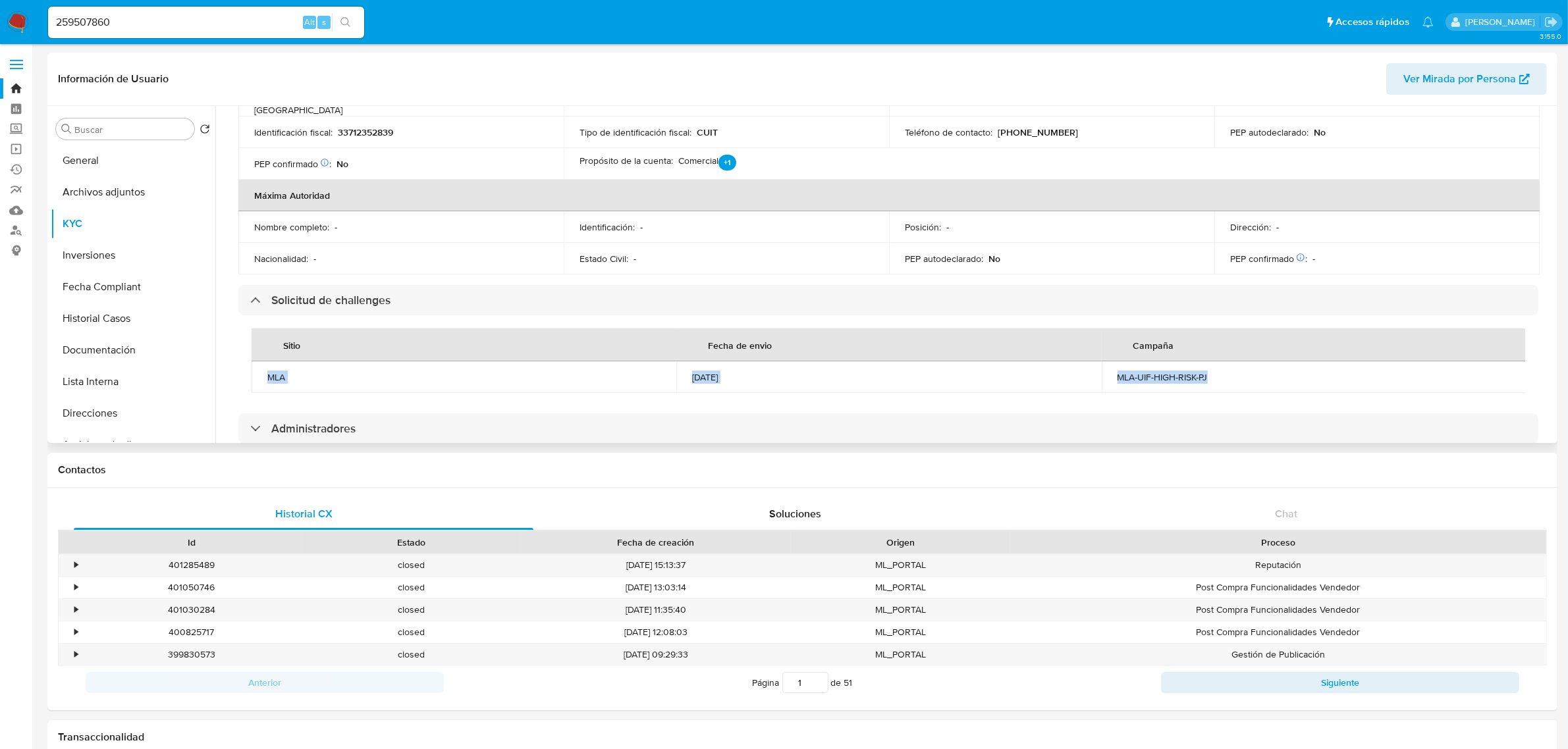
drag, startPoint x: 264, startPoint y: 354, endPoint x: 1229, endPoint y: 356, distance: 965.0
click at [1229, 361] on tr "MLA 26/01/2022 MLA-UIF-HIGH-RISK-PJ" at bounding box center [889, 377] width 1274 height 31
click at [1225, 361] on td "MLA-UIF-HIGH-RISK-PJ" at bounding box center [1314, 377] width 425 height 31
click at [1238, 371] on div "MLA-UIF-HIGH-RISK-PJ" at bounding box center [1314, 377] width 393 height 12
drag, startPoint x: 1238, startPoint y: 347, endPoint x: 256, endPoint y: 359, distance: 982.1
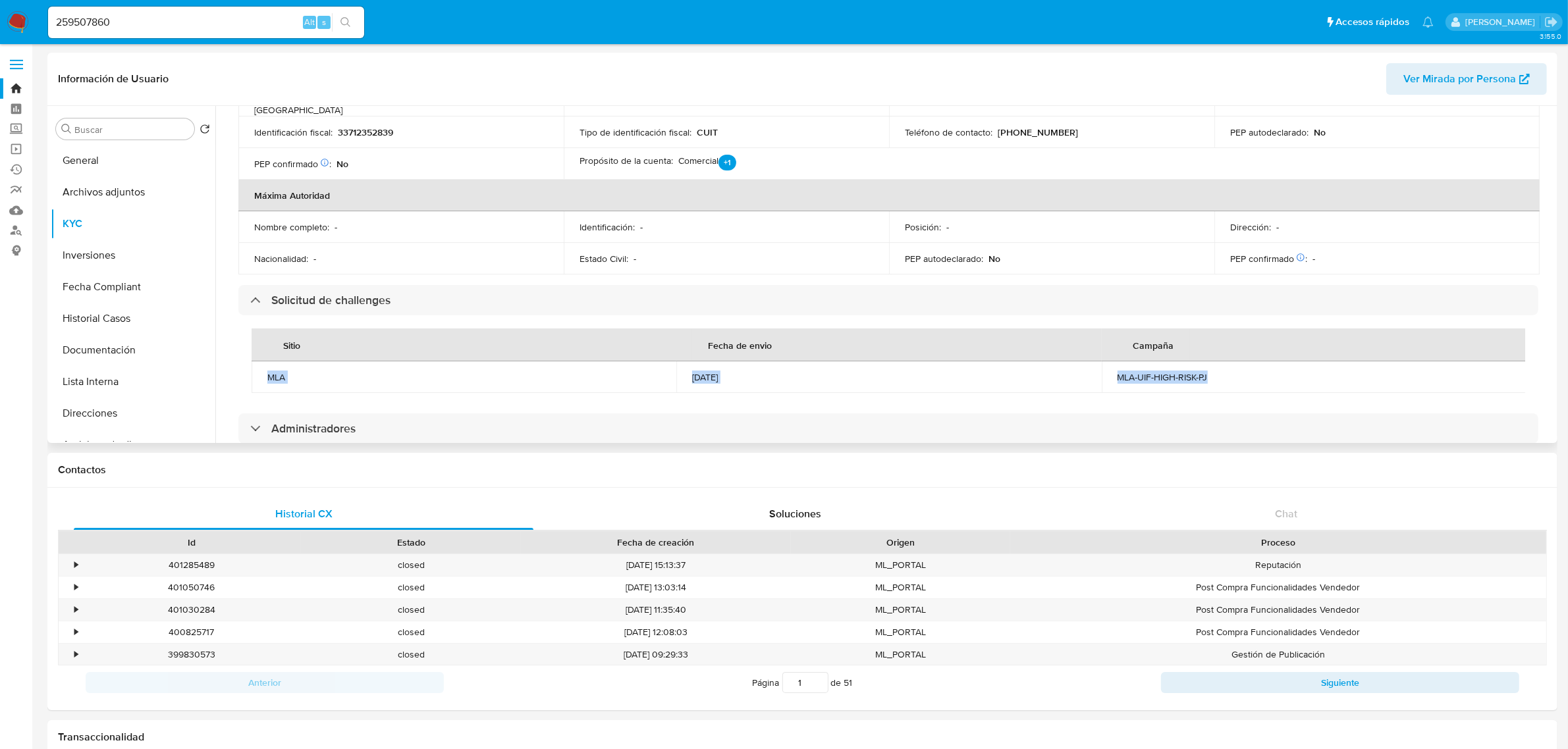
click at [256, 361] on tr "MLA 26/01/2022 MLA-UIF-HIGH-RISK-PJ" at bounding box center [889, 377] width 1274 height 31
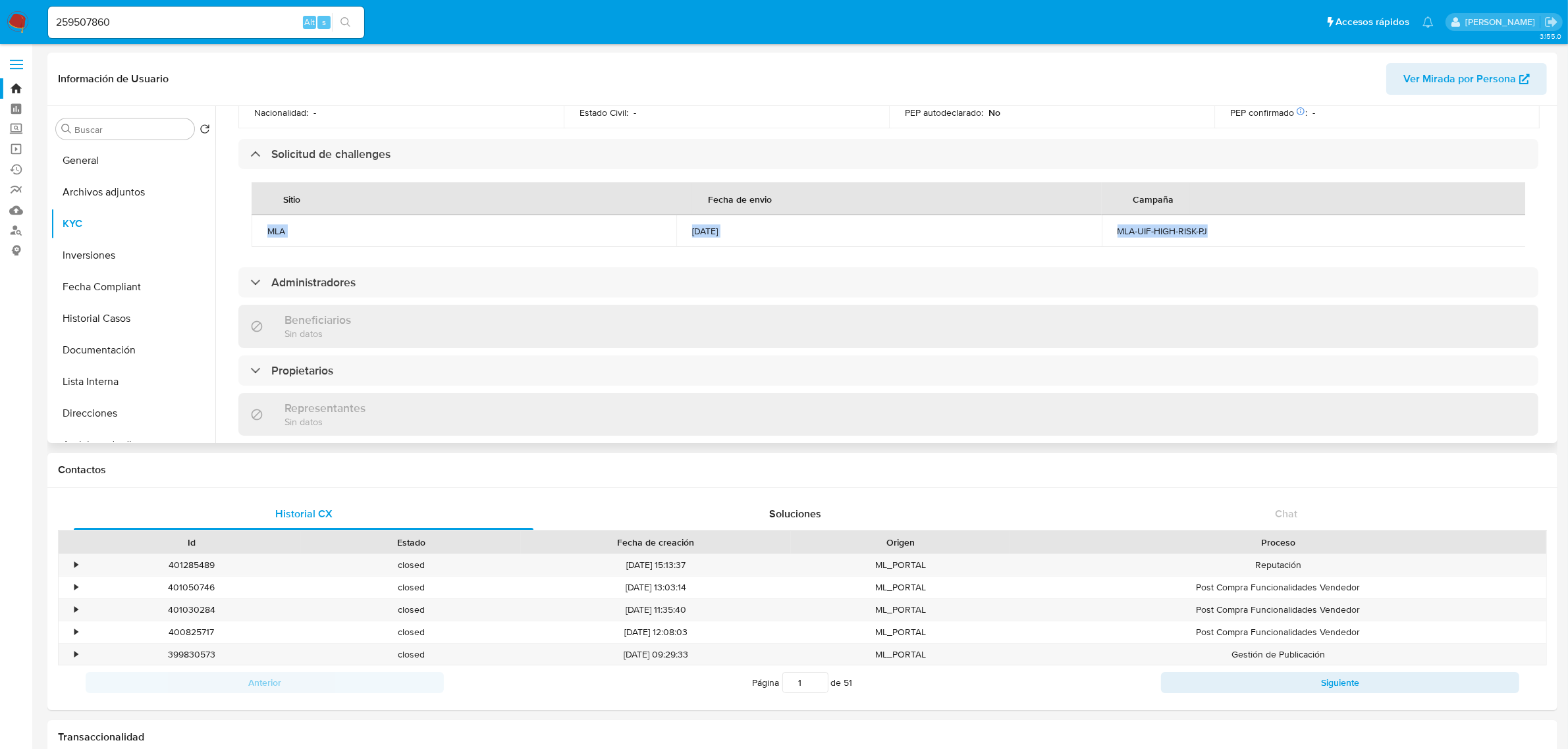
scroll to position [659, 0]
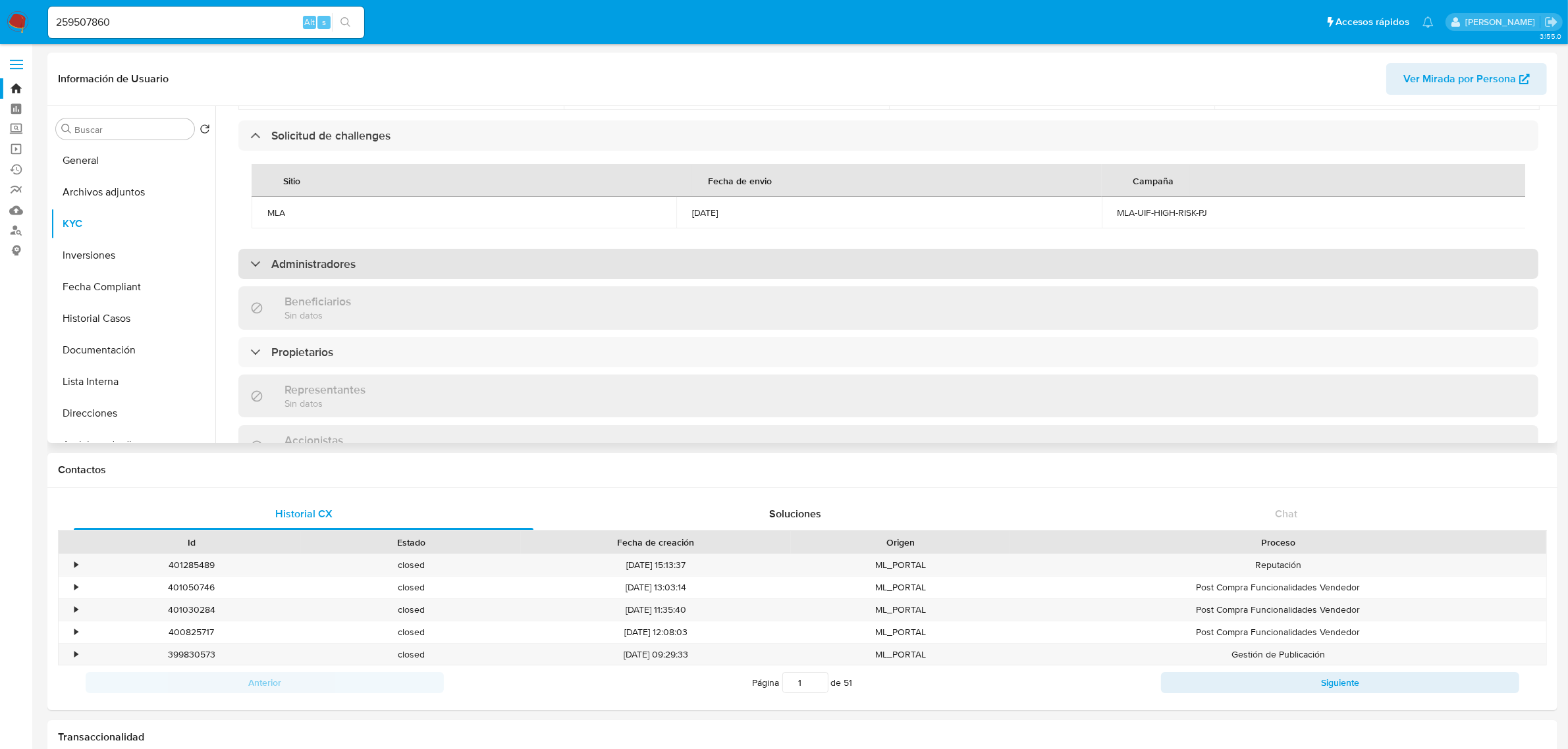
click at [538, 249] on div "Administradores" at bounding box center [888, 263] width 1300 height 30
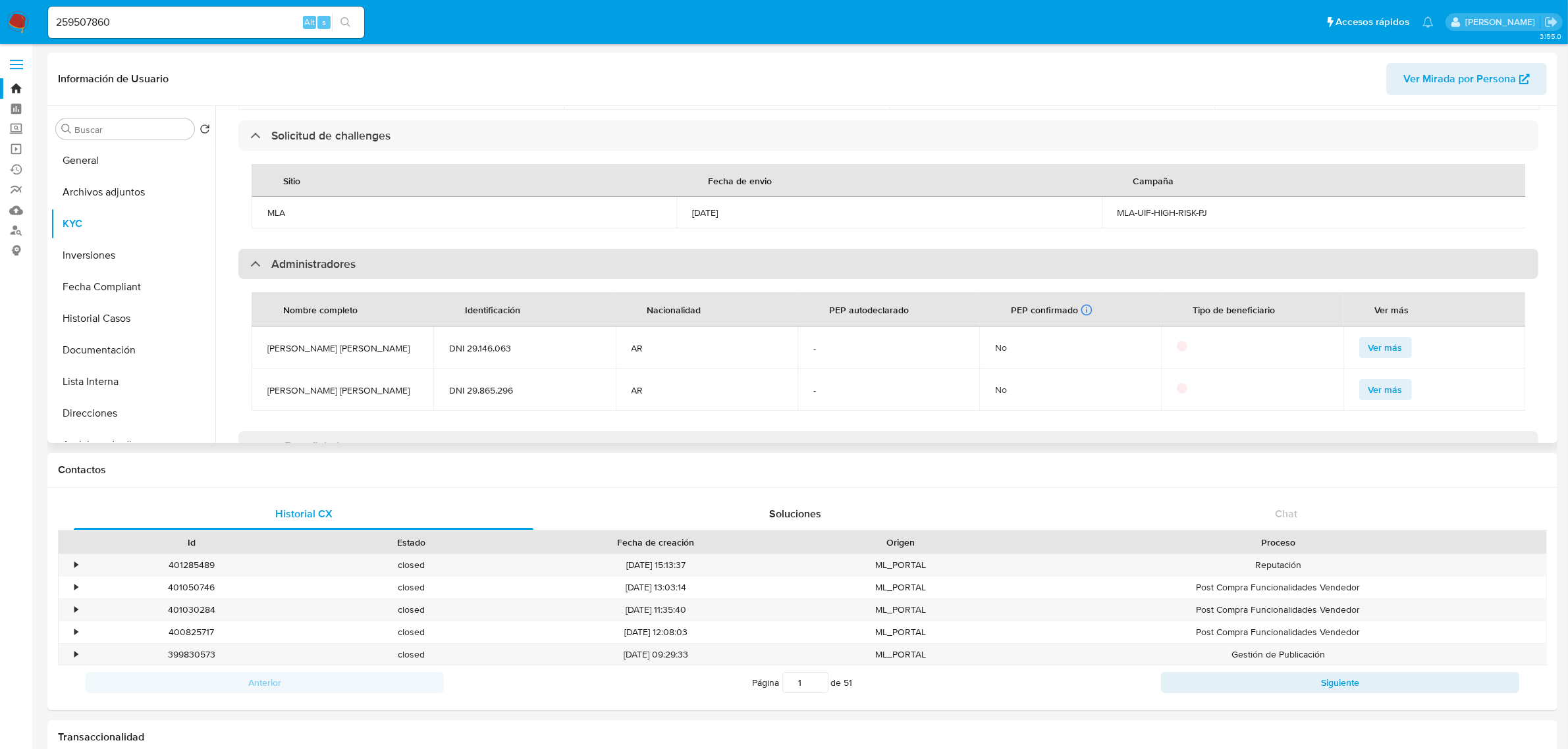
click at [540, 249] on div "Administradores" at bounding box center [888, 263] width 1300 height 30
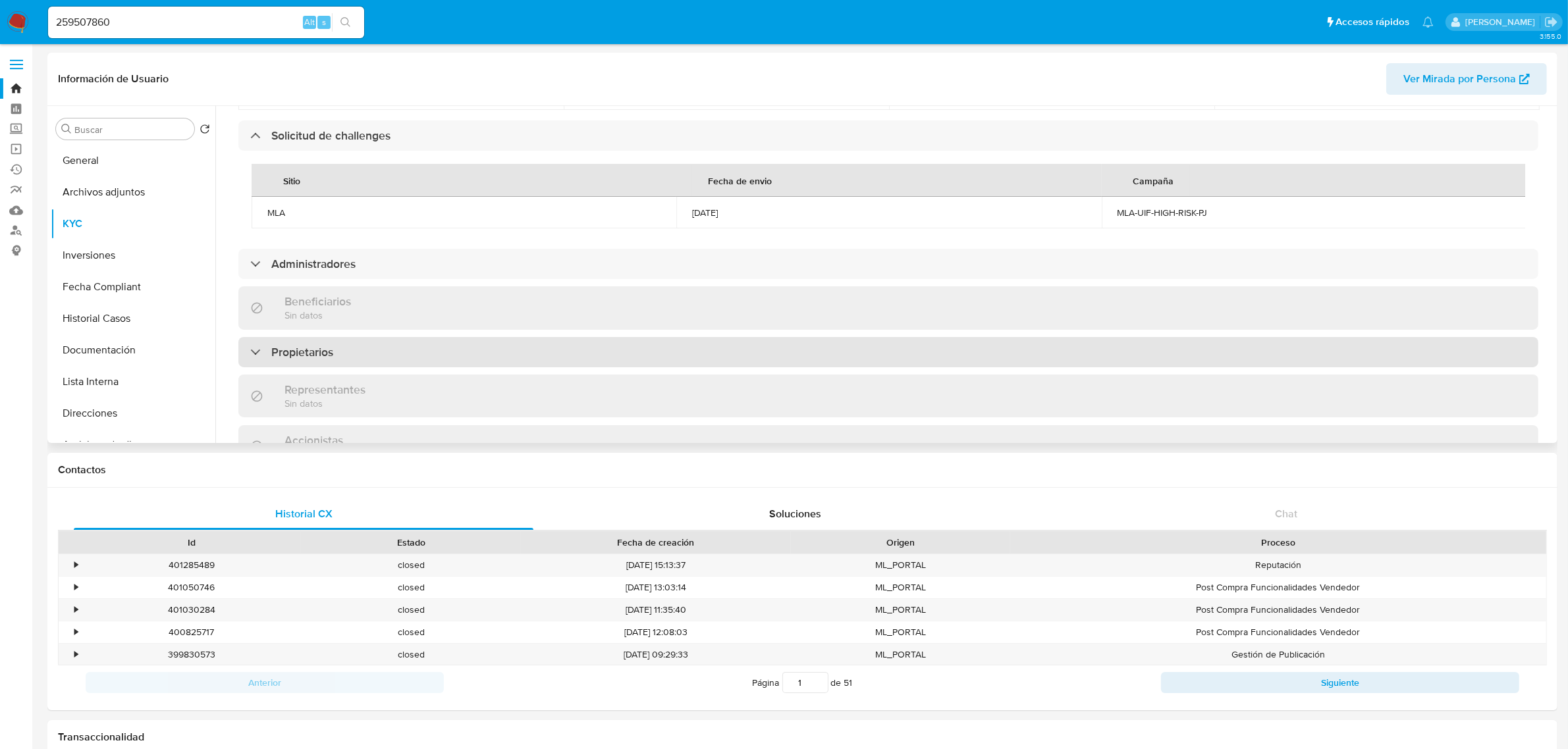
click at [575, 347] on div "Propietarios" at bounding box center [888, 351] width 1300 height 30
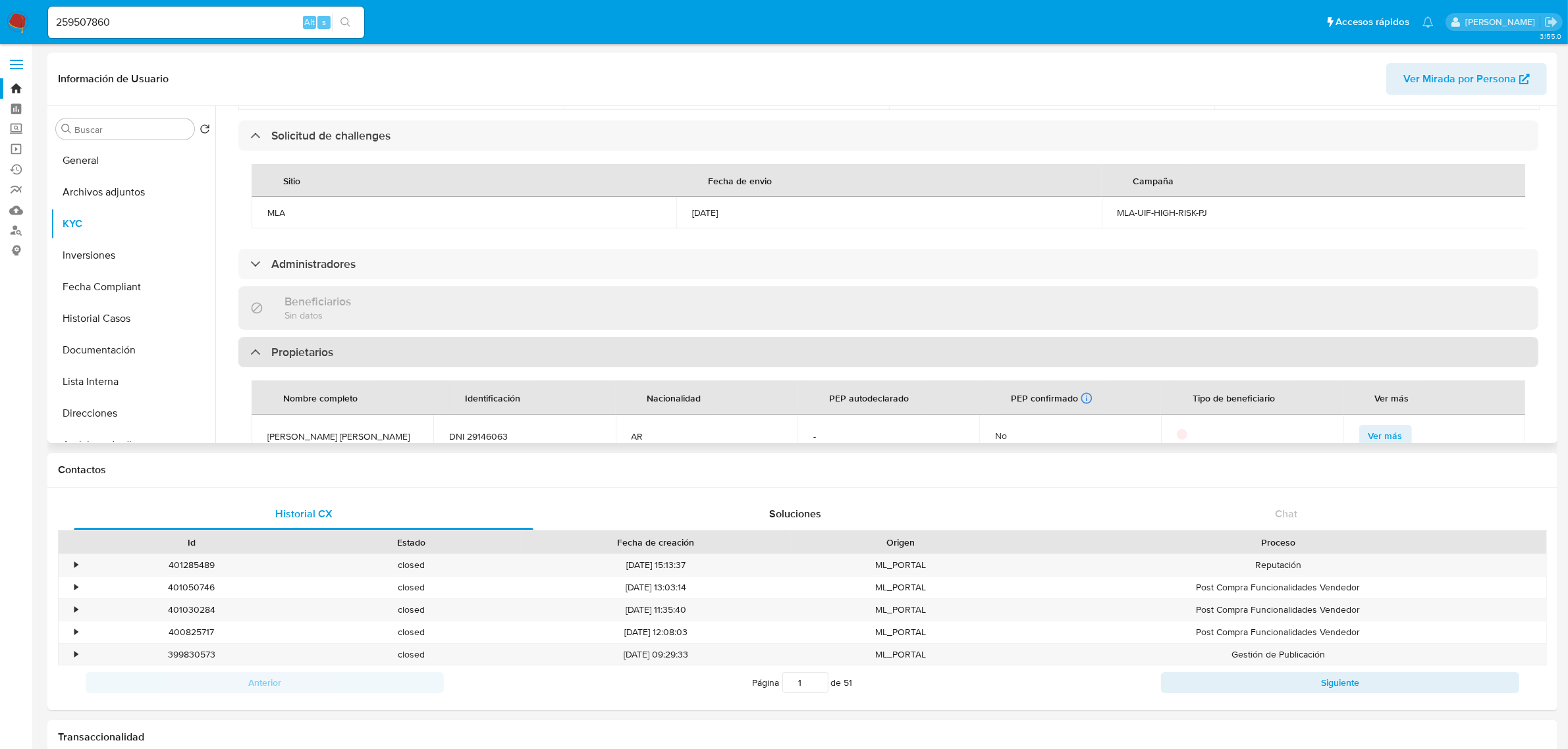
click at [575, 347] on div "Propietarios" at bounding box center [888, 351] width 1300 height 30
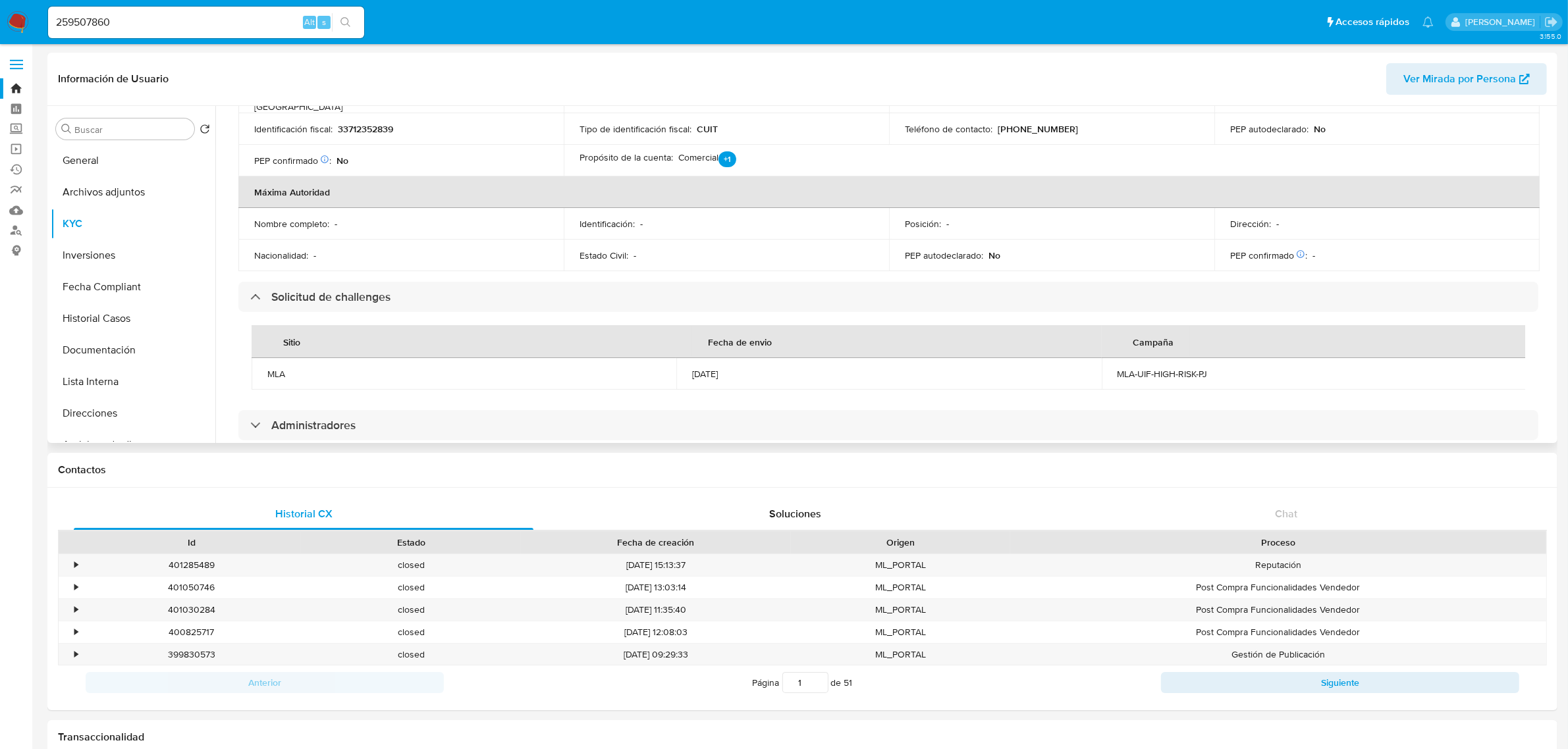
scroll to position [493, 0]
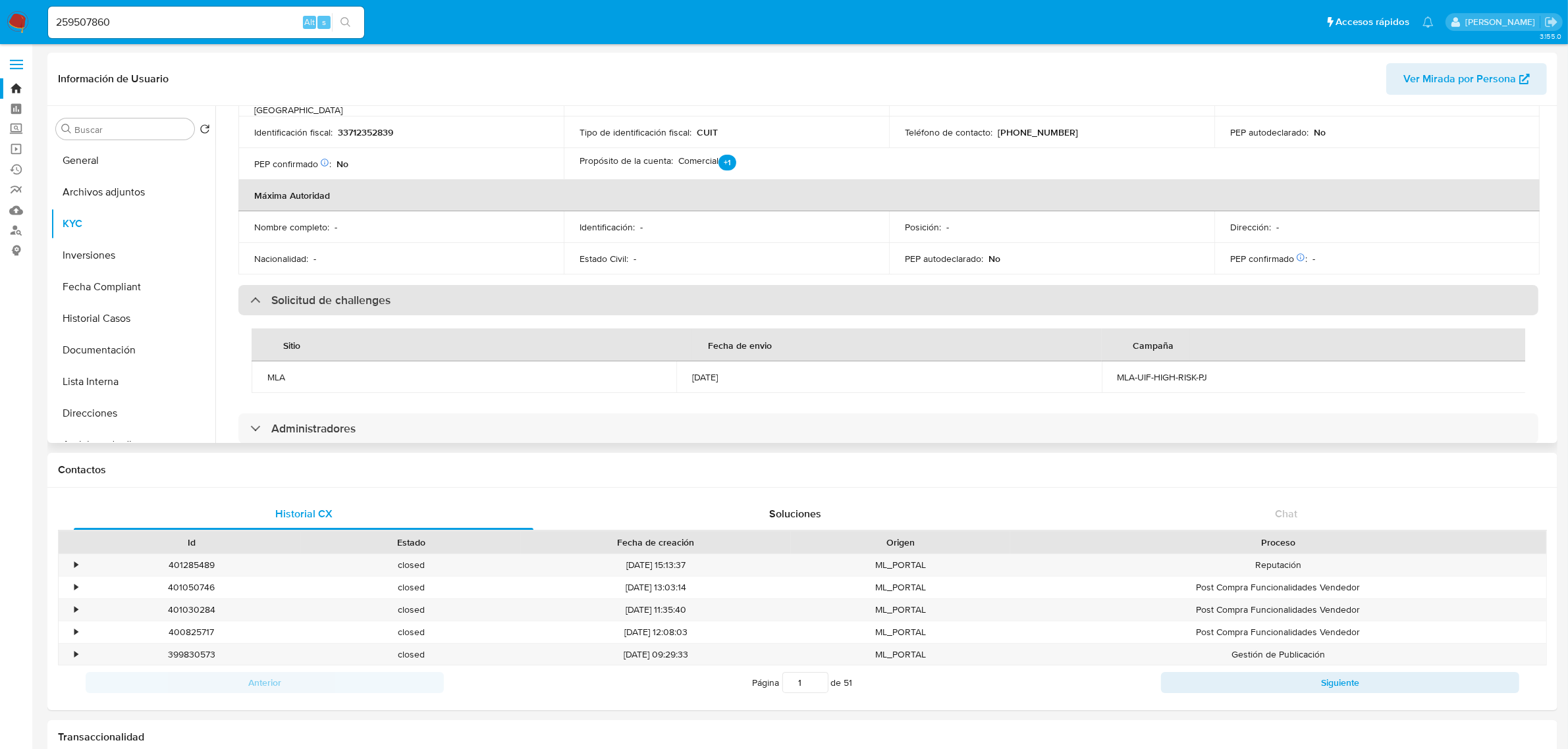
click at [590, 285] on div "Solicitud de challenges" at bounding box center [888, 300] width 1300 height 30
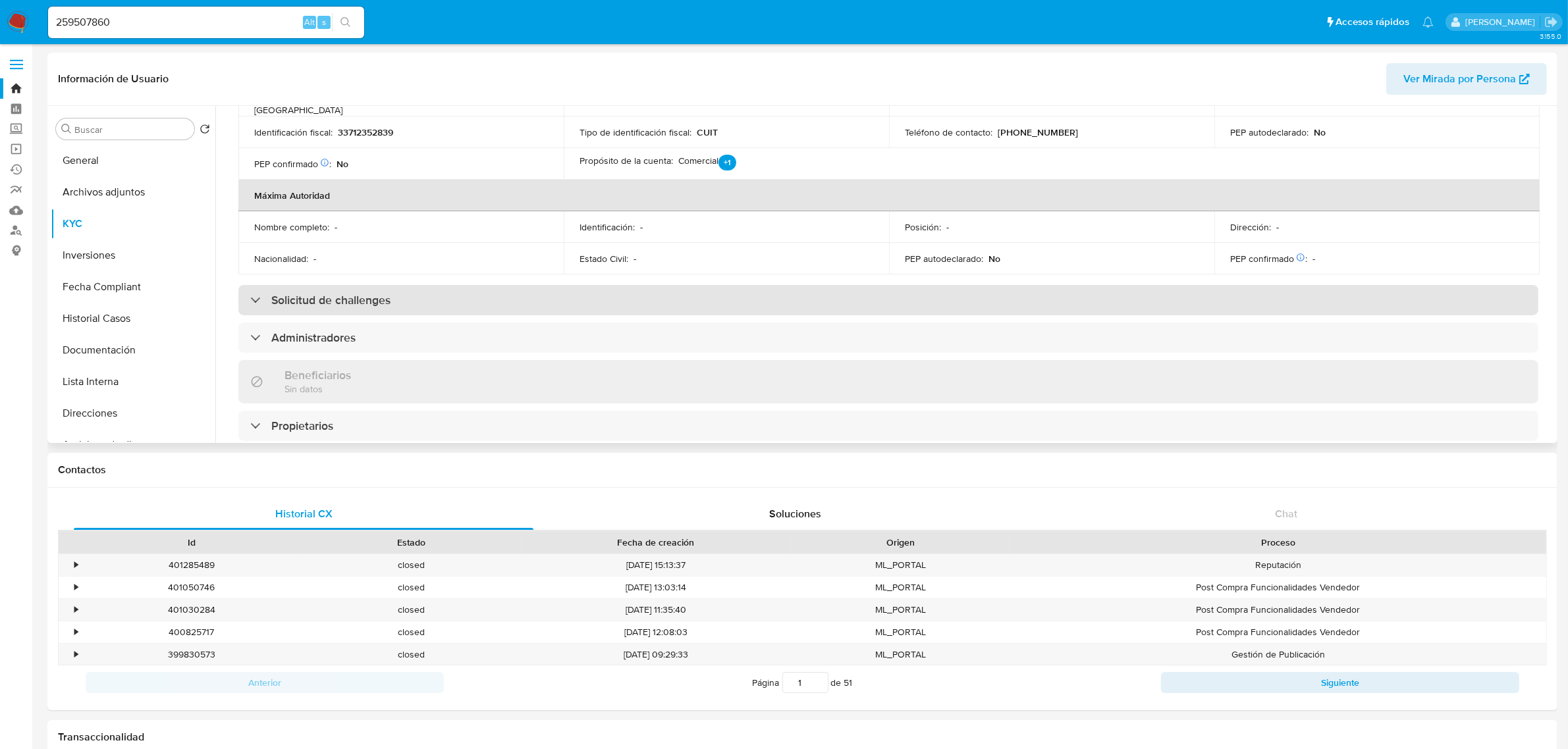
click at [610, 285] on div "Solicitud de challenges" at bounding box center [888, 300] width 1300 height 30
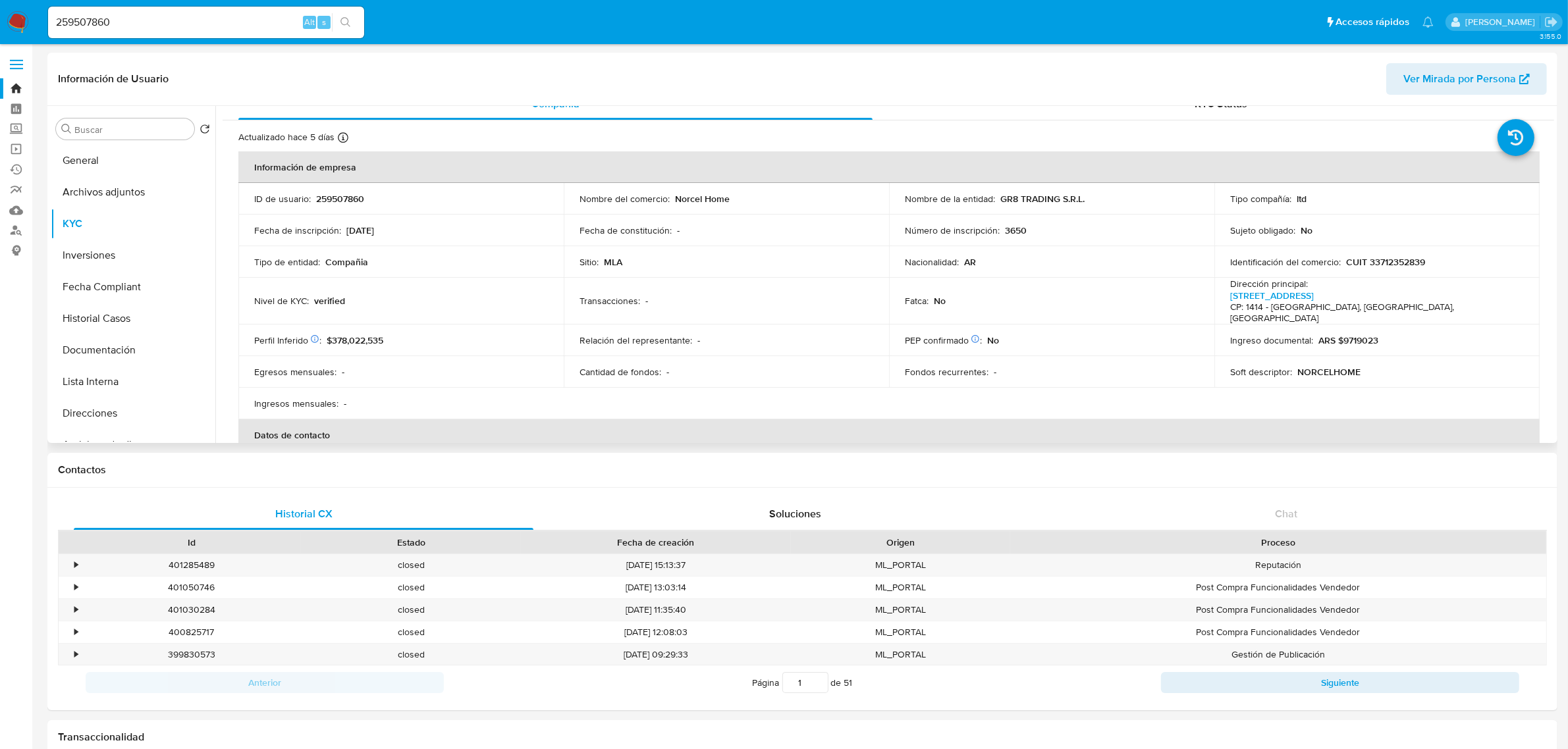
scroll to position [0, 0]
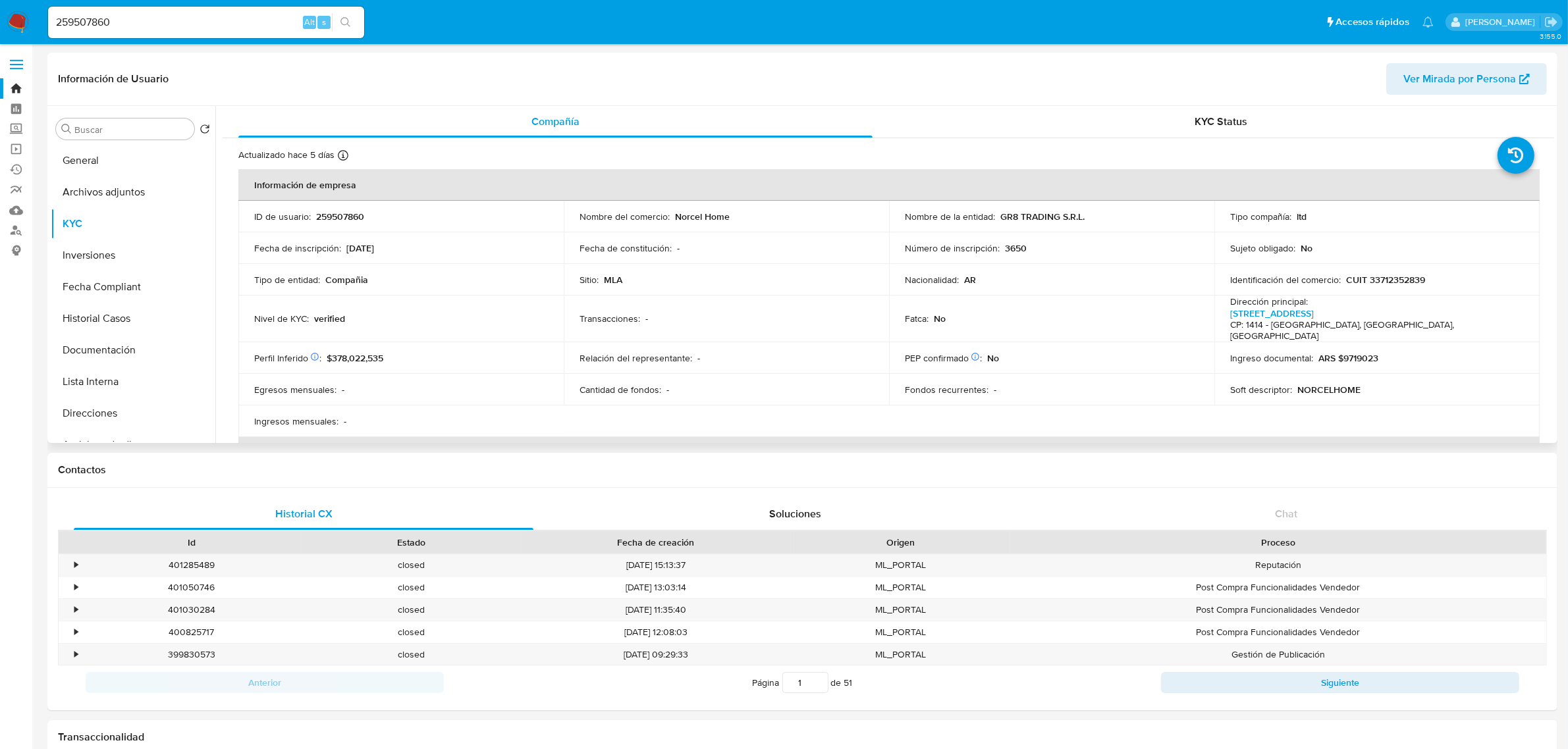
click at [1174, 125] on div "KYC Status" at bounding box center [1222, 121] width 634 height 31
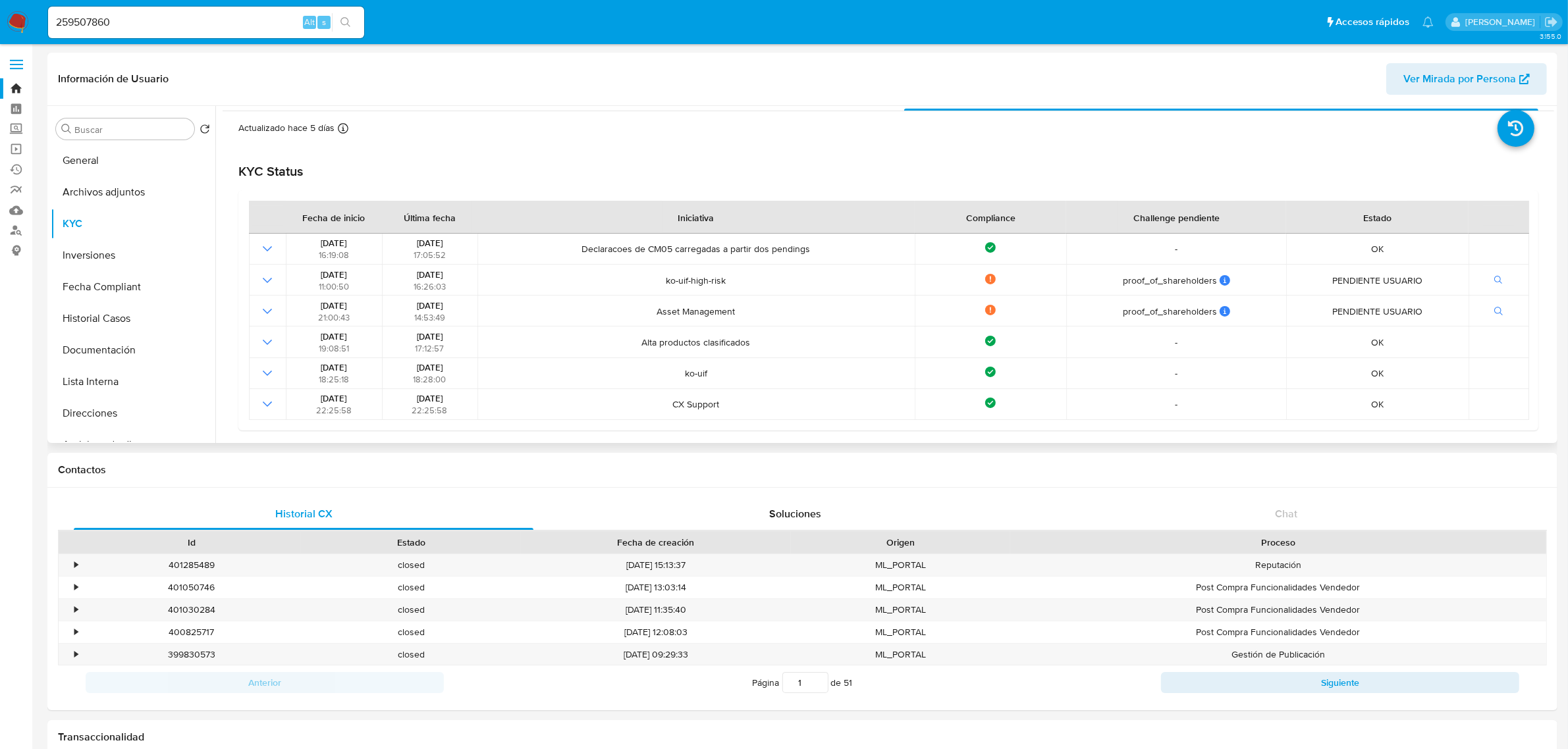
scroll to position [5, 0]
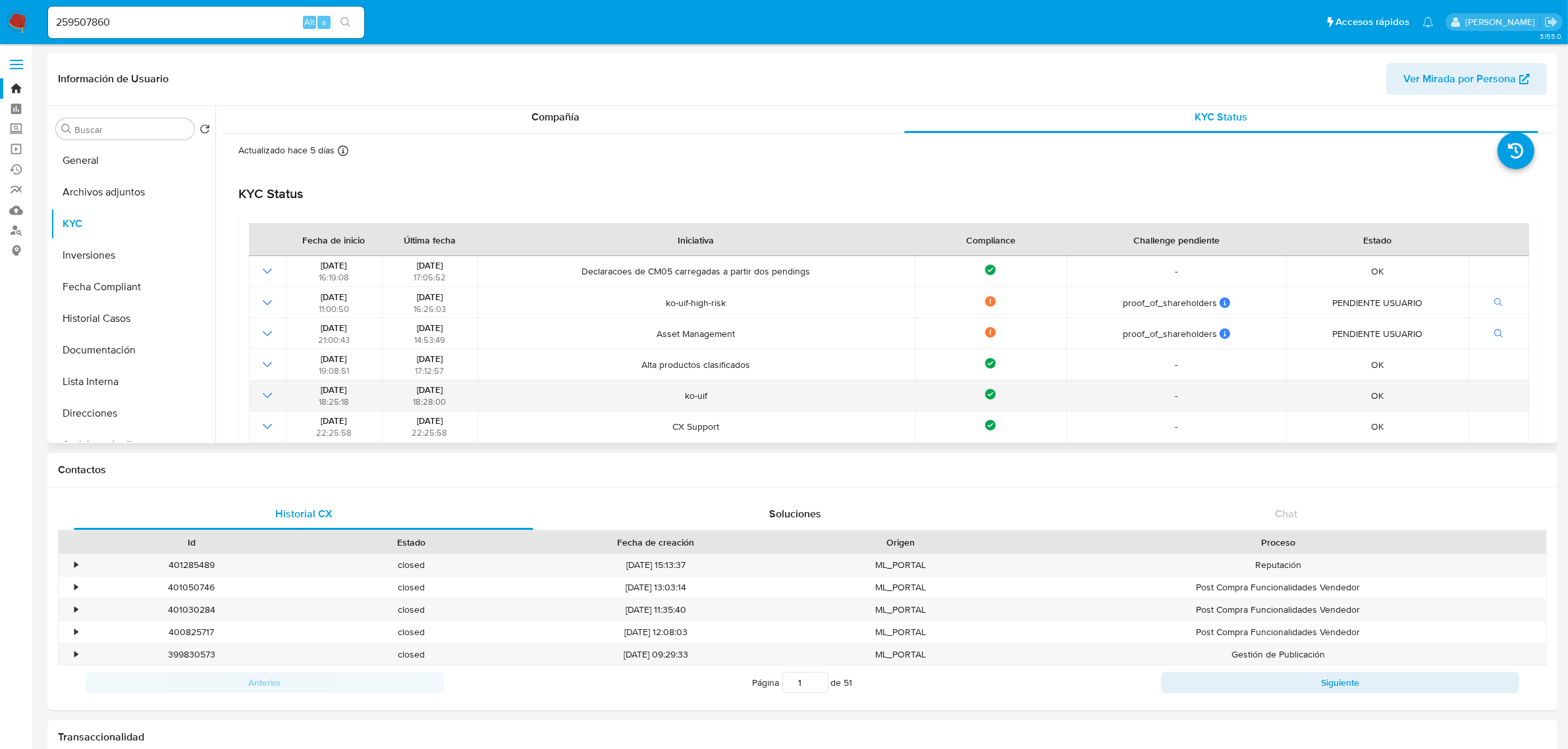
drag, startPoint x: 675, startPoint y: 402, endPoint x: 725, endPoint y: 403, distance: 50.0
click at [725, 403] on td "ko-uif" at bounding box center [696, 397] width 438 height 31
click at [723, 403] on td "ko-uif" at bounding box center [696, 397] width 438 height 31
click at [721, 403] on td "ko-uif" at bounding box center [696, 397] width 438 height 31
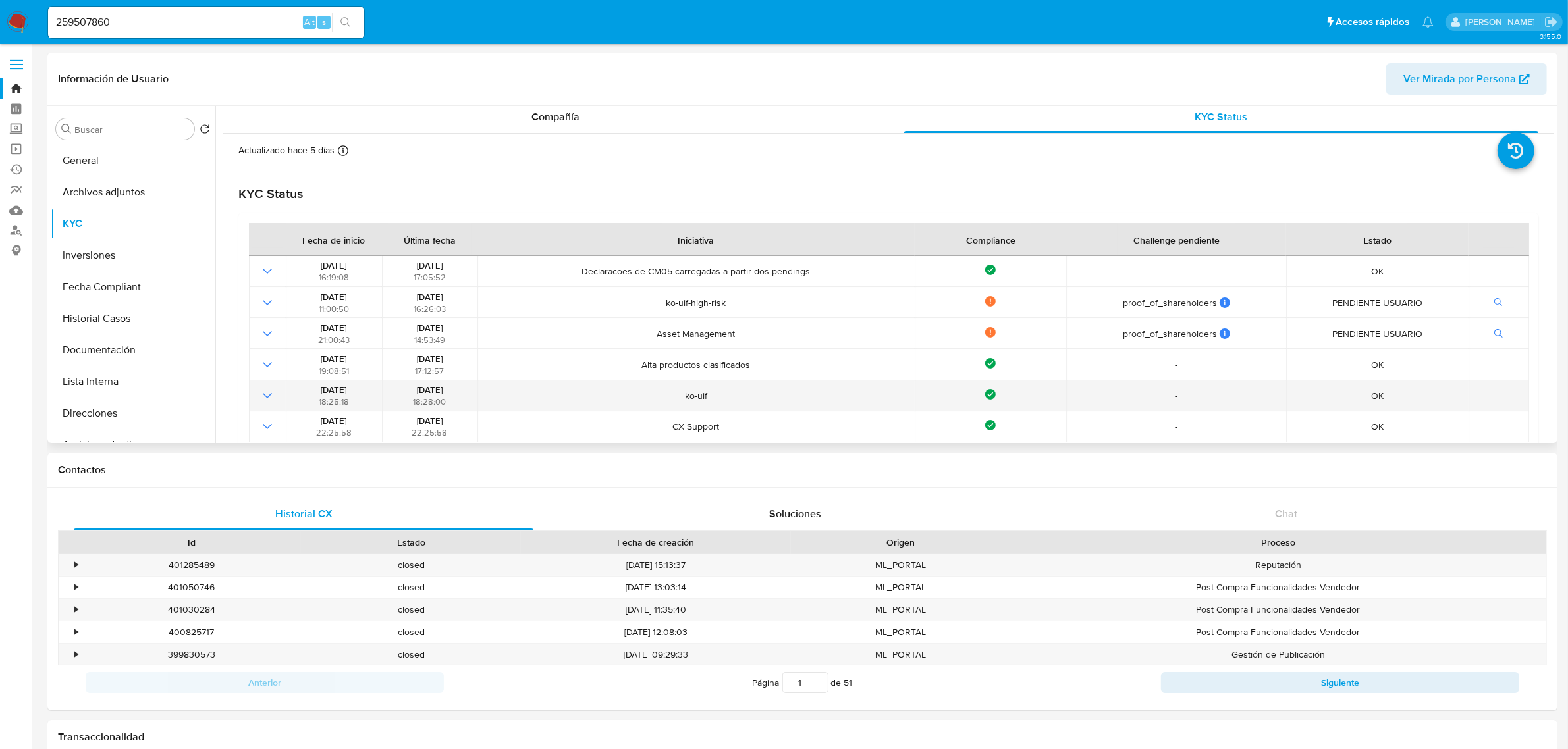
click at [721, 403] on td "ko-uif" at bounding box center [696, 397] width 438 height 31
drag, startPoint x: 669, startPoint y: 397, endPoint x: 709, endPoint y: 396, distance: 40.0
click at [709, 396] on span "ko-uif" at bounding box center [696, 396] width 429 height 12
click at [800, 392] on span "ko-uif" at bounding box center [696, 396] width 429 height 12
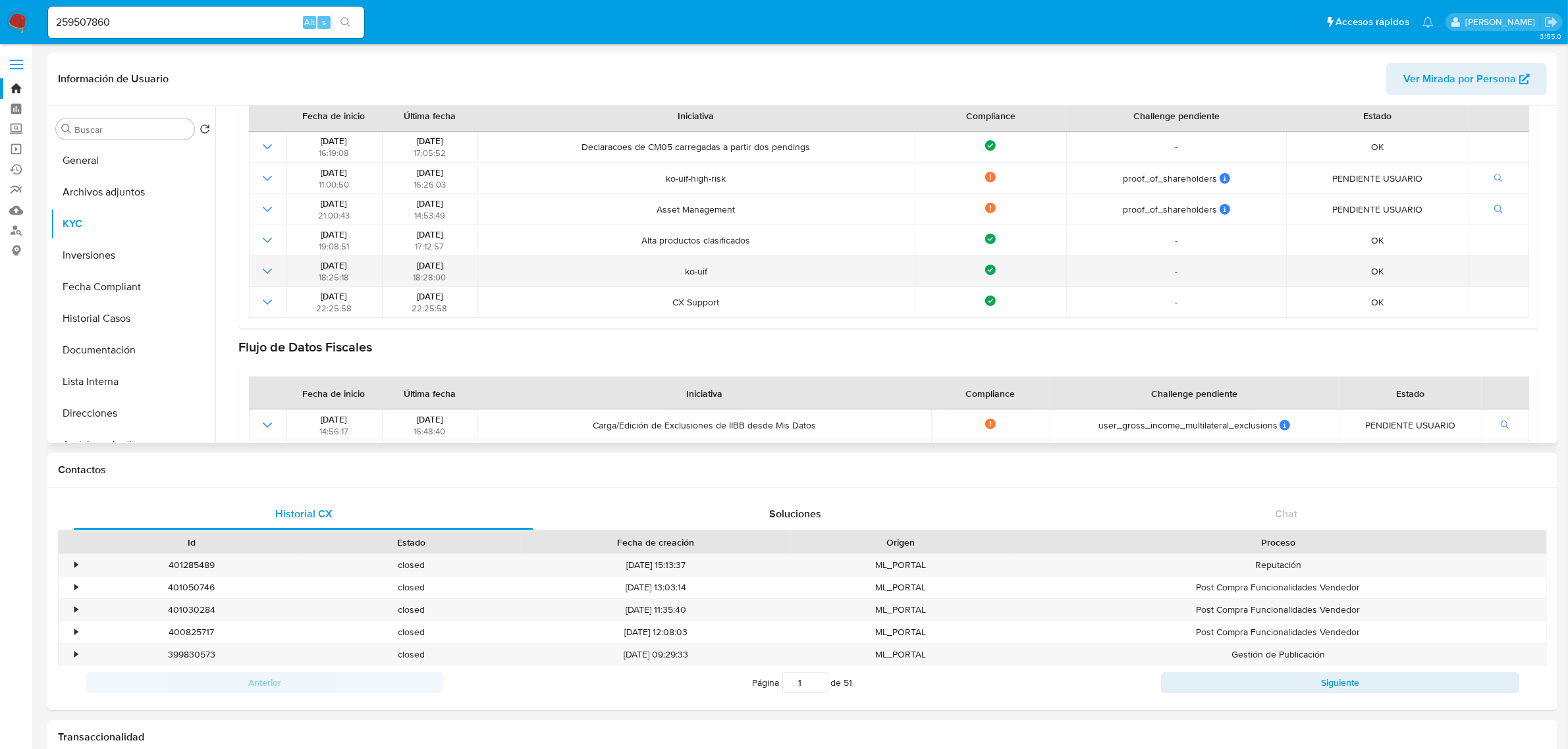
scroll to position [169, 0]
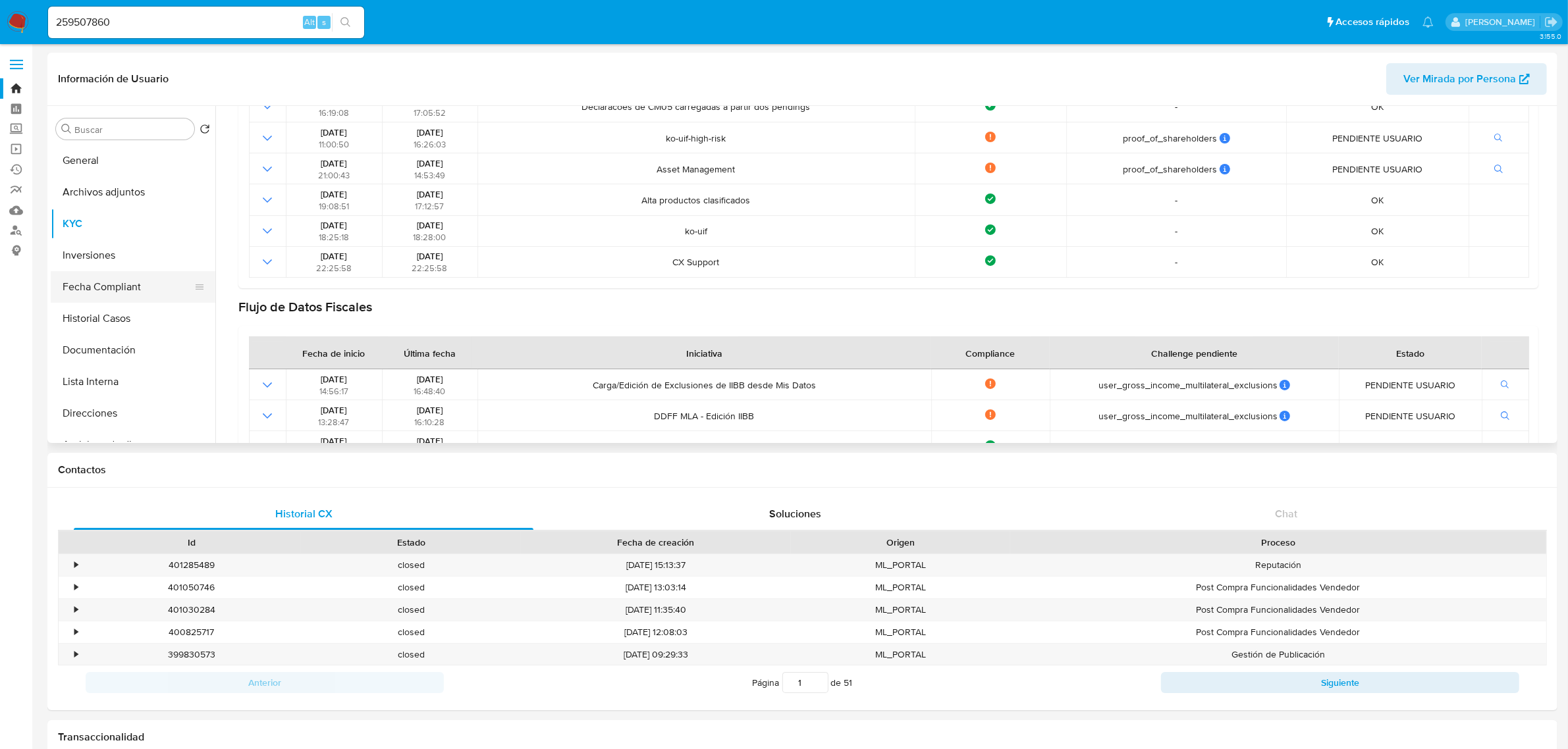
click at [110, 290] on button "Fecha Compliant" at bounding box center [127, 287] width 154 height 31
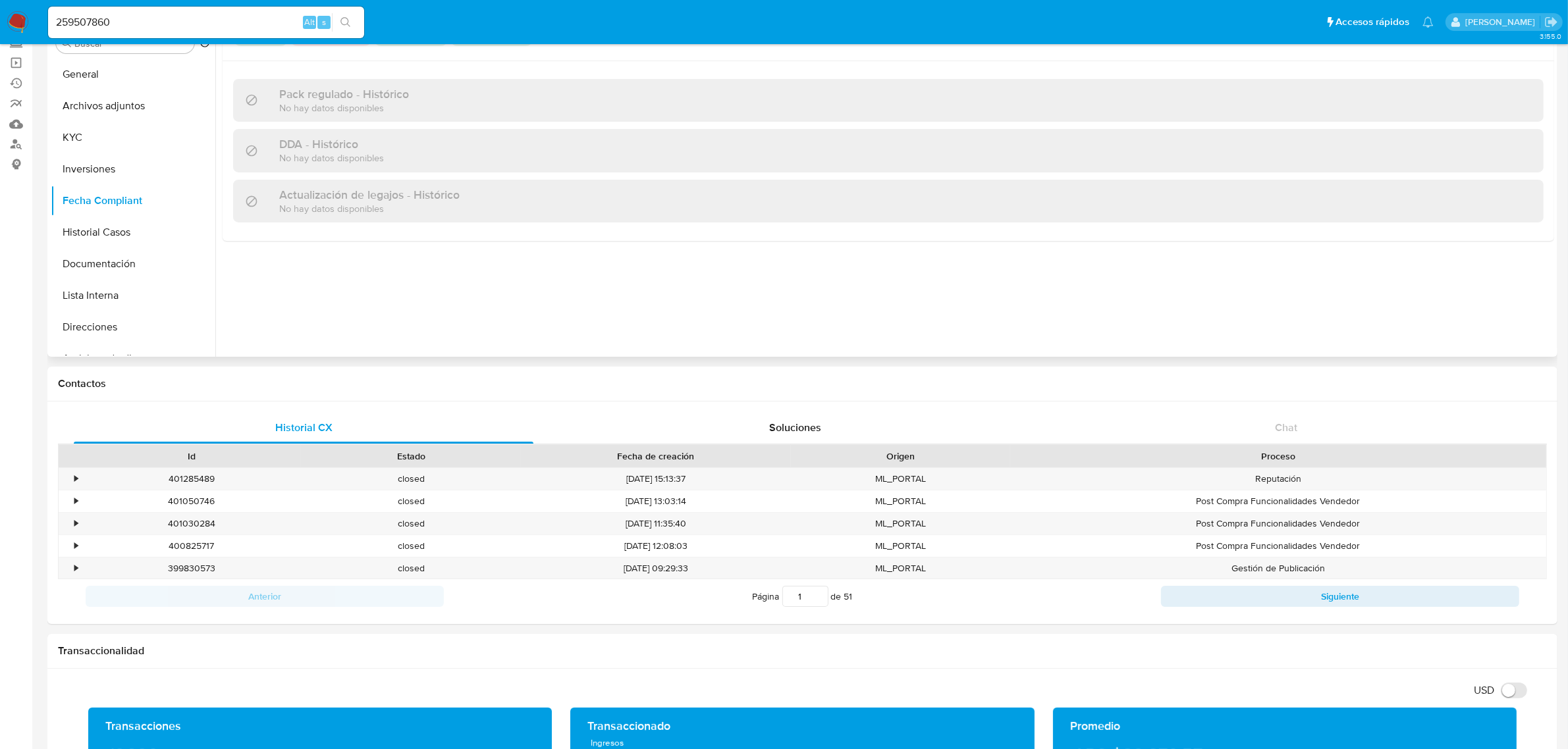
scroll to position [0, 0]
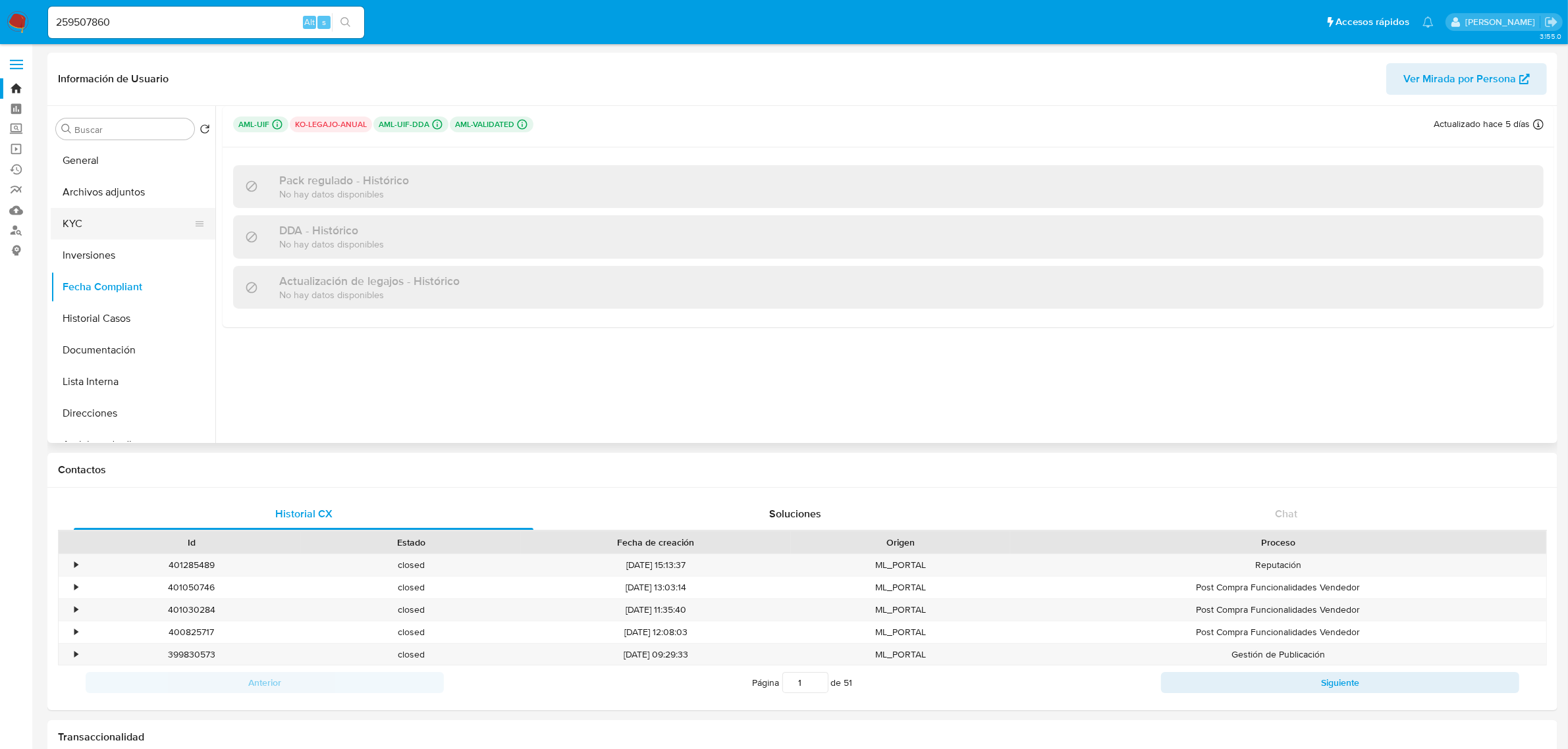
click at [64, 229] on button "KYC" at bounding box center [127, 224] width 154 height 31
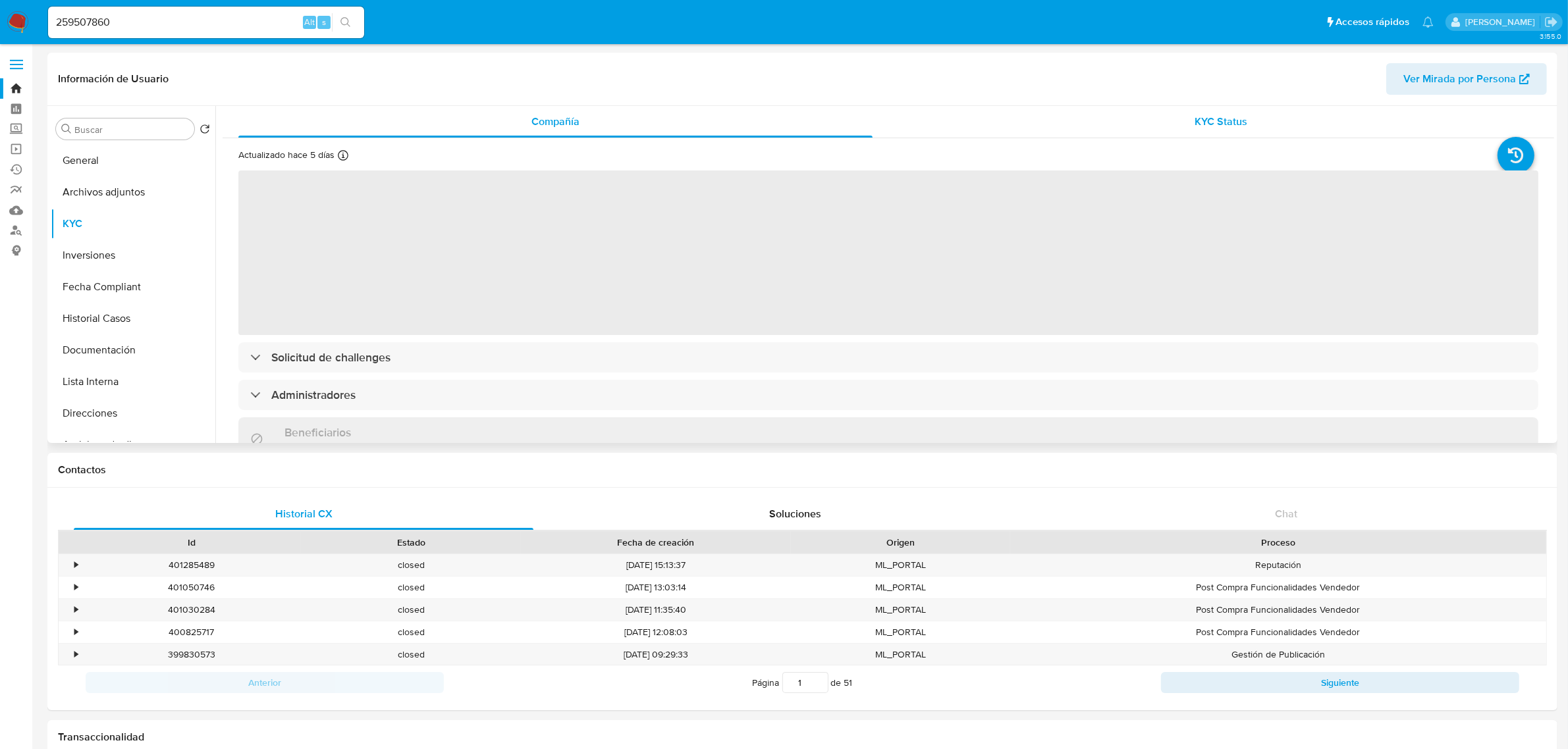
click at [1124, 120] on div "KYC Status" at bounding box center [1222, 121] width 634 height 31
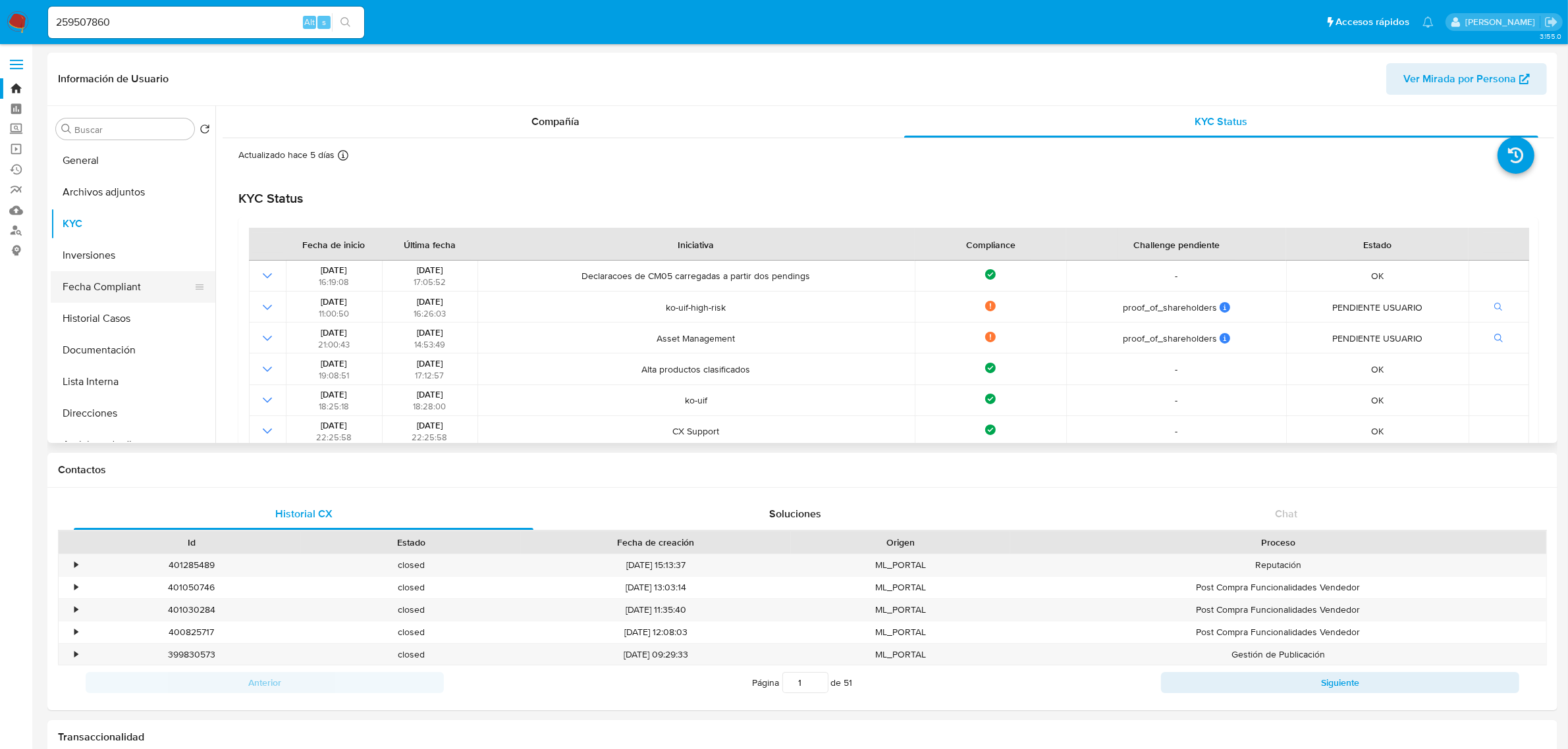
click at [104, 283] on button "Fecha Compliant" at bounding box center [127, 287] width 154 height 31
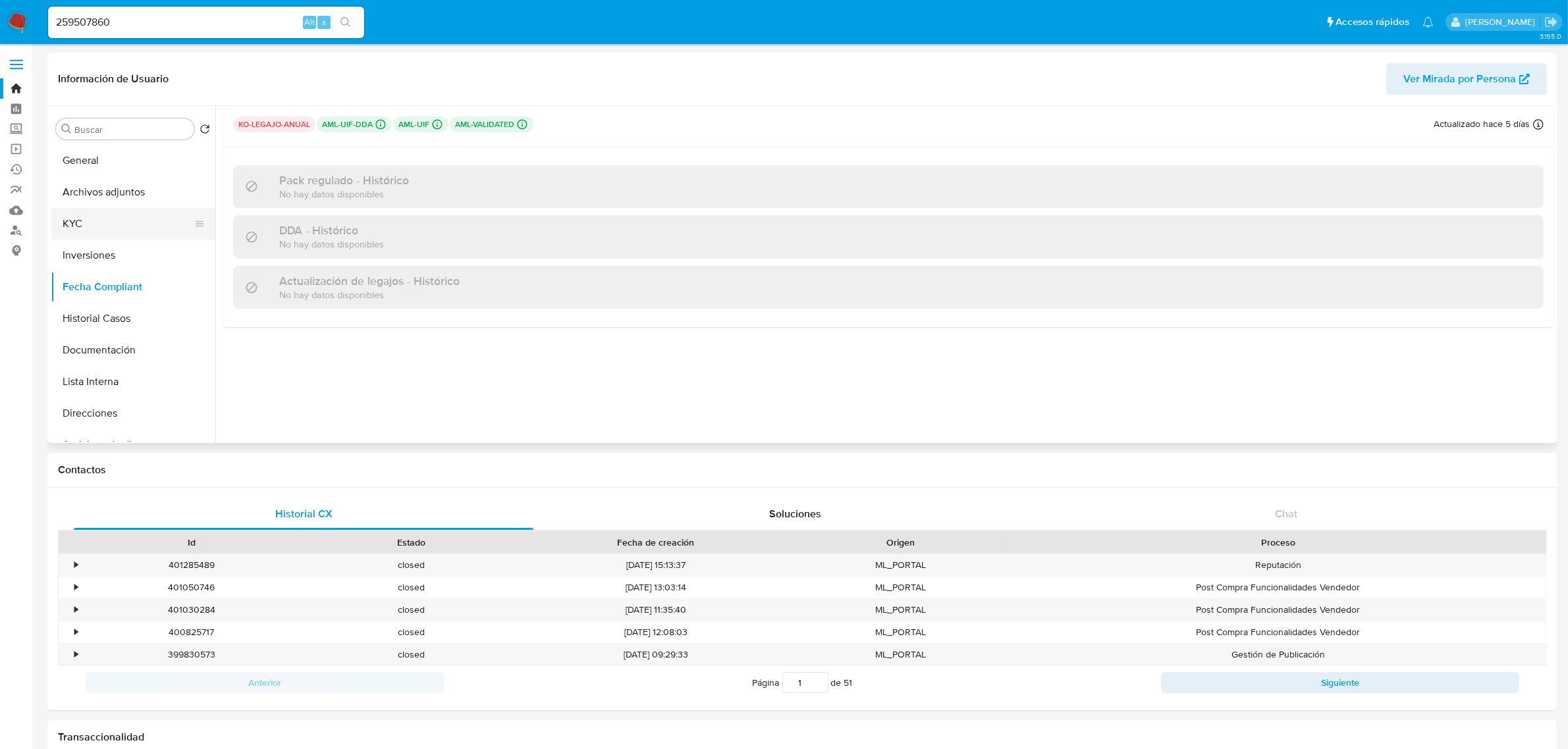
click at [80, 212] on button "KYC" at bounding box center [127, 224] width 154 height 31
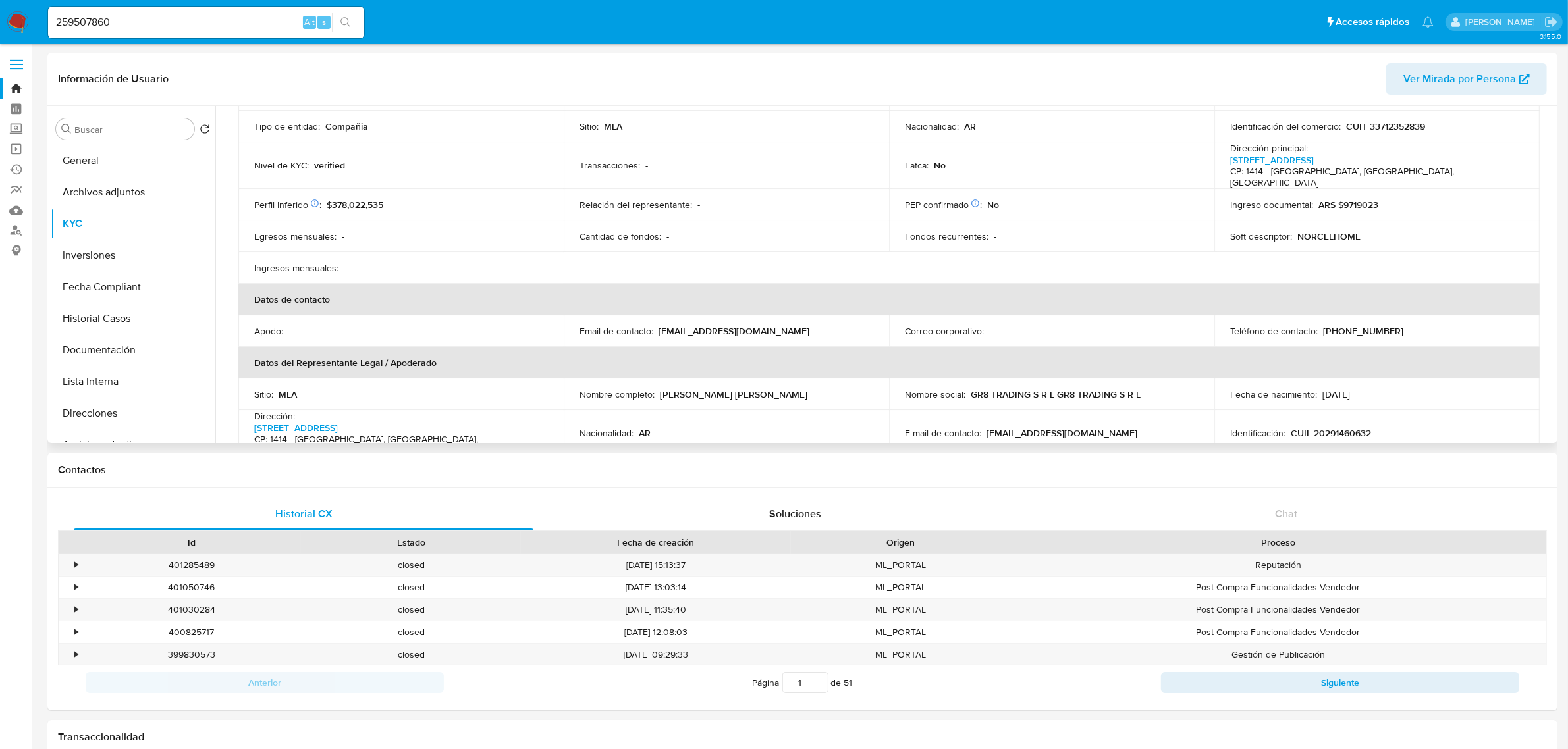
scroll to position [164, 0]
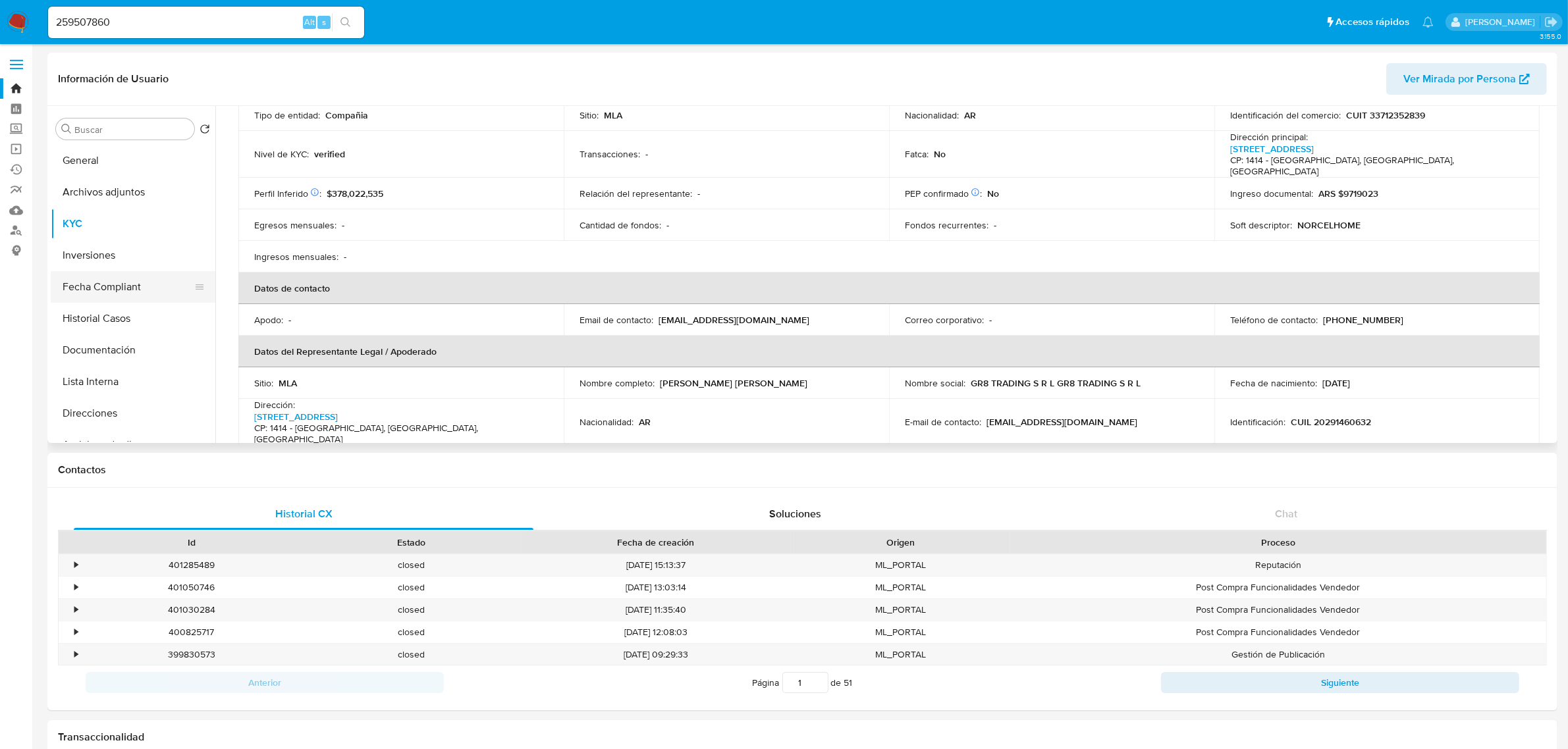
click at [129, 277] on button "Fecha Compliant" at bounding box center [127, 287] width 154 height 31
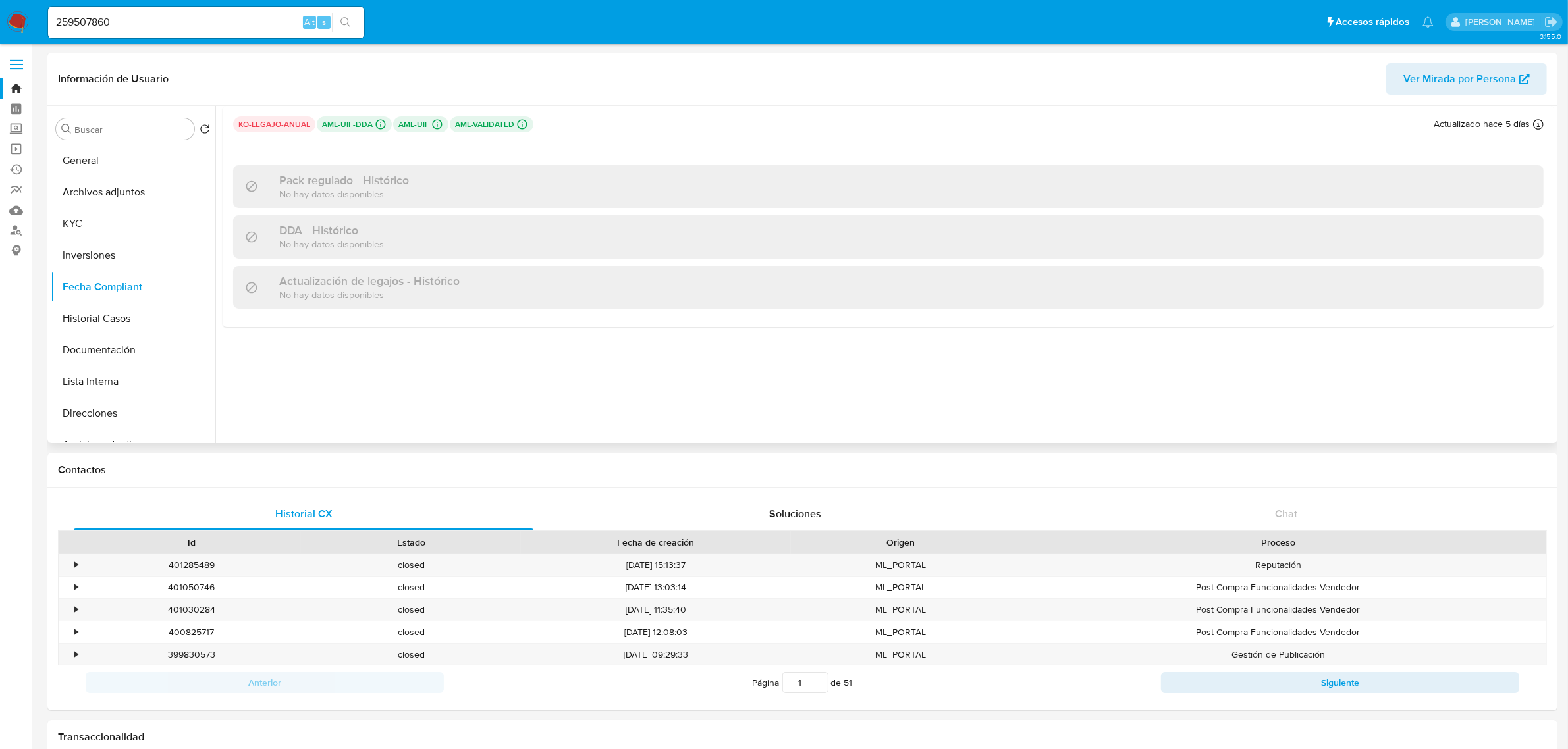
click at [291, 125] on p "ko-legajo-anual" at bounding box center [274, 124] width 82 height 16
click at [102, 226] on button "KYC" at bounding box center [127, 224] width 154 height 31
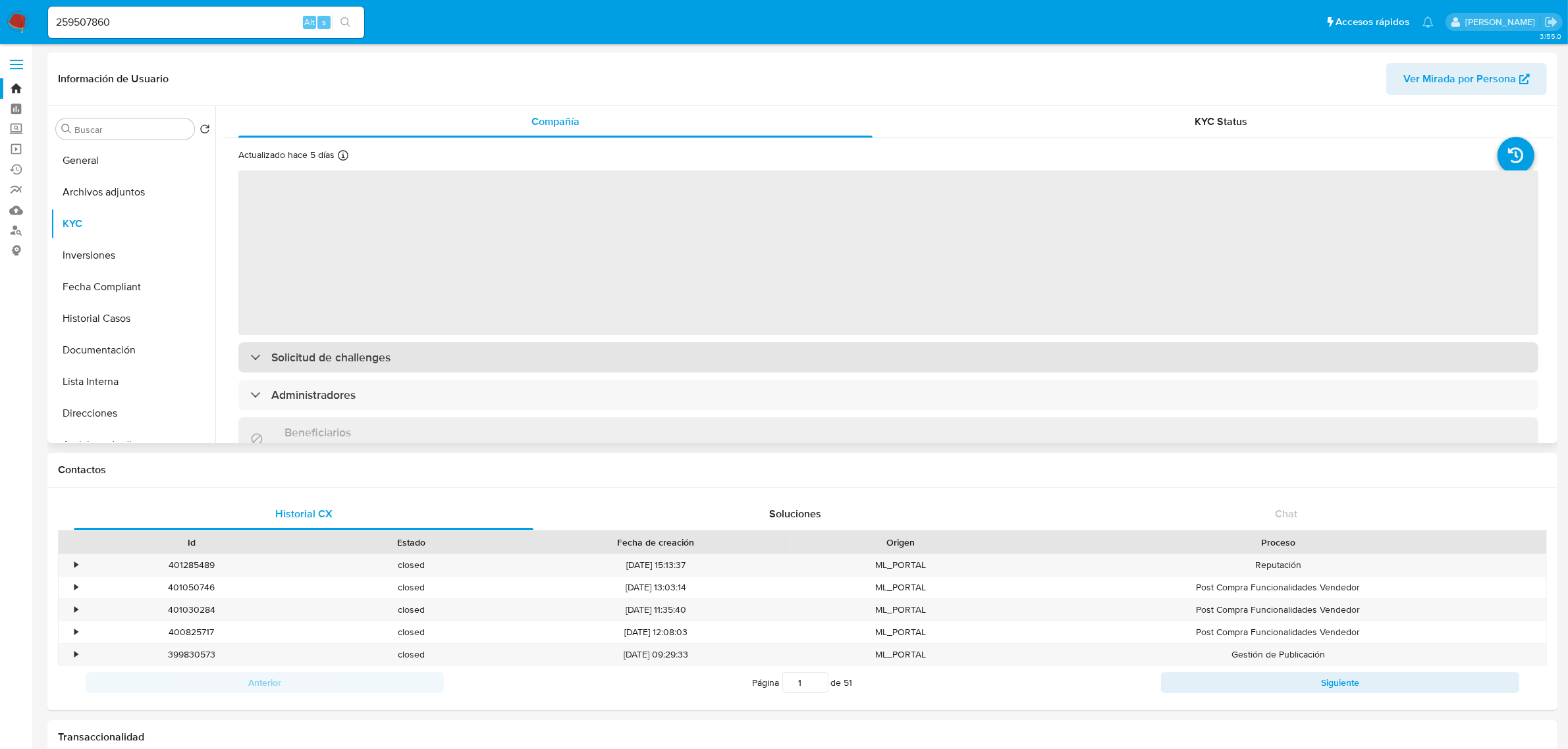
click at [288, 359] on h3 "Solicitud de challenges" at bounding box center [331, 357] width 119 height 15
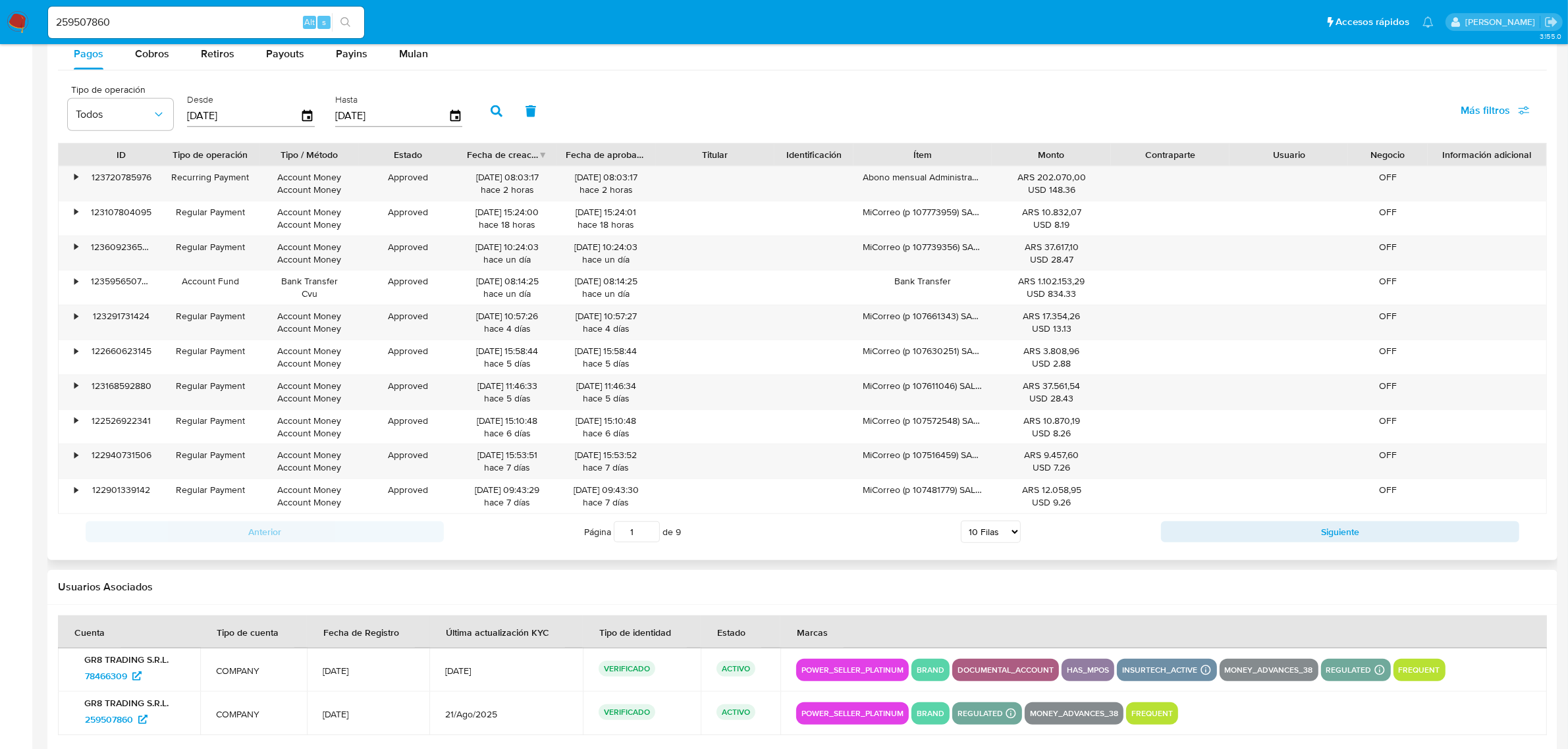
scroll to position [1312, 0]
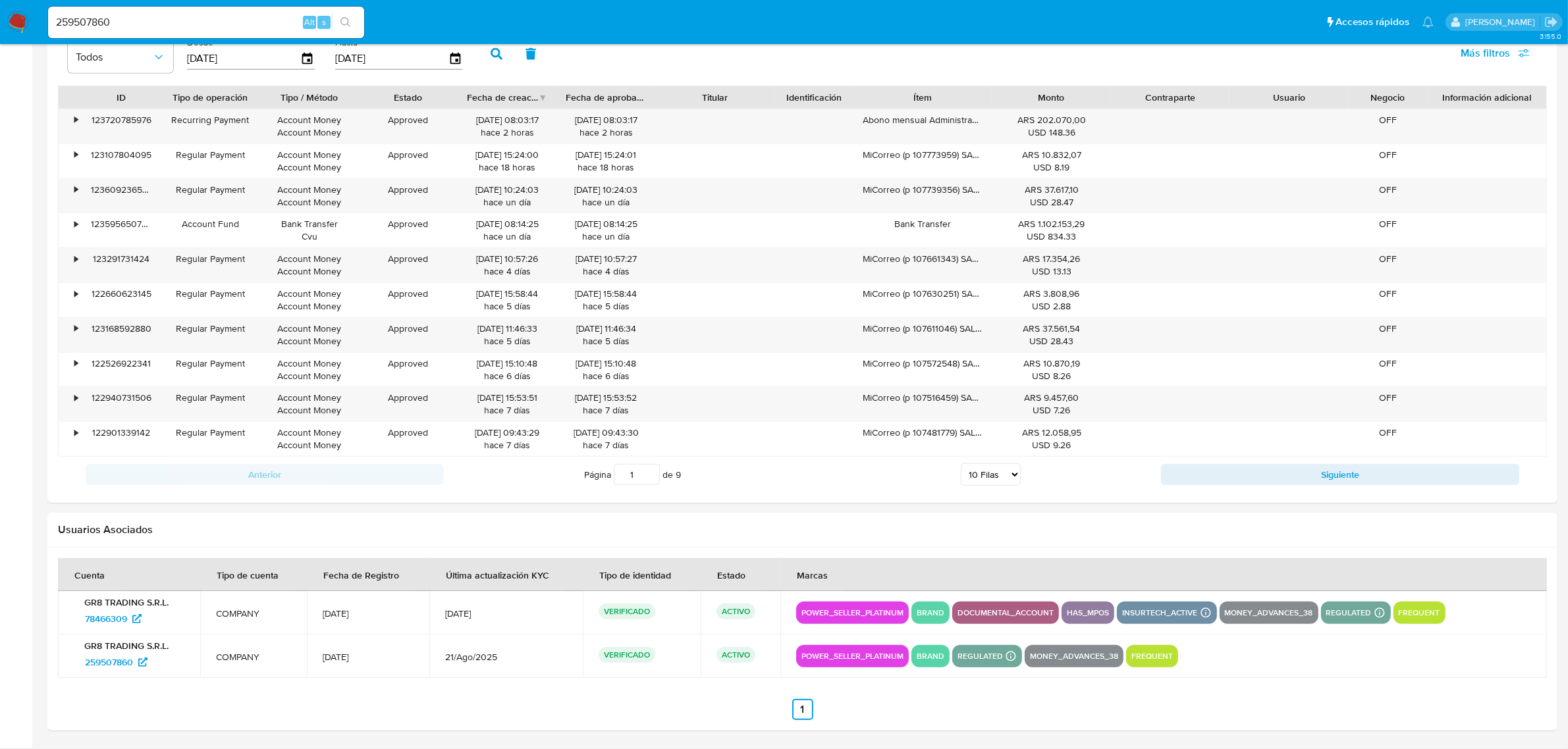
drag, startPoint x: 165, startPoint y: 698, endPoint x: 140, endPoint y: 703, distance: 25.5
click at [164, 699] on section at bounding box center [802, 638] width 1489 height 162
drag, startPoint x: 83, startPoint y: 664, endPoint x: 132, endPoint y: 666, distance: 49.0
click at [132, 666] on div "GR8 TRADING S.R.L. 259507860" at bounding box center [128, 657] width 111 height 33
click at [242, 23] on input "259507860" at bounding box center [206, 22] width 316 height 17
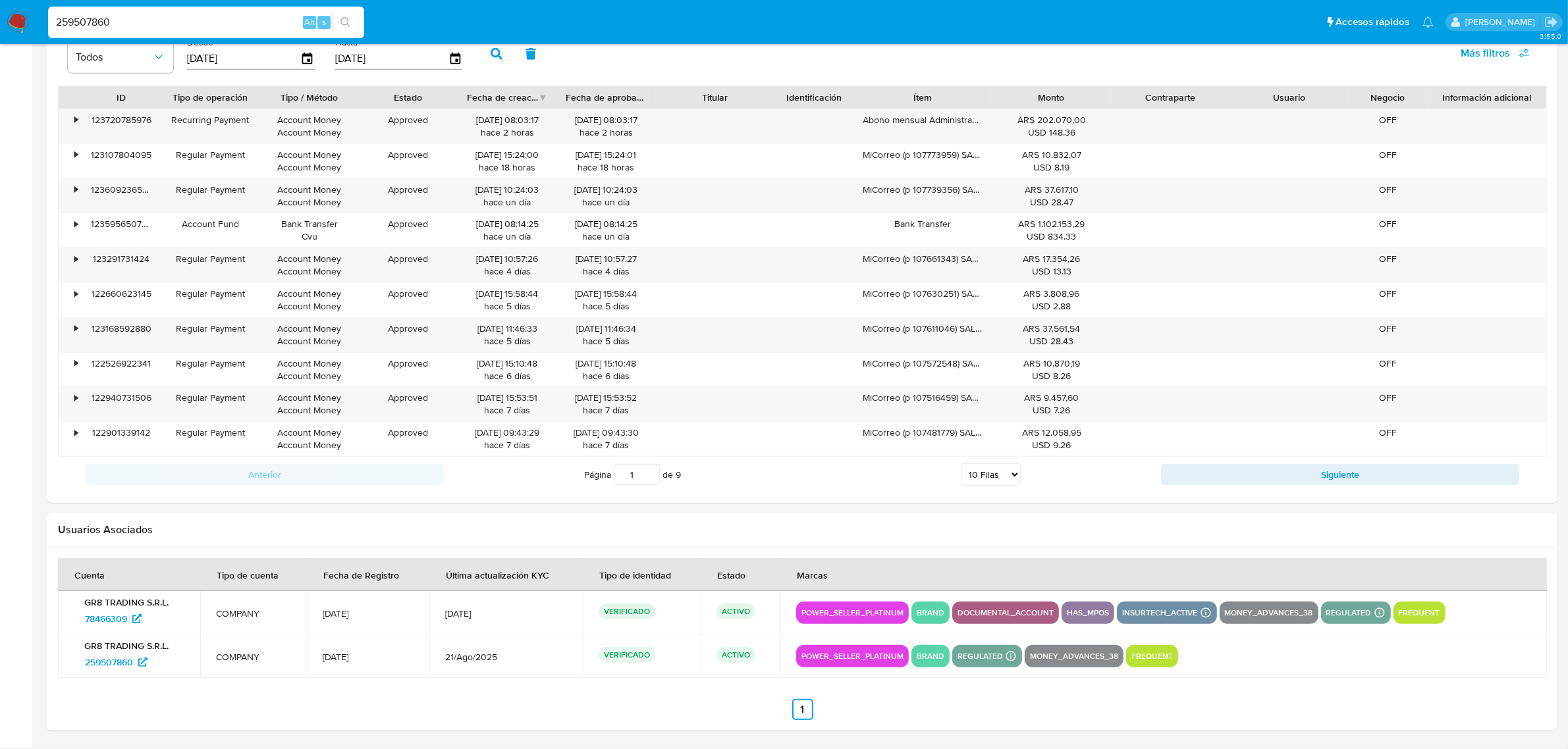
click at [242, 23] on input "259507860" at bounding box center [206, 22] width 316 height 17
paste input "130049846"
type input "130049846"
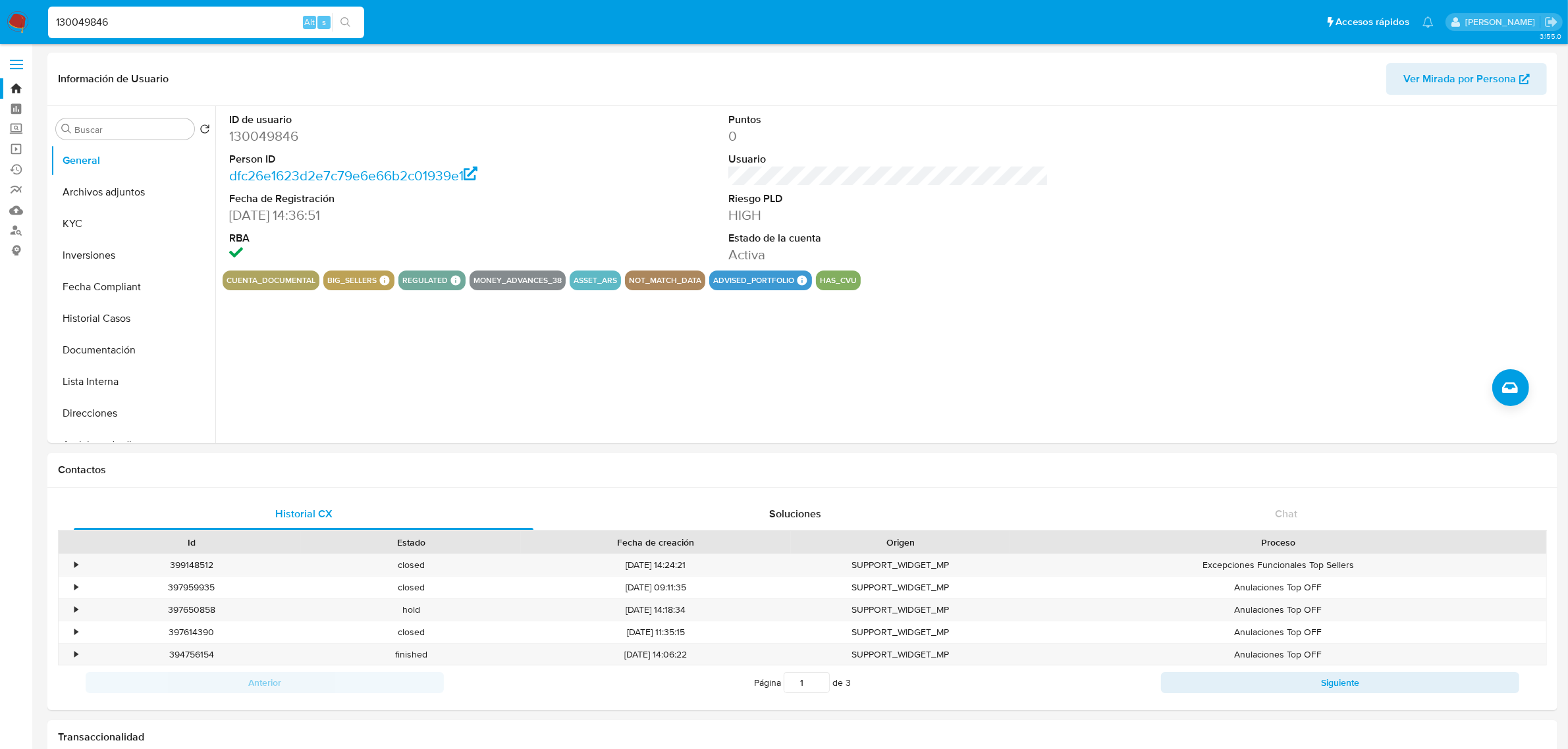
select select "10"
click at [90, 218] on button "KYC" at bounding box center [127, 224] width 154 height 31
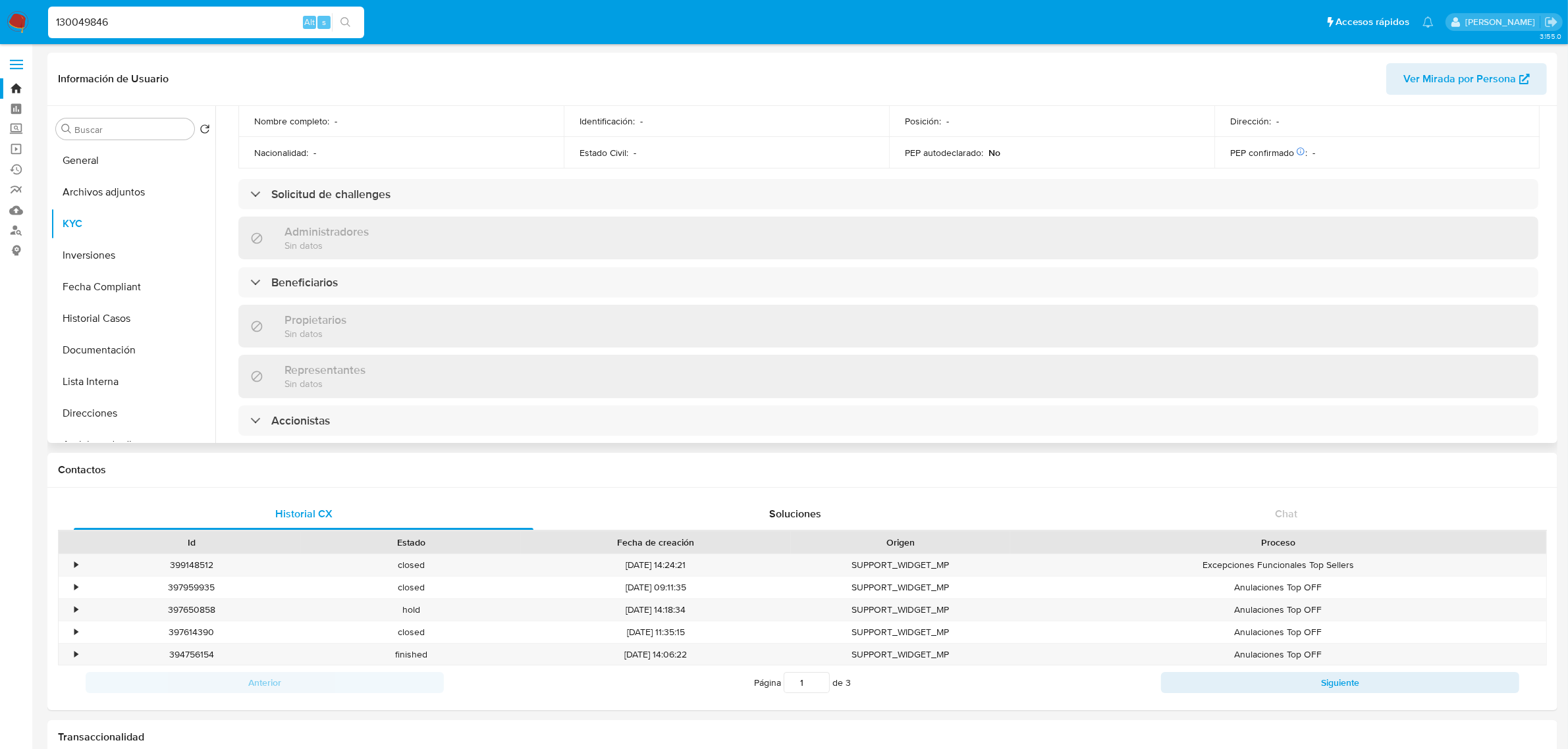
scroll to position [577, 0]
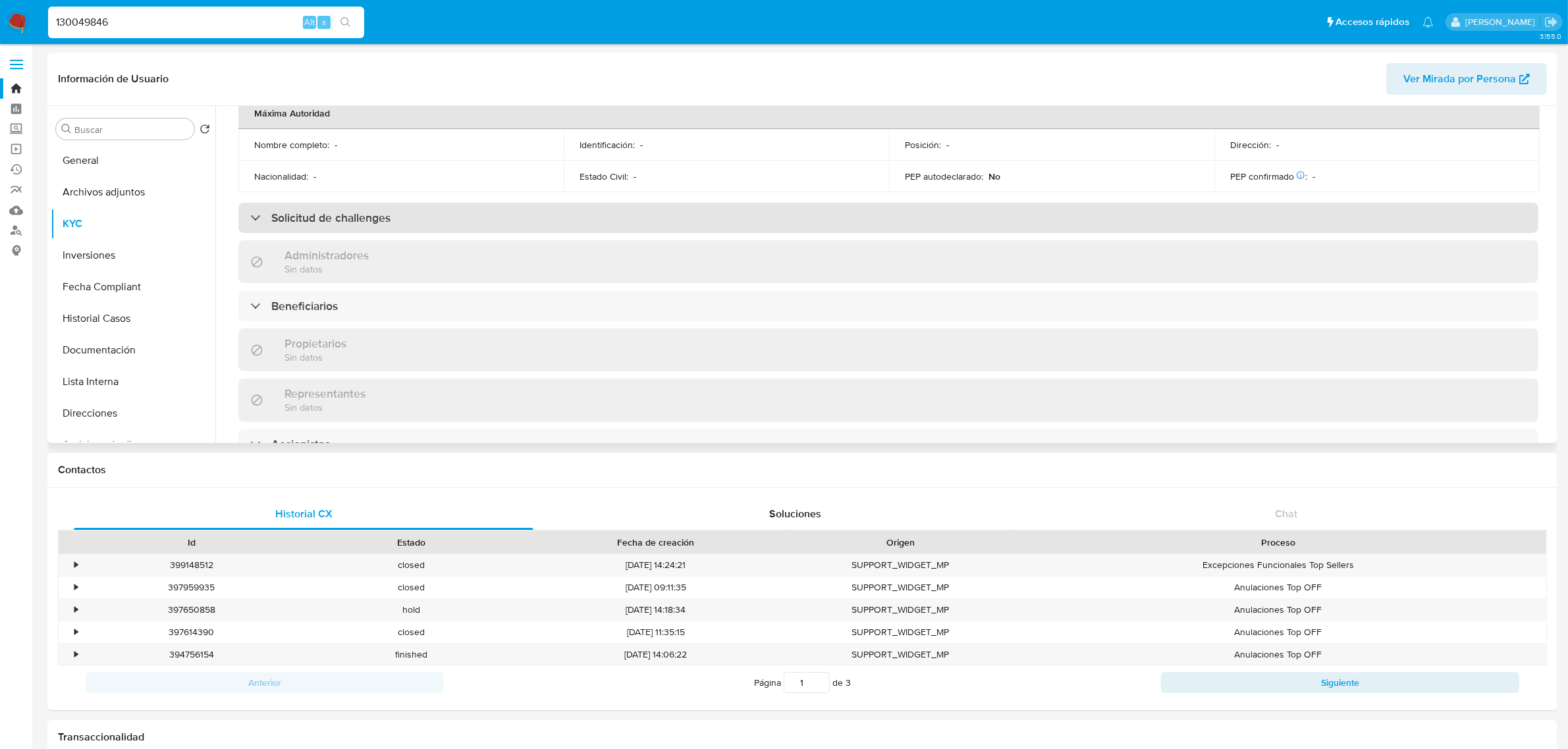
click at [321, 211] on h3 "Solicitud de challenges" at bounding box center [331, 217] width 119 height 15
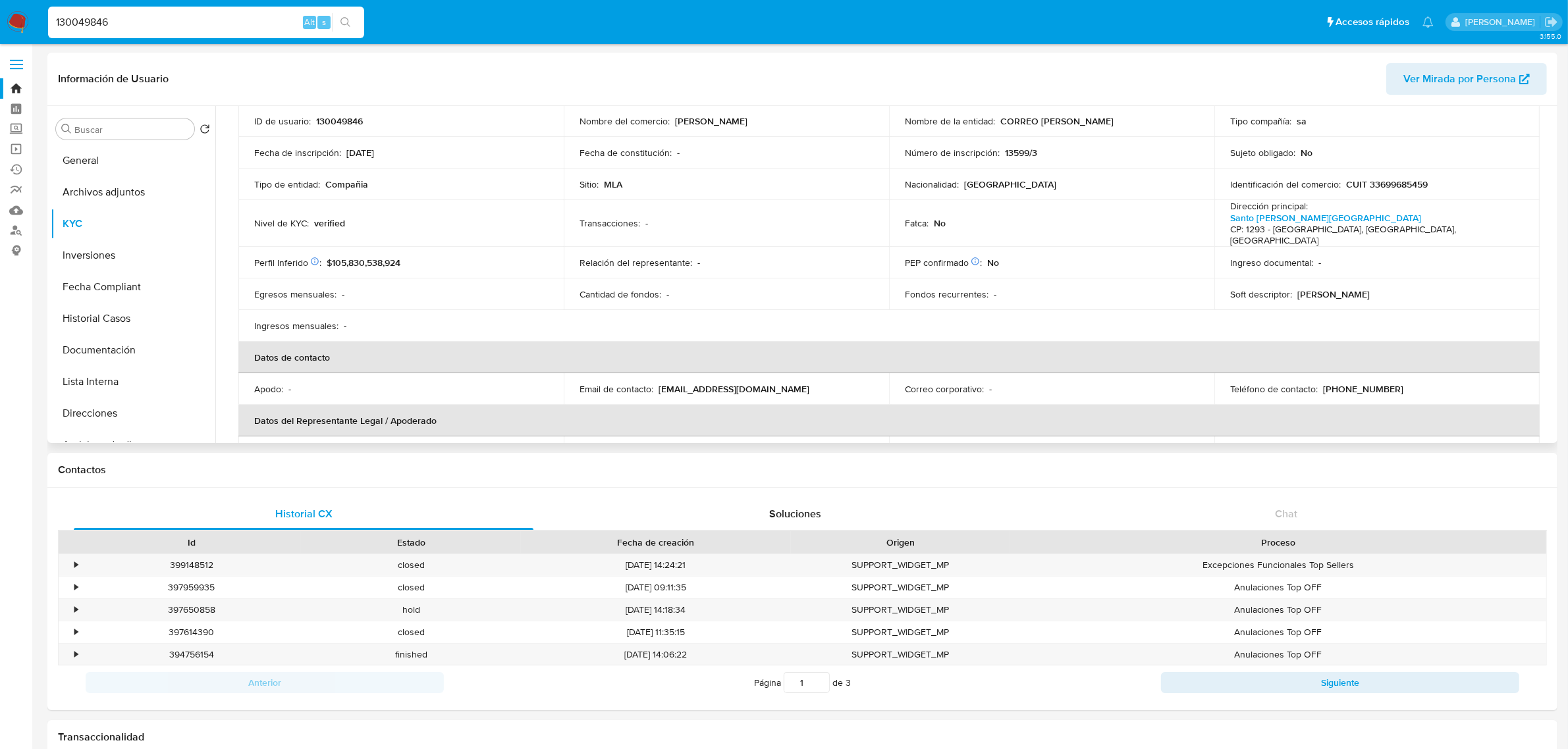
scroll to position [82, 0]
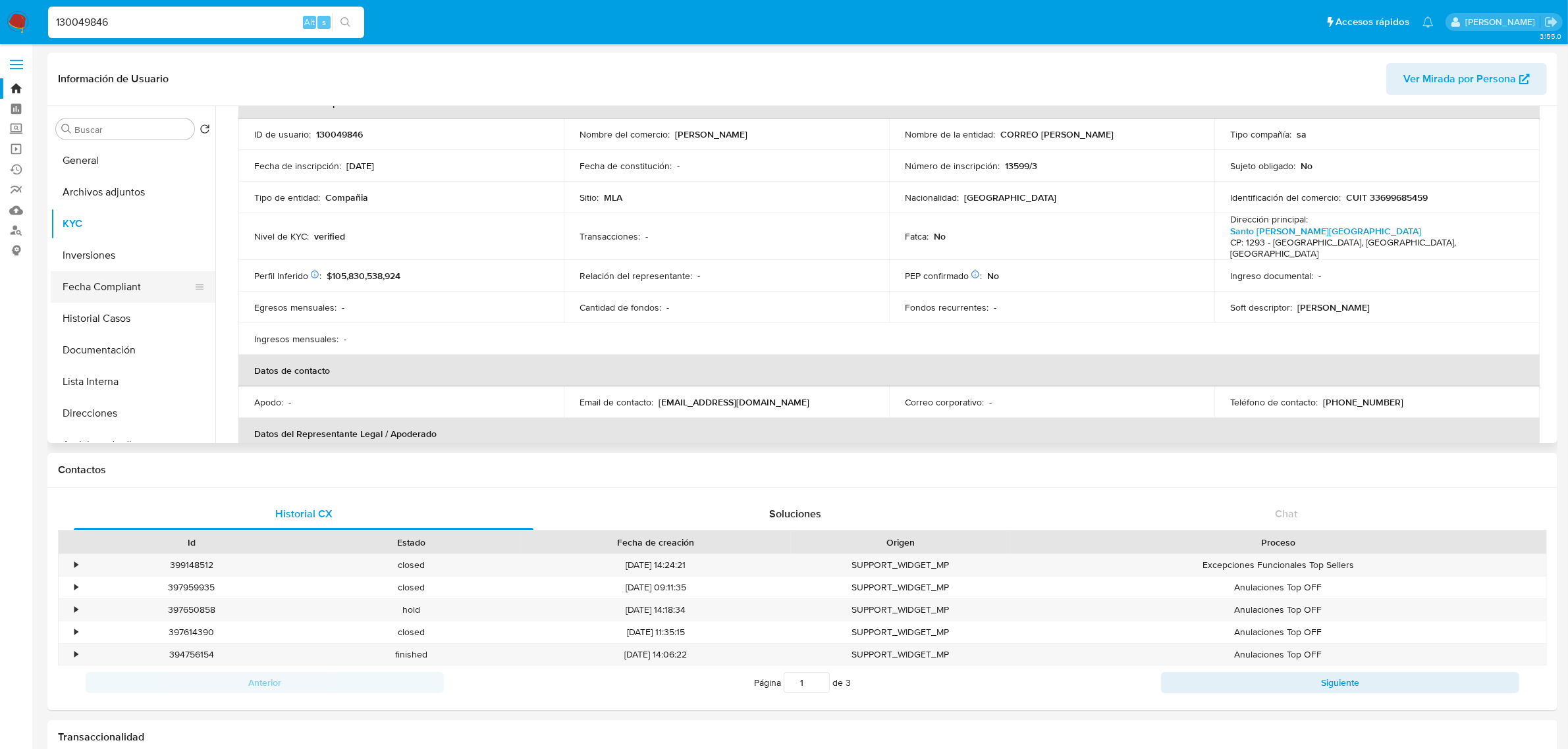
click at [115, 287] on button "Fecha Compliant" at bounding box center [127, 287] width 154 height 31
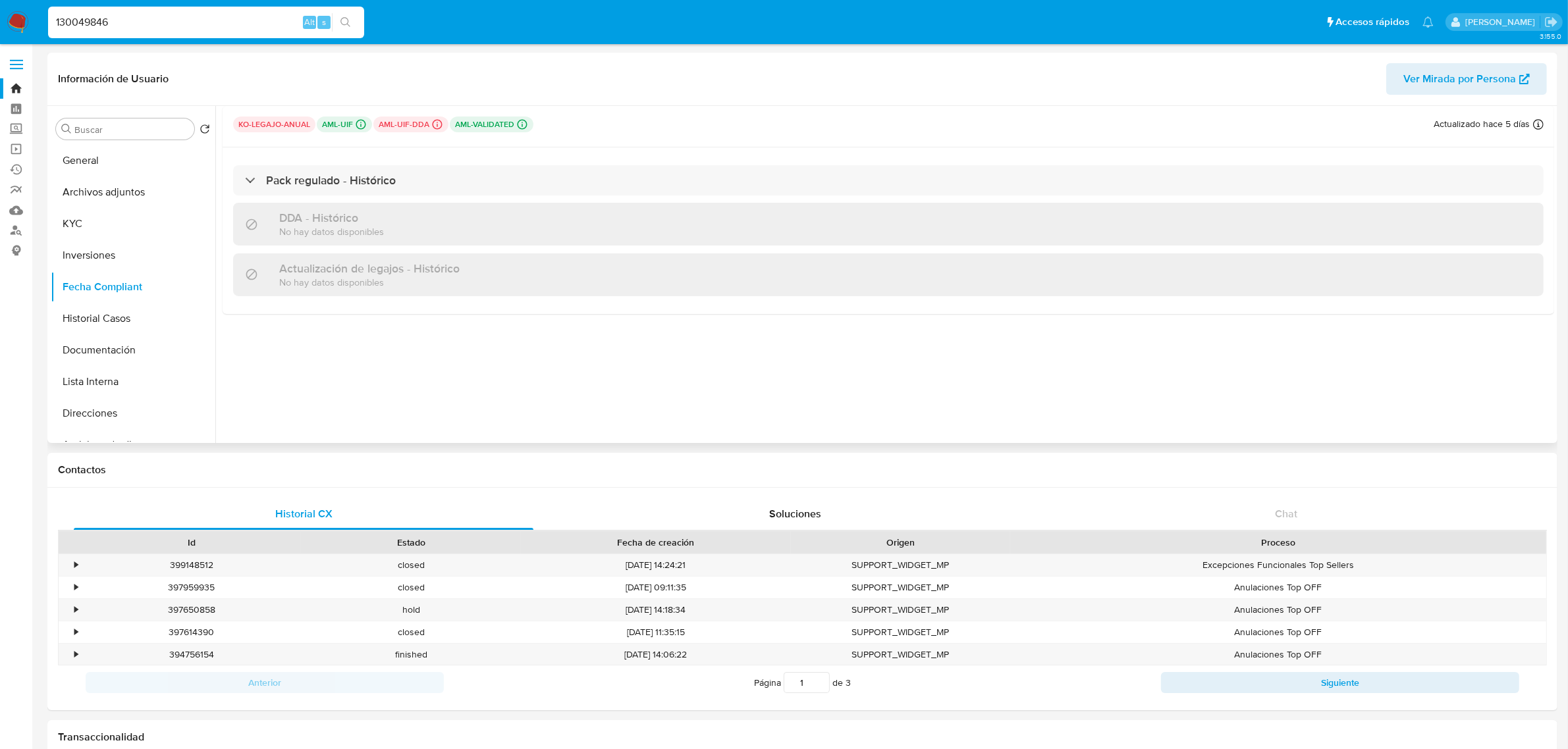
click at [298, 130] on p "ko-legajo-anual" at bounding box center [274, 124] width 82 height 16
click at [127, 221] on button "KYC" at bounding box center [127, 224] width 154 height 31
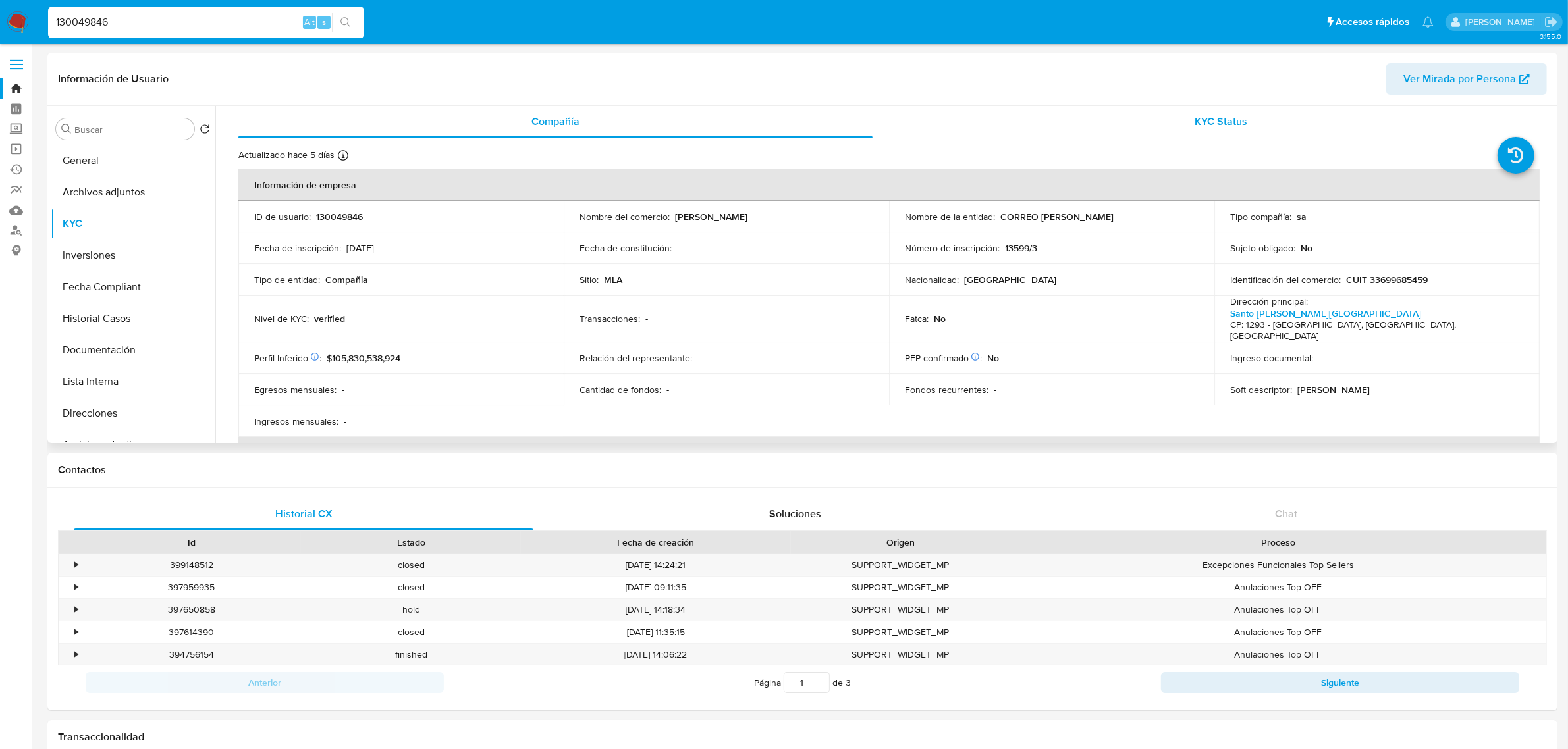
click at [1179, 125] on div "KYC Status" at bounding box center [1222, 121] width 634 height 31
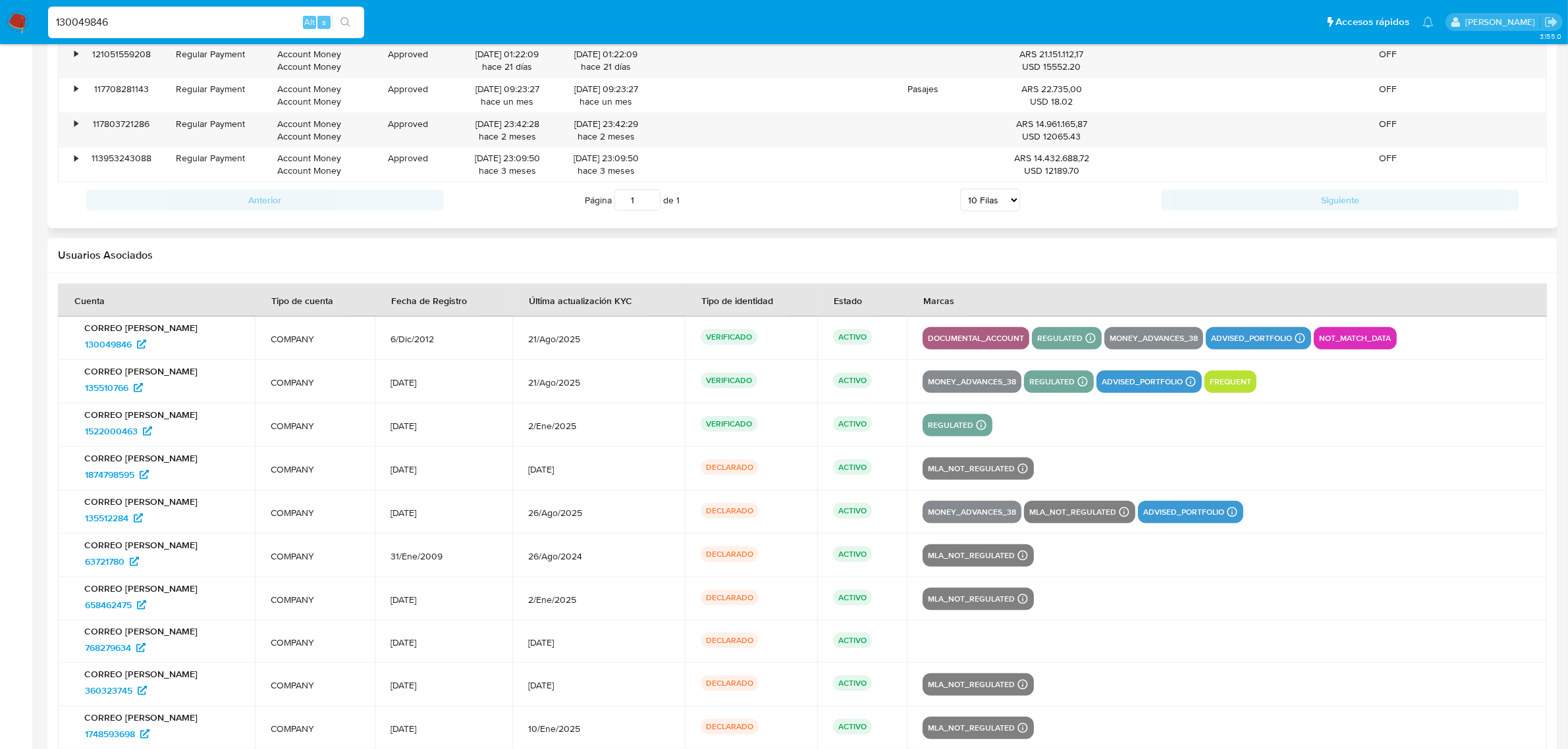
scroll to position [1450, 0]
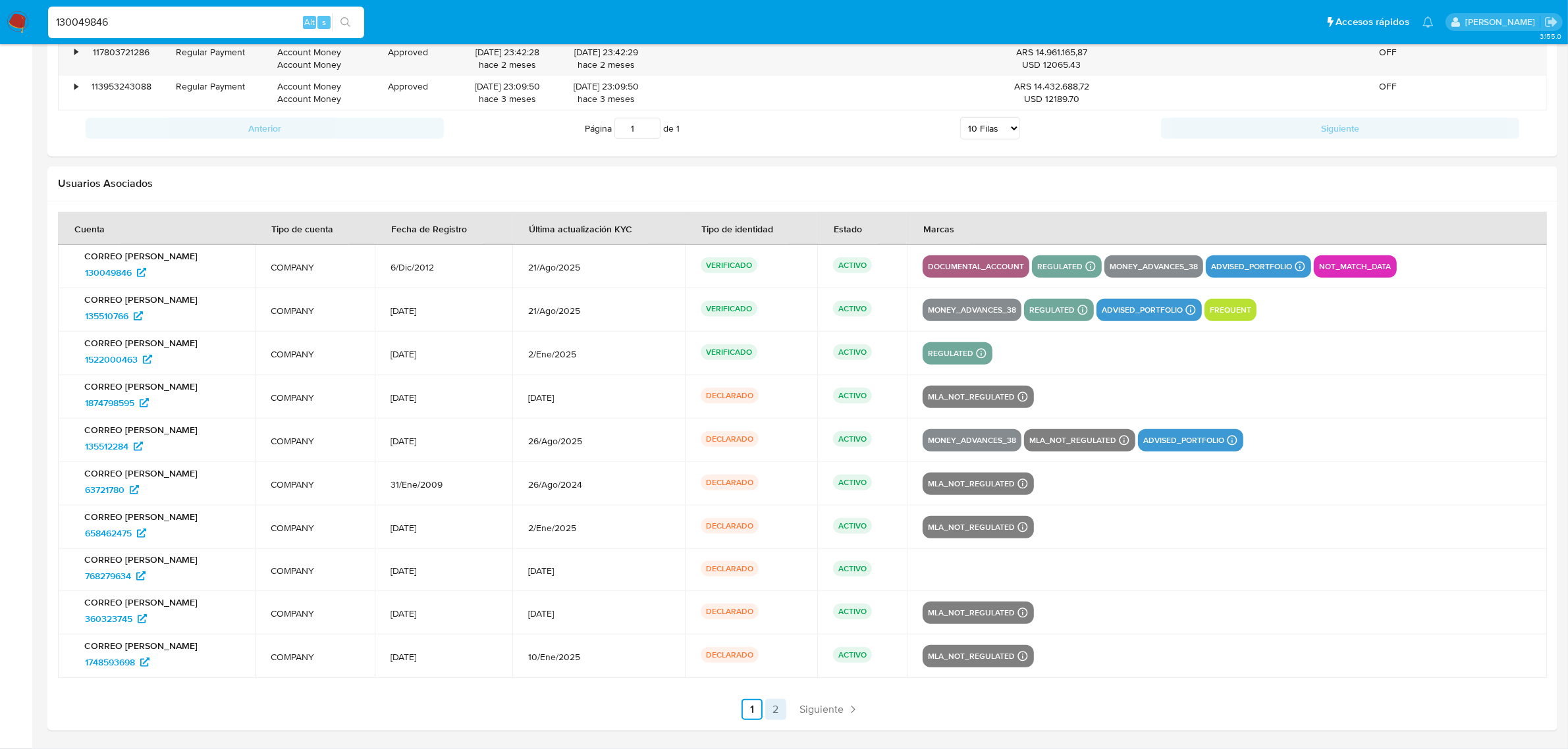
click at [775, 710] on link "2" at bounding box center [776, 710] width 22 height 22
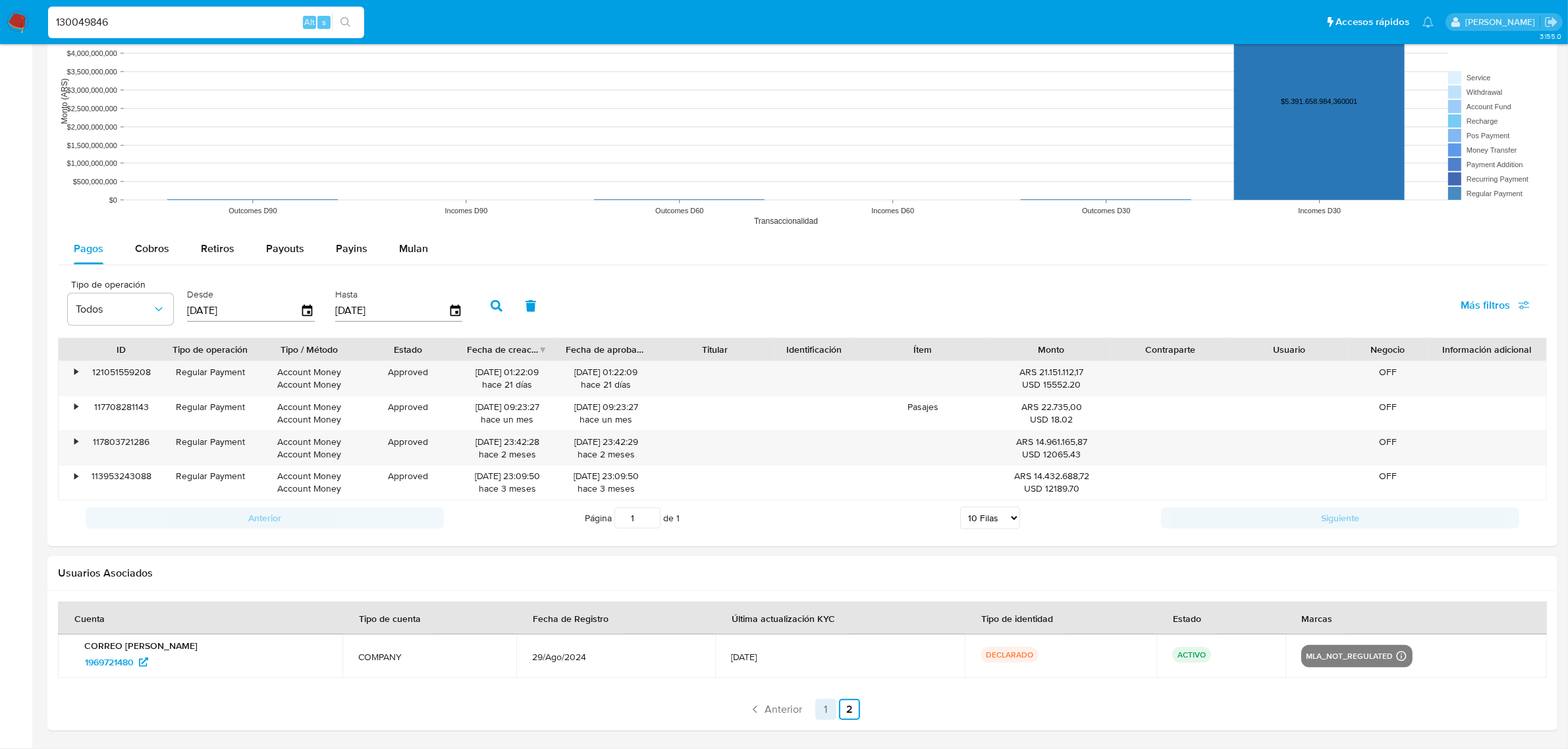
click at [834, 712] on link "1" at bounding box center [826, 710] width 22 height 22
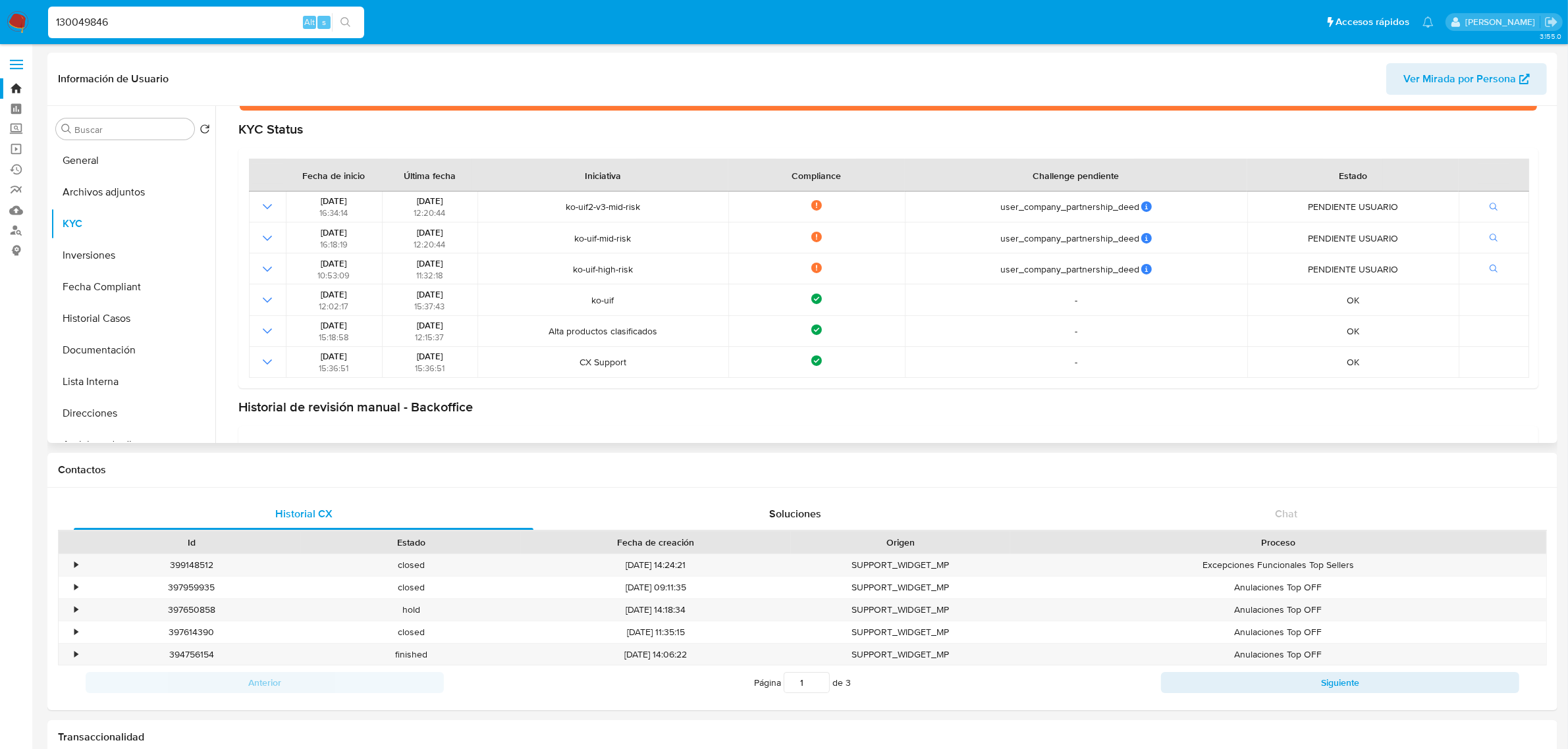
scroll to position [0, 0]
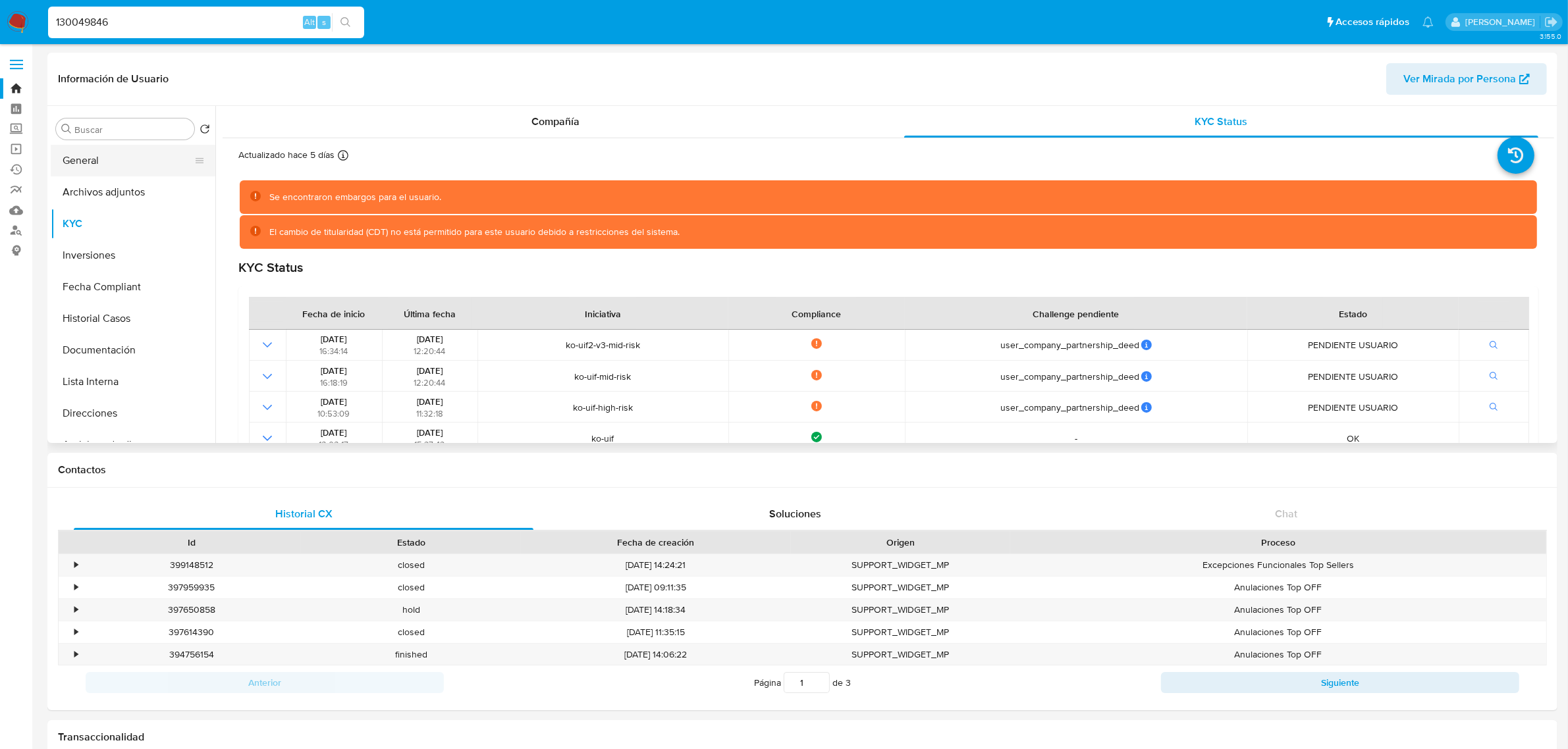
click at [106, 164] on button "General" at bounding box center [127, 161] width 154 height 31
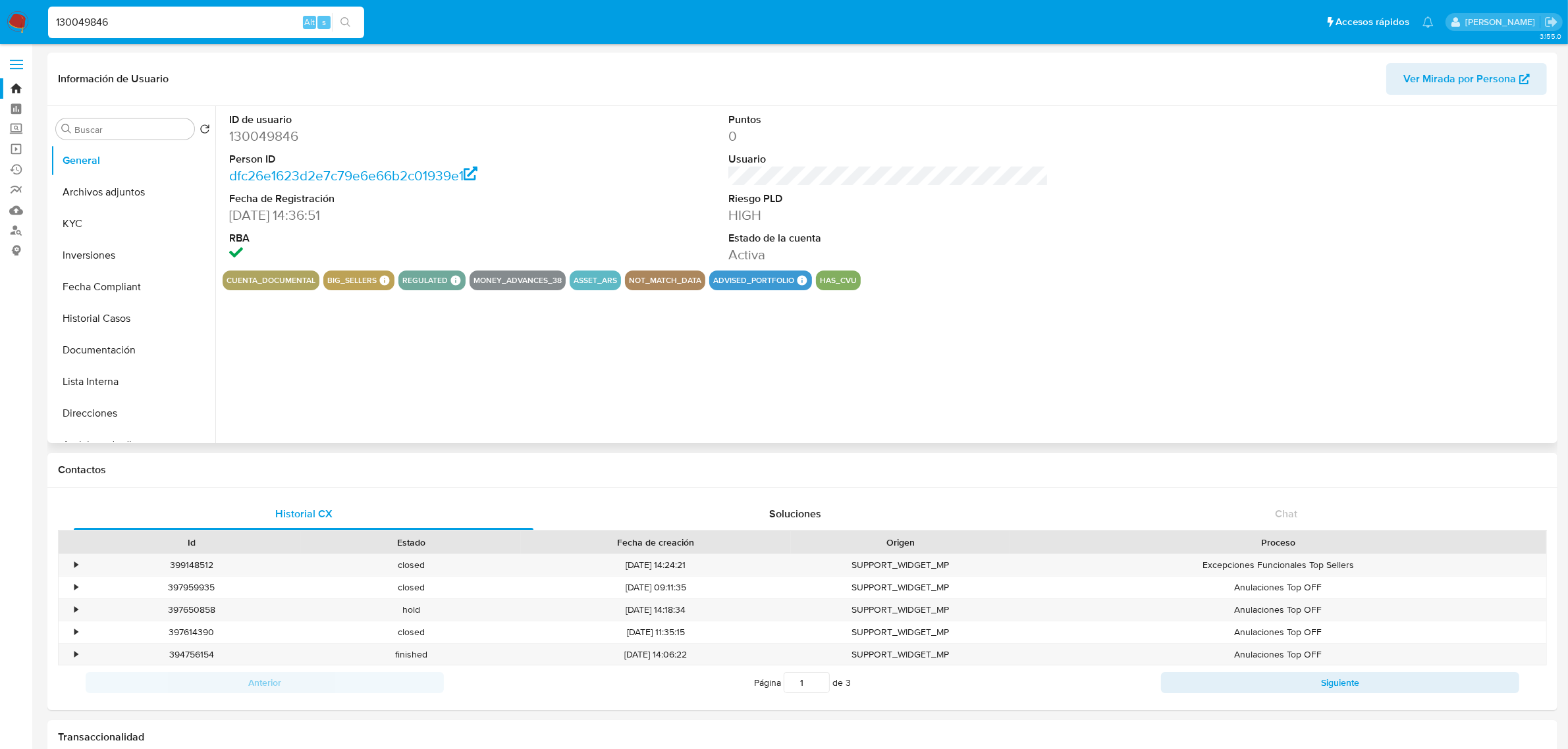
click at [273, 132] on dd "130049846" at bounding box center [389, 136] width 320 height 19
copy dd "130049846"
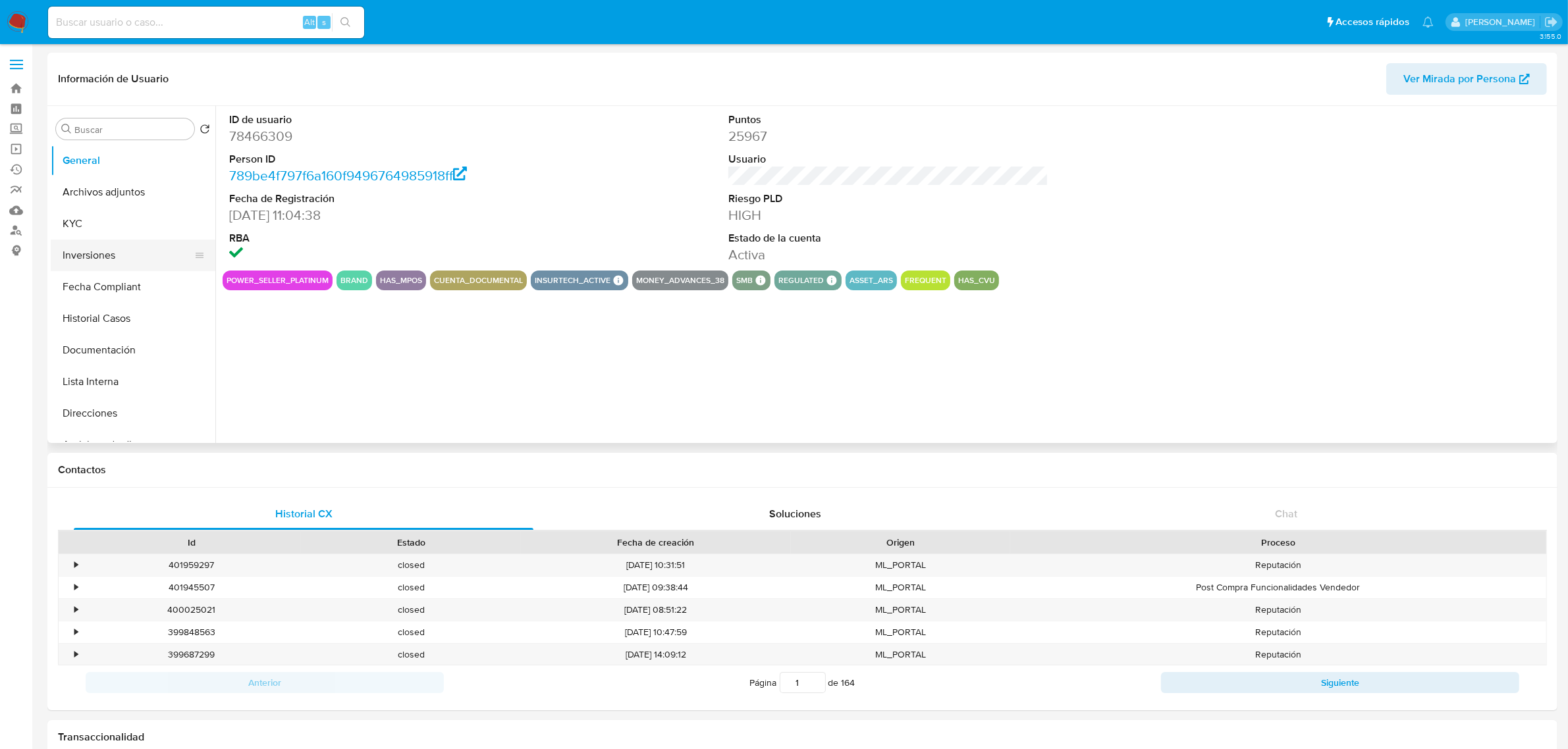
select select "10"
click at [123, 214] on button "KYC" at bounding box center [127, 224] width 154 height 31
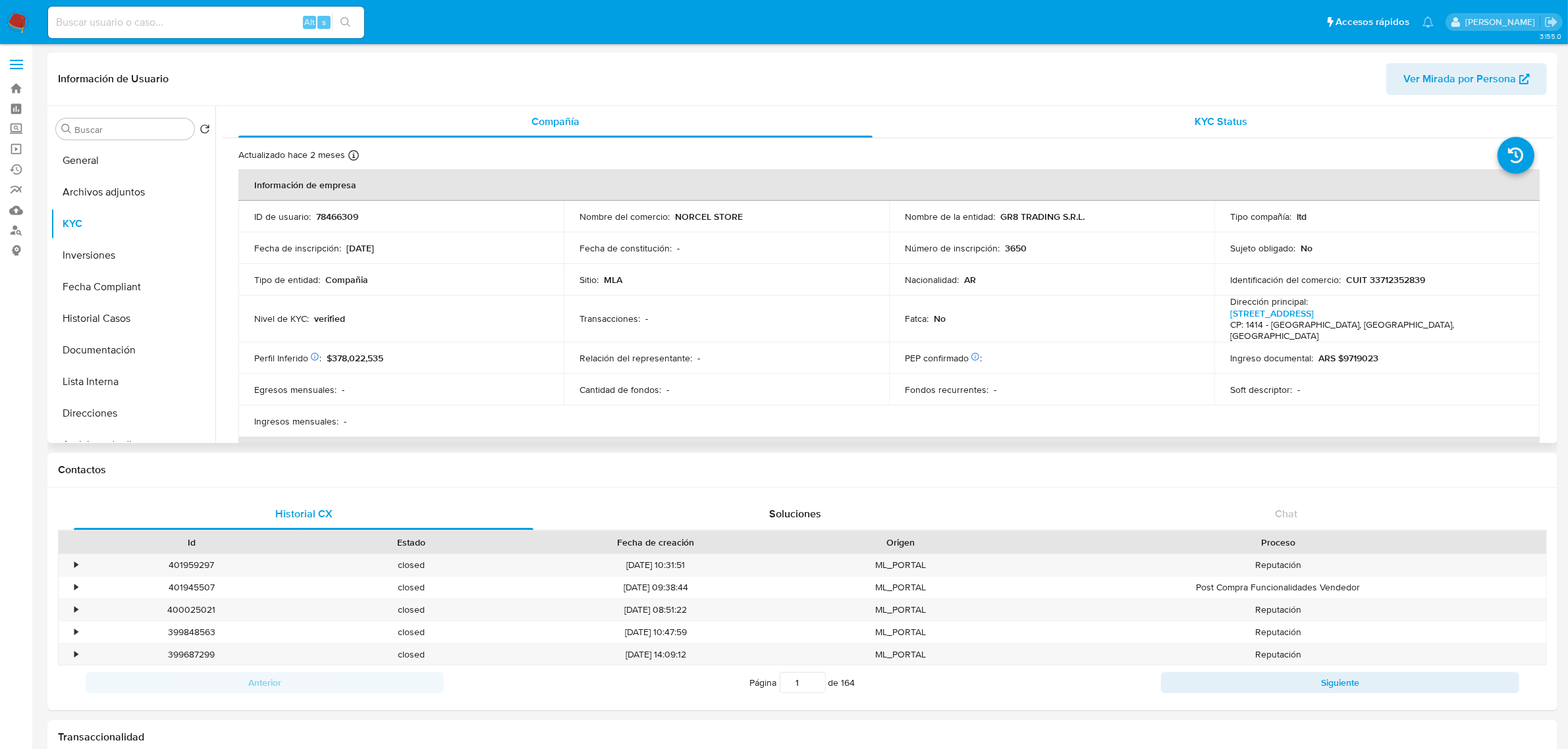
click at [1209, 119] on span "KYC Status" at bounding box center [1222, 120] width 53 height 15
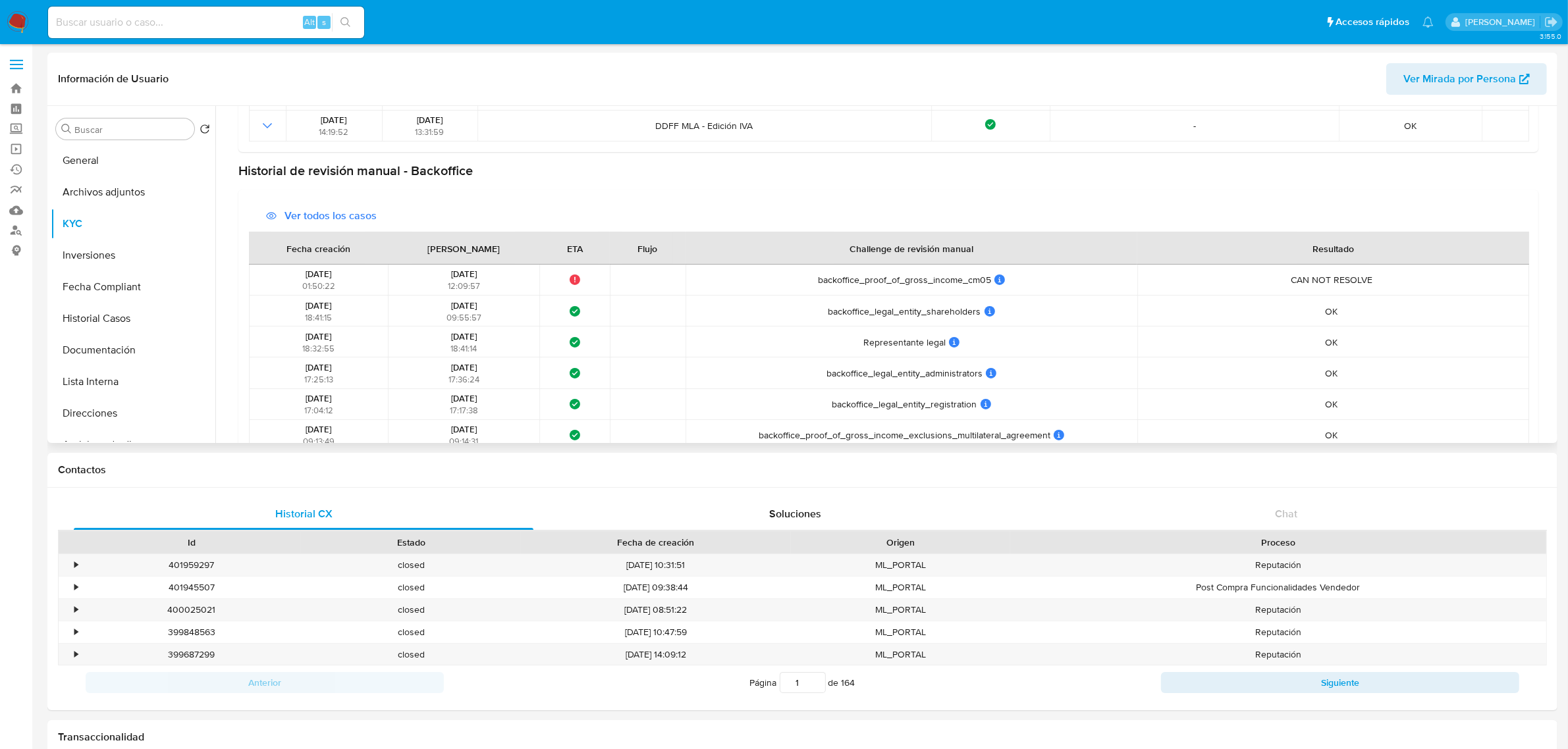
scroll to position [577, 0]
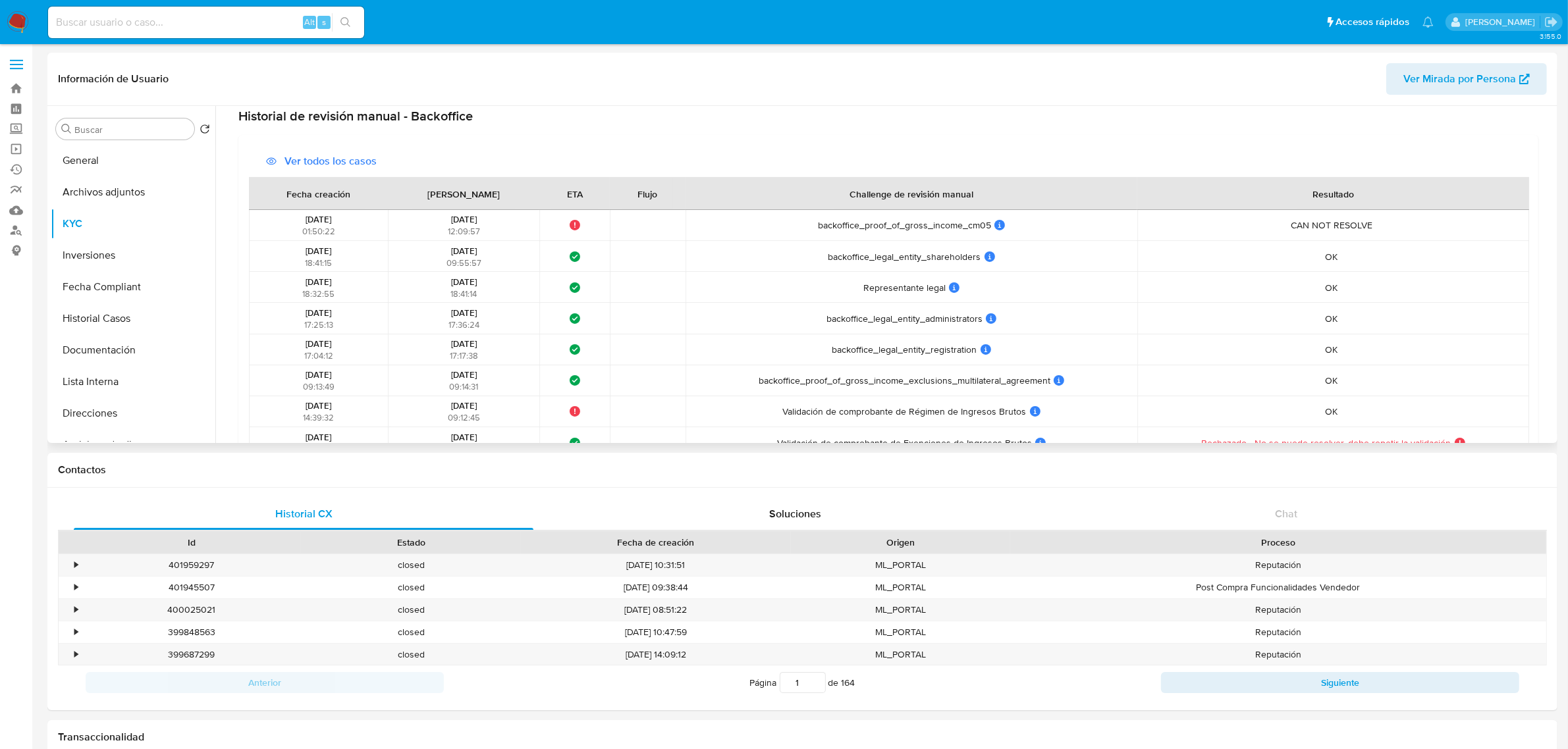
drag, startPoint x: 916, startPoint y: 321, endPoint x: 982, endPoint y: 313, distance: 66.5
click at [982, 313] on div "backoffice_legal_entity_administrators backoffice_legal_entity_administrators U…" at bounding box center [910, 319] width 443 height 12
drag, startPoint x: 922, startPoint y: 262, endPoint x: 946, endPoint y: 257, distance: 24.5
click at [945, 257] on span "backoffice_legal_entity_shareholders" at bounding box center [904, 257] width 153 height 12
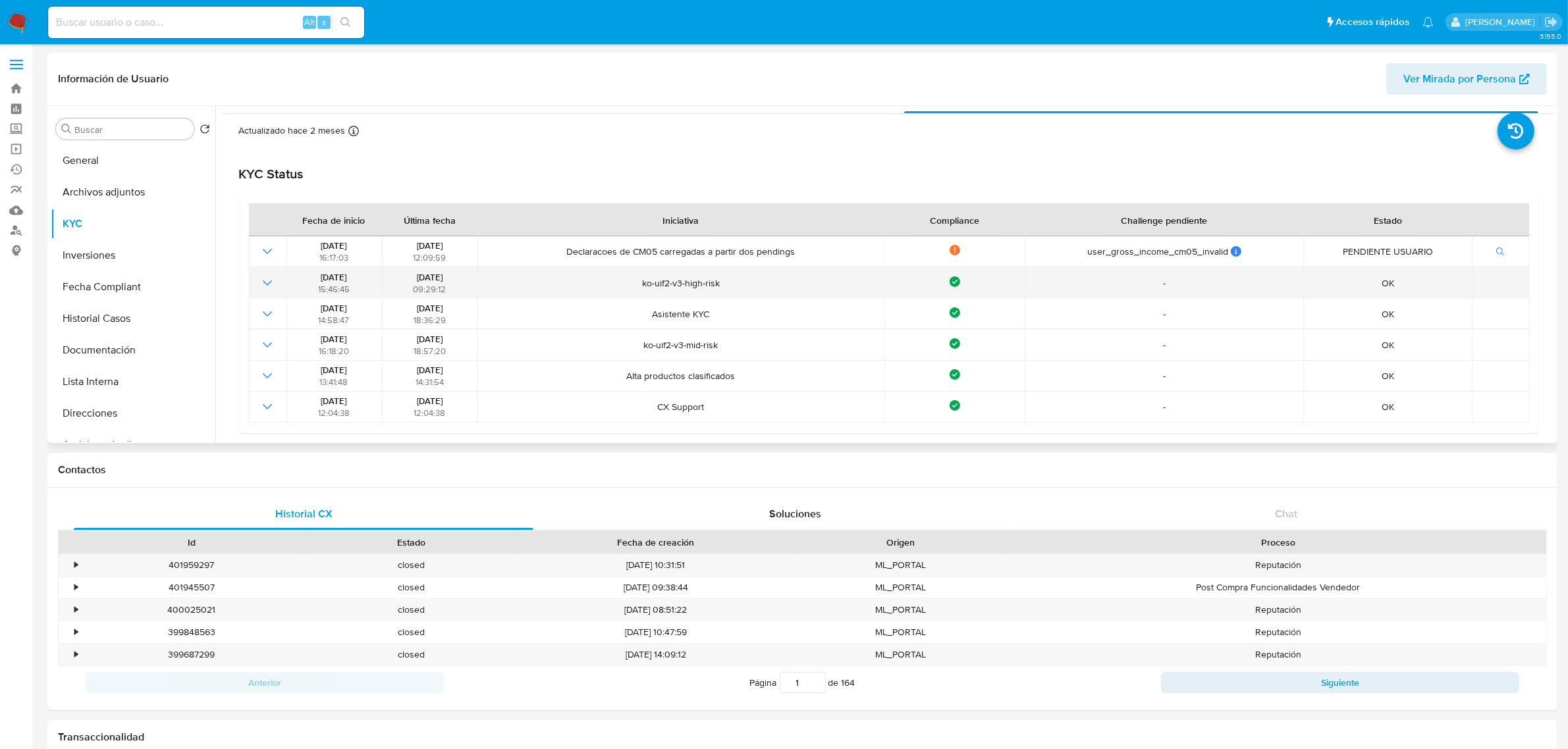
scroll to position [0, 0]
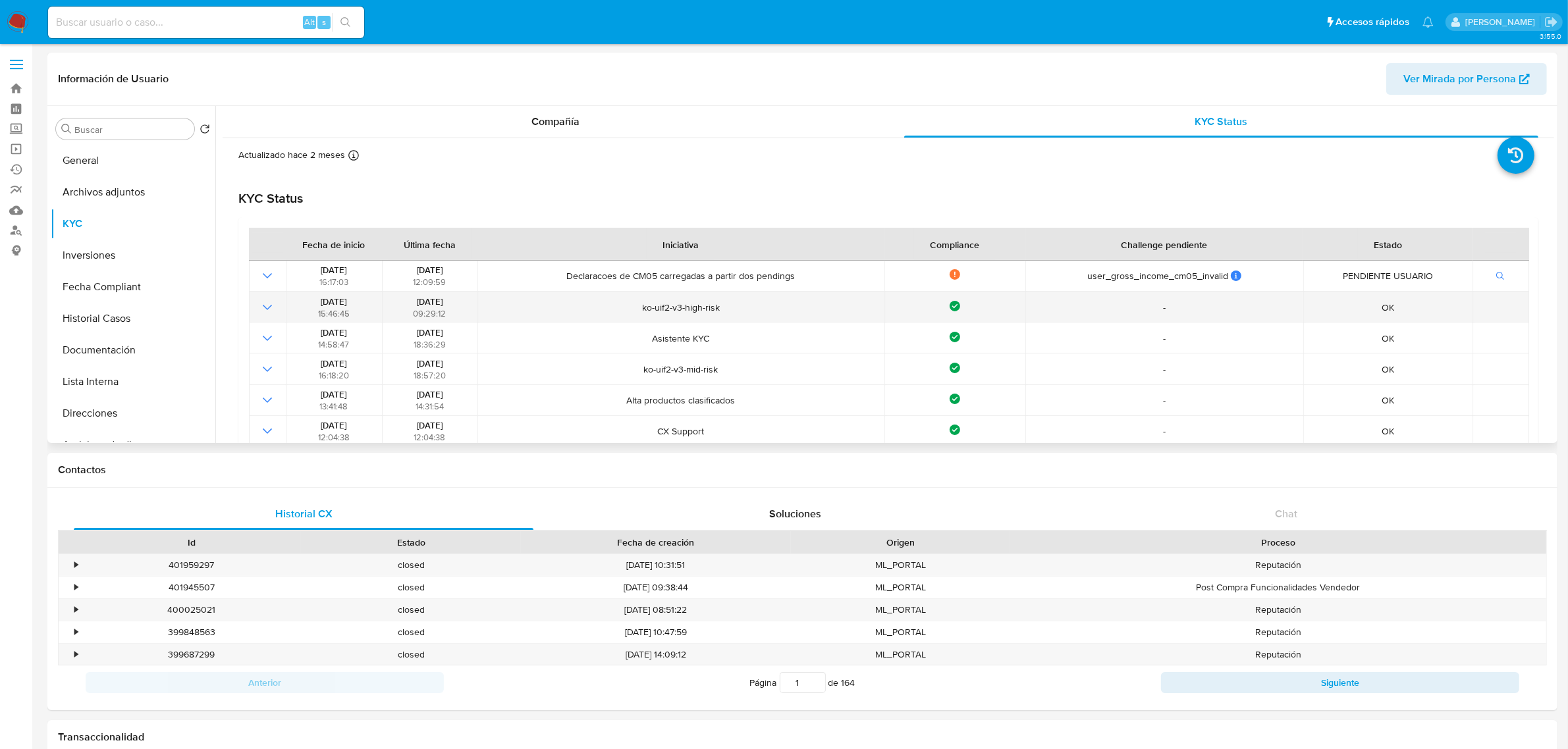
drag, startPoint x: 635, startPoint y: 308, endPoint x: 765, endPoint y: 318, distance: 130.4
click at [748, 304] on span "ko-uif2-v3-high-risk" at bounding box center [680, 307] width 398 height 12
click at [434, 310] on span "09:29:12" at bounding box center [430, 313] width 33 height 13
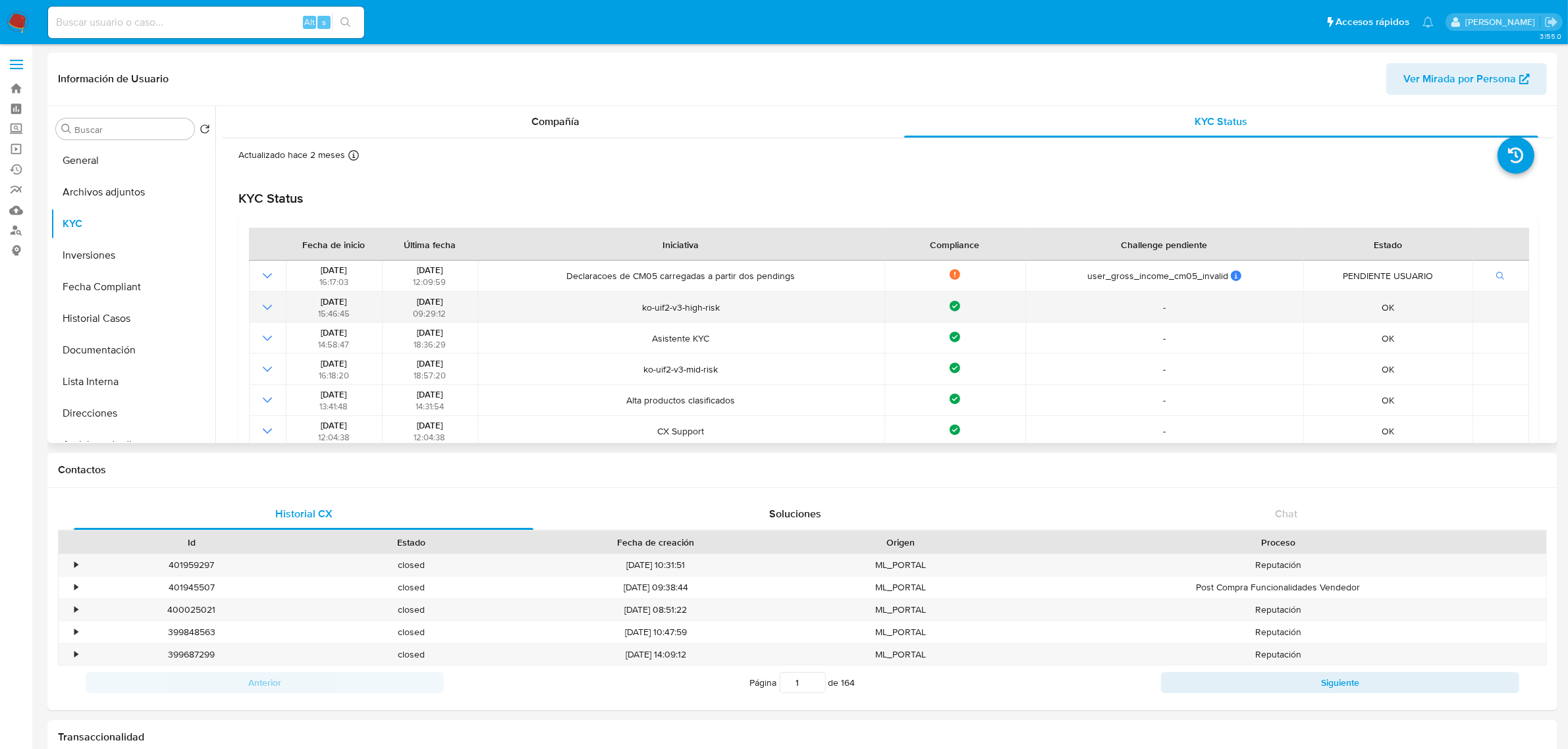
click at [434, 310] on span "09:29:12" at bounding box center [430, 313] width 33 height 13
click at [491, 308] on span "ko-uif2-v3-high-risk" at bounding box center [680, 307] width 398 height 12
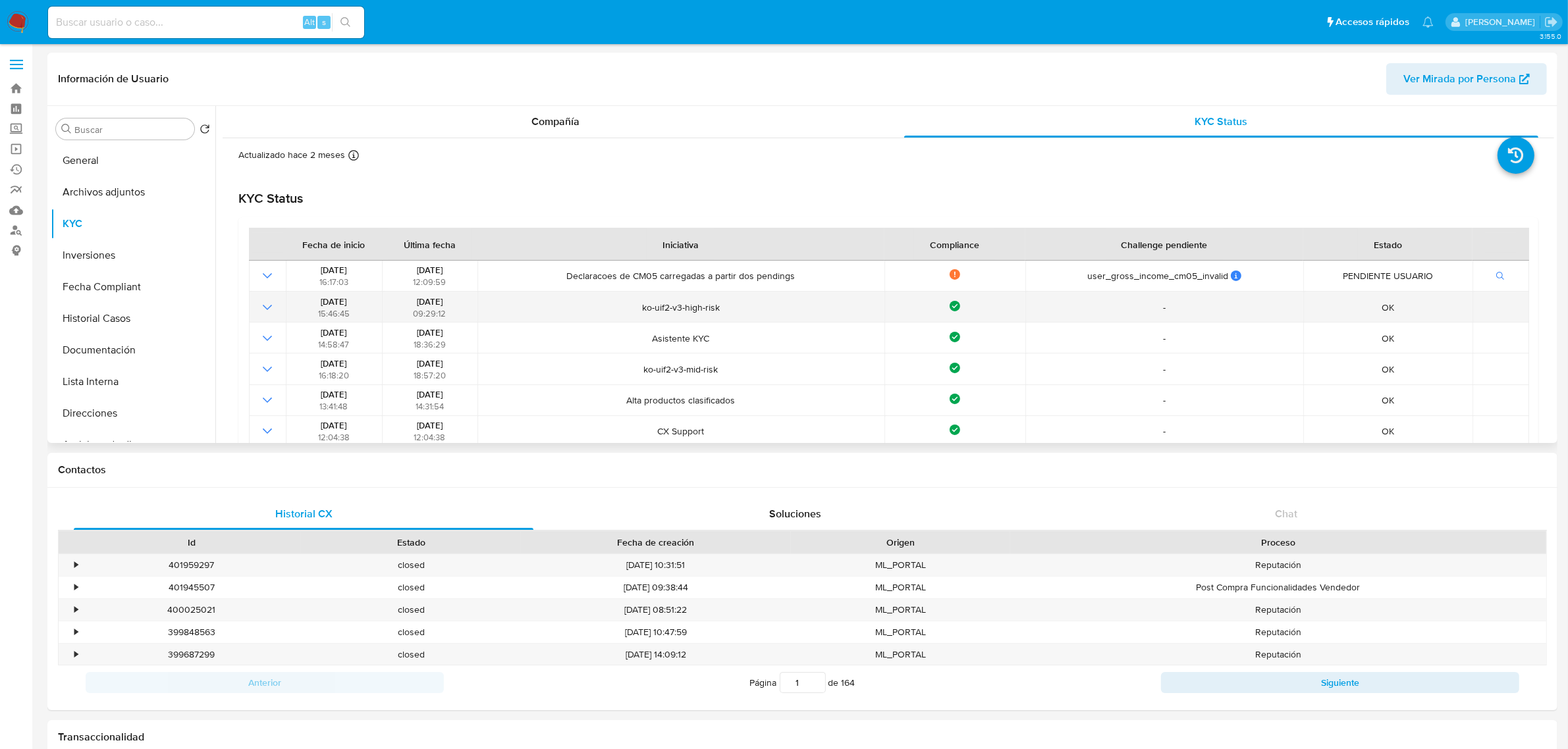
click at [715, 306] on span "ko-uif2-v3-high-risk" at bounding box center [680, 307] width 398 height 12
click at [724, 309] on span "ko-uif2-v3-high-risk" at bounding box center [680, 307] width 398 height 12
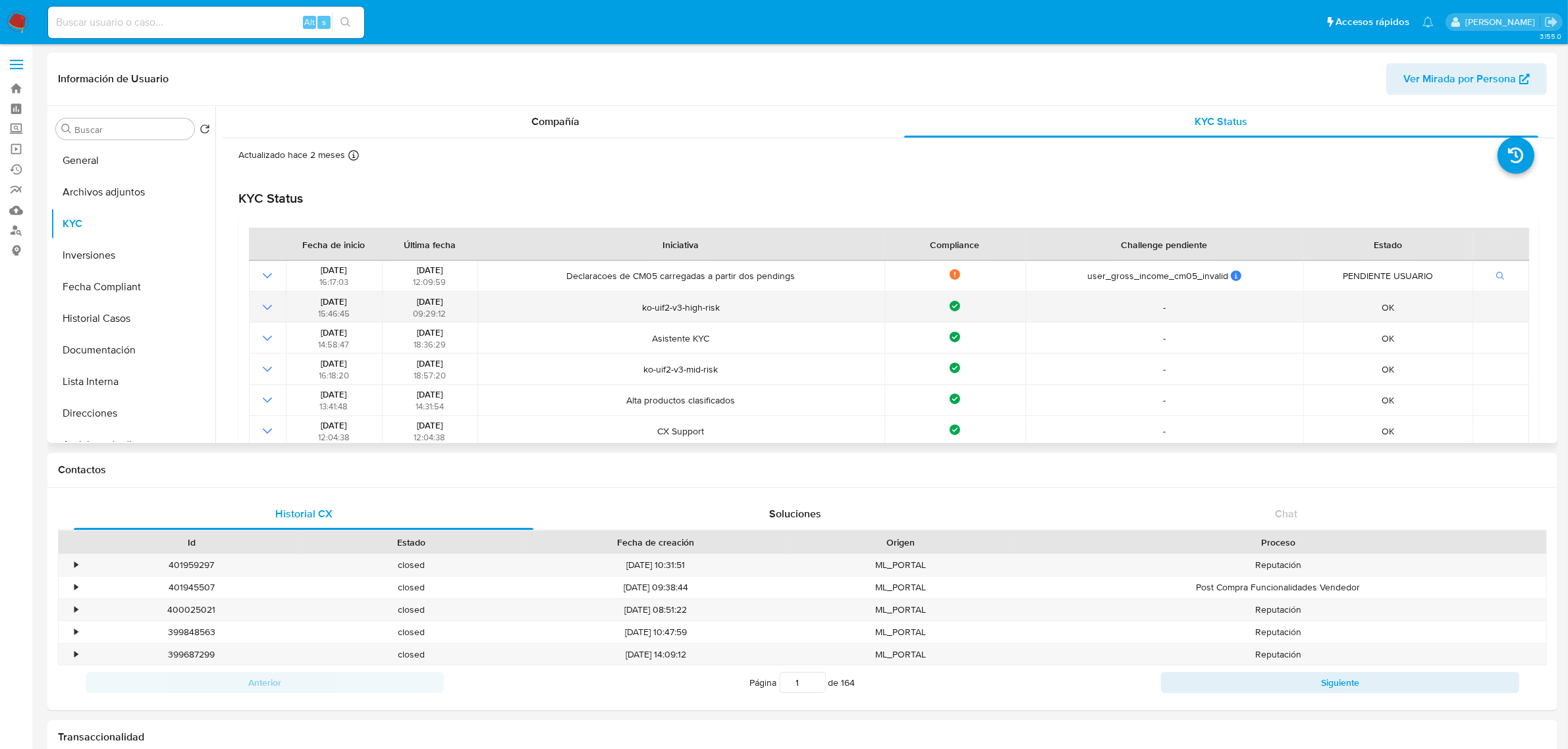
click at [724, 309] on span "ko-uif2-v3-high-risk" at bounding box center [680, 307] width 398 height 12
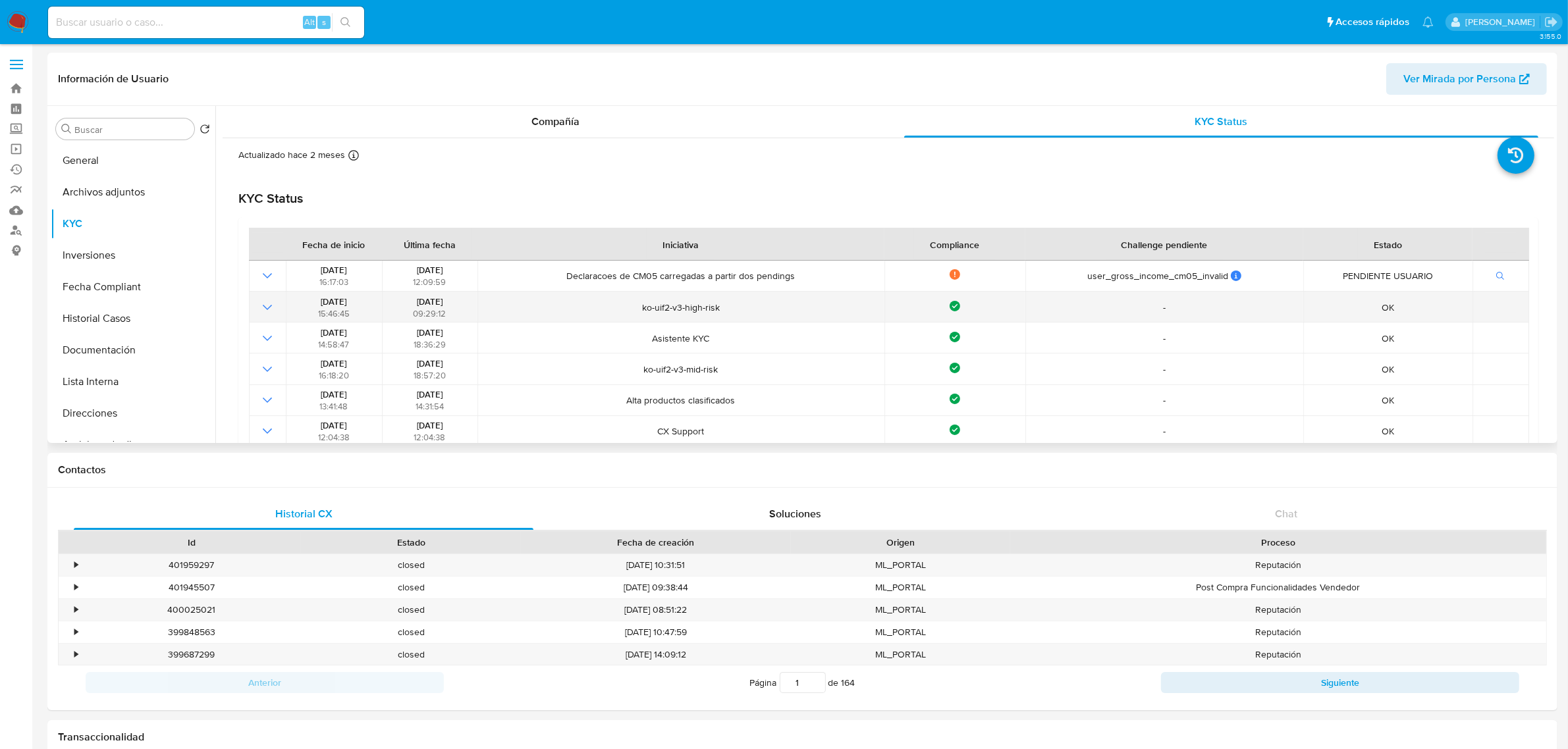
click at [651, 310] on span "ko-uif2-v3-high-risk" at bounding box center [680, 307] width 398 height 12
click at [953, 307] on icon at bounding box center [954, 305] width 11 height 11
click at [673, 302] on span "ko-uif2-v3-high-risk" at bounding box center [680, 307] width 398 height 12
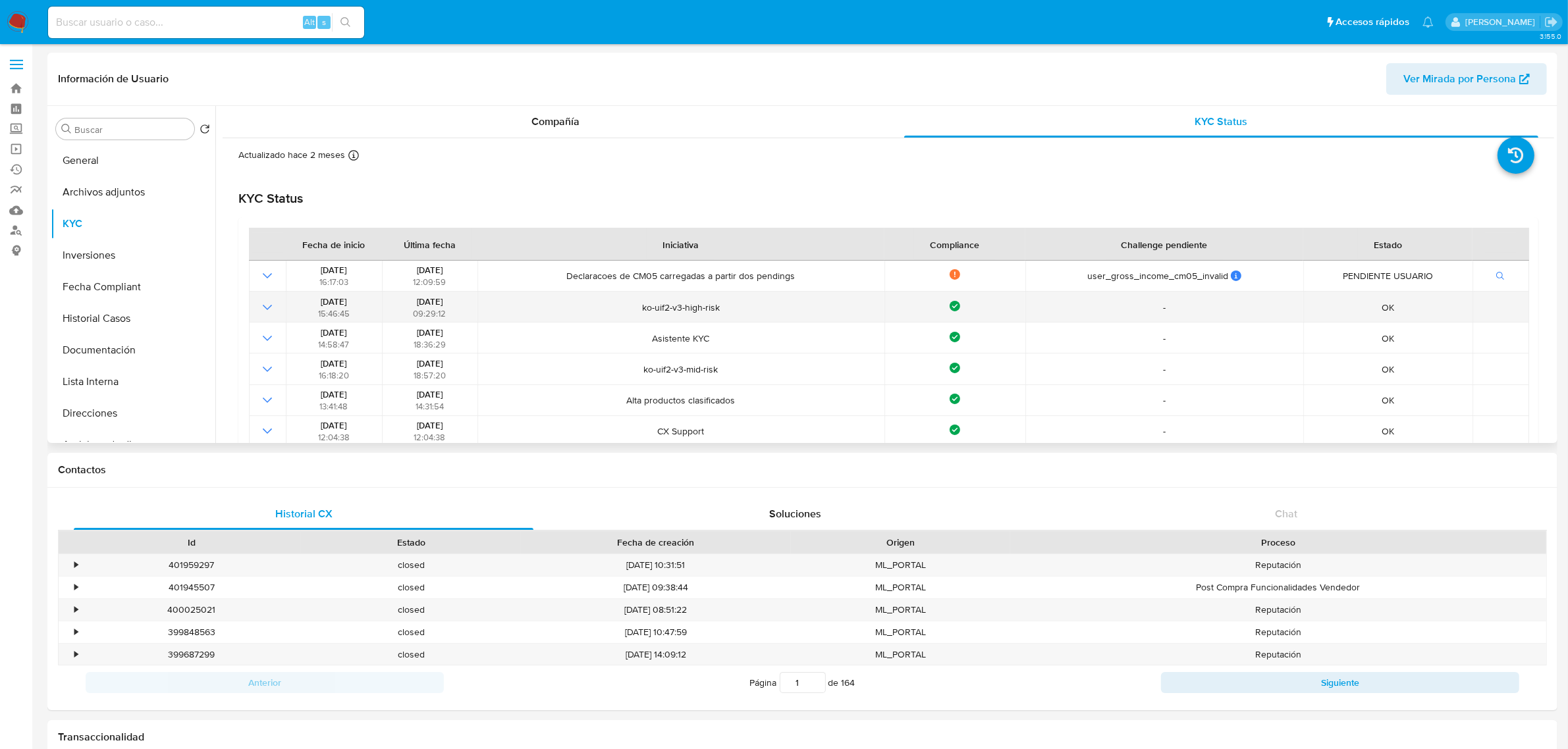
click at [673, 302] on span "ko-uif2-v3-high-risk" at bounding box center [680, 307] width 398 height 12
click at [675, 302] on span "ko-uif2-v3-high-risk" at bounding box center [680, 307] width 398 height 12
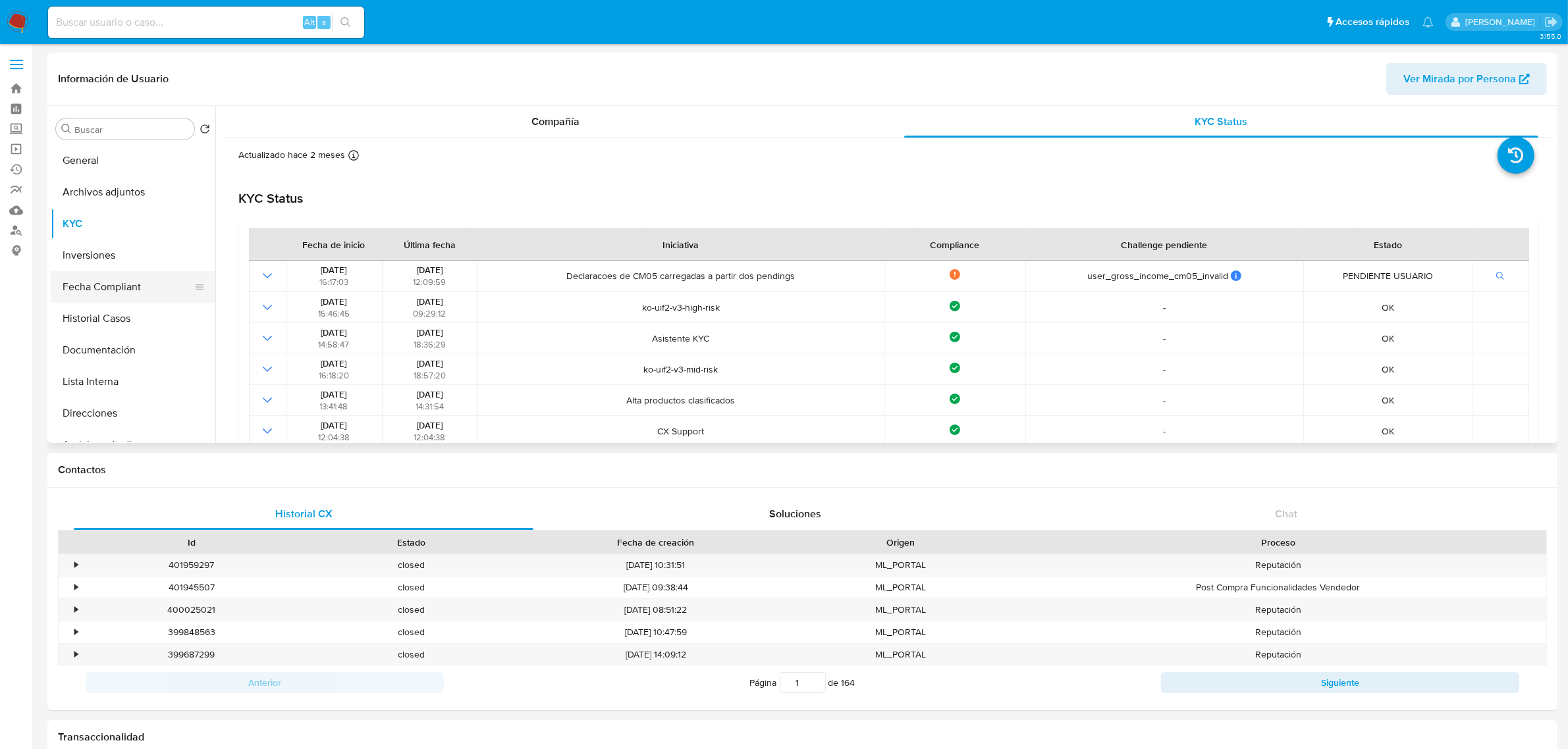
click at [130, 293] on button "Fecha Compliant" at bounding box center [127, 287] width 154 height 31
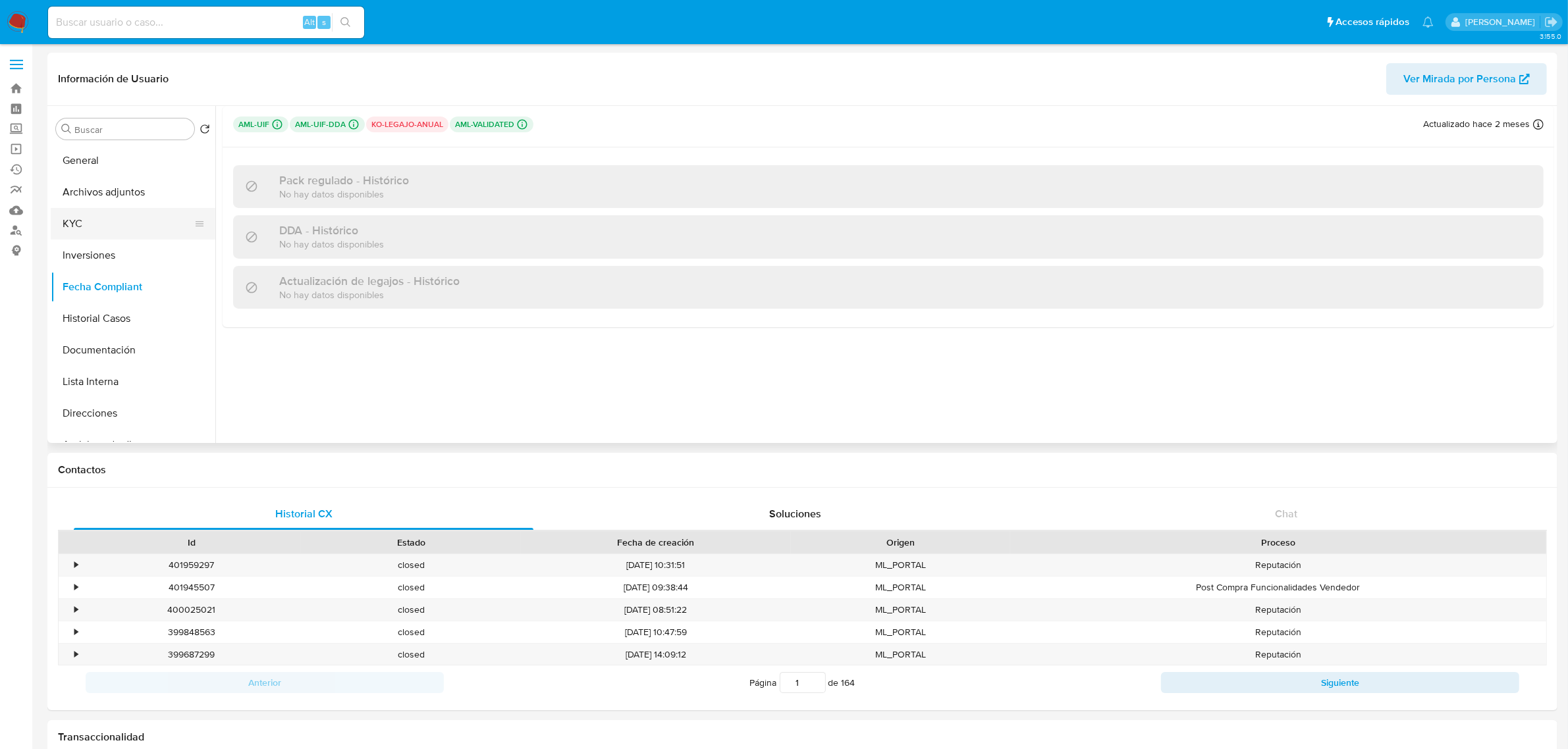
click at [150, 228] on button "KYC" at bounding box center [127, 224] width 154 height 31
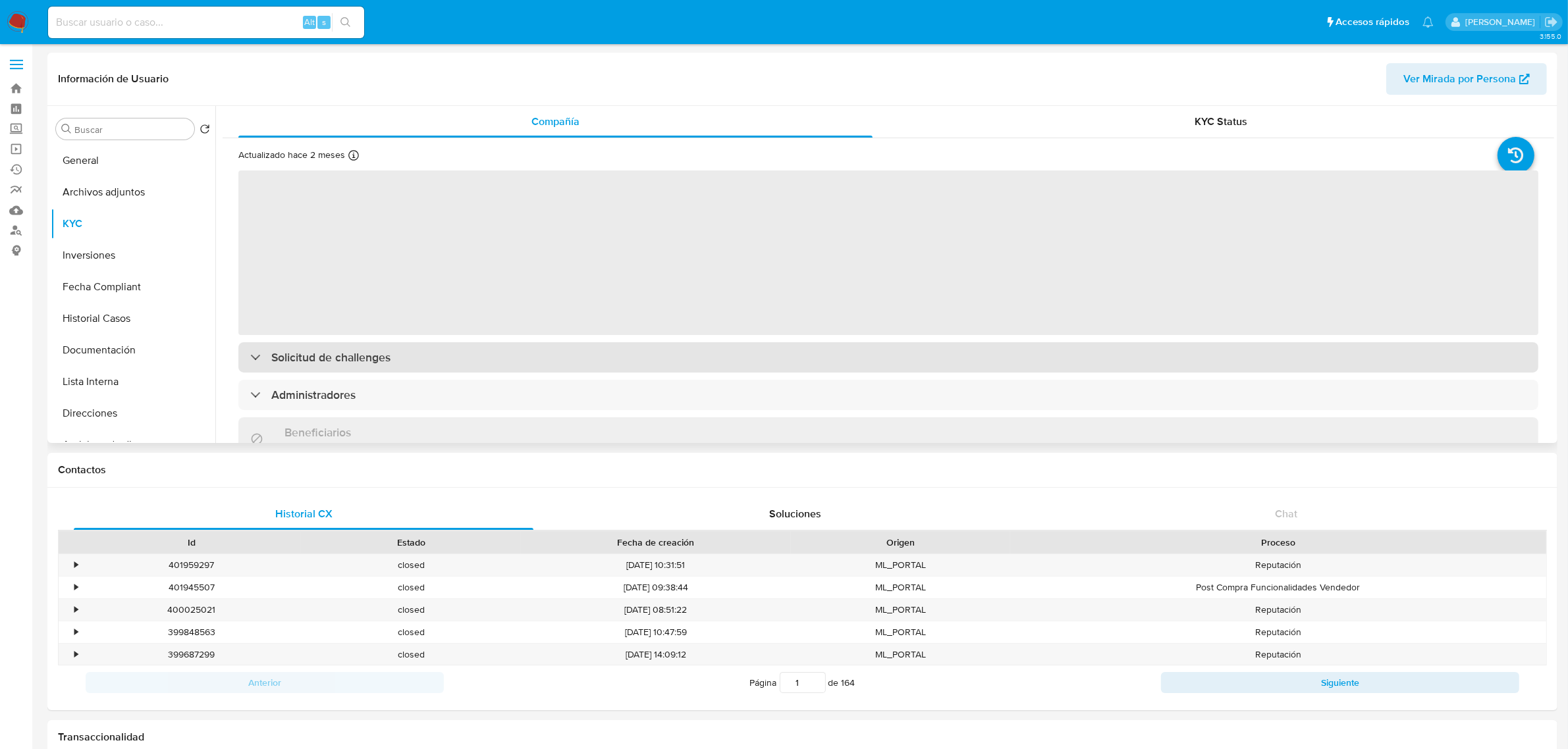
click at [649, 367] on div "‌ Solicitud de challenges Administradores Beneficiarios Sin datos Propietarios …" at bounding box center [888, 534] width 1300 height 728
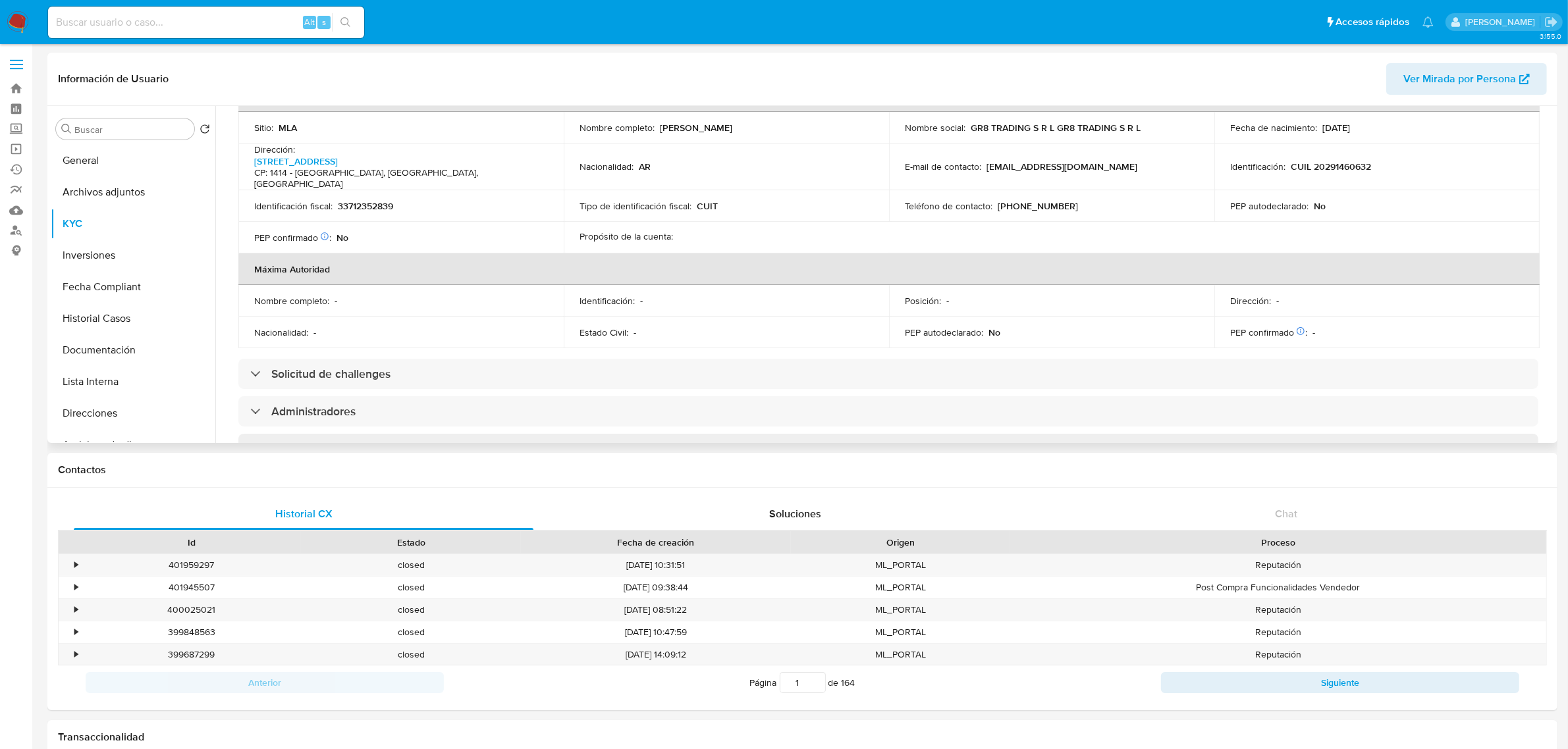
scroll to position [577, 0]
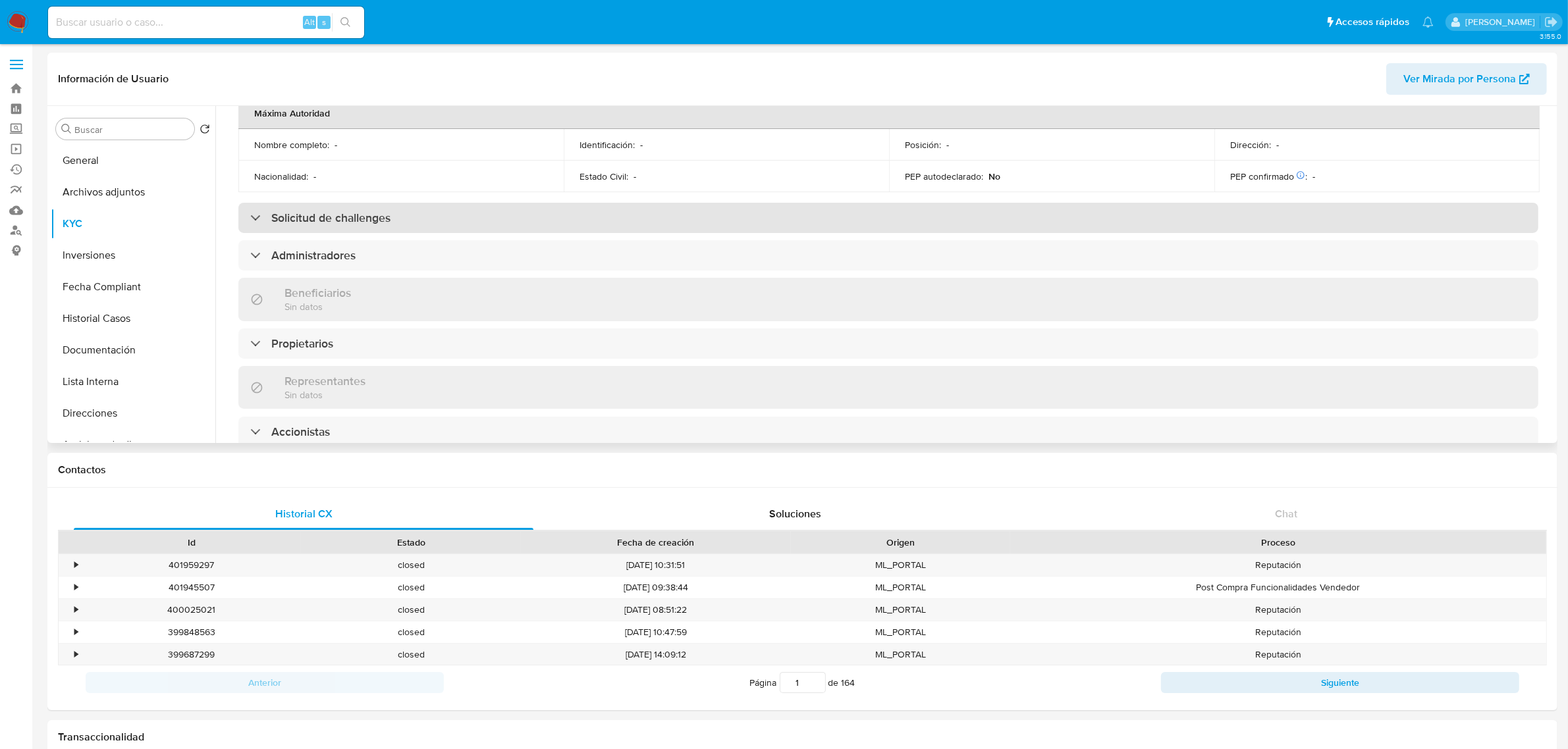
click at [591, 203] on div "Solicitud de challenges" at bounding box center [888, 217] width 1300 height 30
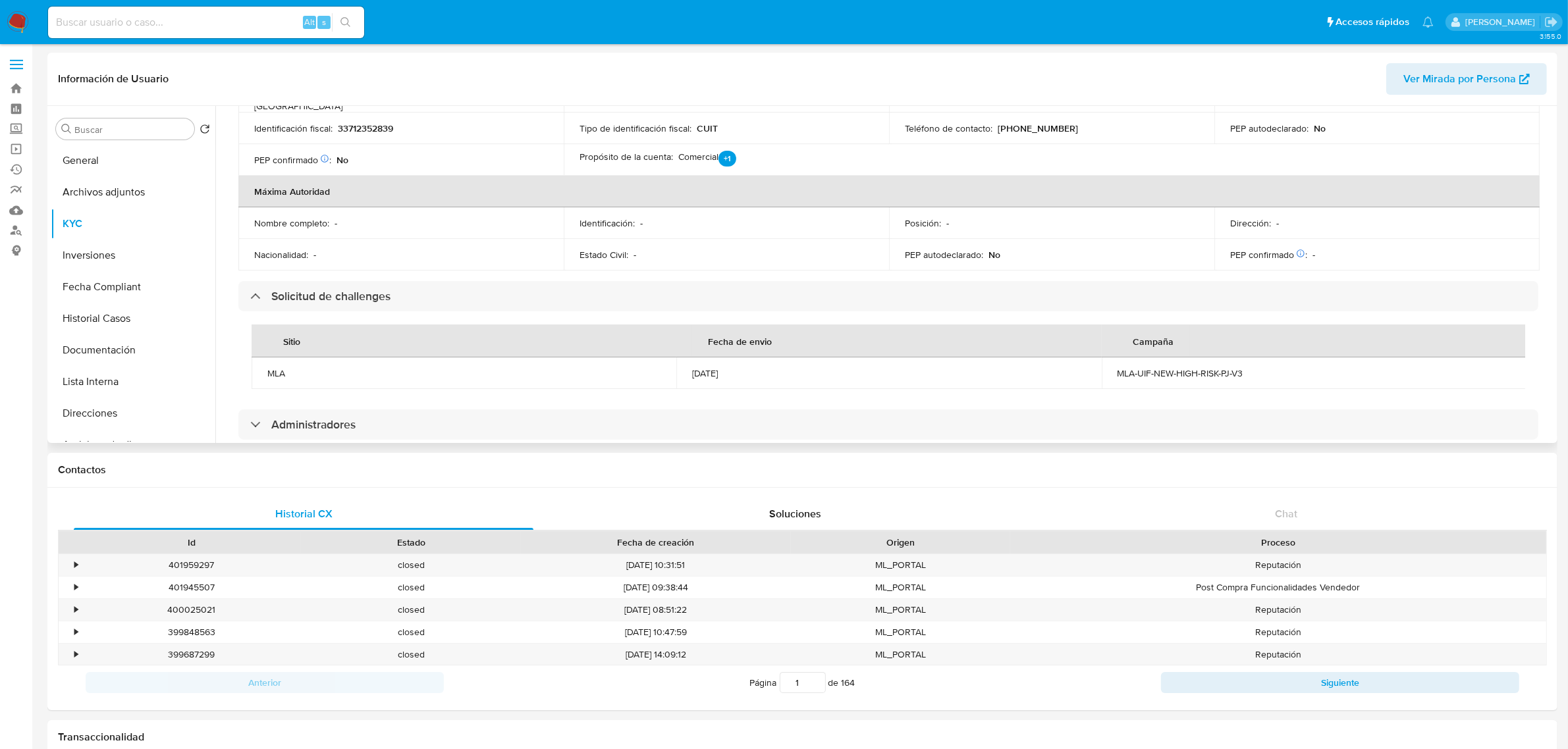
scroll to position [0, 0]
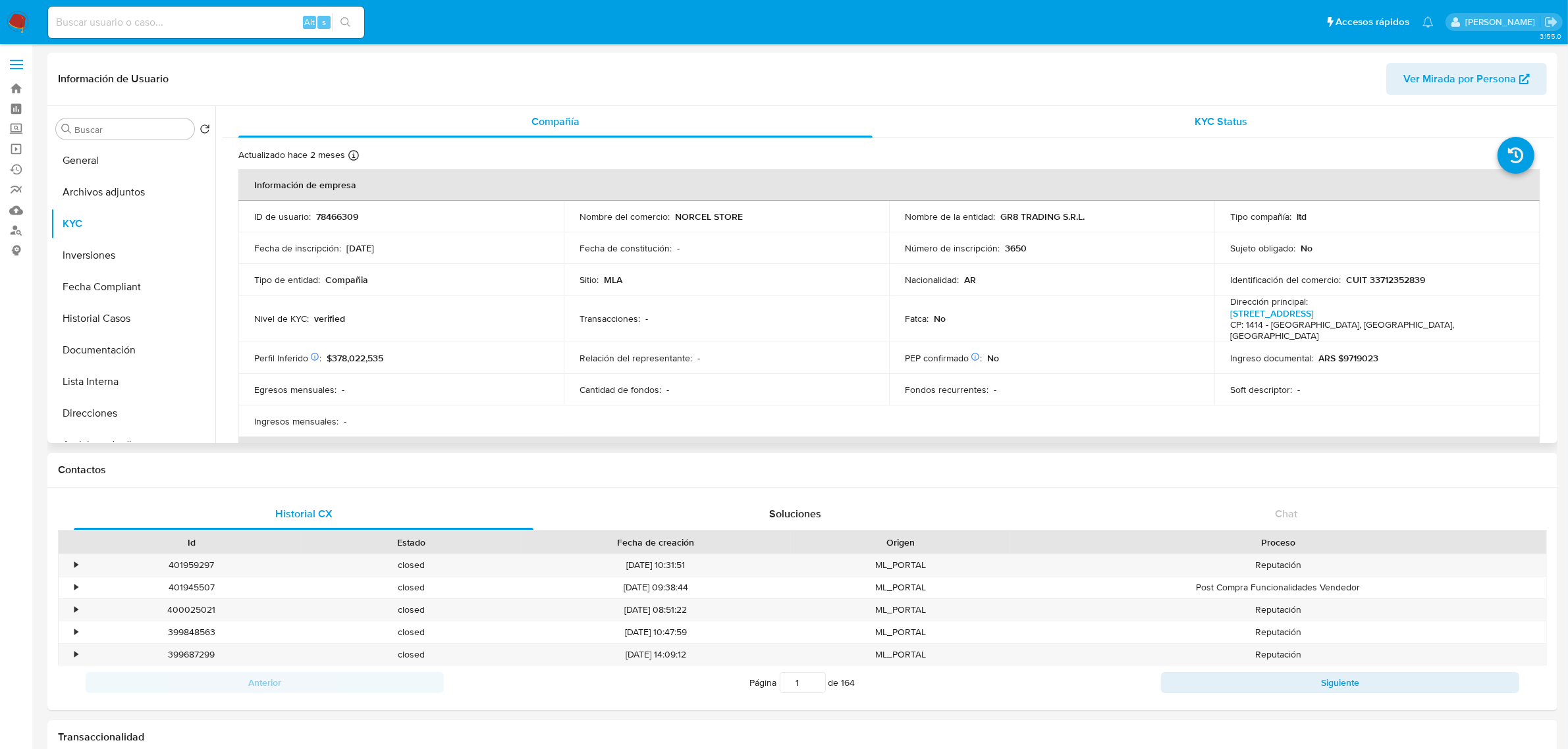
click at [1113, 127] on div "KYC Status" at bounding box center [1222, 121] width 634 height 31
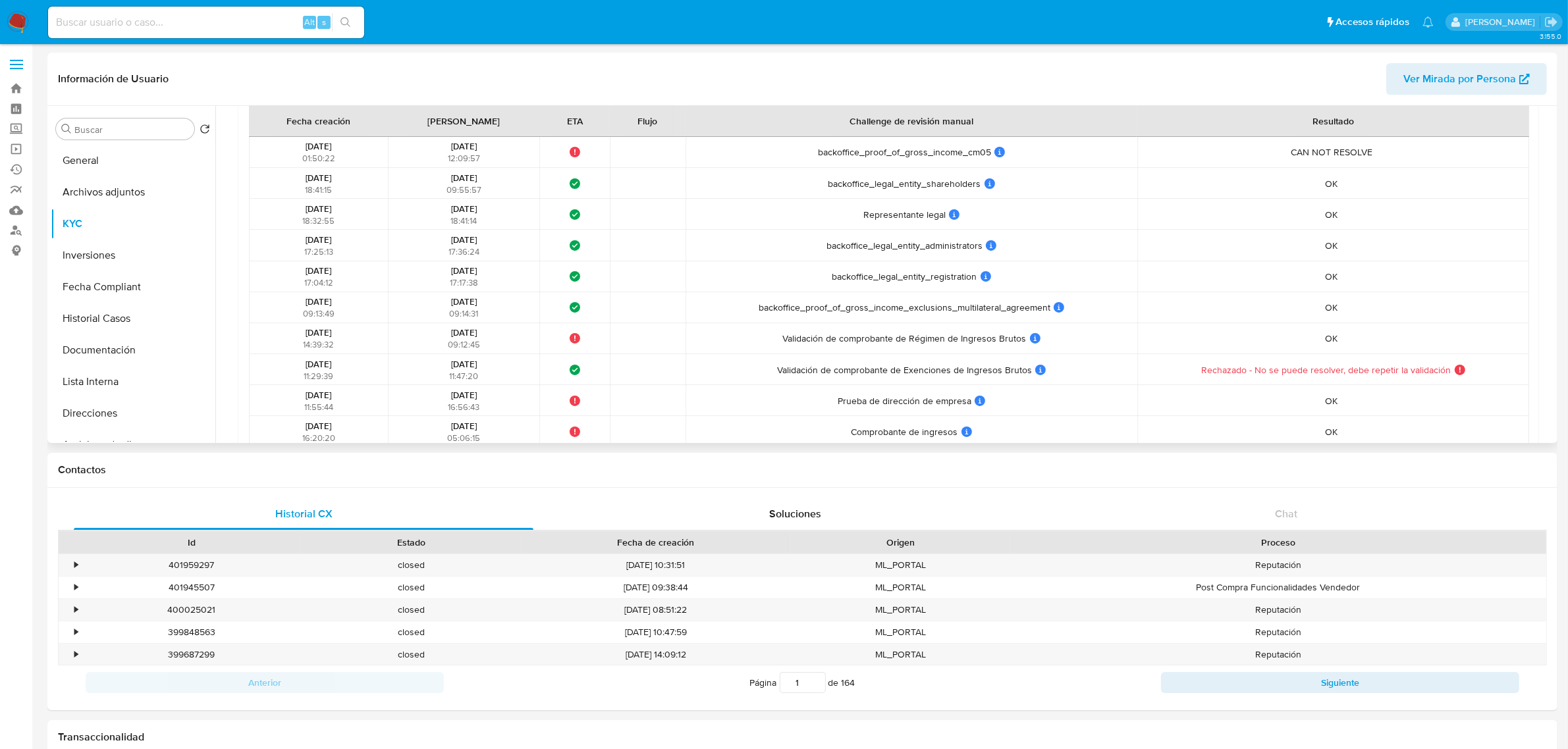
scroll to position [659, 0]
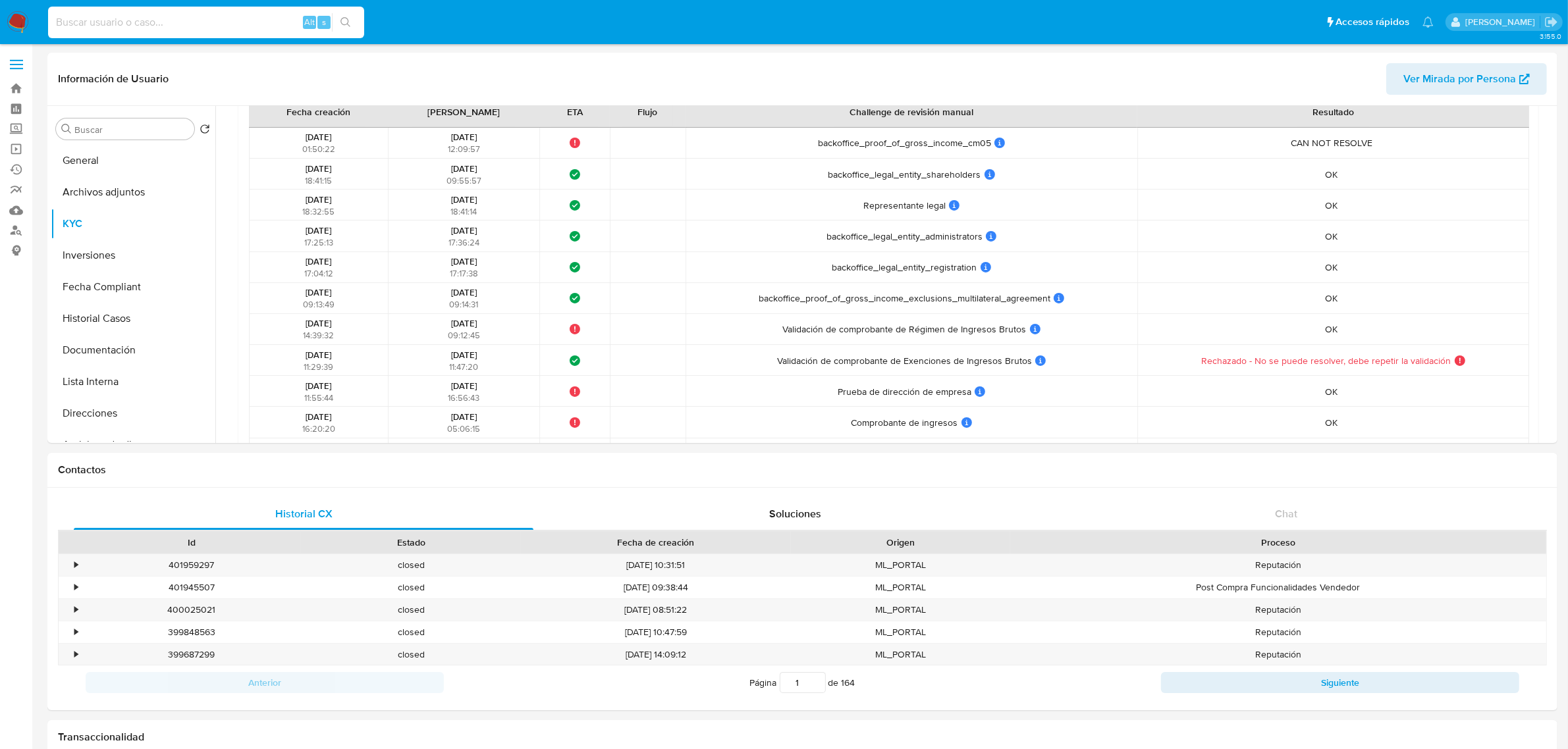
click at [154, 23] on input at bounding box center [206, 22] width 316 height 17
paste input "130049846"
type input "130049846"
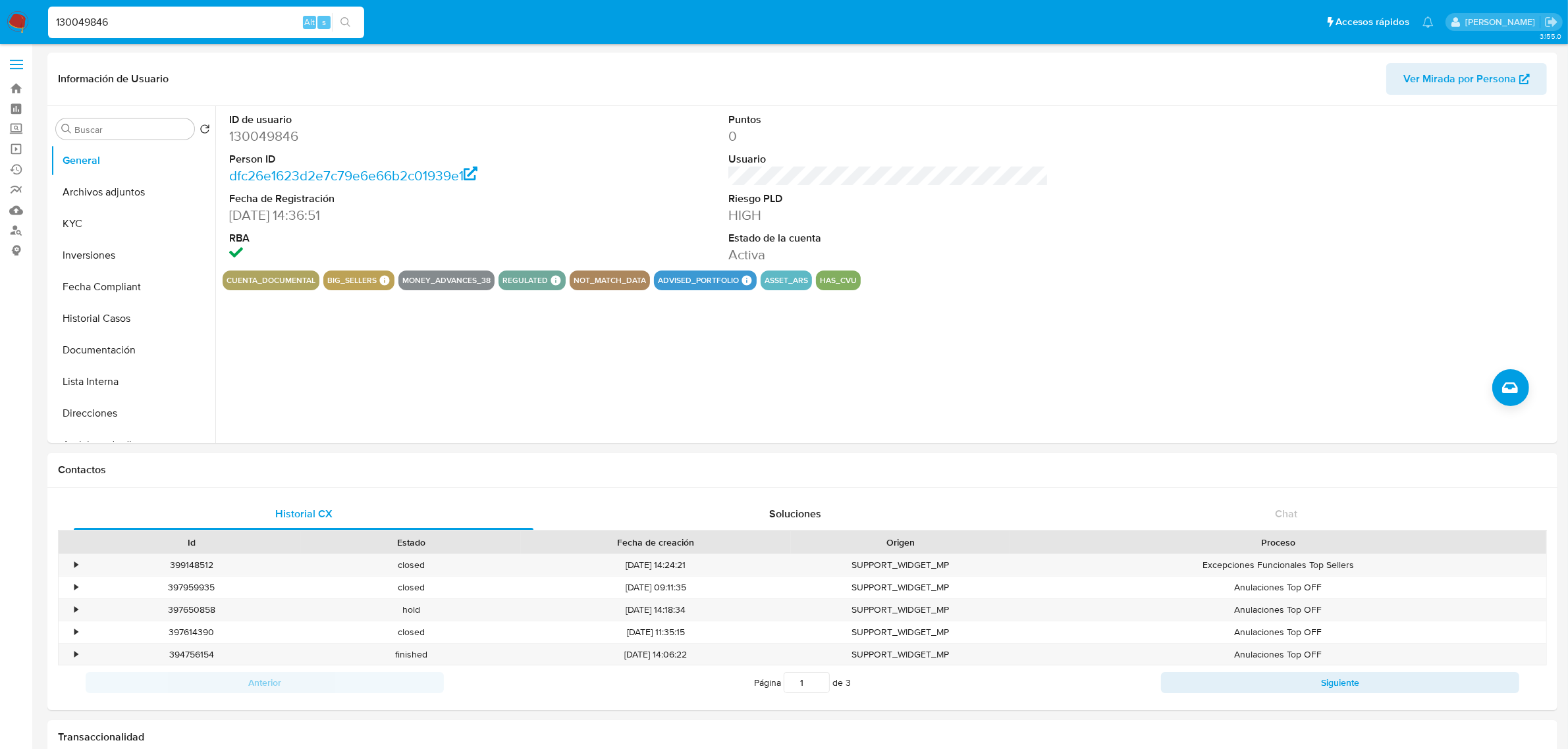
select select "10"
click at [117, 300] on button "Fecha Compliant" at bounding box center [127, 287] width 154 height 31
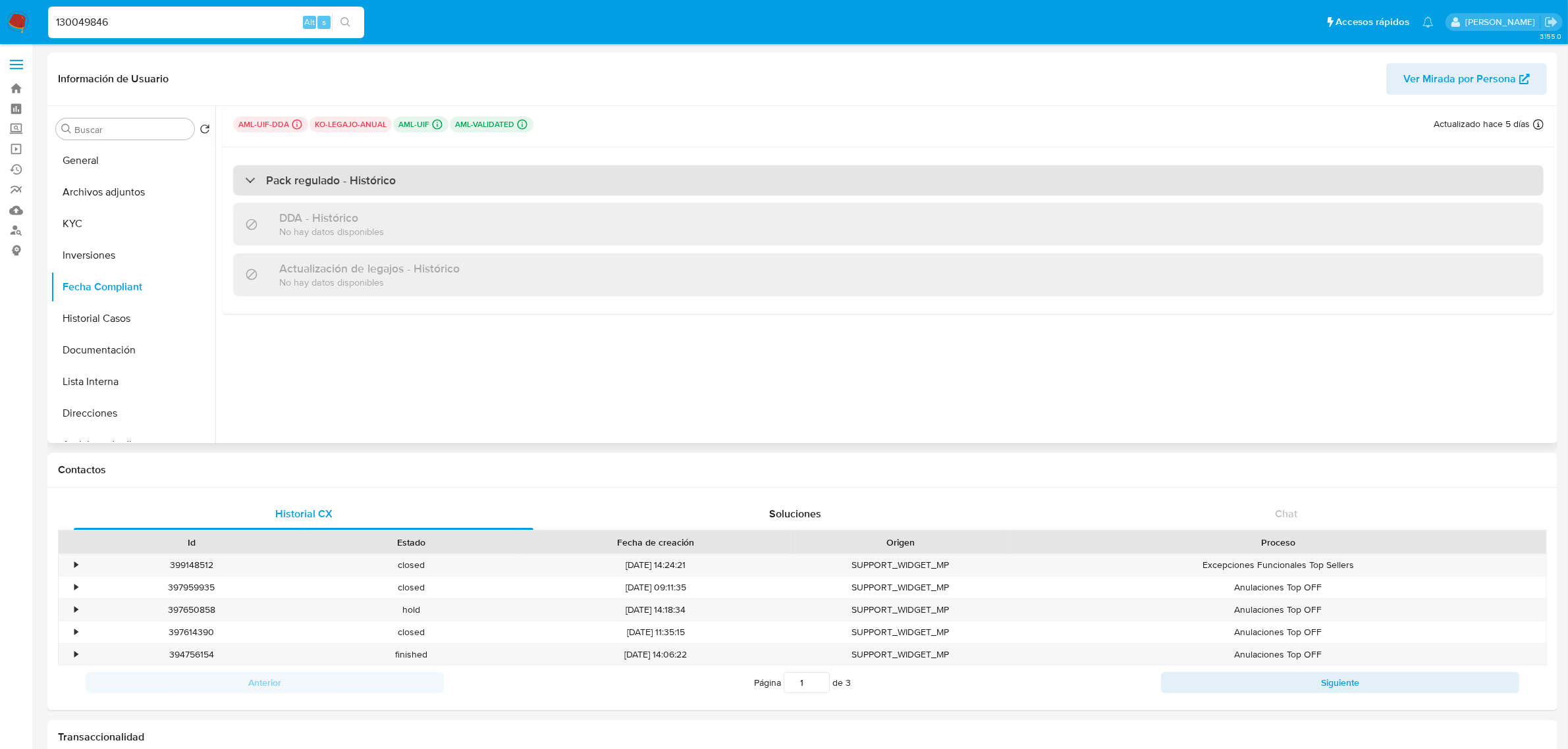
click at [402, 172] on div "Pack regulado - Histórico" at bounding box center [888, 180] width 1311 height 30
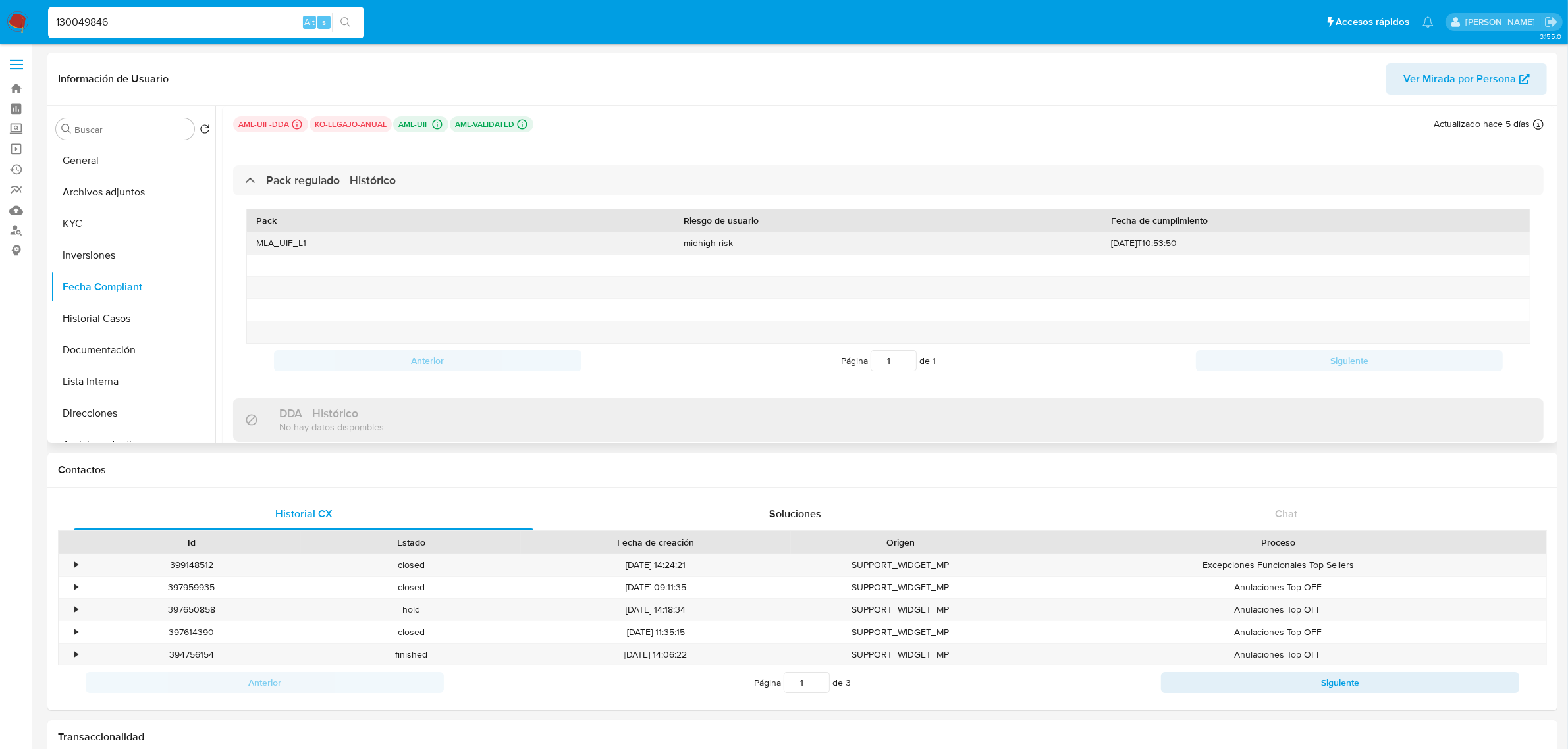
click at [297, 247] on div "MLA_UIF_L1" at bounding box center [460, 243] width 428 height 22
click at [111, 218] on button "KYC" at bounding box center [127, 224] width 154 height 31
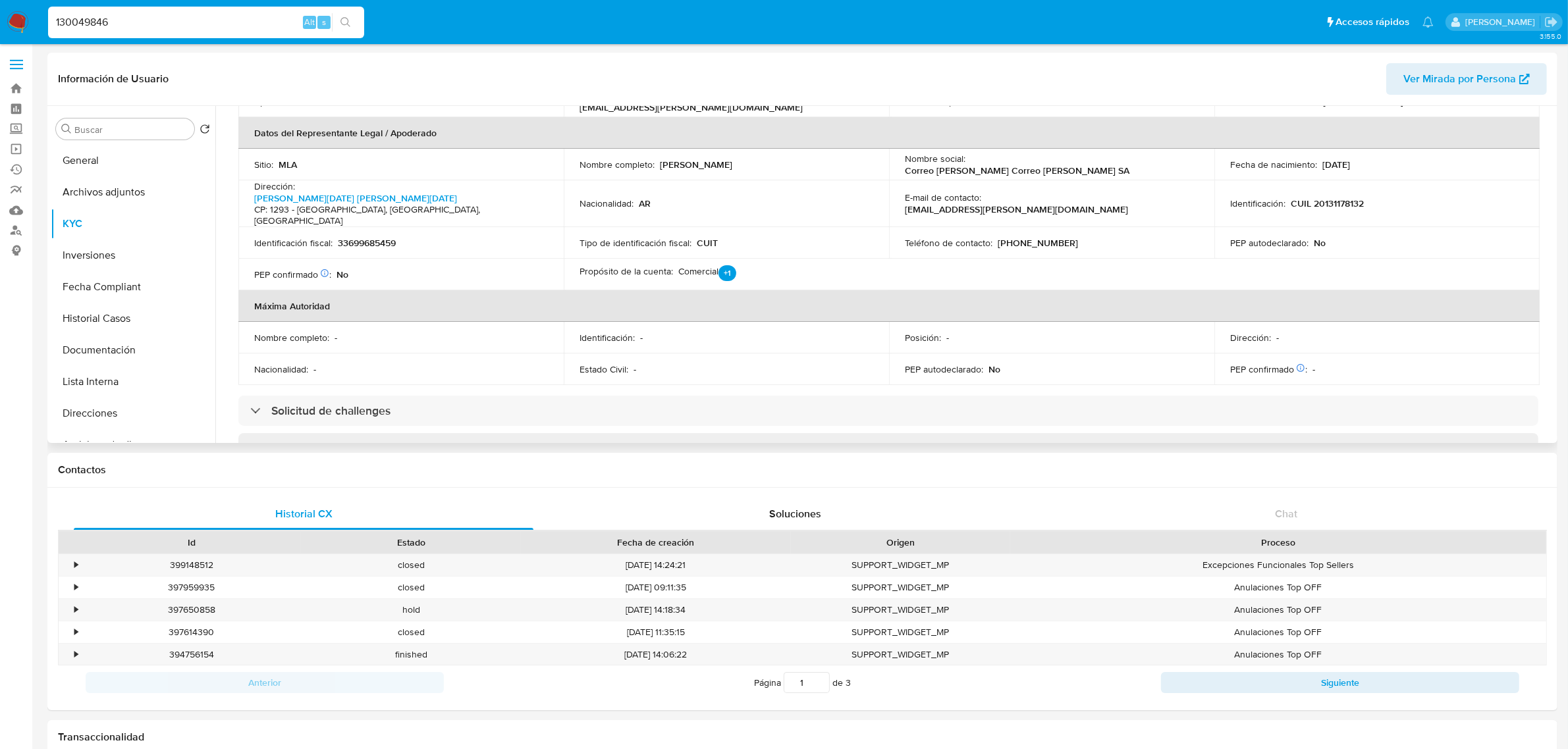
scroll to position [411, 0]
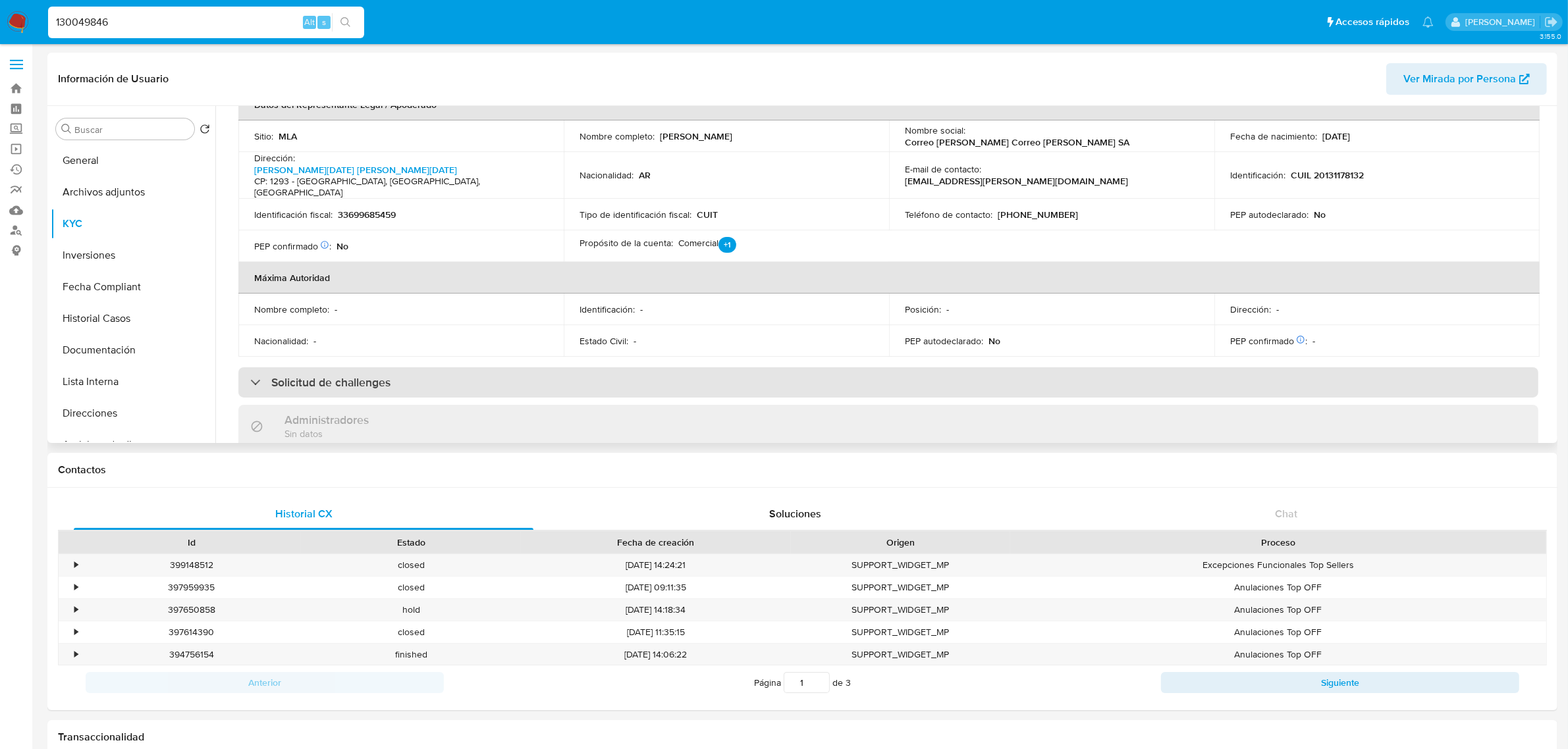
click at [360, 375] on h3 "Solicitud de challenges" at bounding box center [331, 382] width 119 height 15
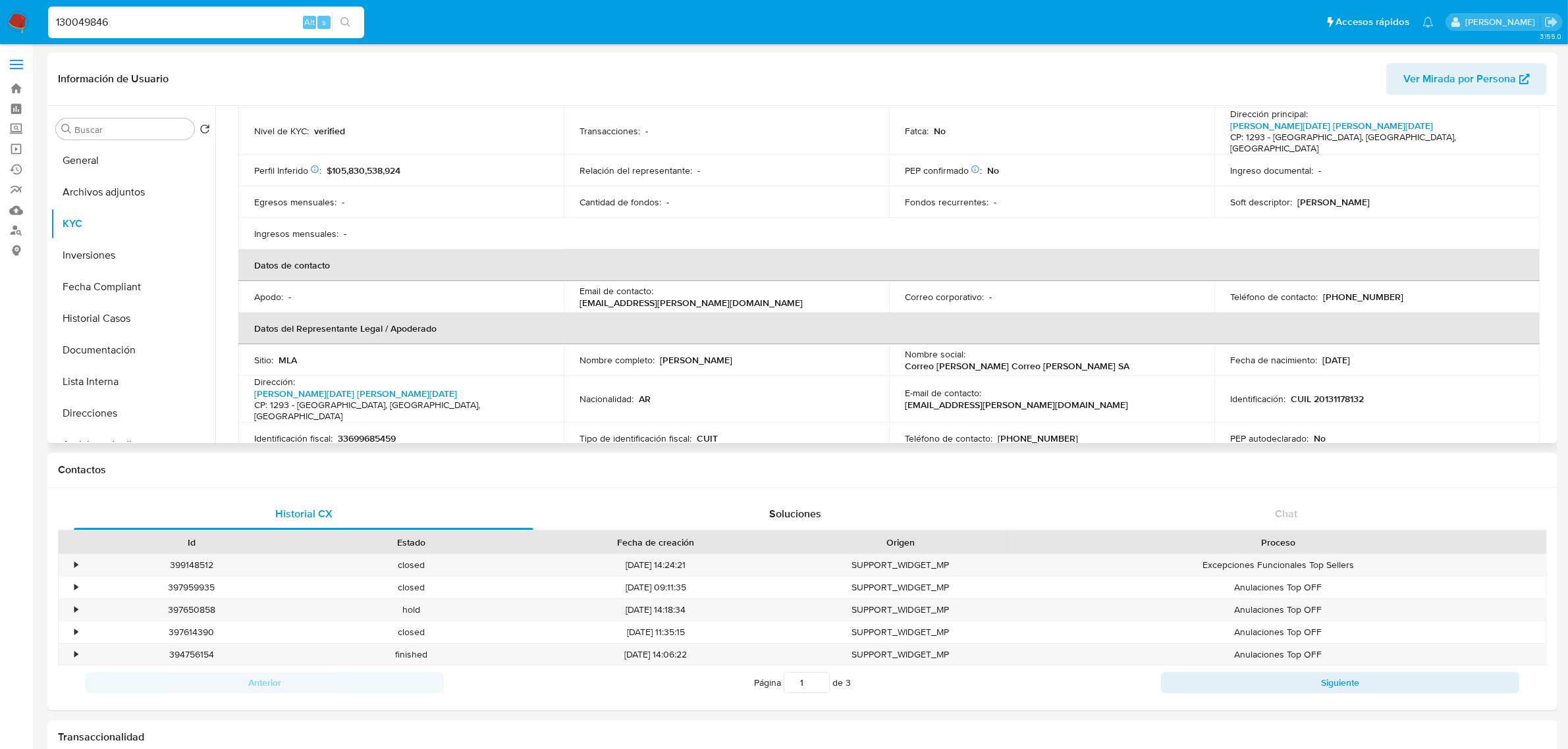
scroll to position [82, 0]
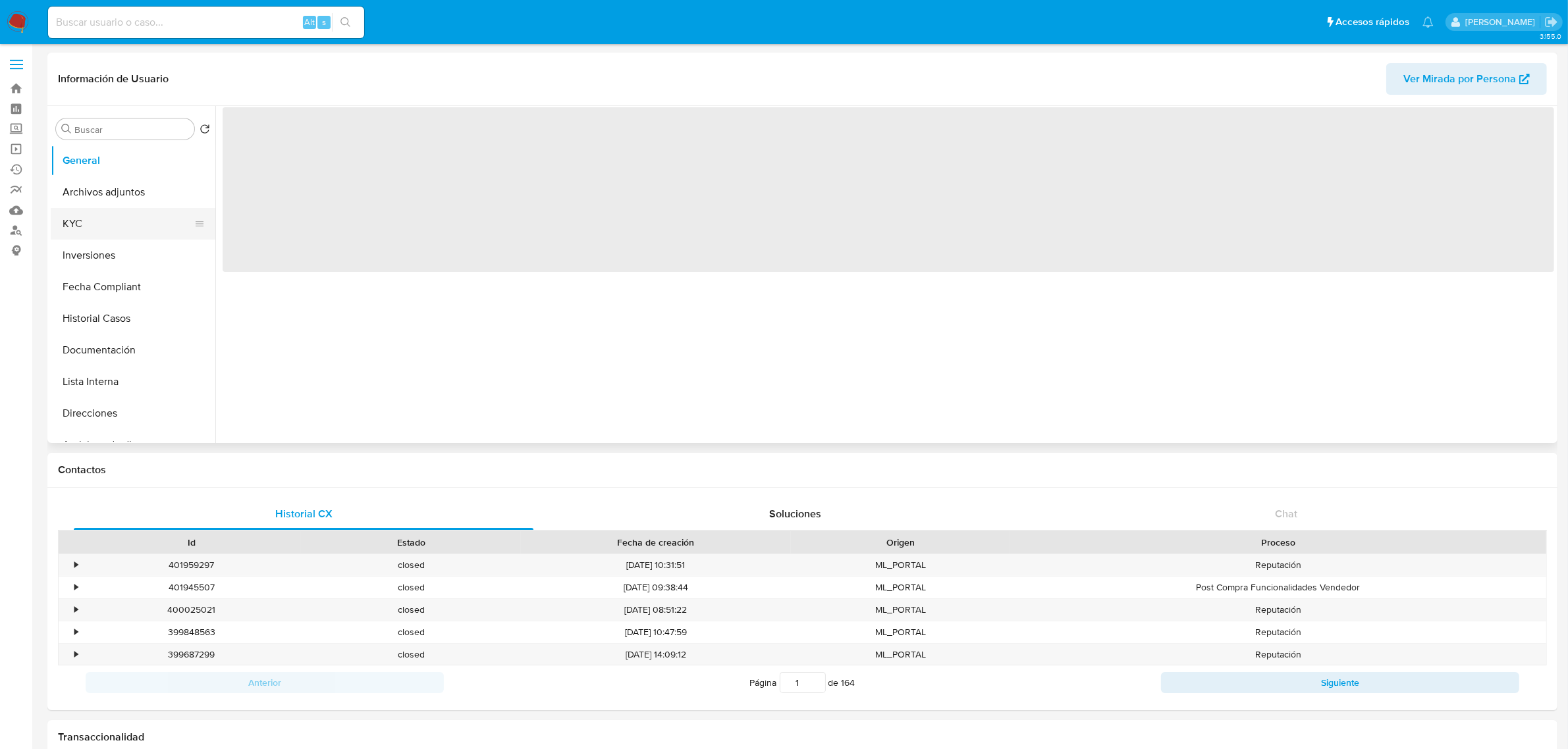
click at [111, 224] on button "KYC" at bounding box center [127, 224] width 154 height 31
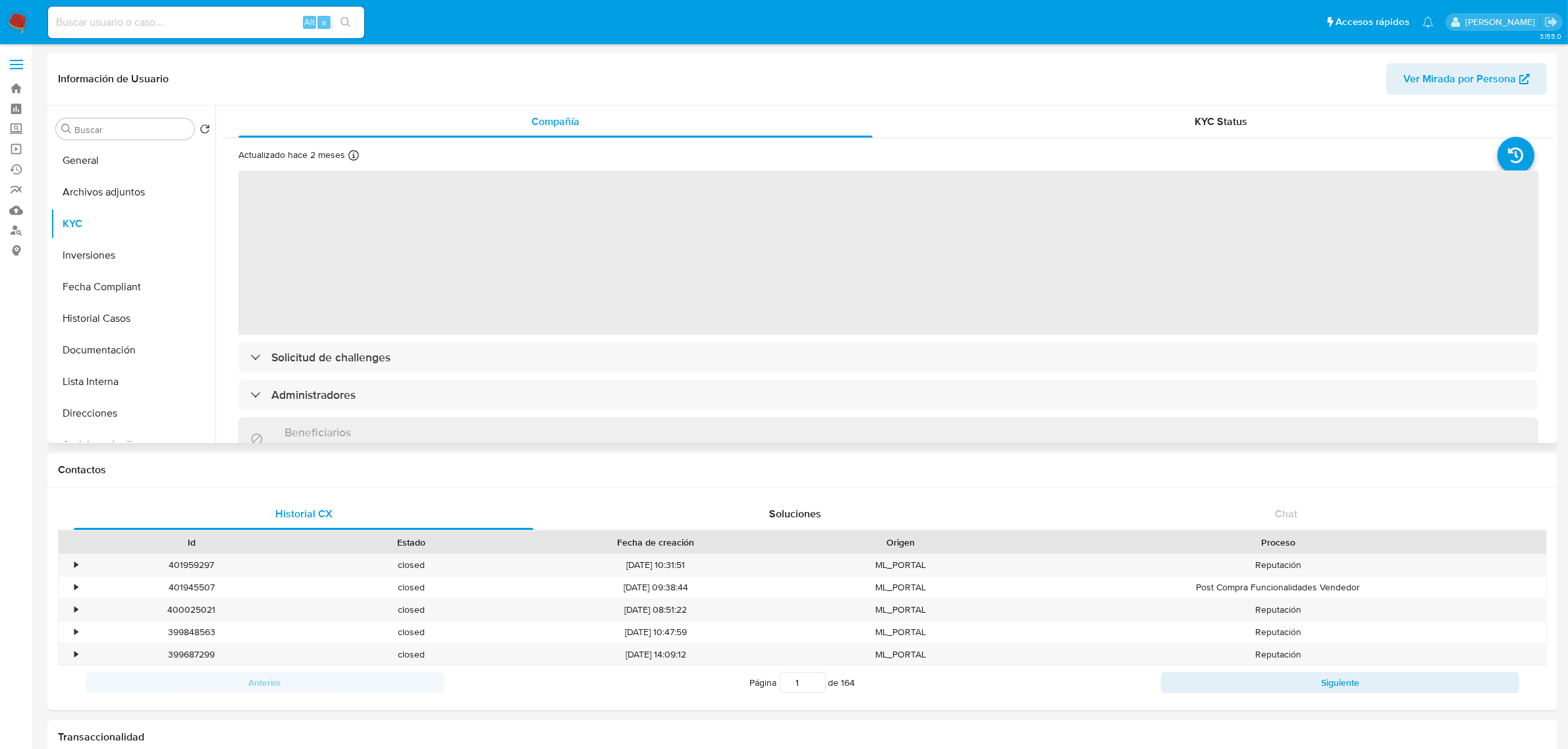
select select "10"
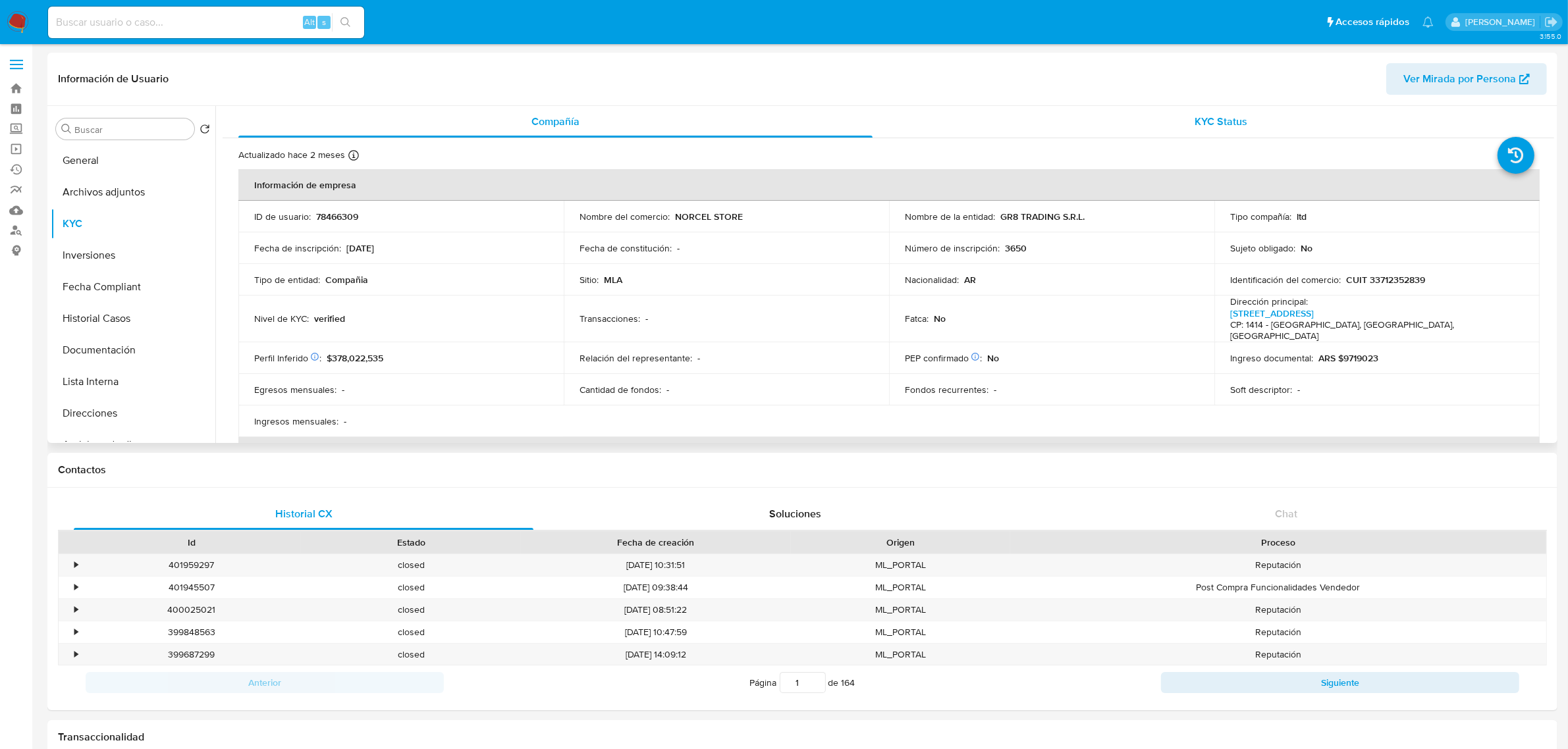
click at [1176, 123] on div "KYC Status" at bounding box center [1222, 121] width 634 height 31
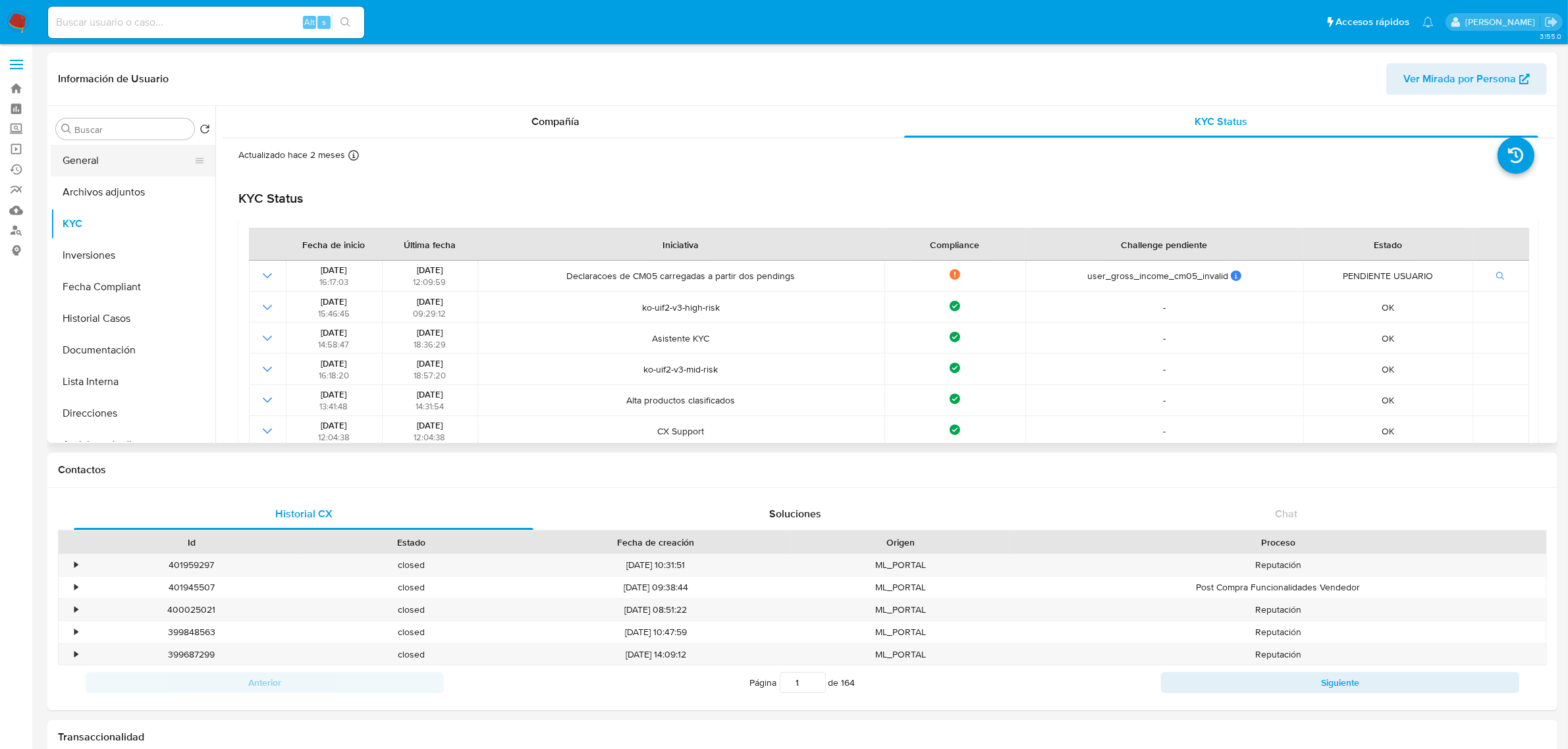
click at [127, 160] on button "General" at bounding box center [127, 161] width 154 height 31
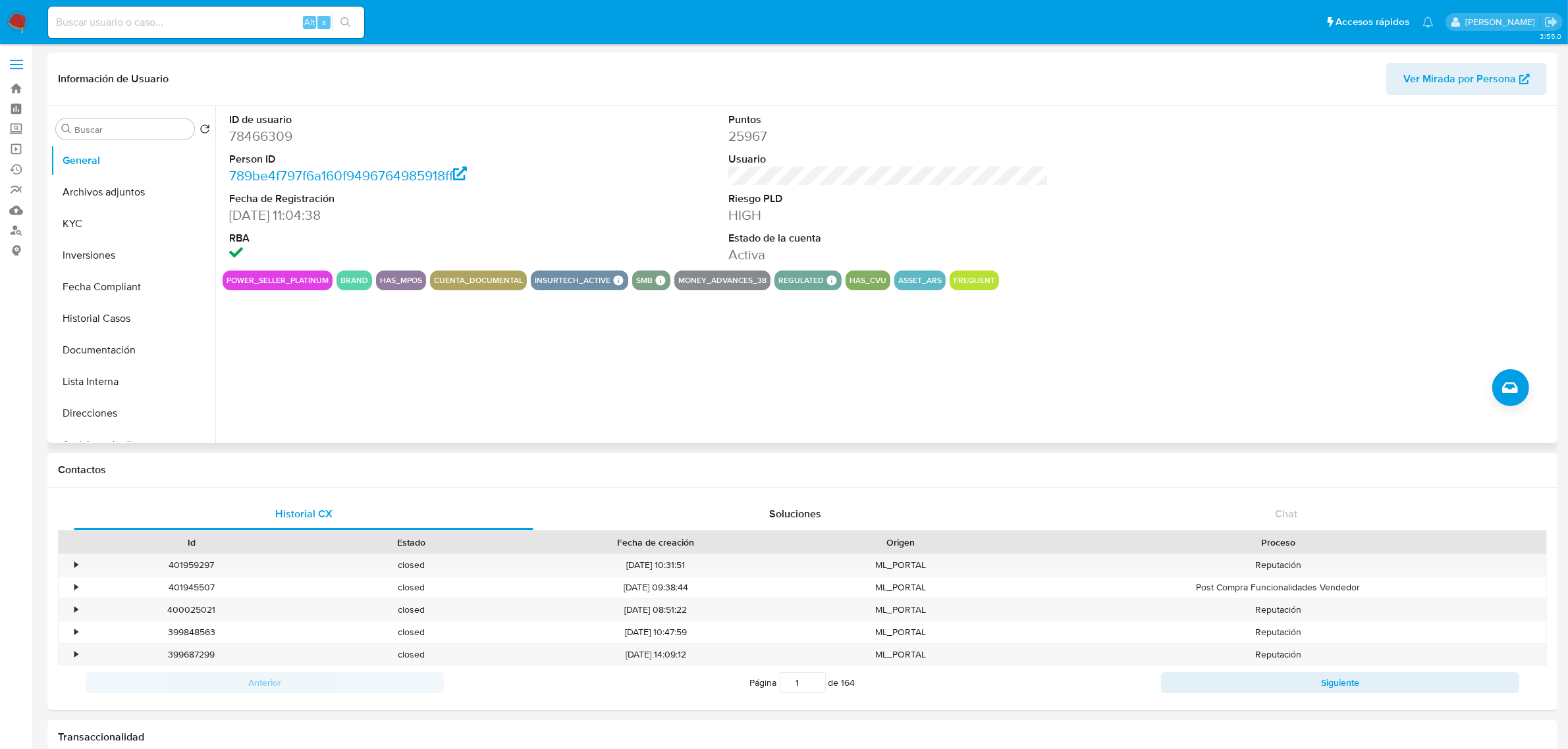
click at [251, 132] on dd "78466309" at bounding box center [389, 136] width 320 height 19
copy dd "78466309"
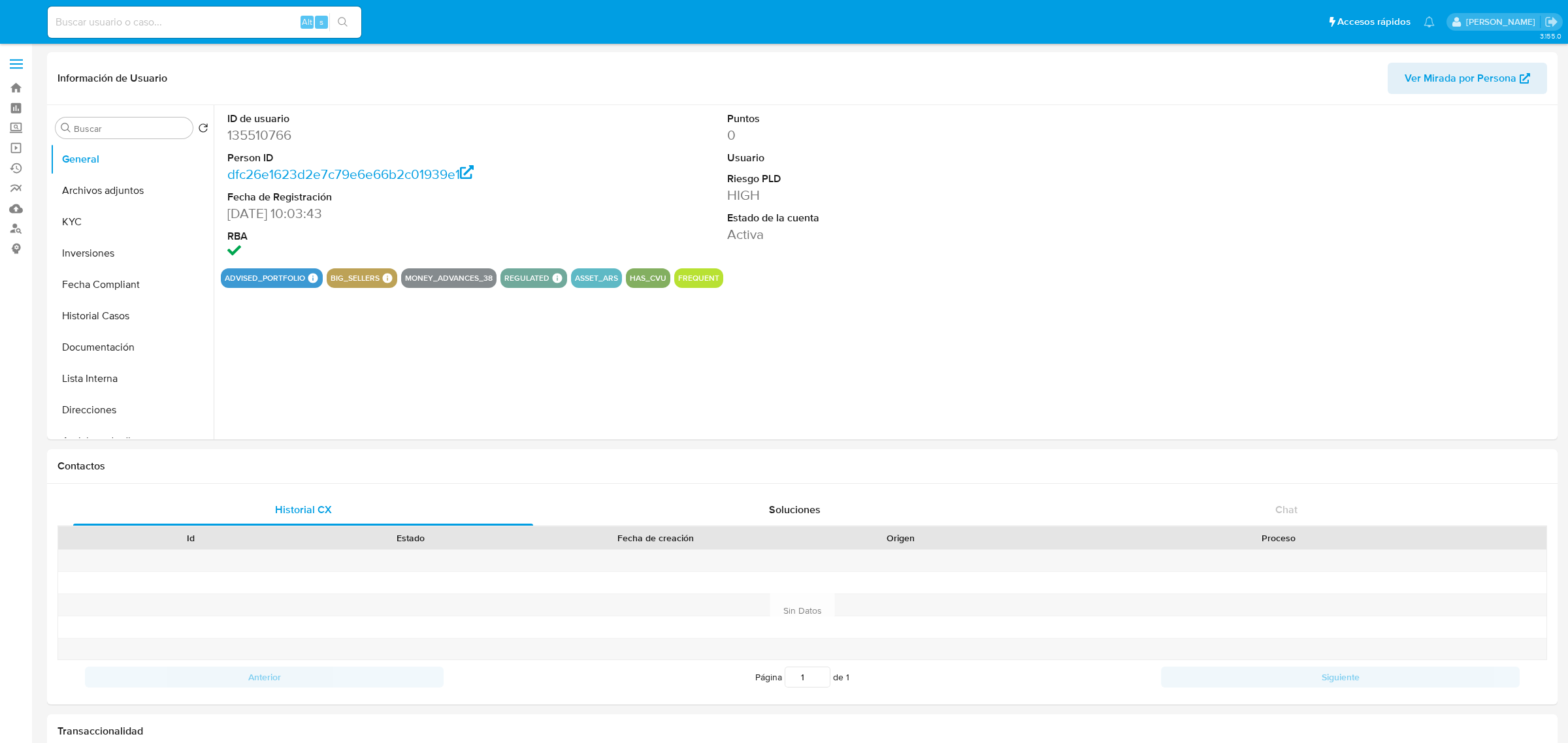
select select "10"
click at [109, 288] on button "Fecha Compliant" at bounding box center [126, 285] width 153 height 31
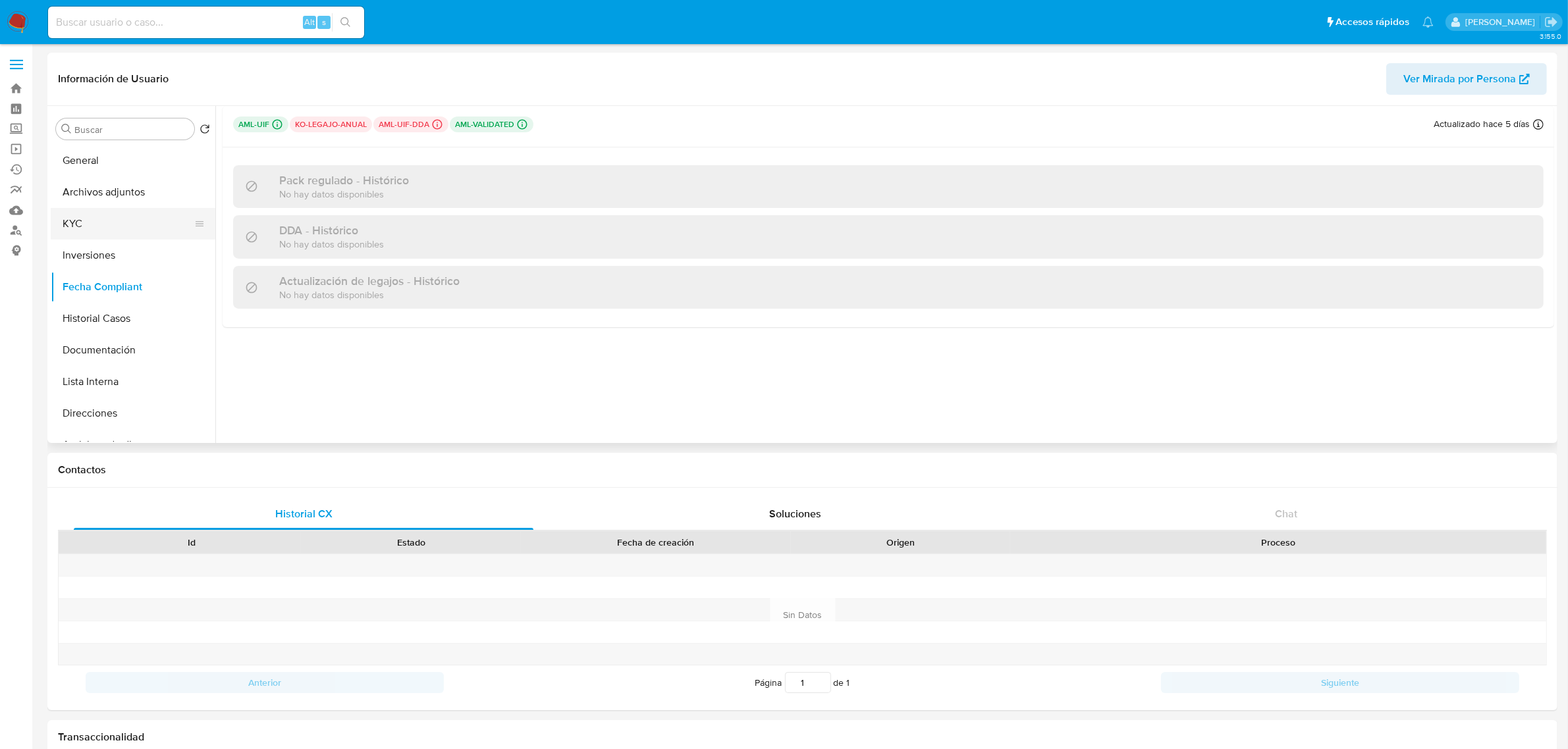
click at [100, 225] on button "KYC" at bounding box center [127, 224] width 154 height 31
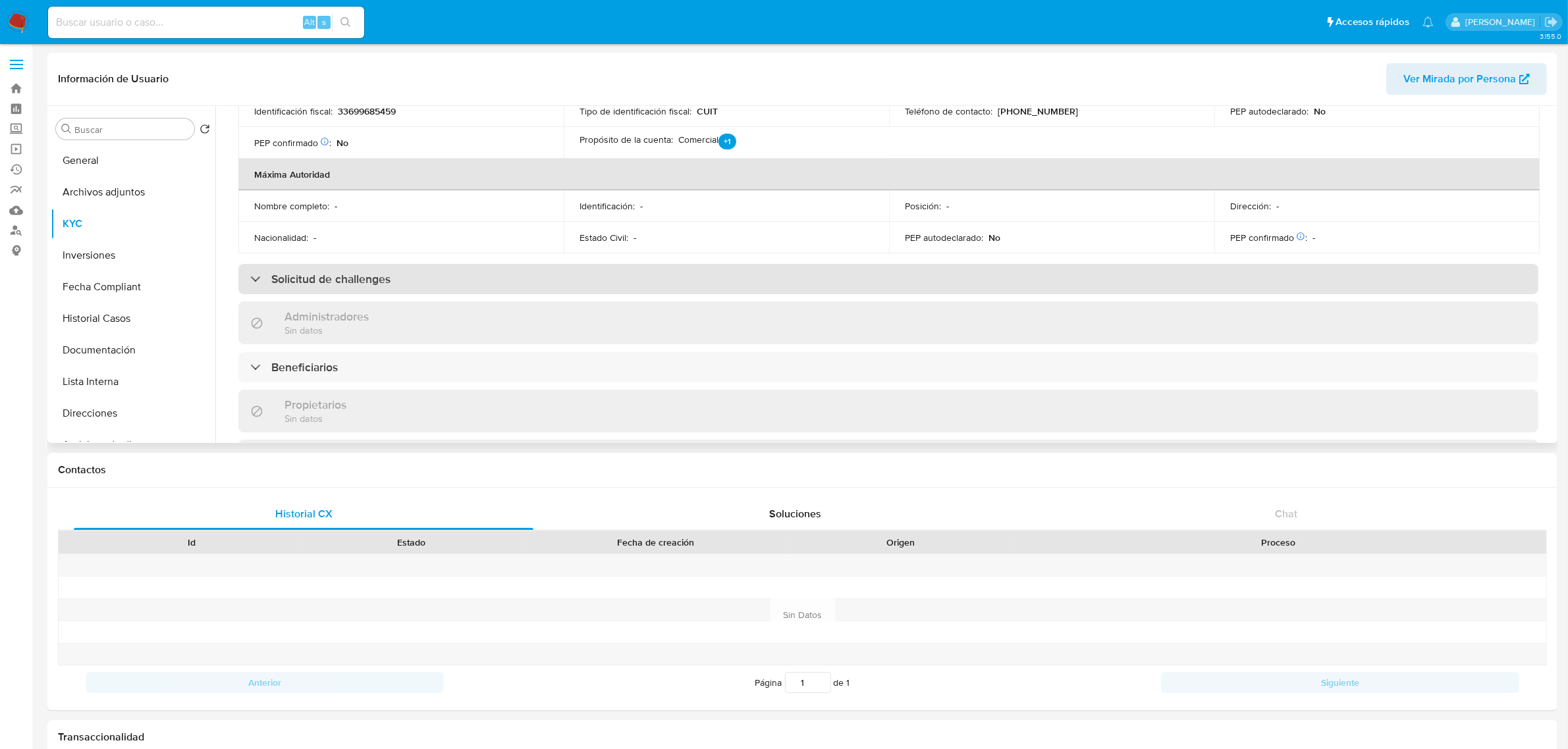
scroll to position [493, 0]
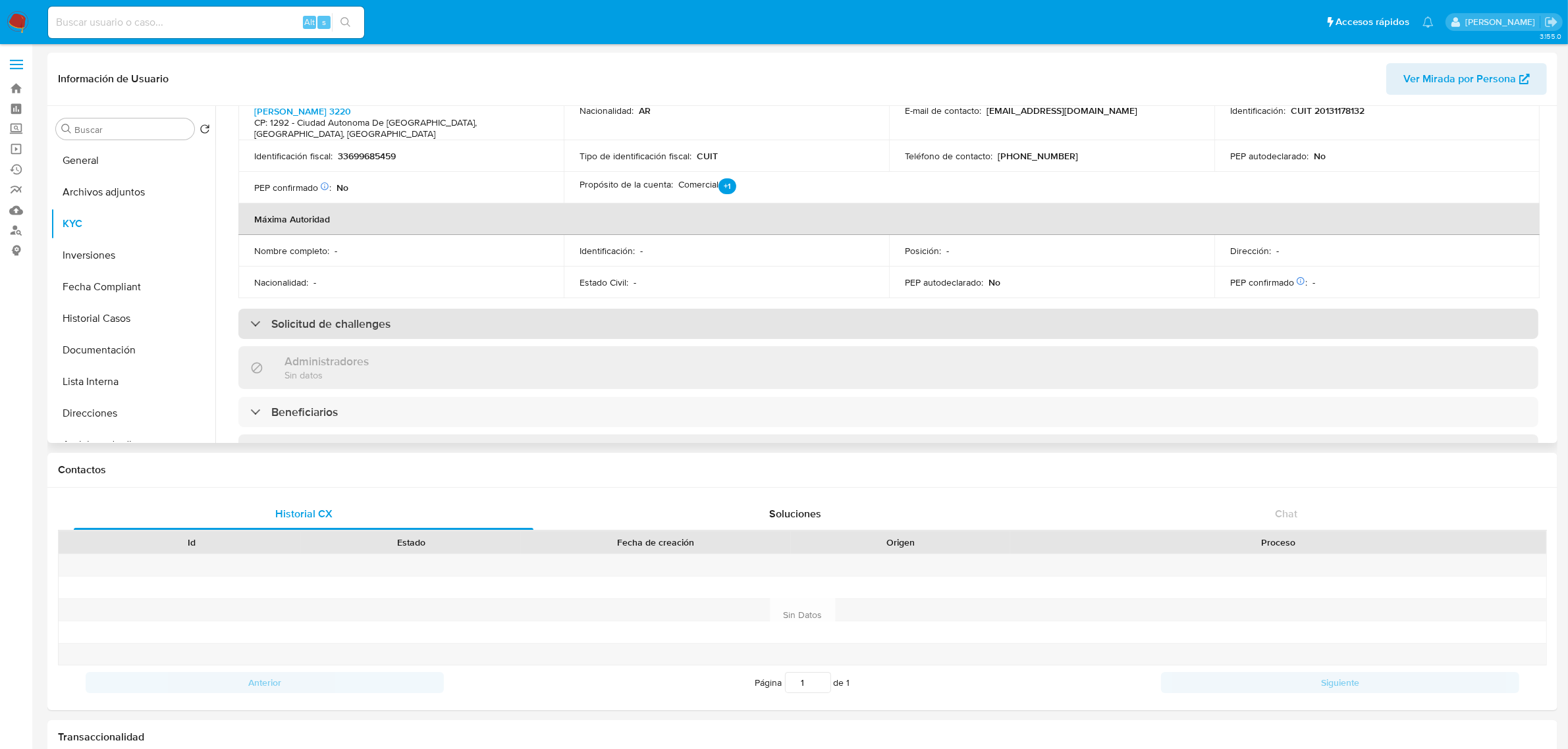
click at [484, 308] on div "Solicitud de challenges" at bounding box center [888, 323] width 1300 height 30
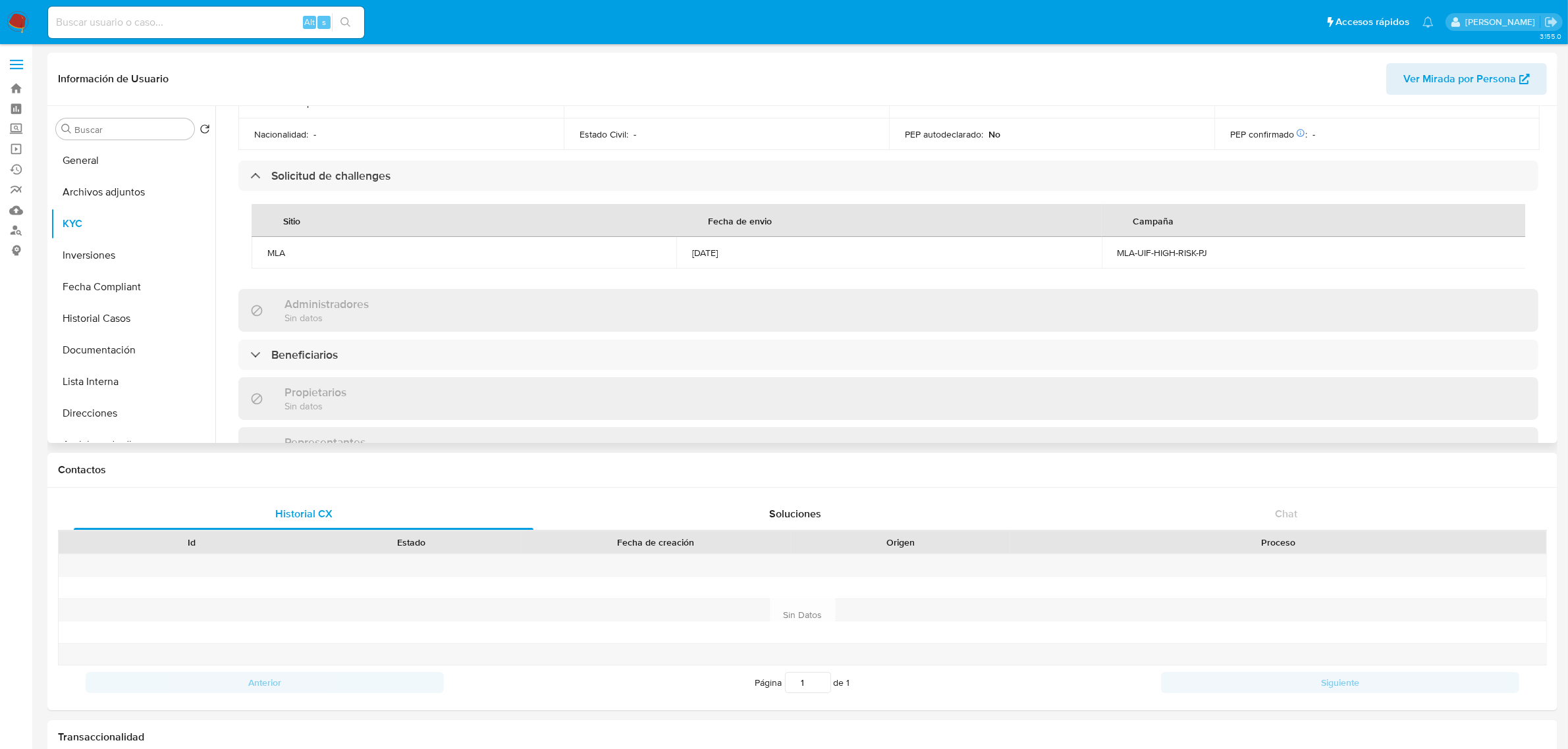
scroll to position [659, 0]
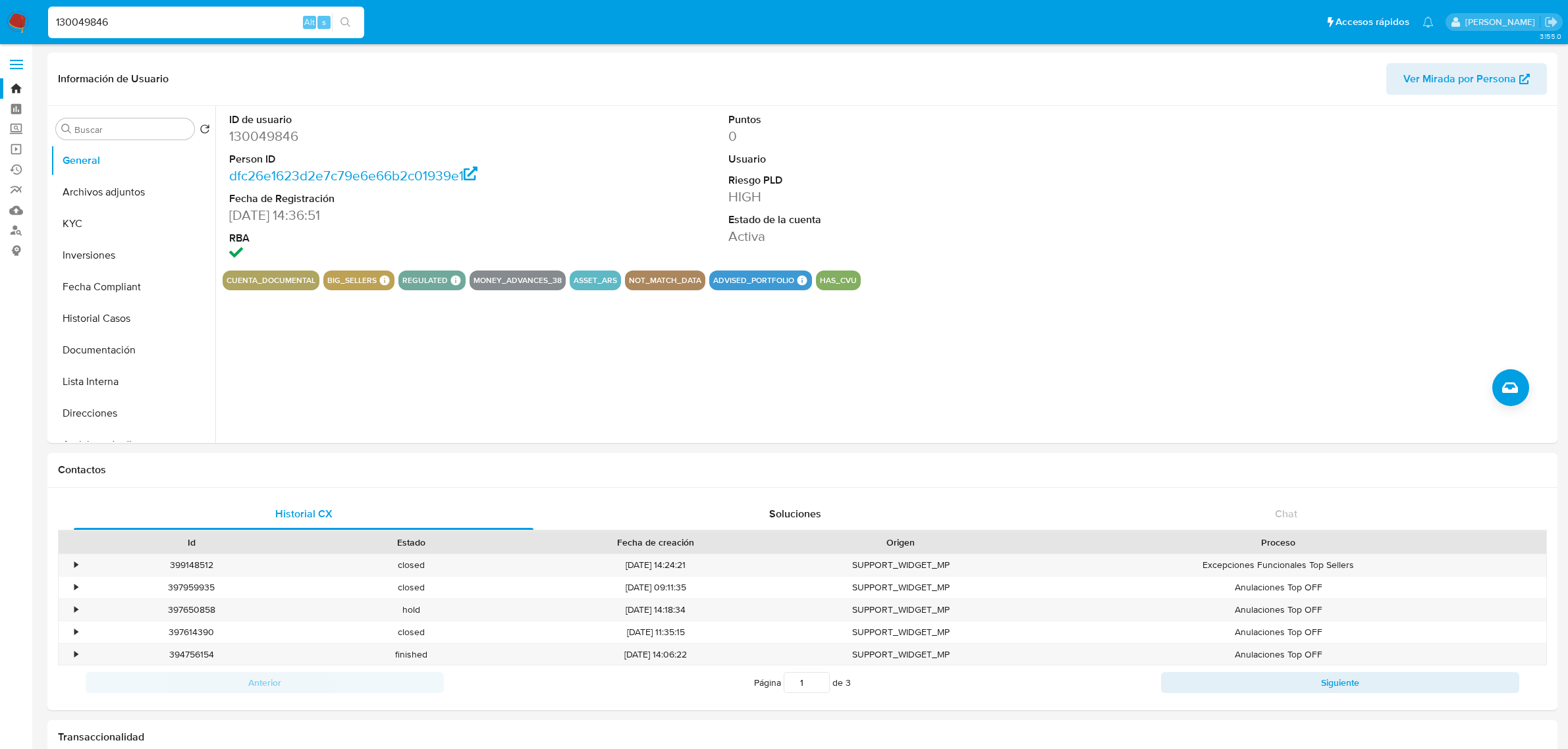
select select "10"
click at [77, 224] on button "KYC" at bounding box center [127, 224] width 154 height 31
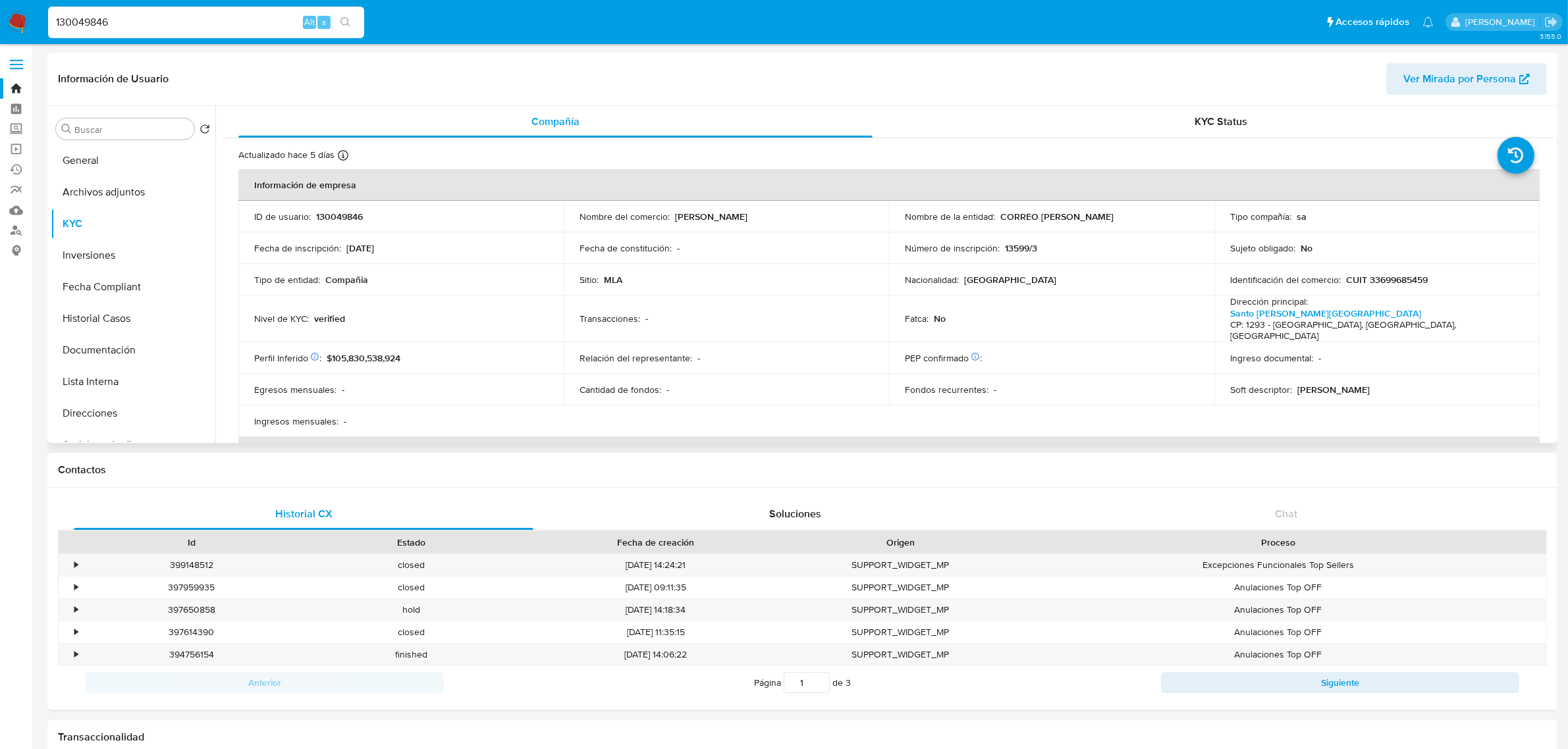
click at [353, 357] on td "Perfil Inferido Éste campo indica la información de Nivel Socioeconómico del us…" at bounding box center [400, 358] width 325 height 31
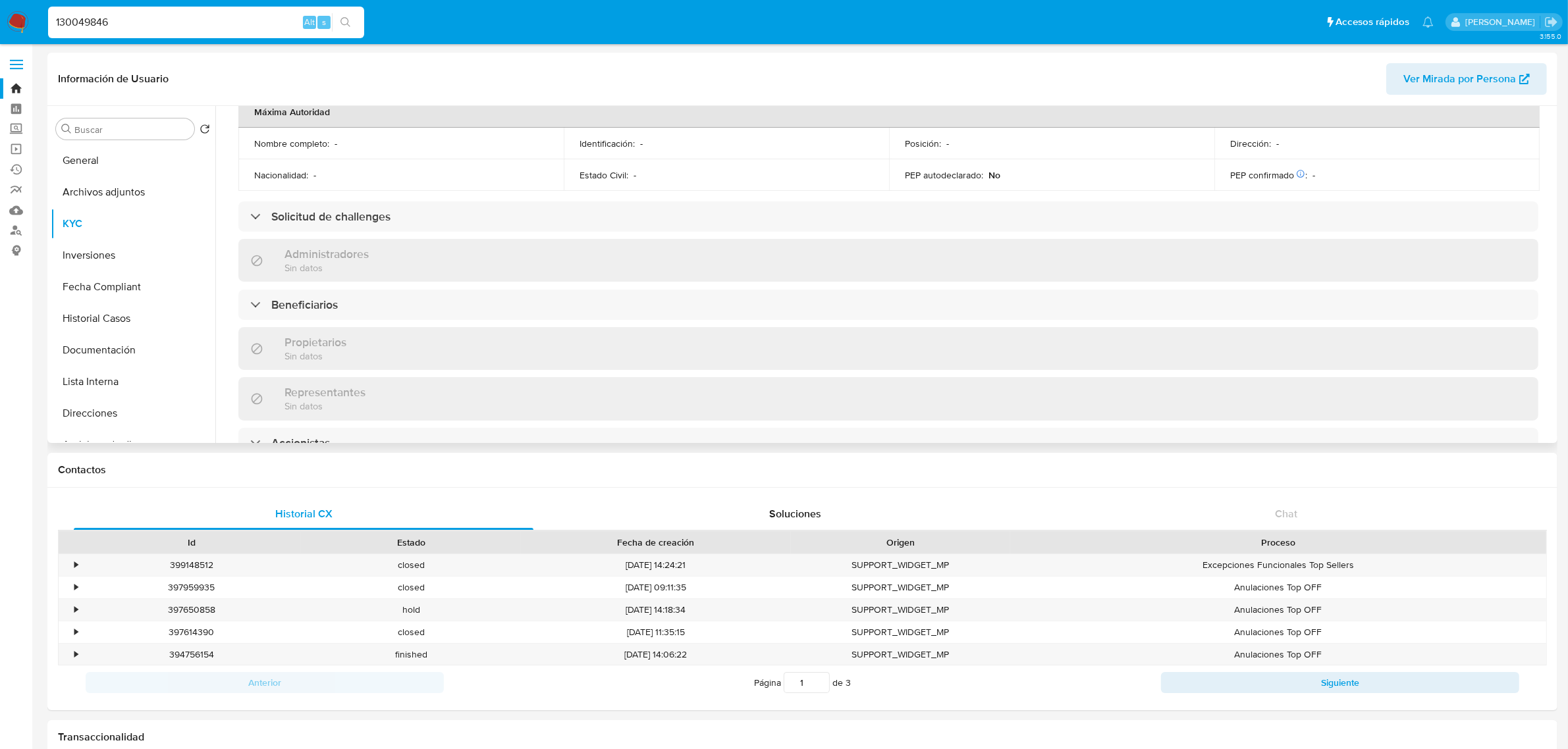
scroll to position [577, 0]
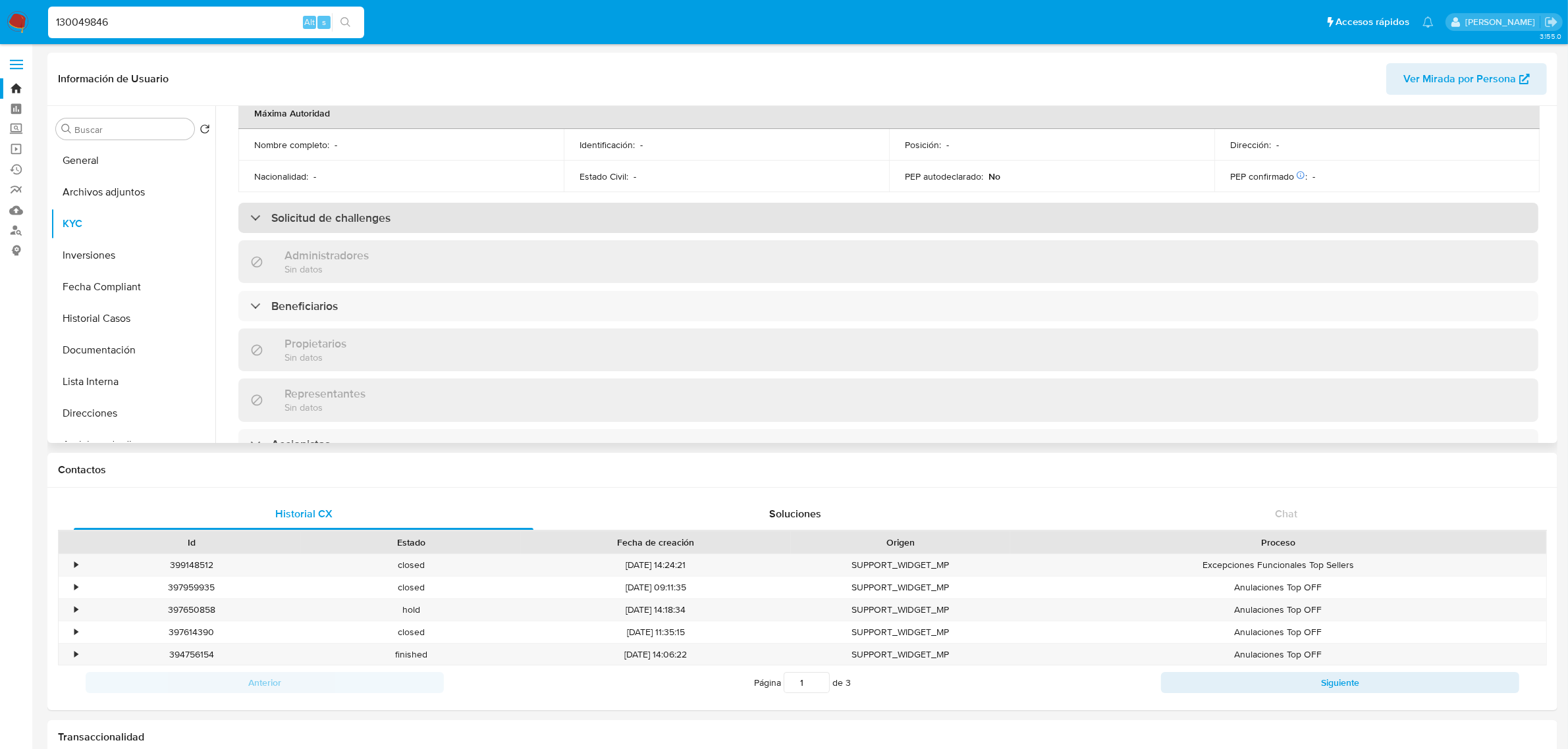
click at [327, 203] on div "Solicitud de challenges" at bounding box center [888, 217] width 1300 height 30
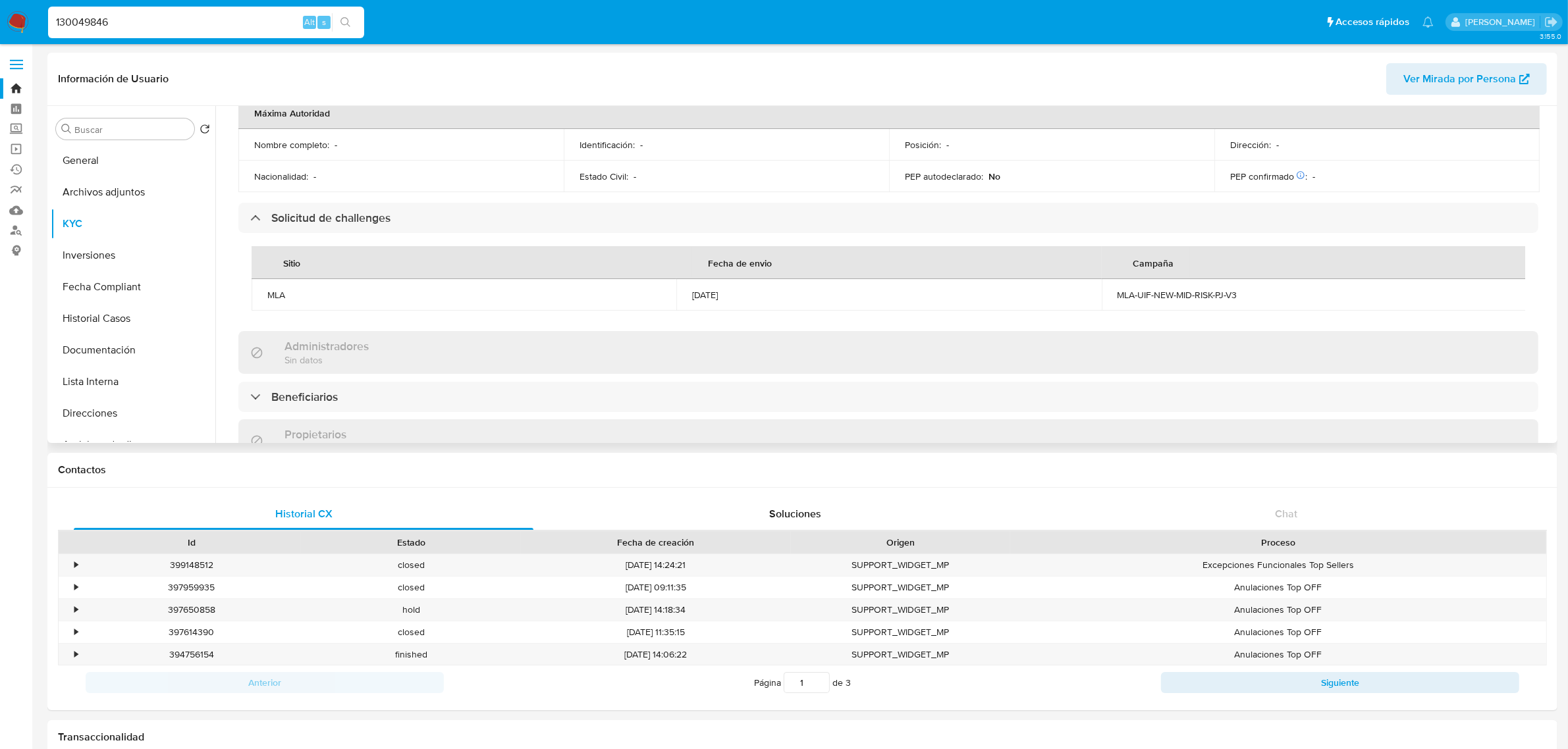
click at [1206, 289] on div "MLA-UIF-NEW-MID-RISK-PJ-V3" at bounding box center [1314, 295] width 393 height 12
click at [1188, 289] on div "MLA-UIF-NEW-MID-RISK-PJ-V3" at bounding box center [1314, 295] width 393 height 12
click at [1187, 289] on div "MLA-UIF-NEW-MID-RISK-PJ-V3" at bounding box center [1314, 295] width 393 height 12
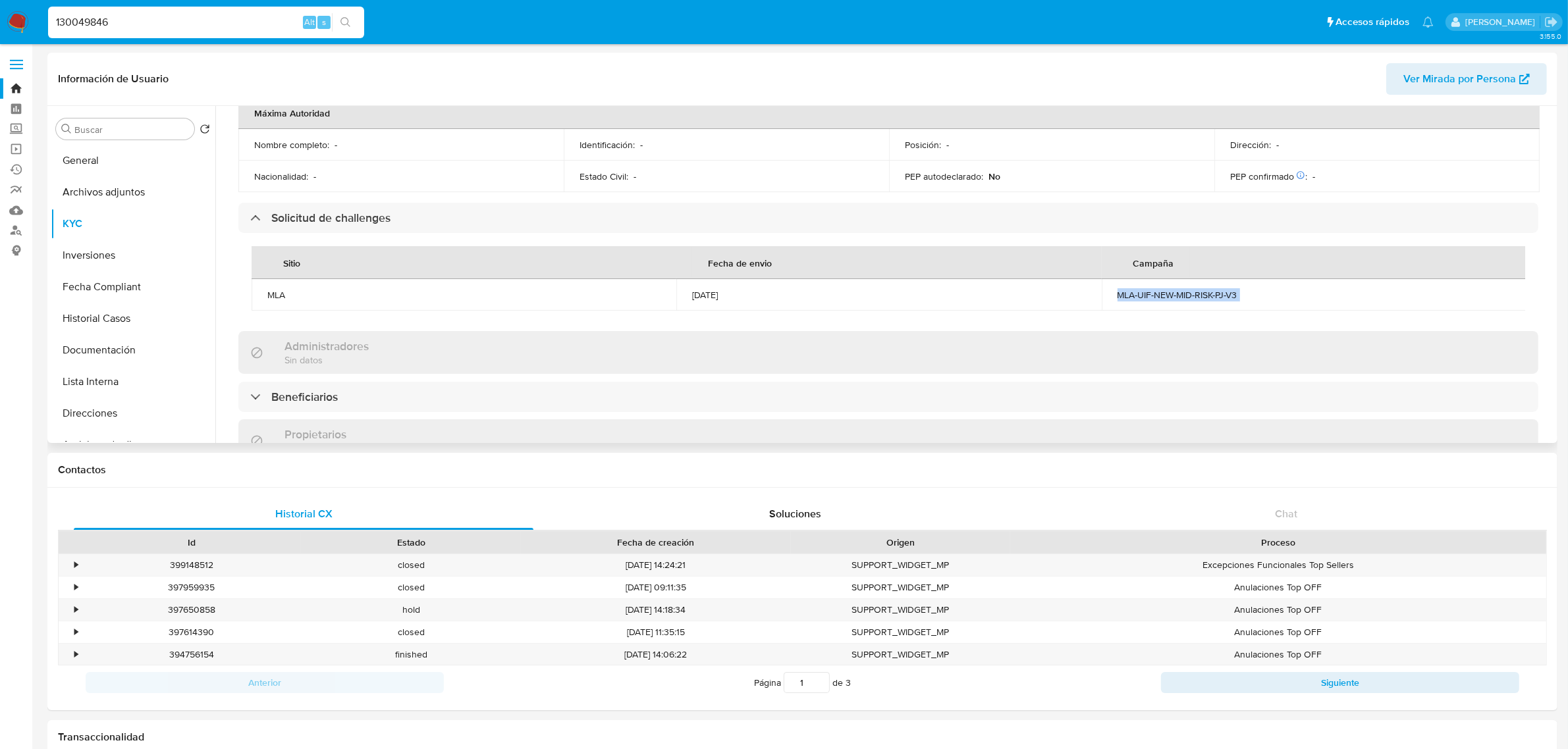
click at [1187, 289] on div "MLA-UIF-NEW-MID-RISK-PJ-V3" at bounding box center [1314, 295] width 393 height 12
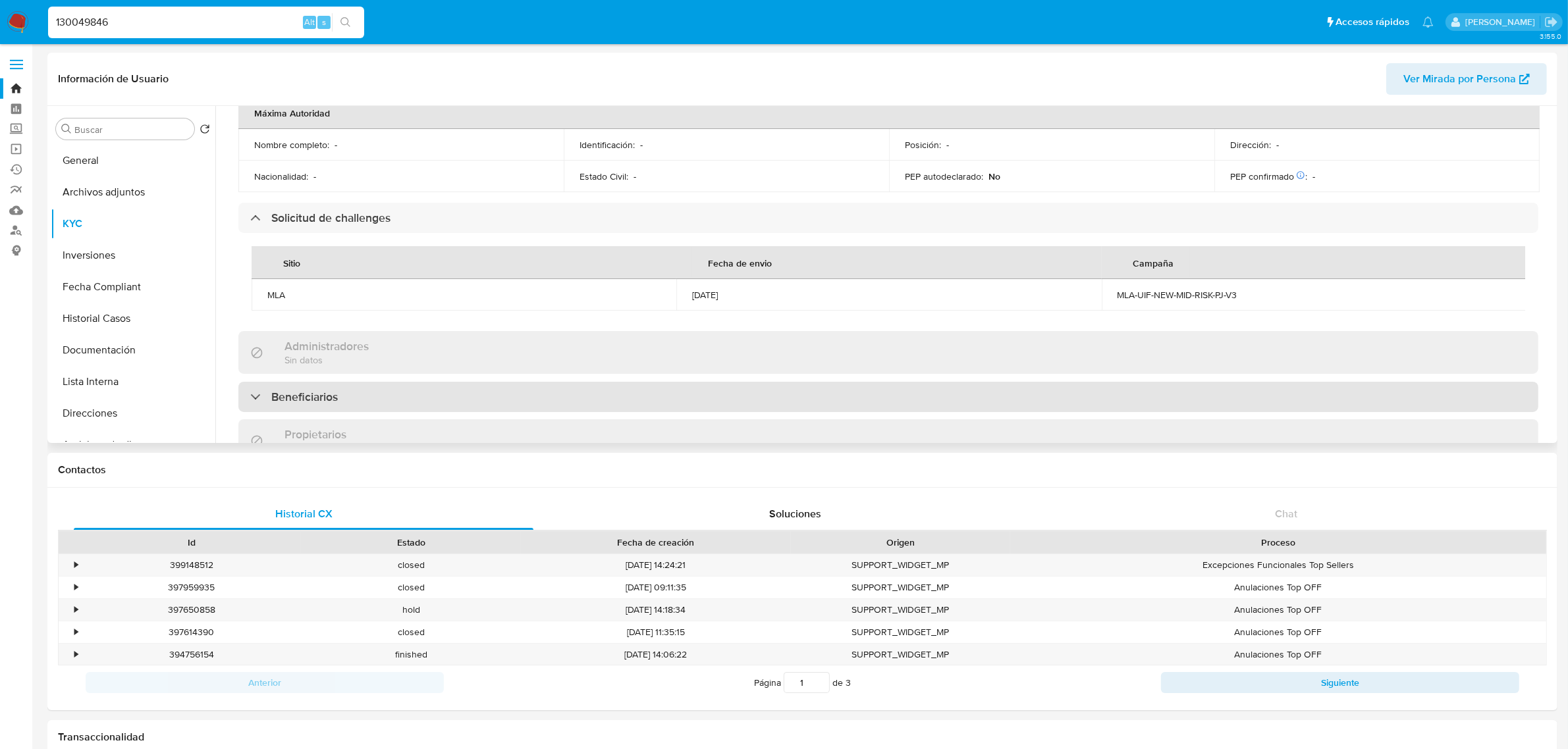
click at [419, 382] on div "Beneficiarios" at bounding box center [888, 397] width 1300 height 30
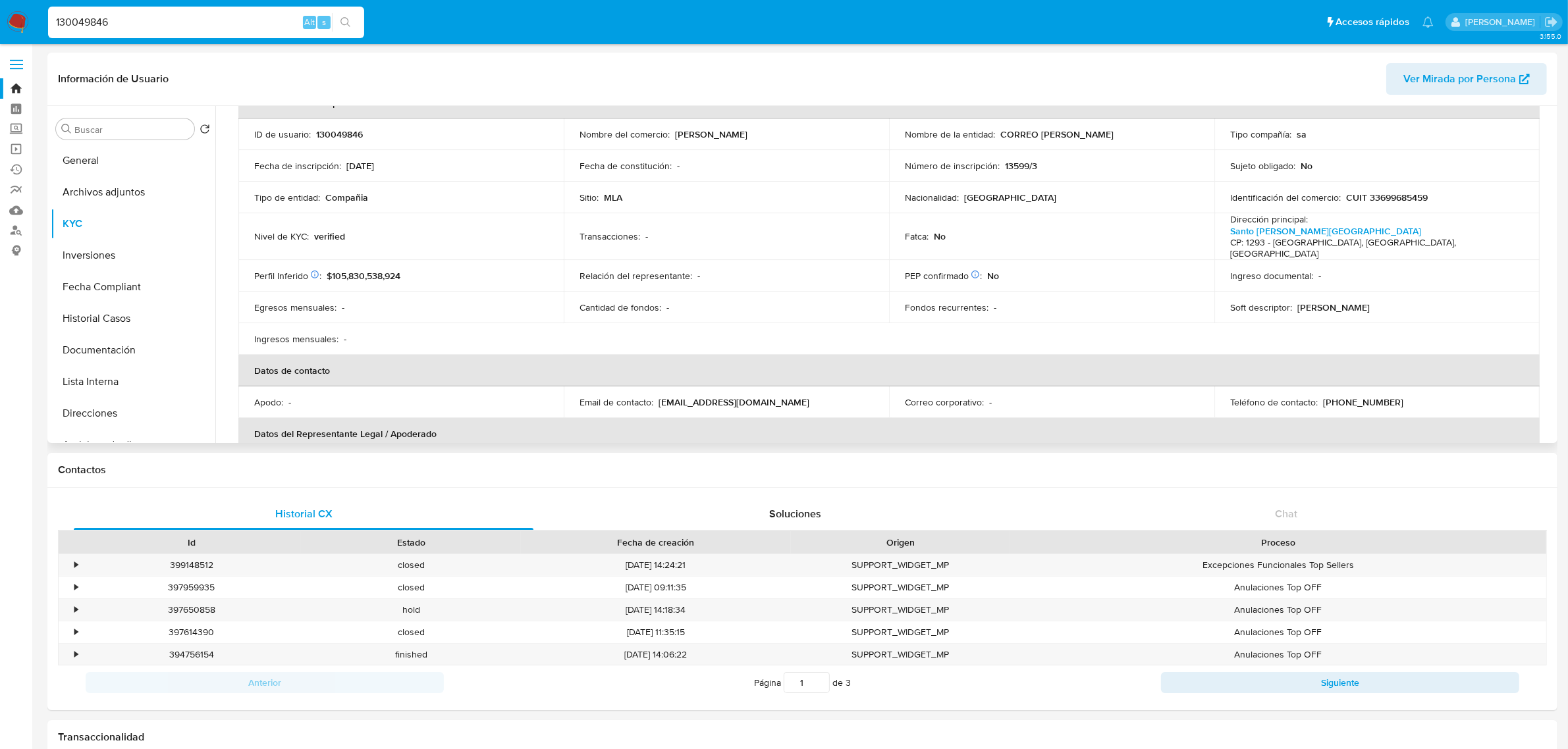
scroll to position [0, 0]
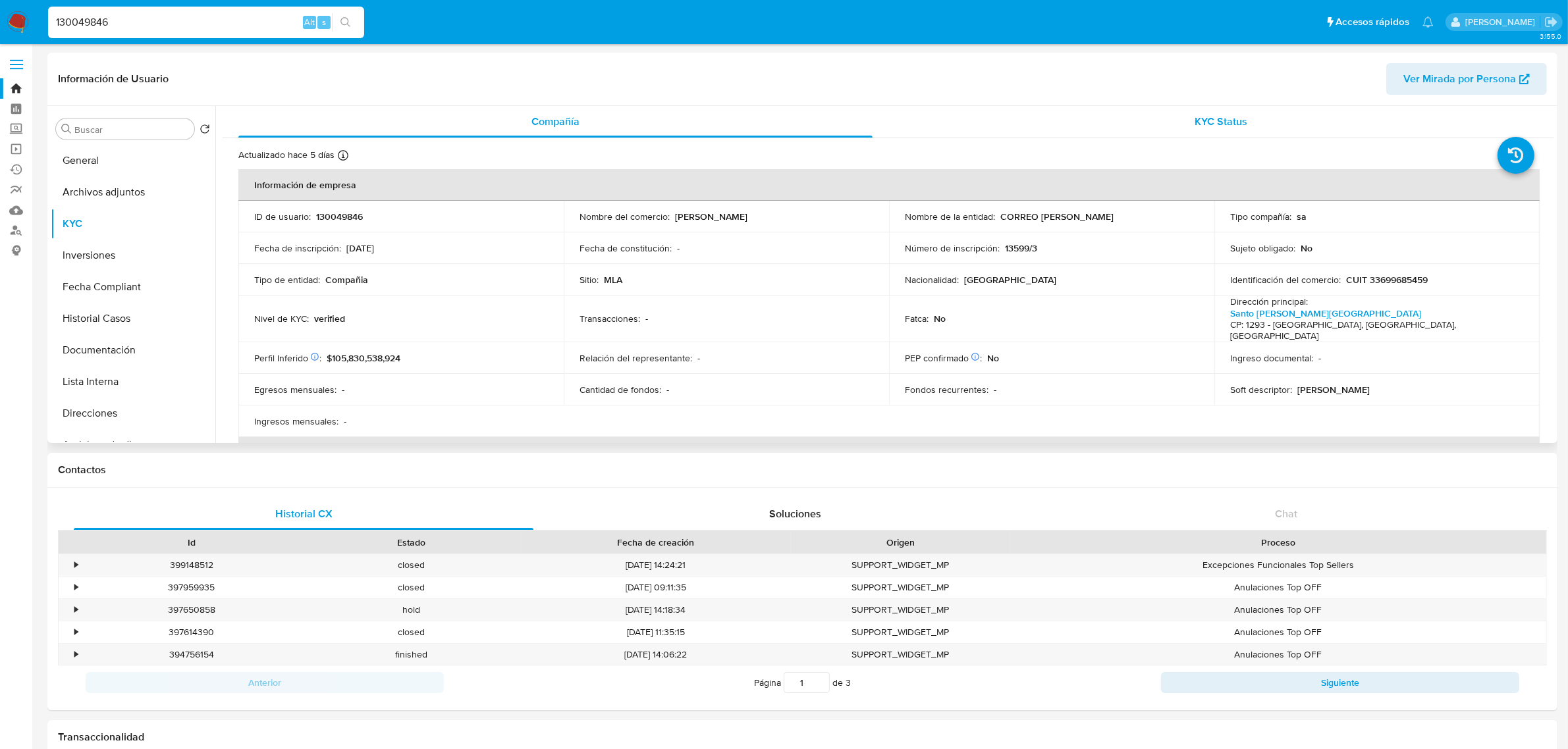
click at [1143, 123] on div "KYC Status" at bounding box center [1222, 121] width 634 height 31
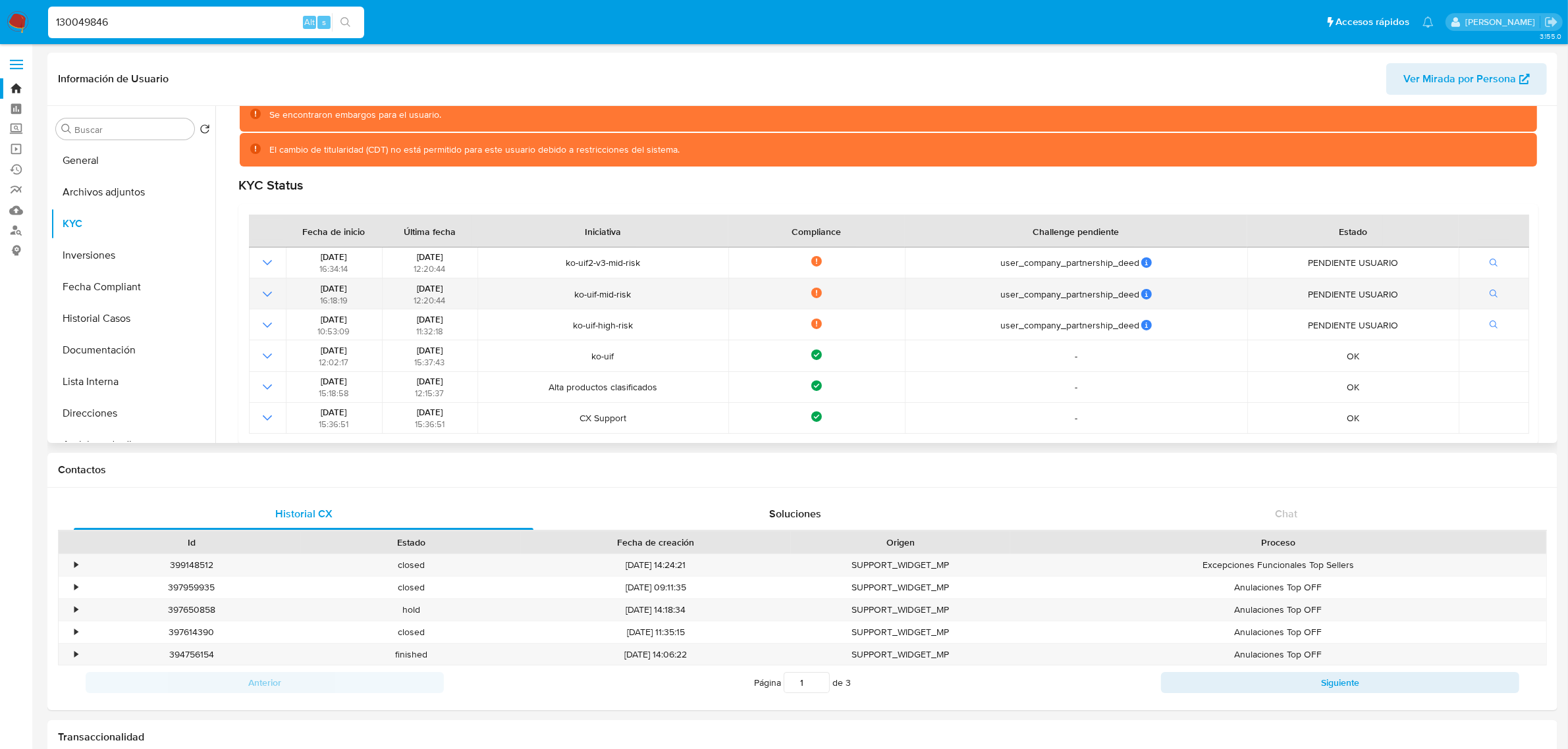
scroll to position [310, 0]
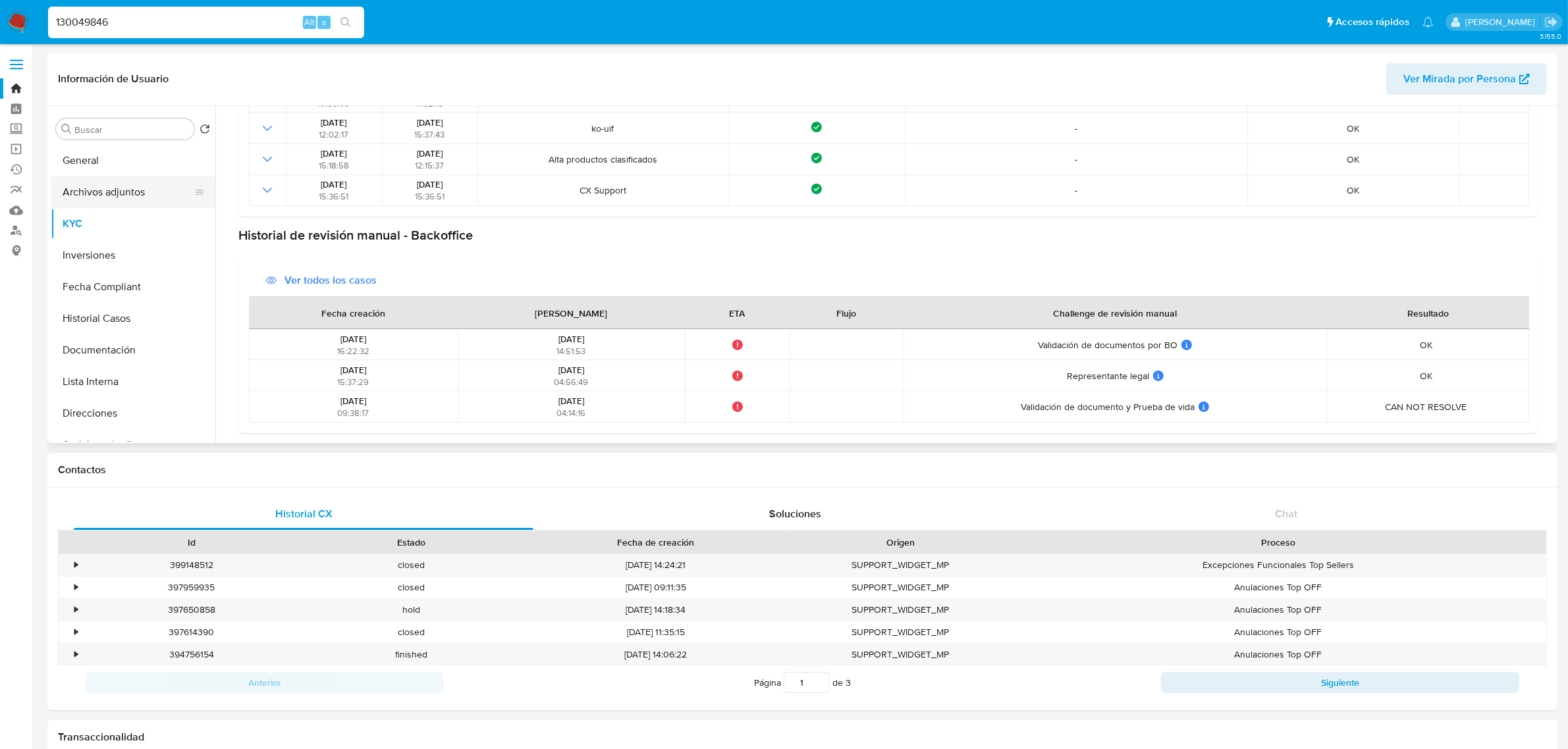
click at [133, 193] on button "Archivos adjuntos" at bounding box center [127, 192] width 154 height 31
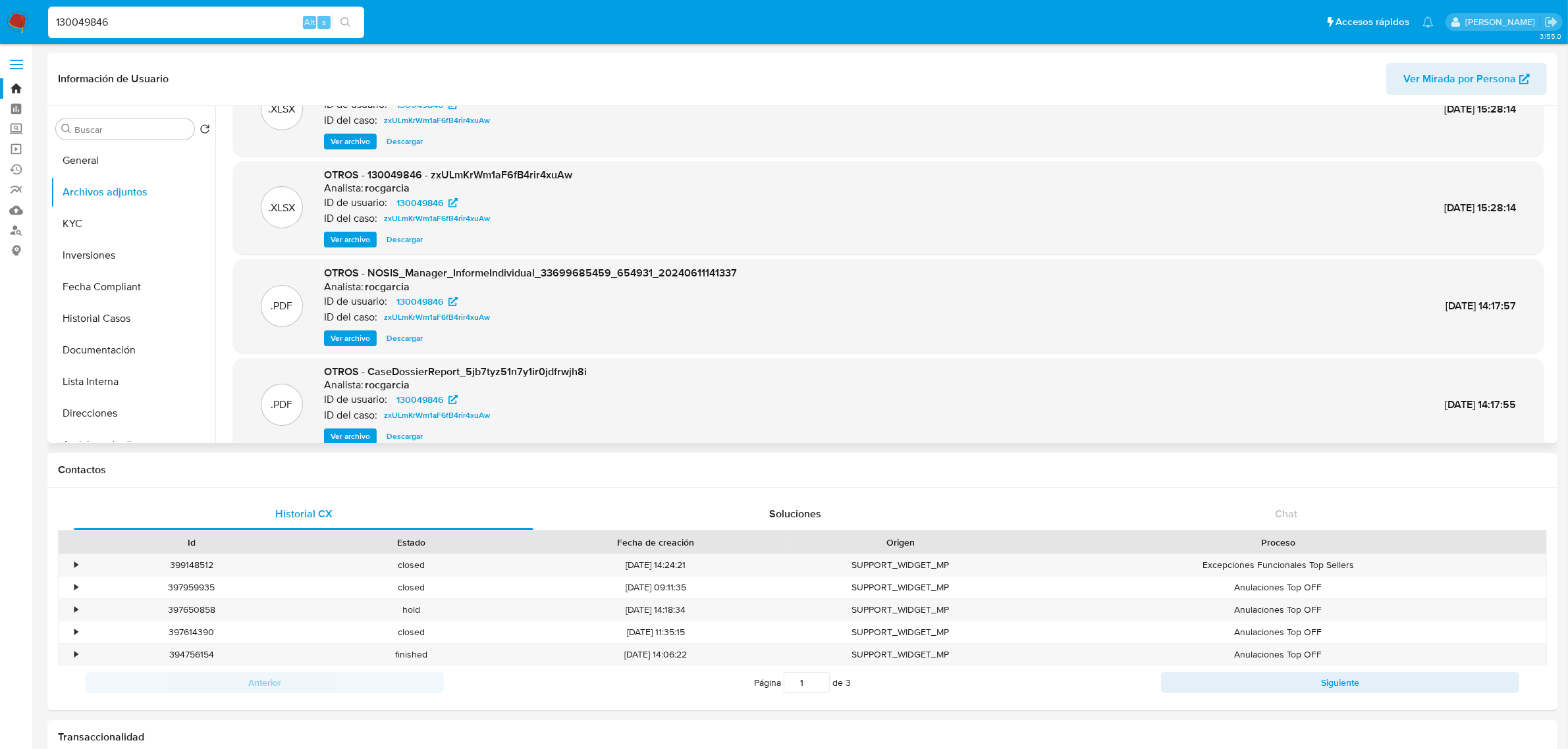
scroll to position [110, 0]
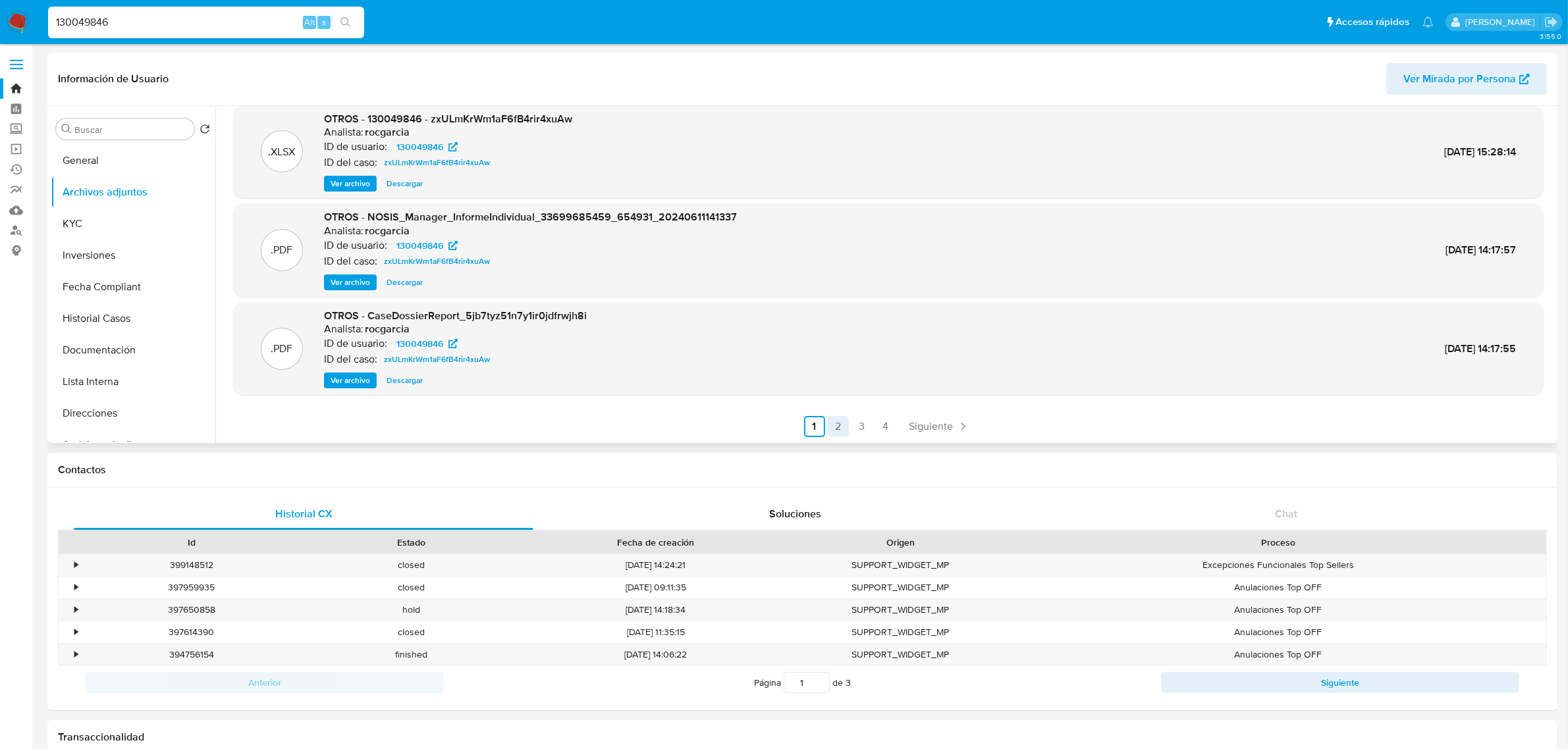
click at [846, 427] on link "2" at bounding box center [839, 427] width 22 height 22
click at [892, 429] on link "3" at bounding box center [897, 427] width 22 height 22
click at [916, 424] on link "4" at bounding box center [921, 427] width 22 height 22
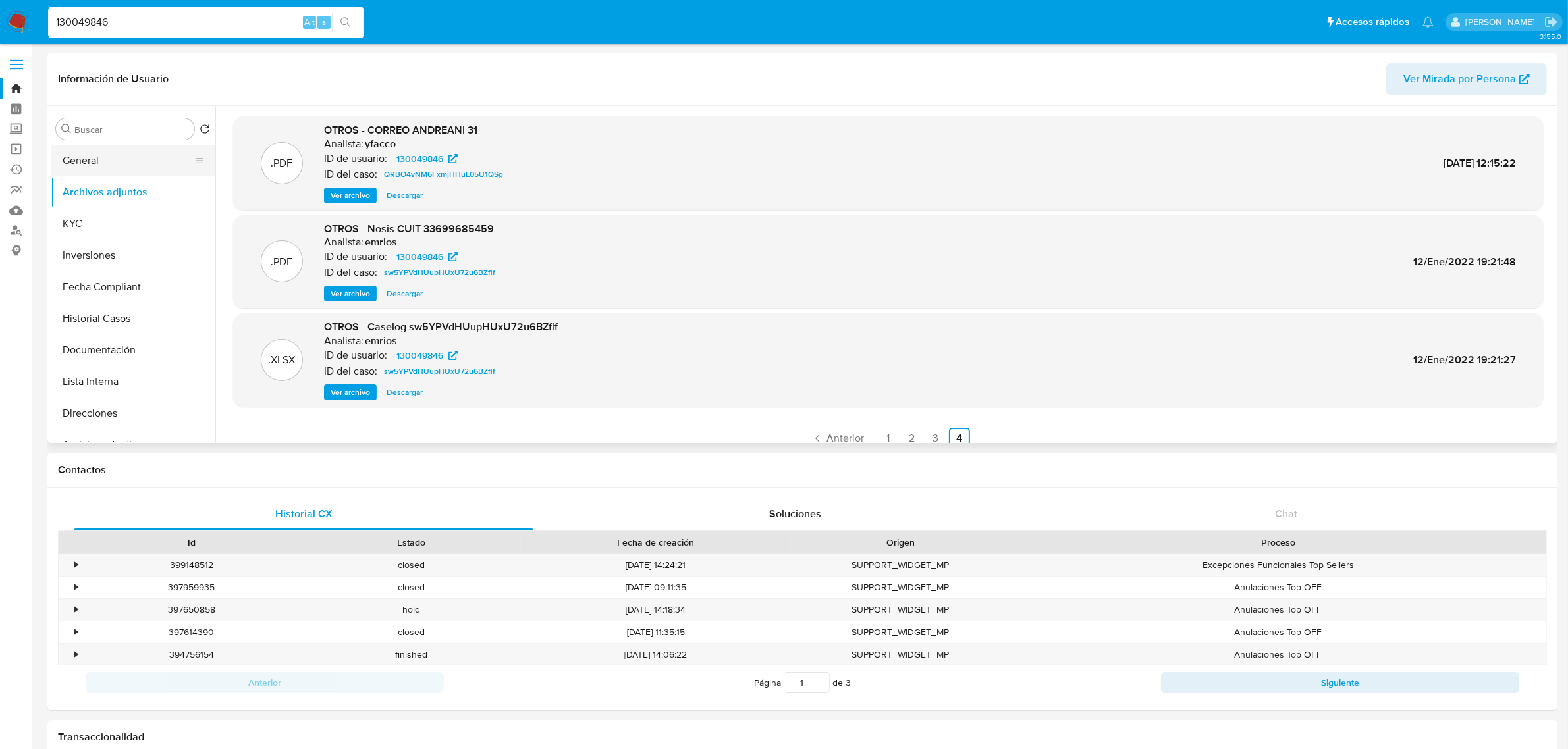
click at [98, 169] on button "General" at bounding box center [127, 161] width 154 height 31
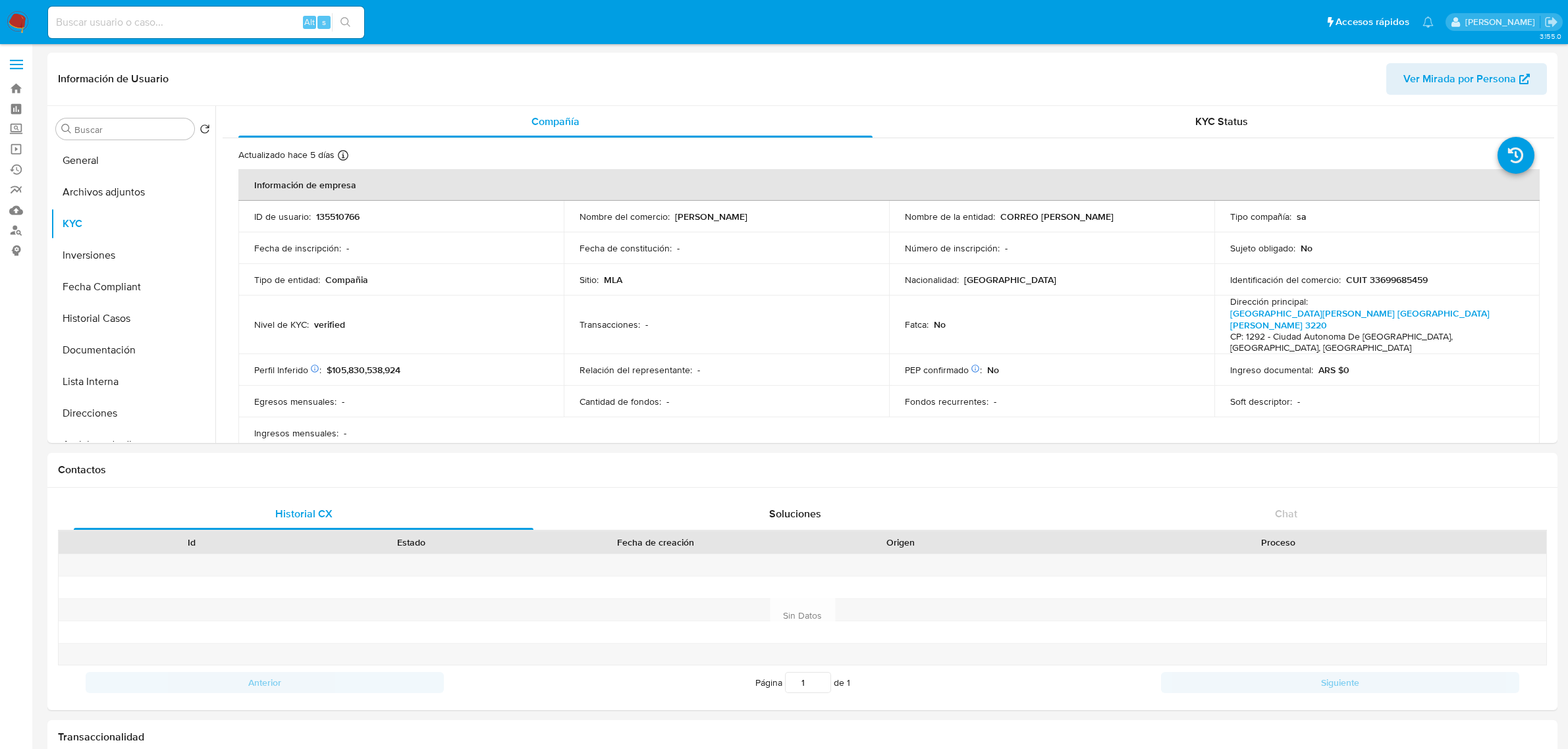
select select "10"
click at [1231, 135] on div "KYC Status" at bounding box center [1222, 121] width 634 height 31
